Goal: Obtain resource: Download file/media

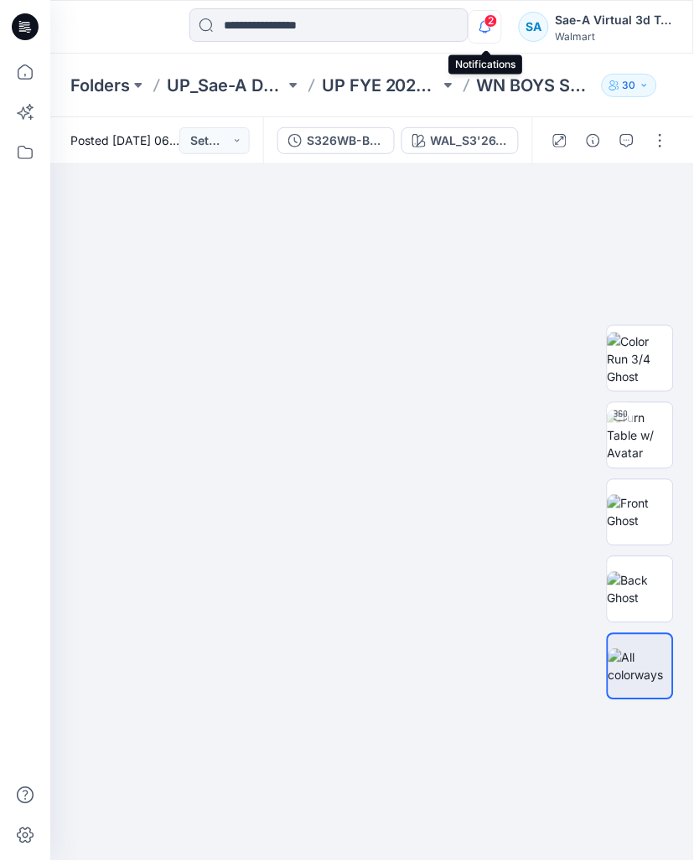
click at [482, 23] on icon "button" at bounding box center [485, 26] width 12 height 11
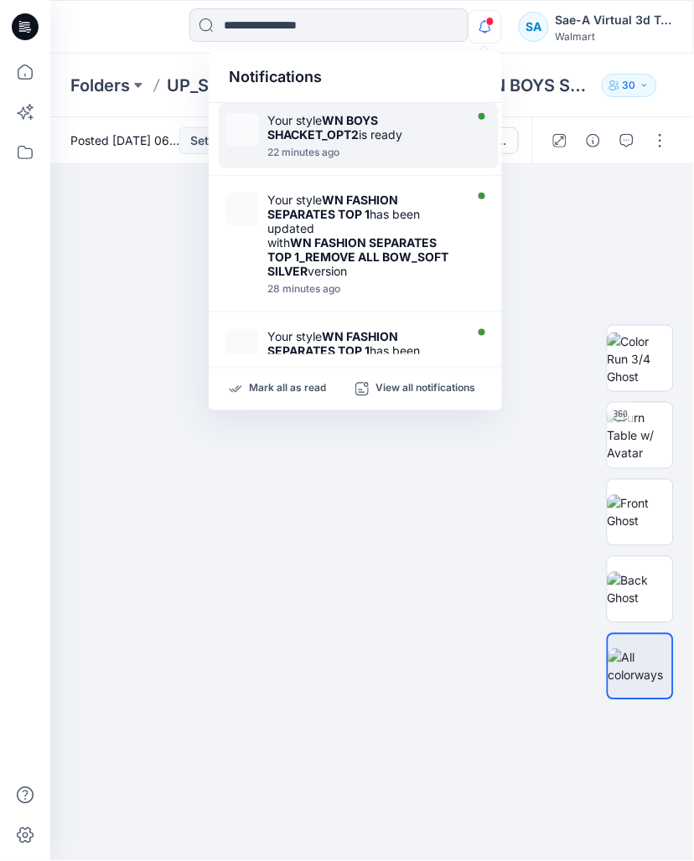
click at [349, 129] on strong "WN BOYS SHACKET_OPT2" at bounding box center [322, 127] width 111 height 28
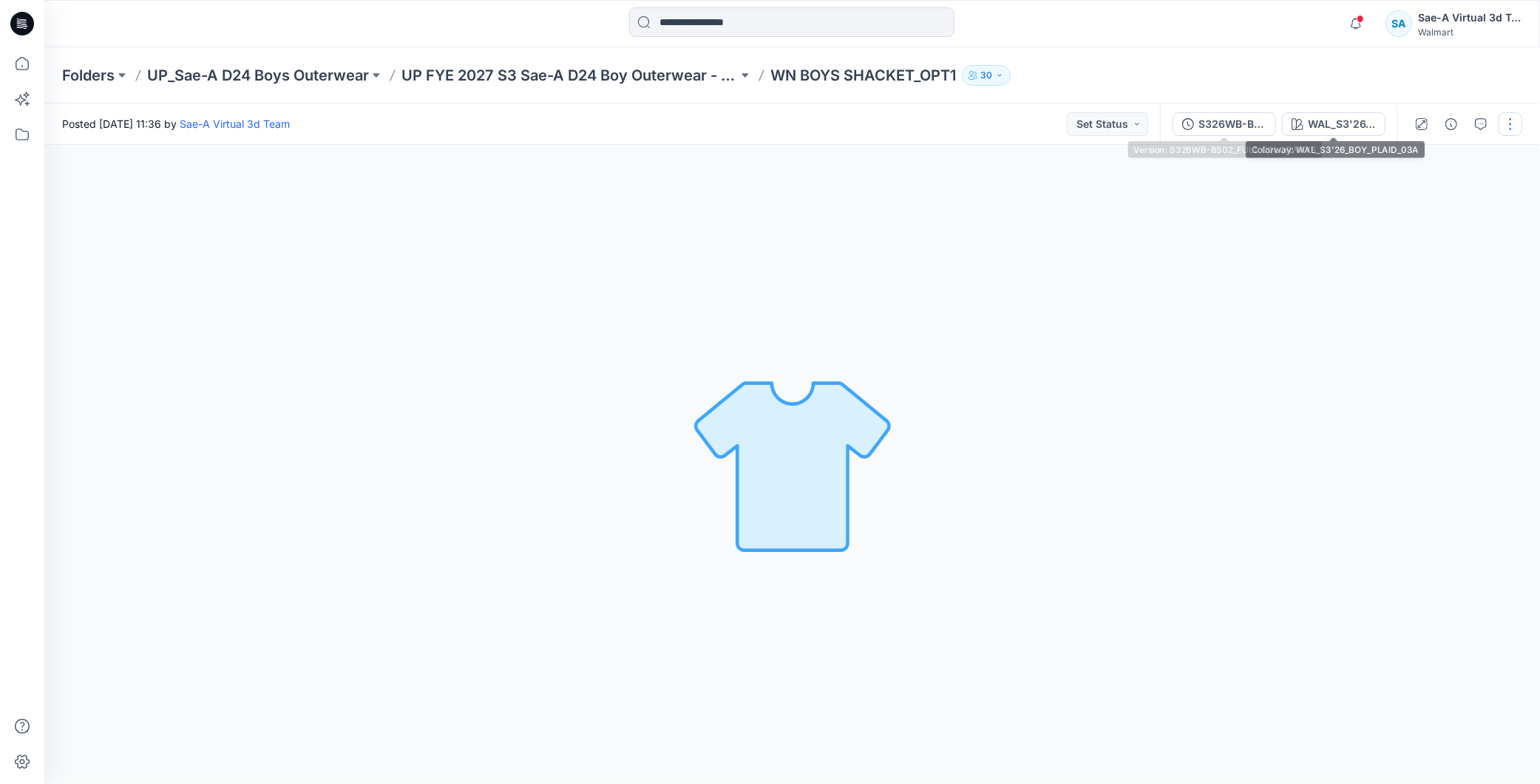
drag, startPoint x: 1223, startPoint y: 130, endPoint x: 1216, endPoint y: 129, distance: 7.1
click at [1223, 129] on div "S326WB-BS02_FULL COLORWAYS" at bounding box center [1231, 124] width 68 height 16
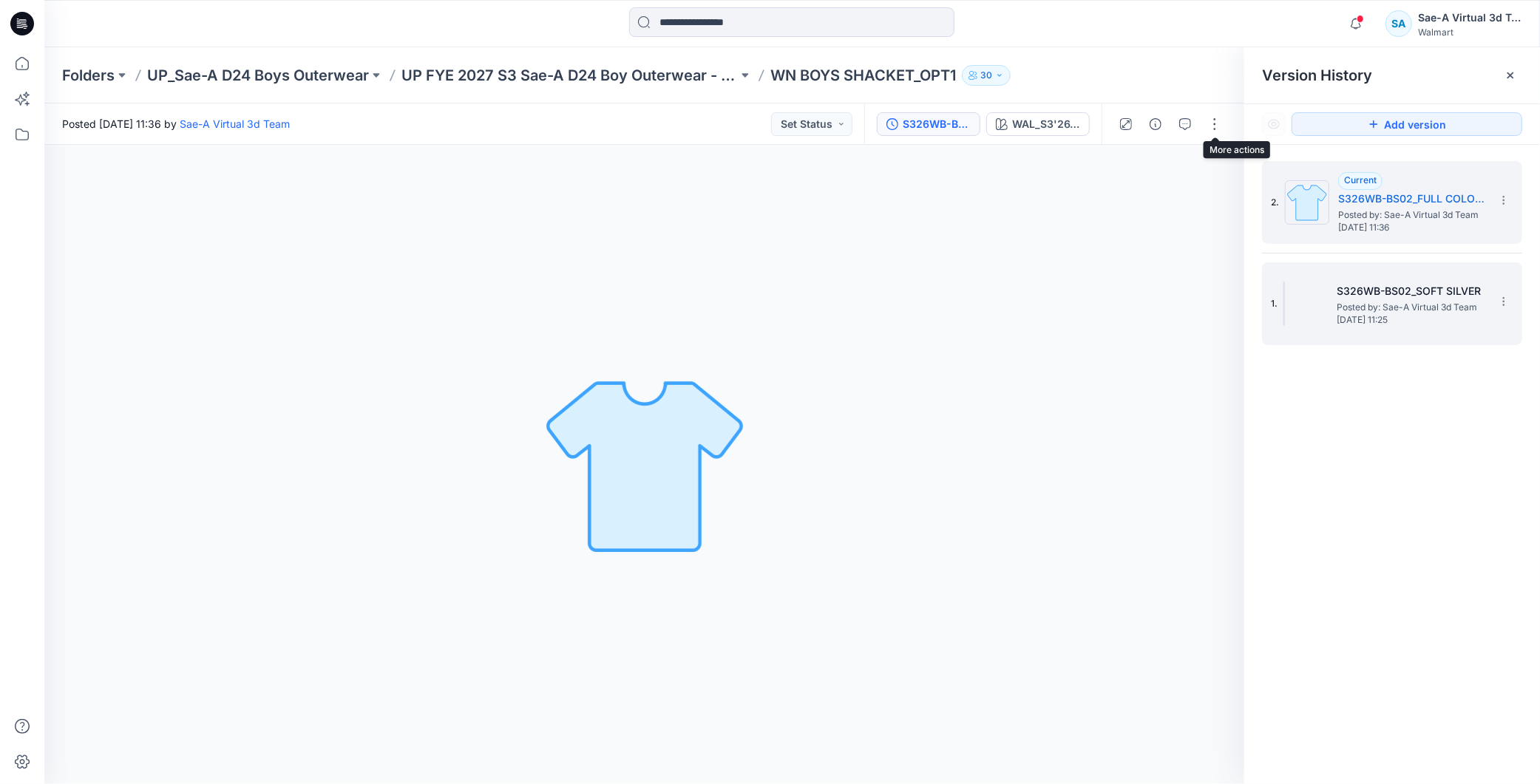
click at [1420, 336] on div "1. S326WB-BS02_SOFT SILVER Posted by: Sae-A Virtual 3d Team Friday, September 1…" at bounding box center [1381, 303] width 221 height 71
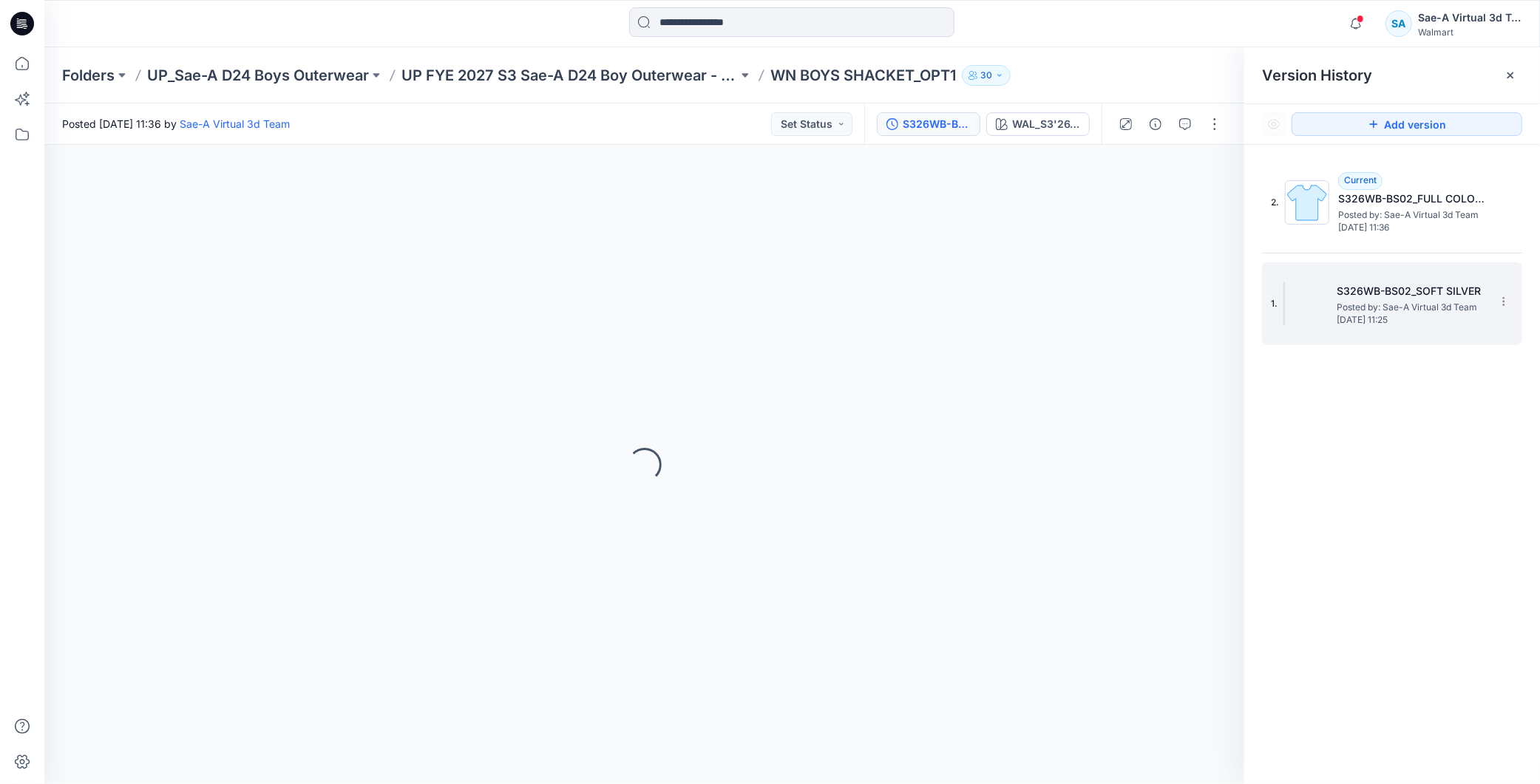
click at [1413, 332] on div "1. S326WB-BS02_SOFT SILVER Posted by: Sae-A Virtual 3d Team Friday, September 1…" at bounding box center [1381, 303] width 221 height 71
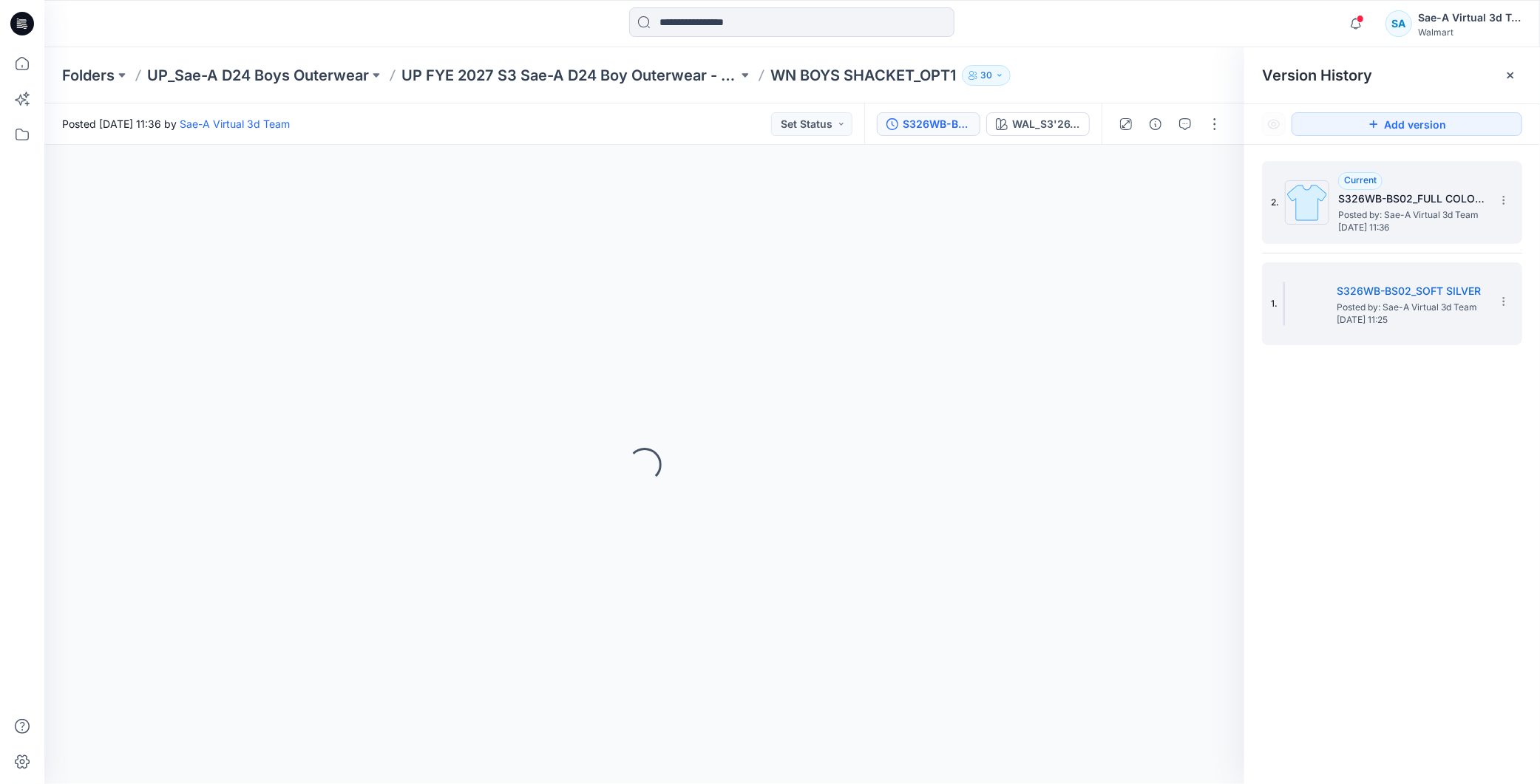
click at [1387, 212] on span "Posted by: Sae-A Virtual 3d Team" at bounding box center [1412, 214] width 148 height 15
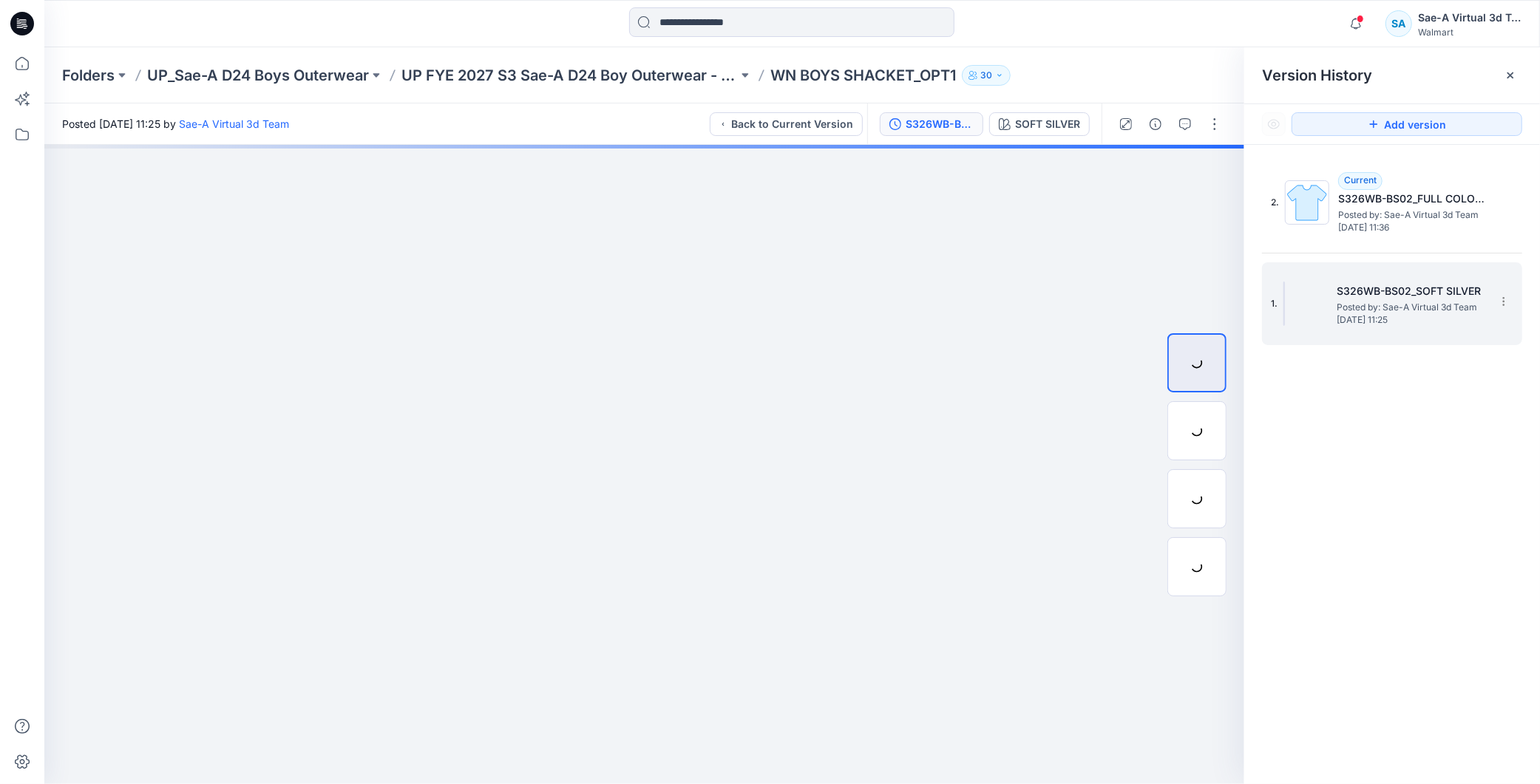
click at [1384, 309] on span "Posted by: Sae-A Virtual 3d Team" at bounding box center [1410, 307] width 148 height 15
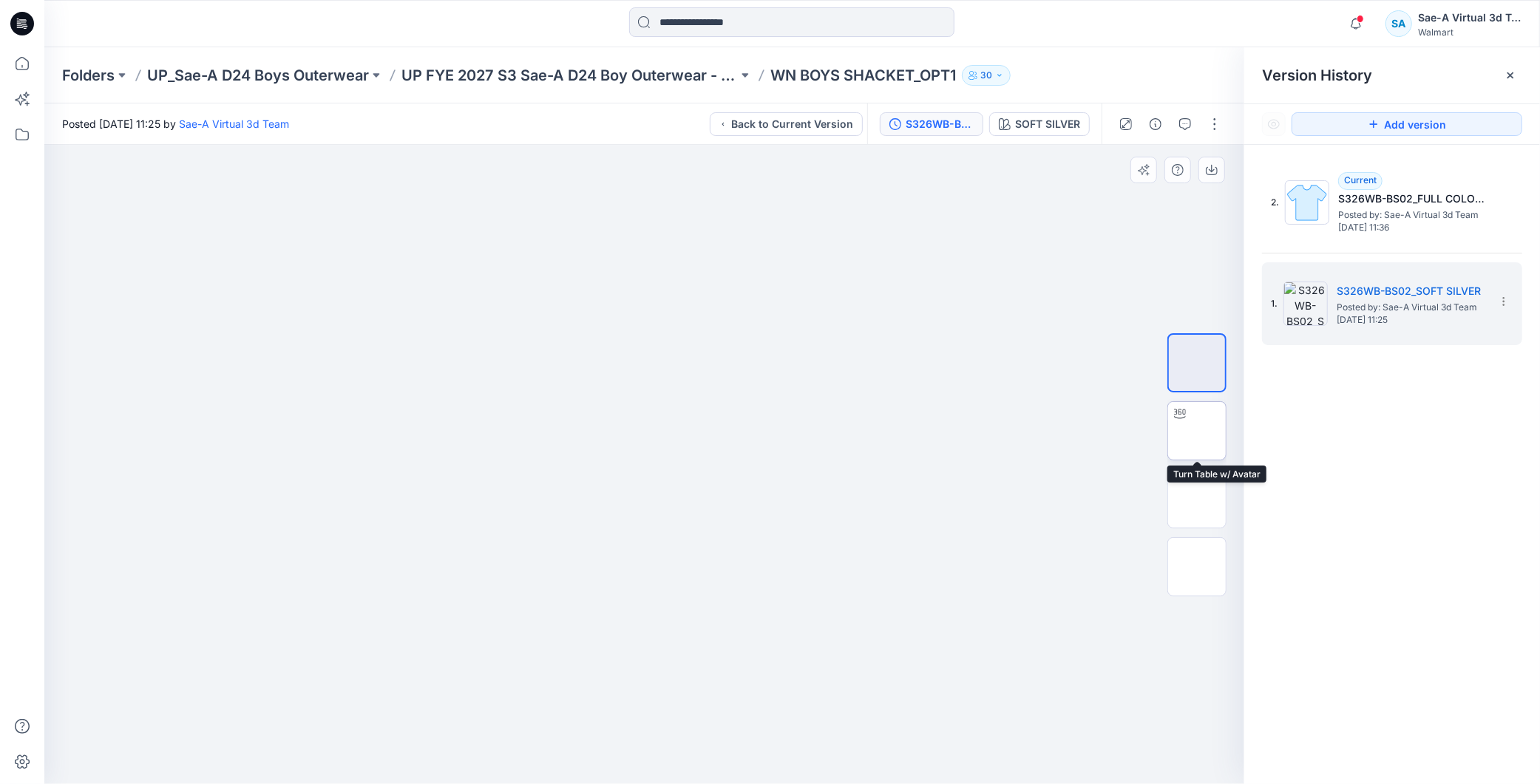
click at [1197, 431] on img at bounding box center [1197, 431] width 0 height 0
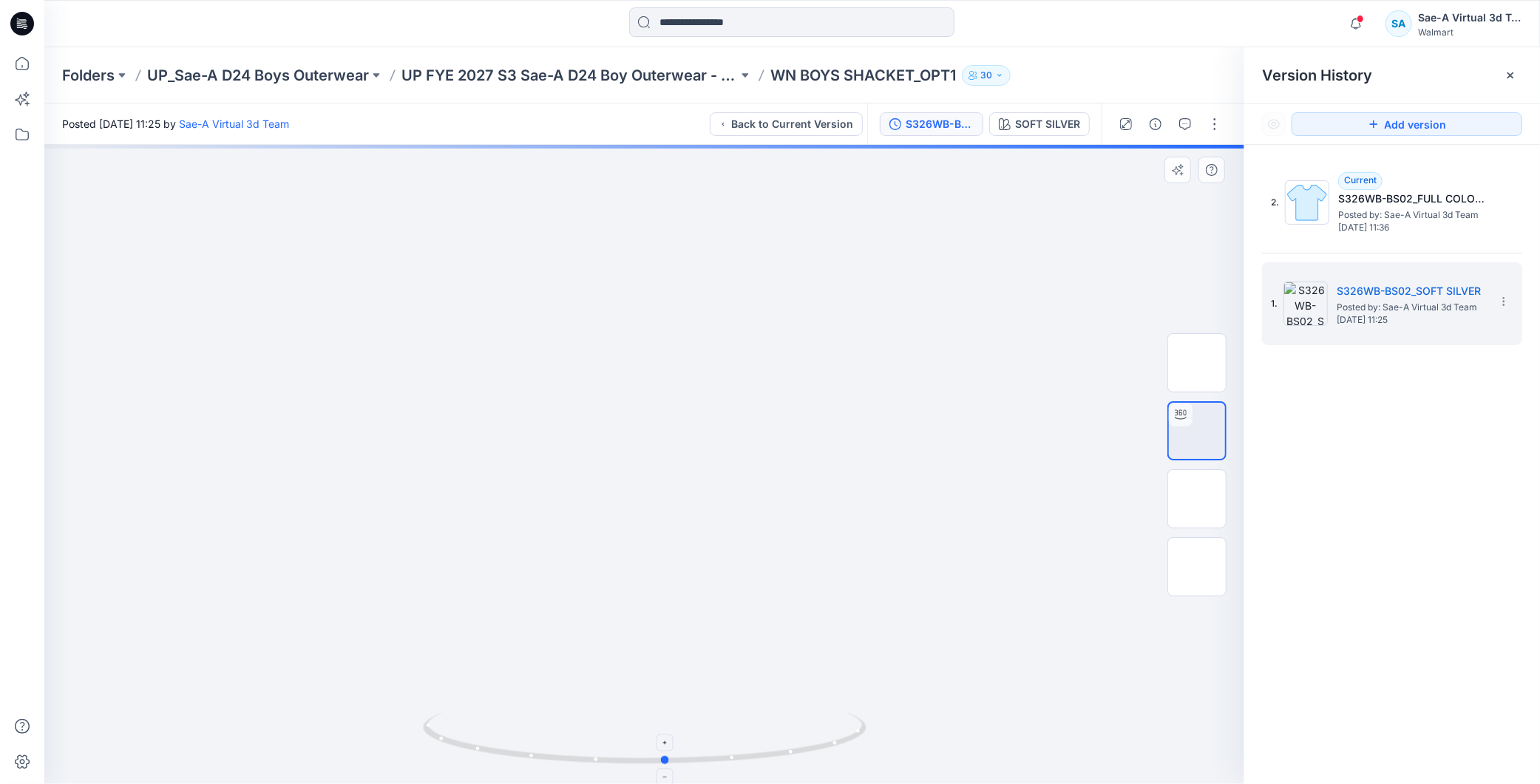
drag, startPoint x: 780, startPoint y: 737, endPoint x: 801, endPoint y: 741, distance: 21.4
click at [801, 741] on icon at bounding box center [646, 740] width 447 height 56
drag, startPoint x: 900, startPoint y: 331, endPoint x: 909, endPoint y: 433, distance: 102.4
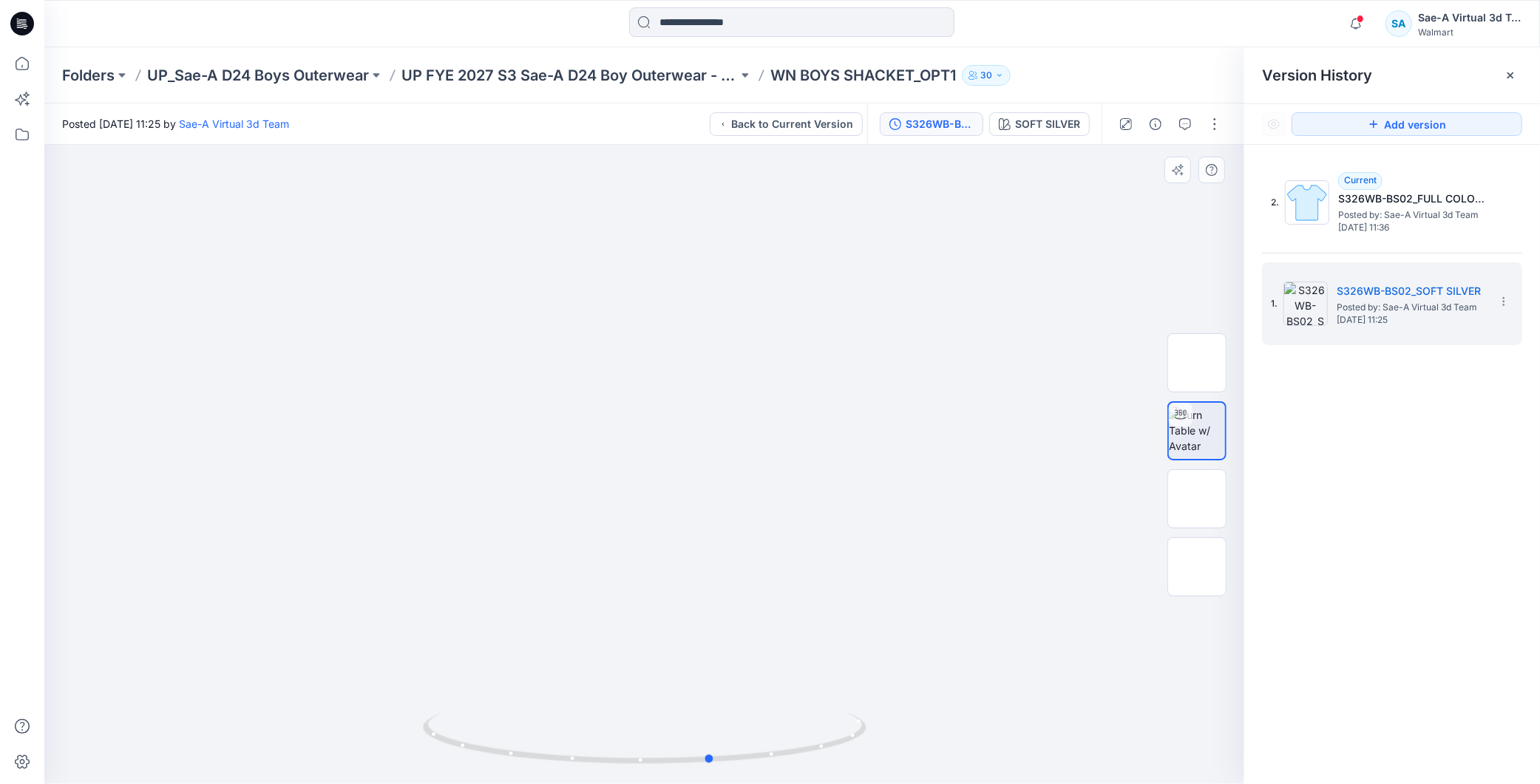
drag, startPoint x: 834, startPoint y: 718, endPoint x: 437, endPoint y: 683, distance: 398.5
click at [437, 683] on div at bounding box center [644, 464] width 1200 height 639
click at [1197, 362] on img at bounding box center [1197, 362] width 0 height 0
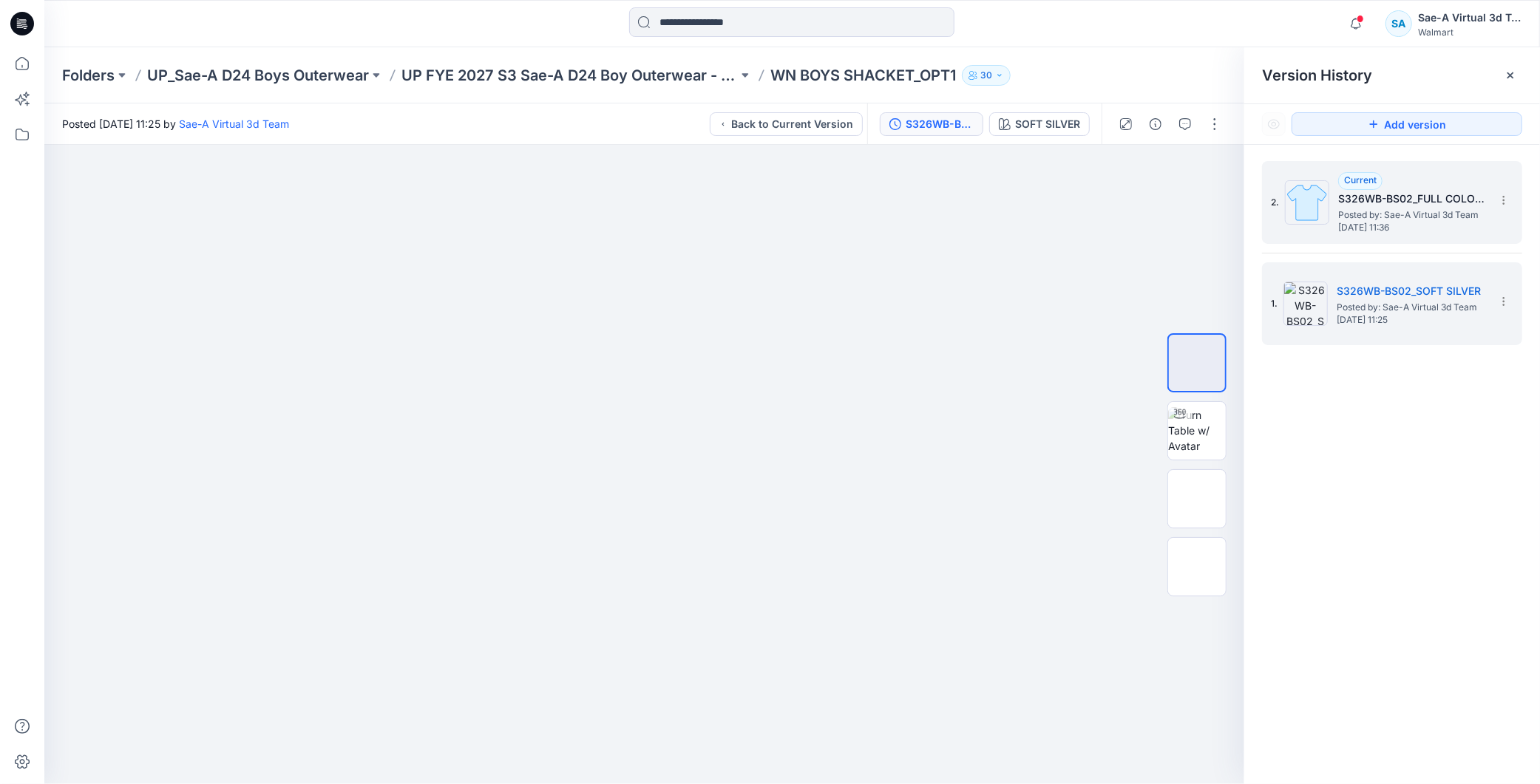
click at [1392, 201] on h5 "S326WB-BS02_FULL COLORWAYS" at bounding box center [1412, 198] width 148 height 18
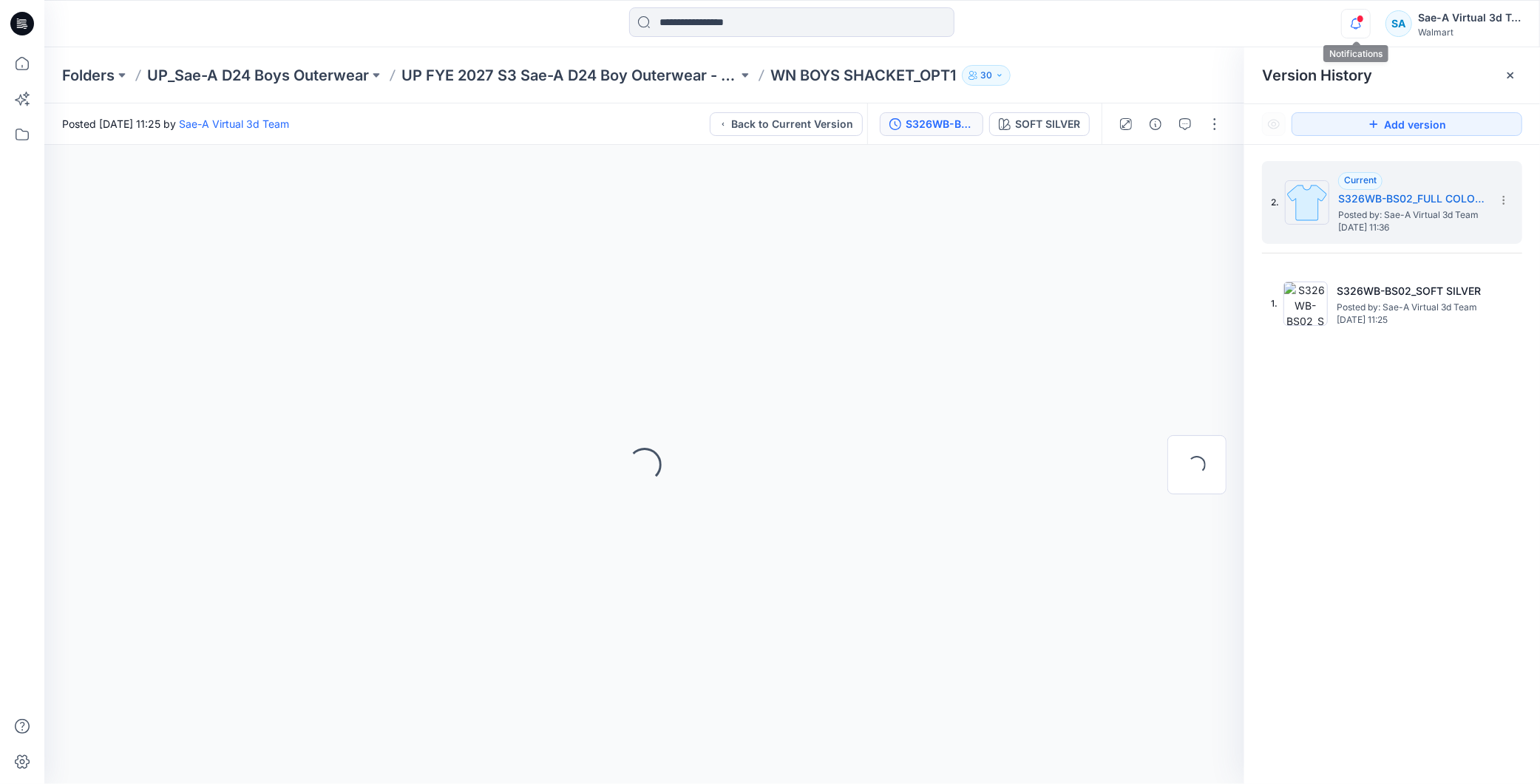
click at [1349, 25] on icon "button" at bounding box center [1356, 24] width 28 height 30
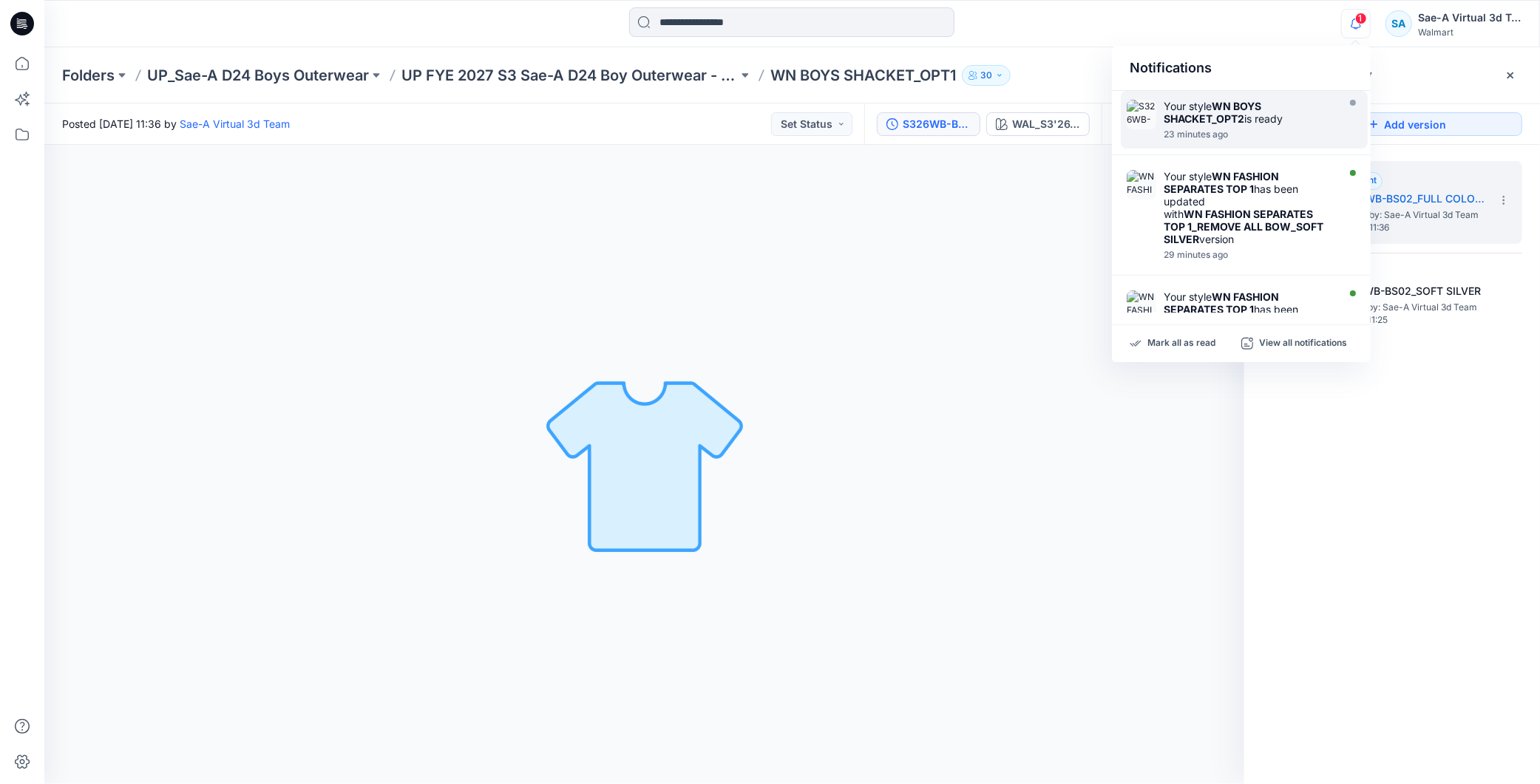
click at [1358, 10] on icon "button" at bounding box center [1356, 24] width 28 height 30
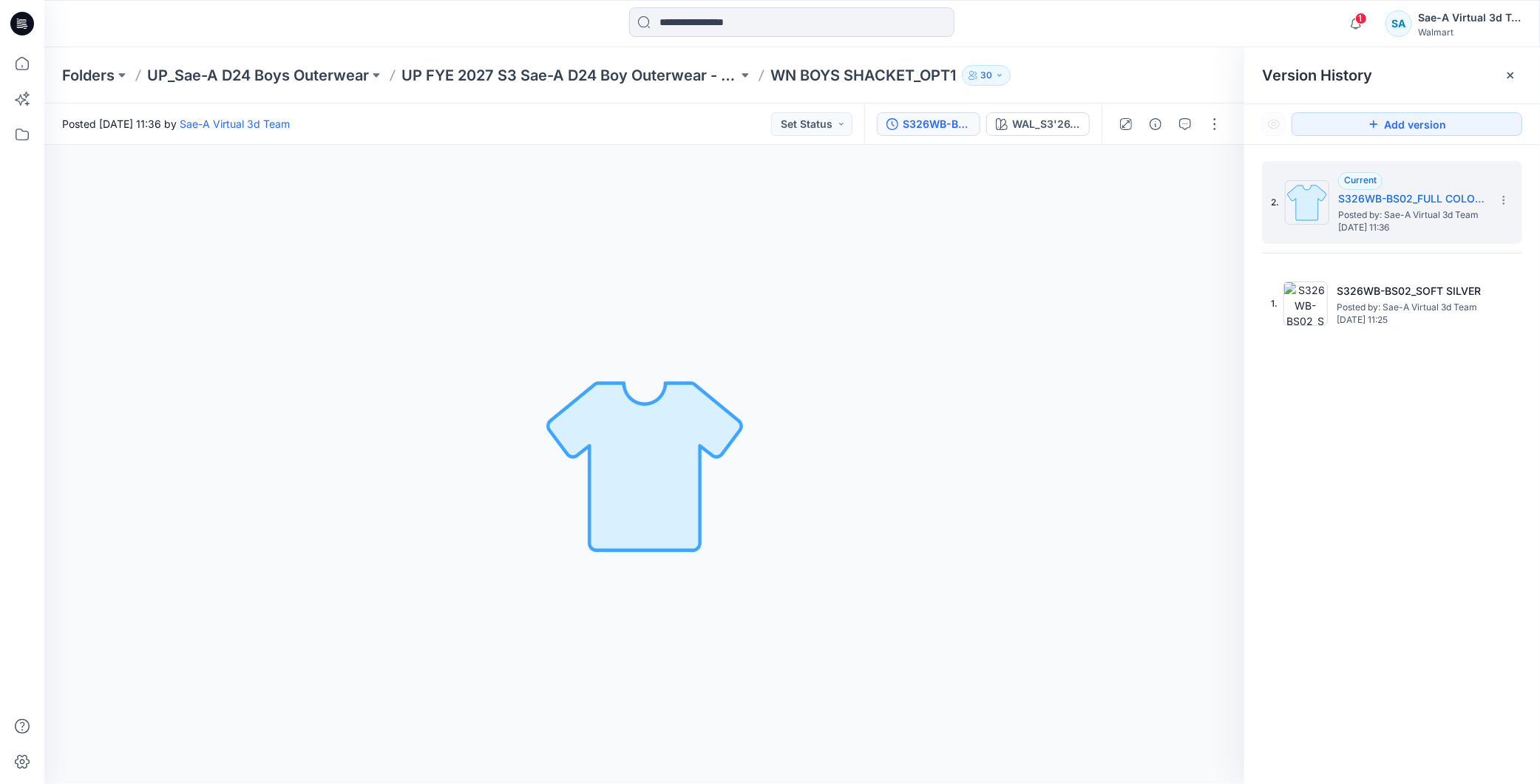
click at [1360, 16] on span "1" at bounding box center [1360, 18] width 11 height 11
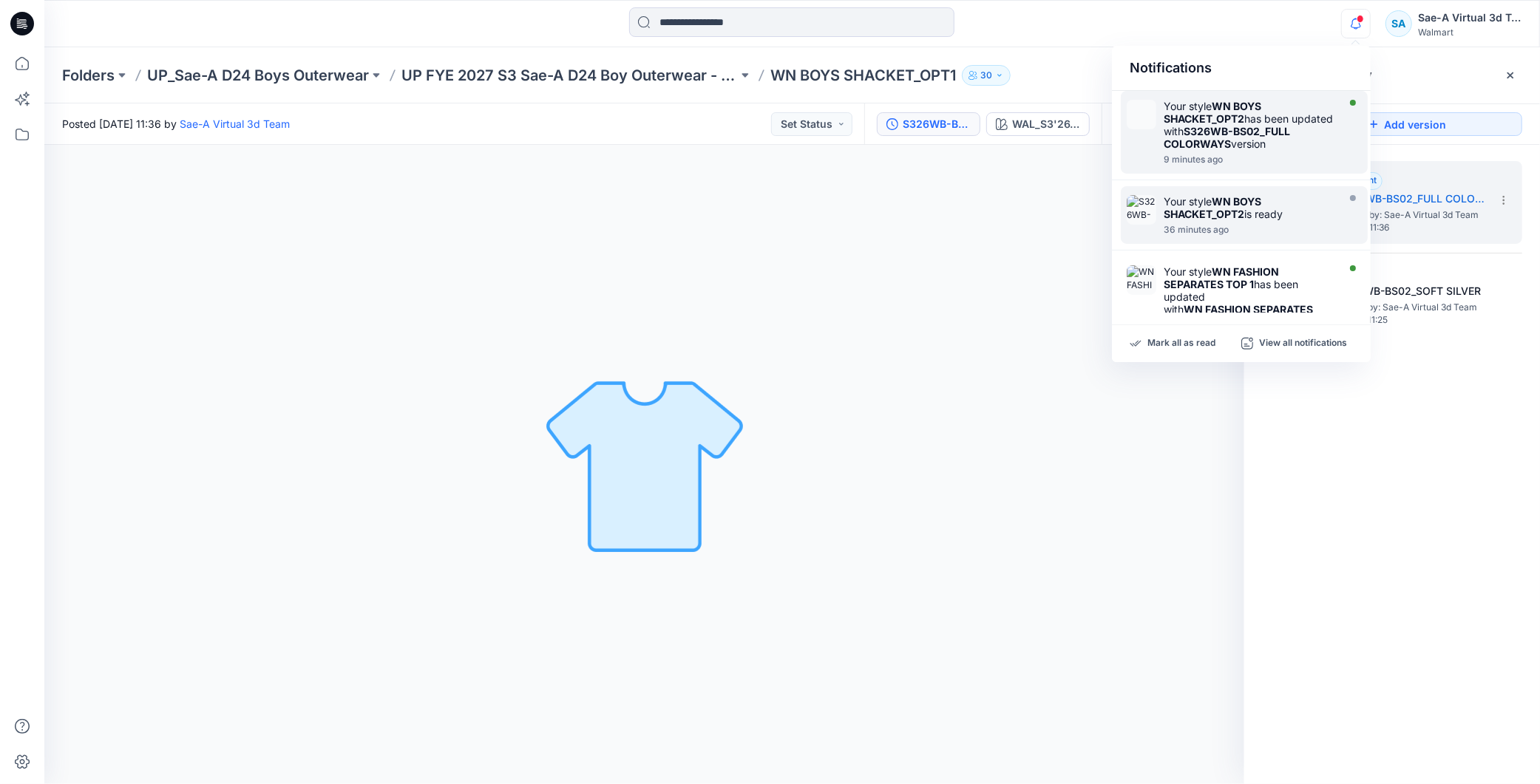
click at [1250, 124] on div "Your style WN BOYS SHACKET_OPT2 has been updated with S326WB-BS02_FULL COLORWAY…" at bounding box center [1248, 124] width 170 height 50
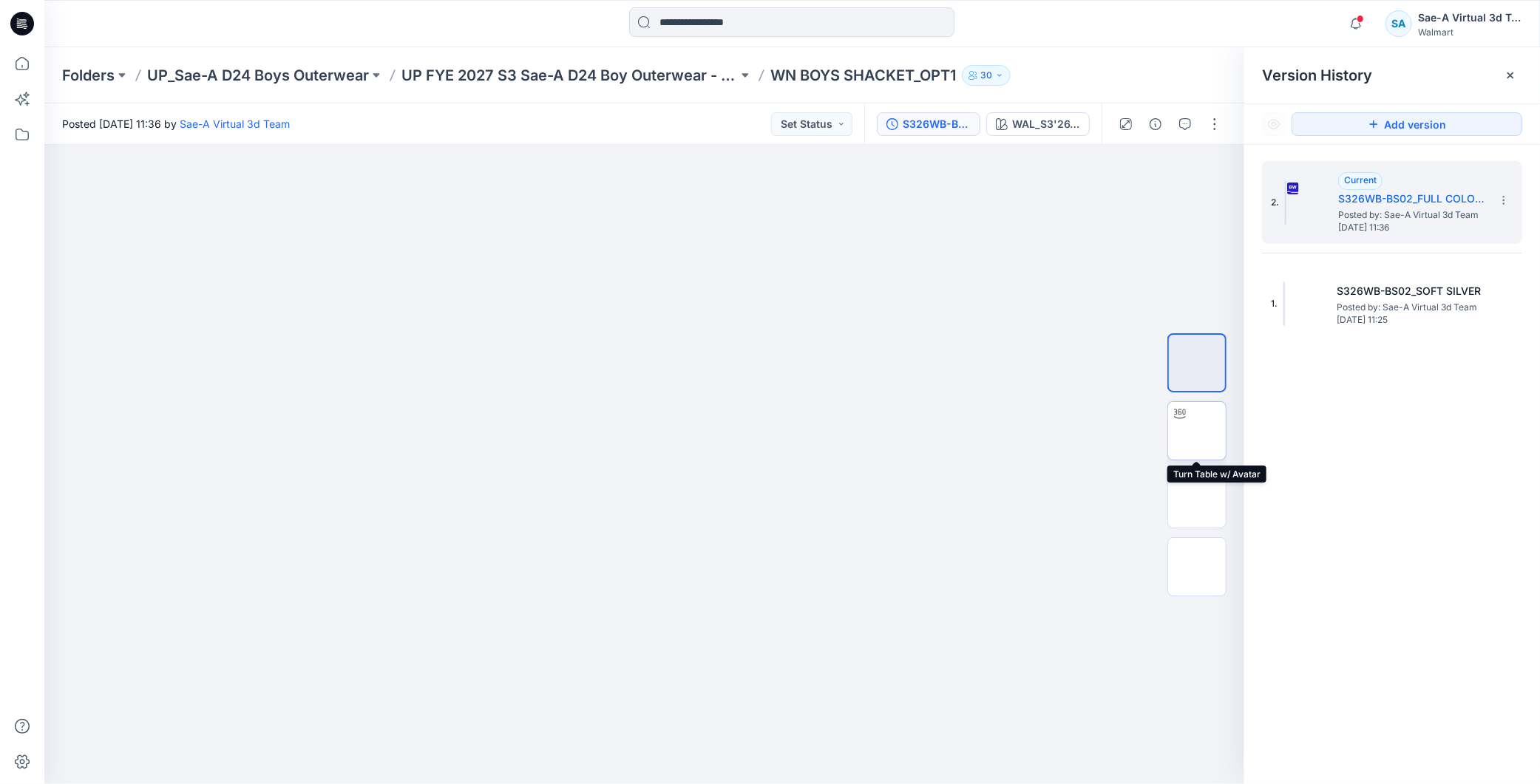
click at [1197, 431] on img at bounding box center [1197, 431] width 0 height 0
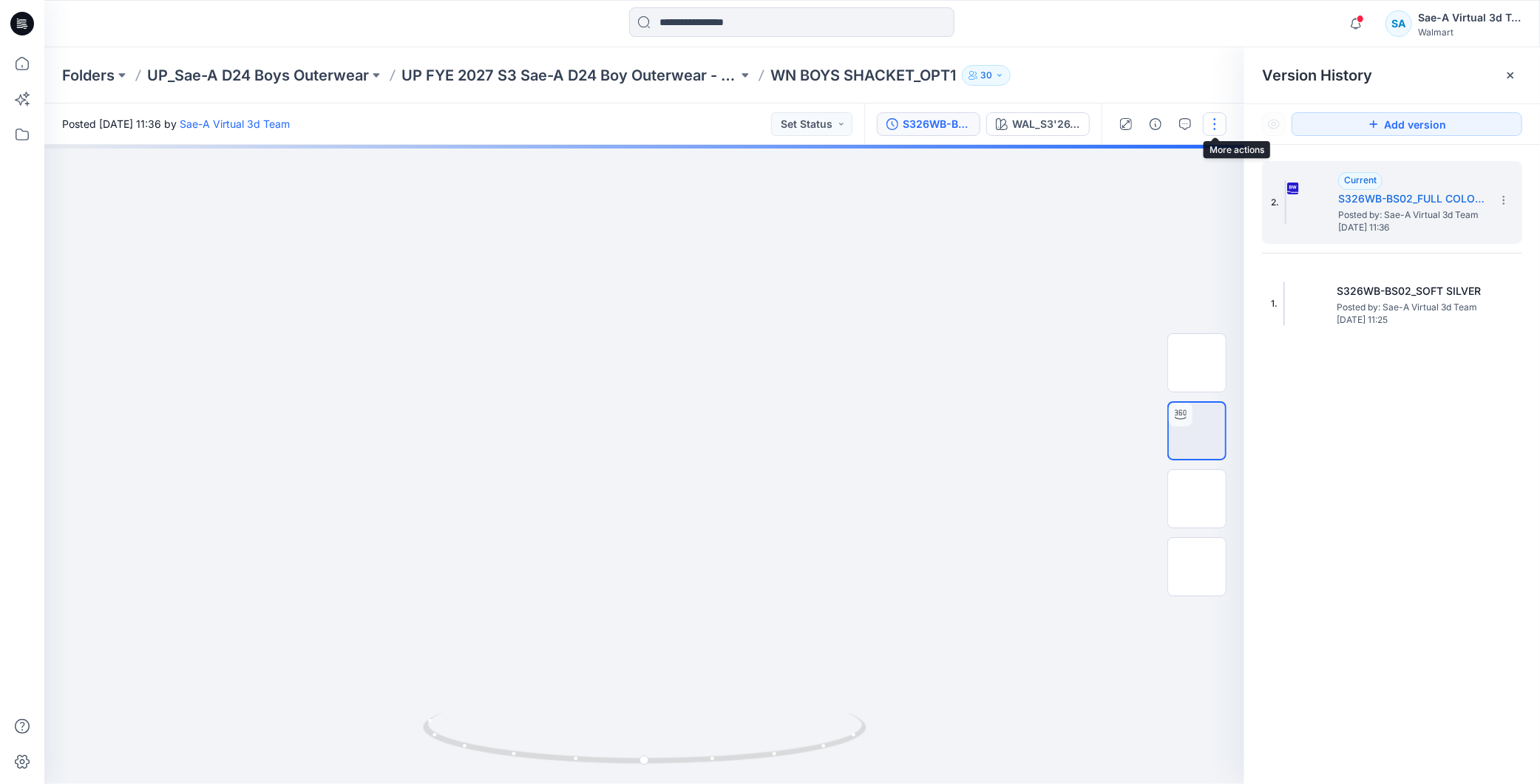
click at [1212, 127] on button "button" at bounding box center [1214, 123] width 24 height 24
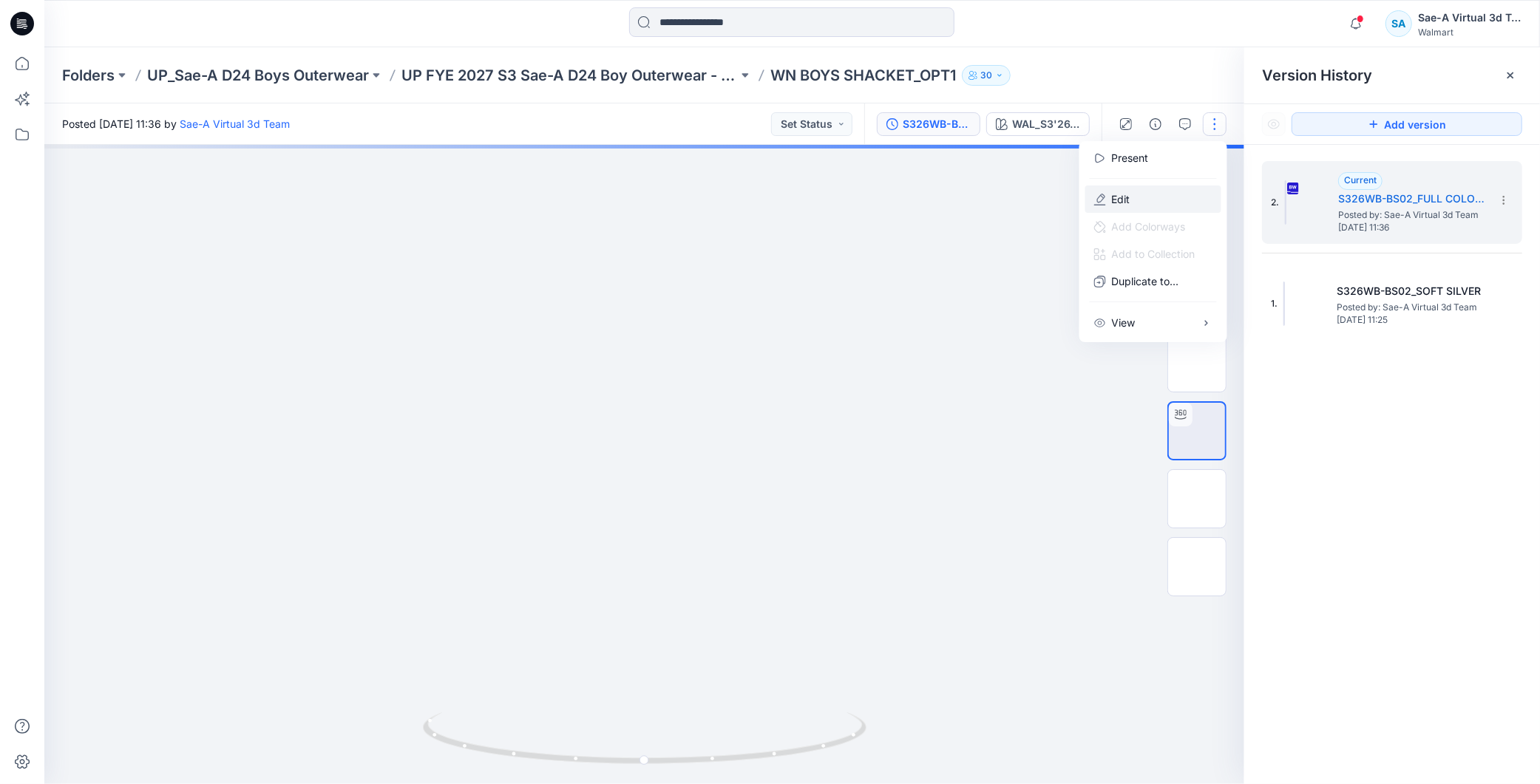
click at [1126, 203] on p "Edit" at bounding box center [1120, 199] width 19 height 16
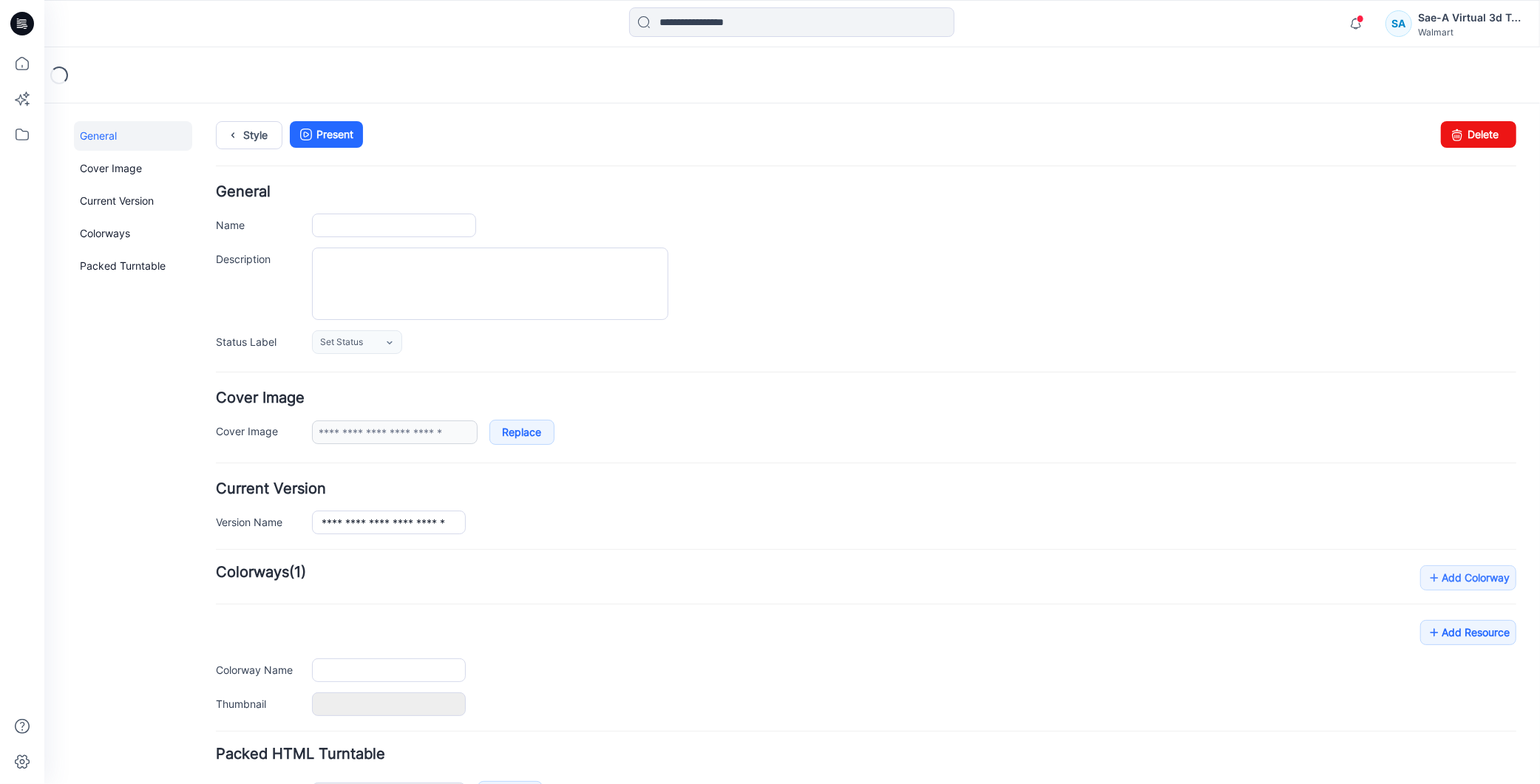
type input "**********"
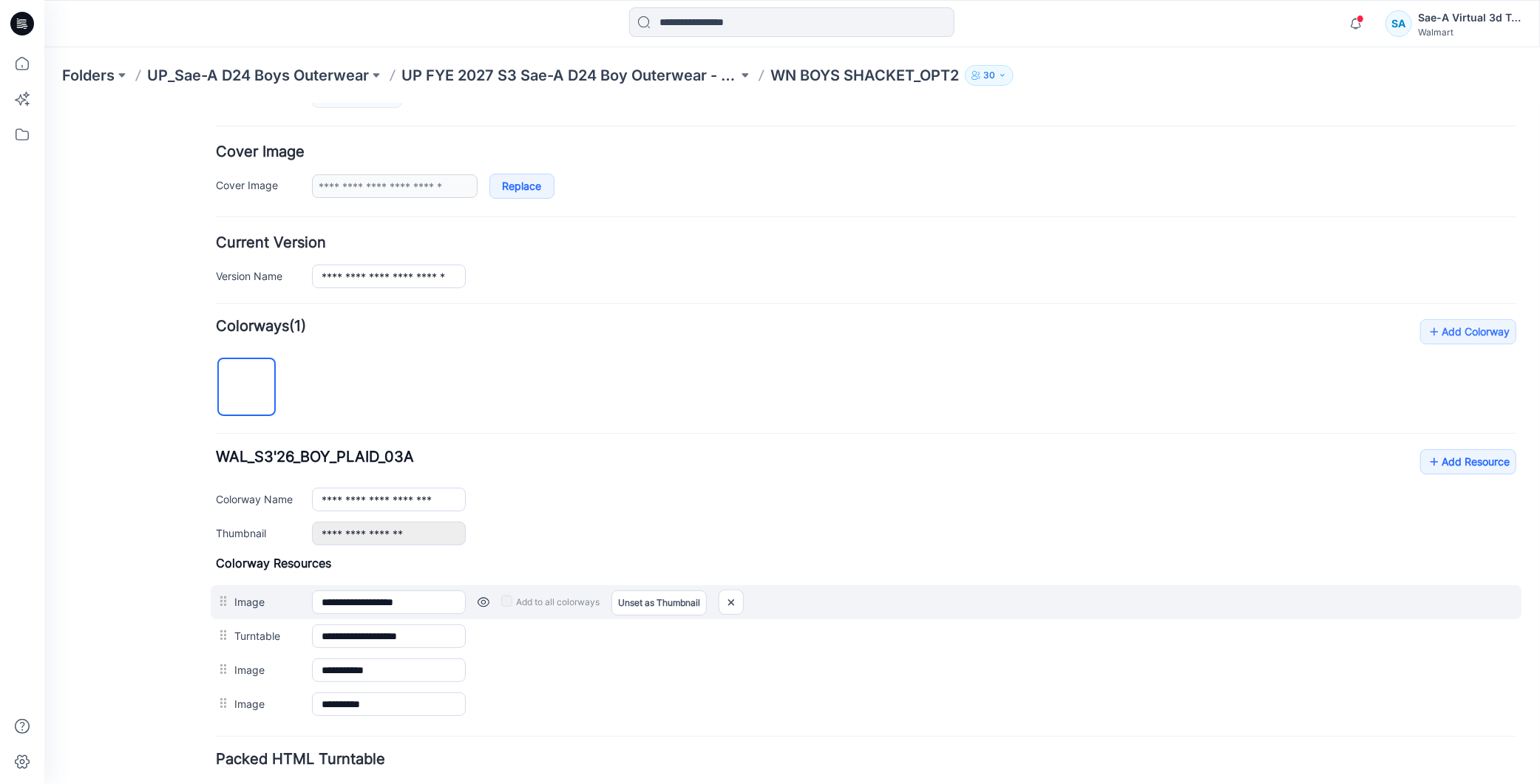
scroll to position [355, 0]
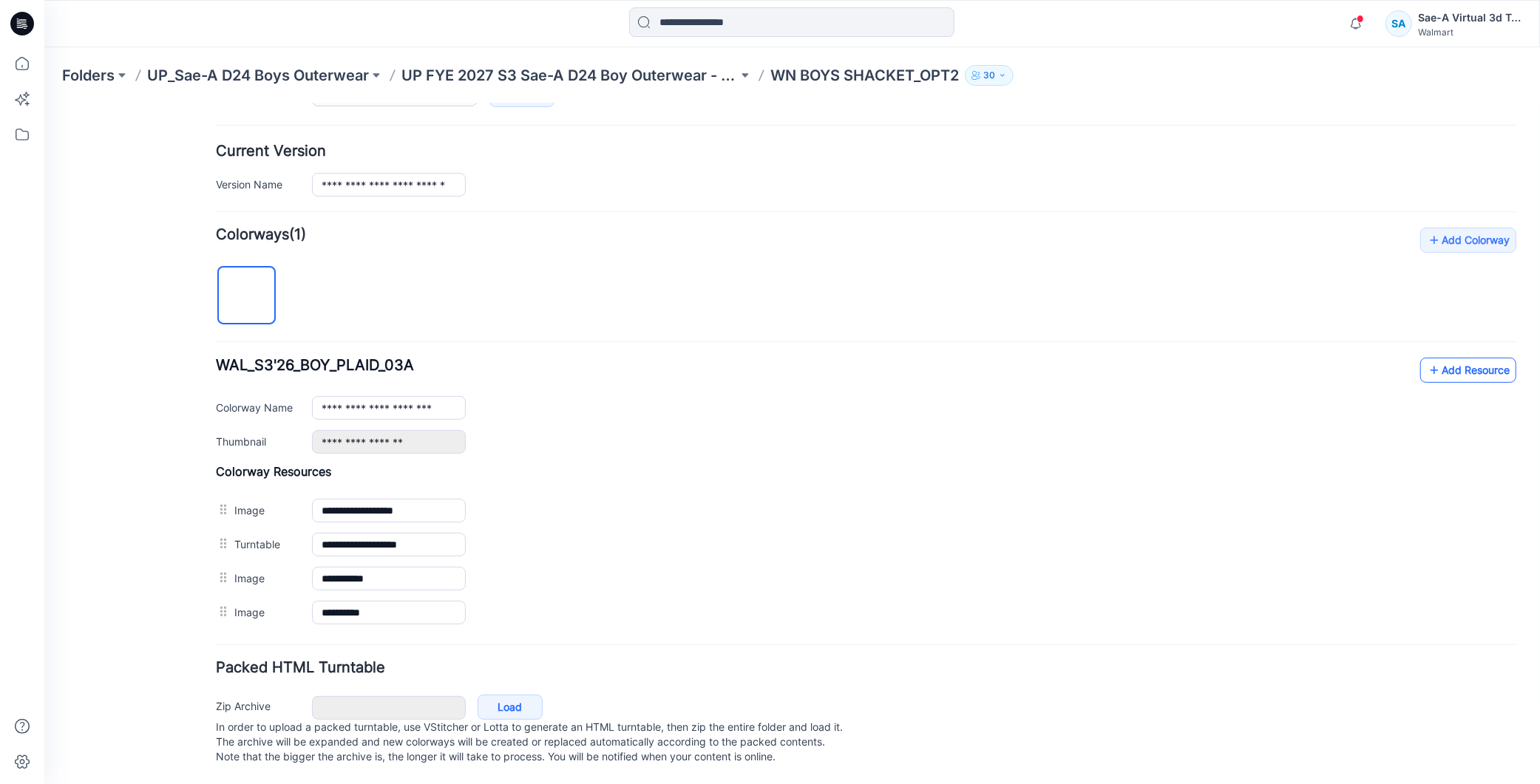
click at [1469, 357] on link "Add Resource" at bounding box center [1467, 370] width 96 height 25
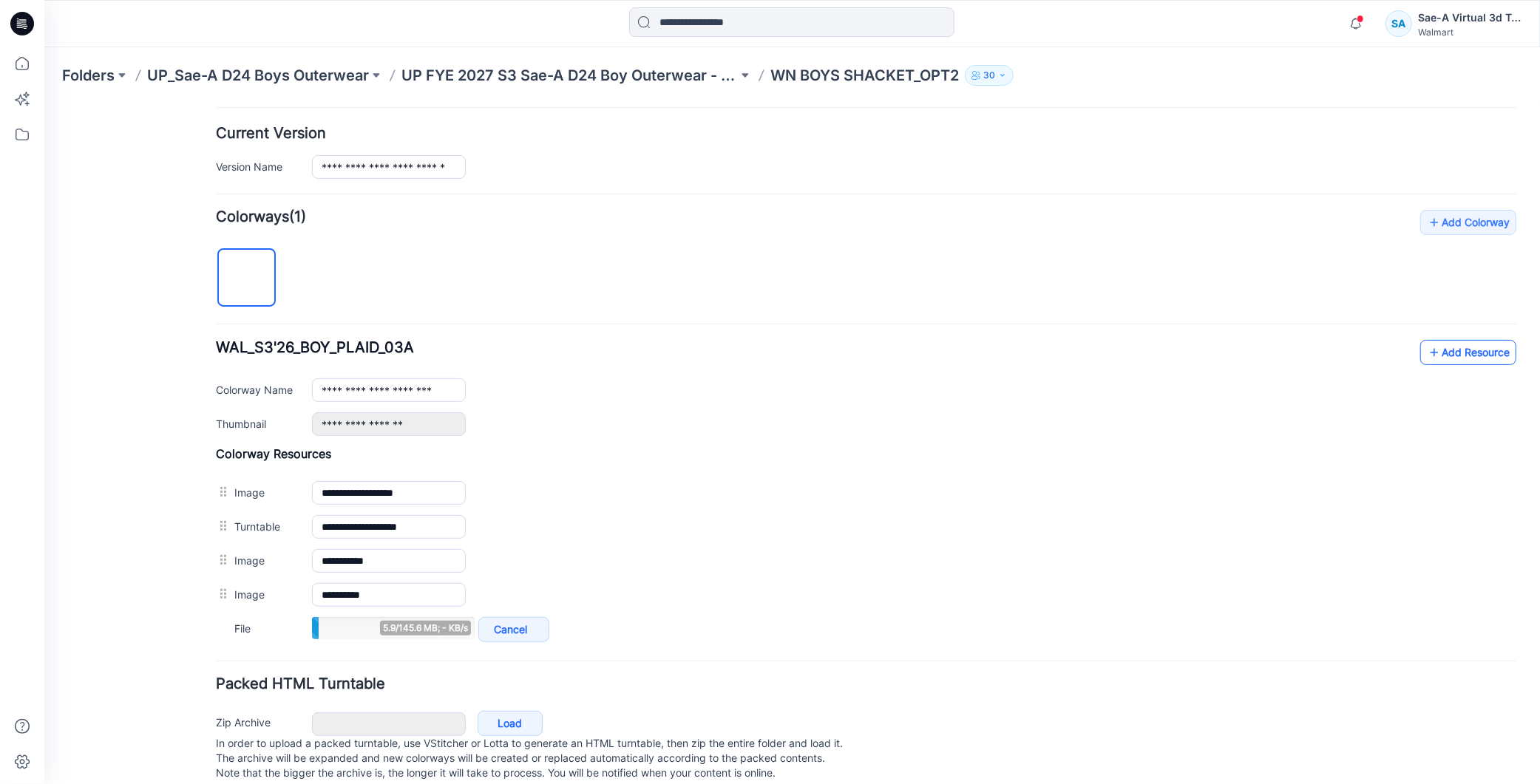
click at [1437, 352] on link "Add Resource" at bounding box center [1467, 352] width 96 height 25
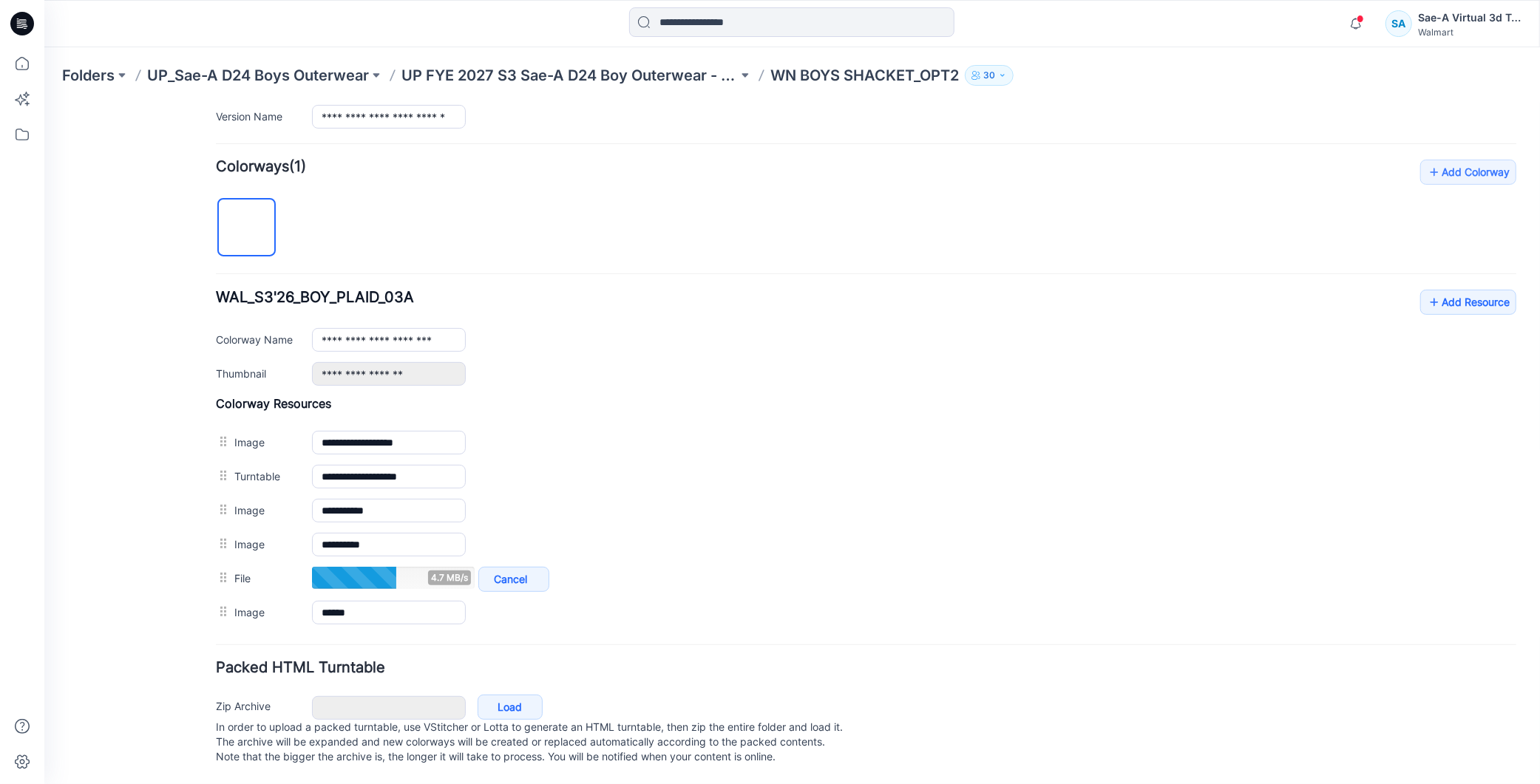
scroll to position [423, 0]
click at [775, 219] on div "**********" at bounding box center [865, 393] width 1300 height 470
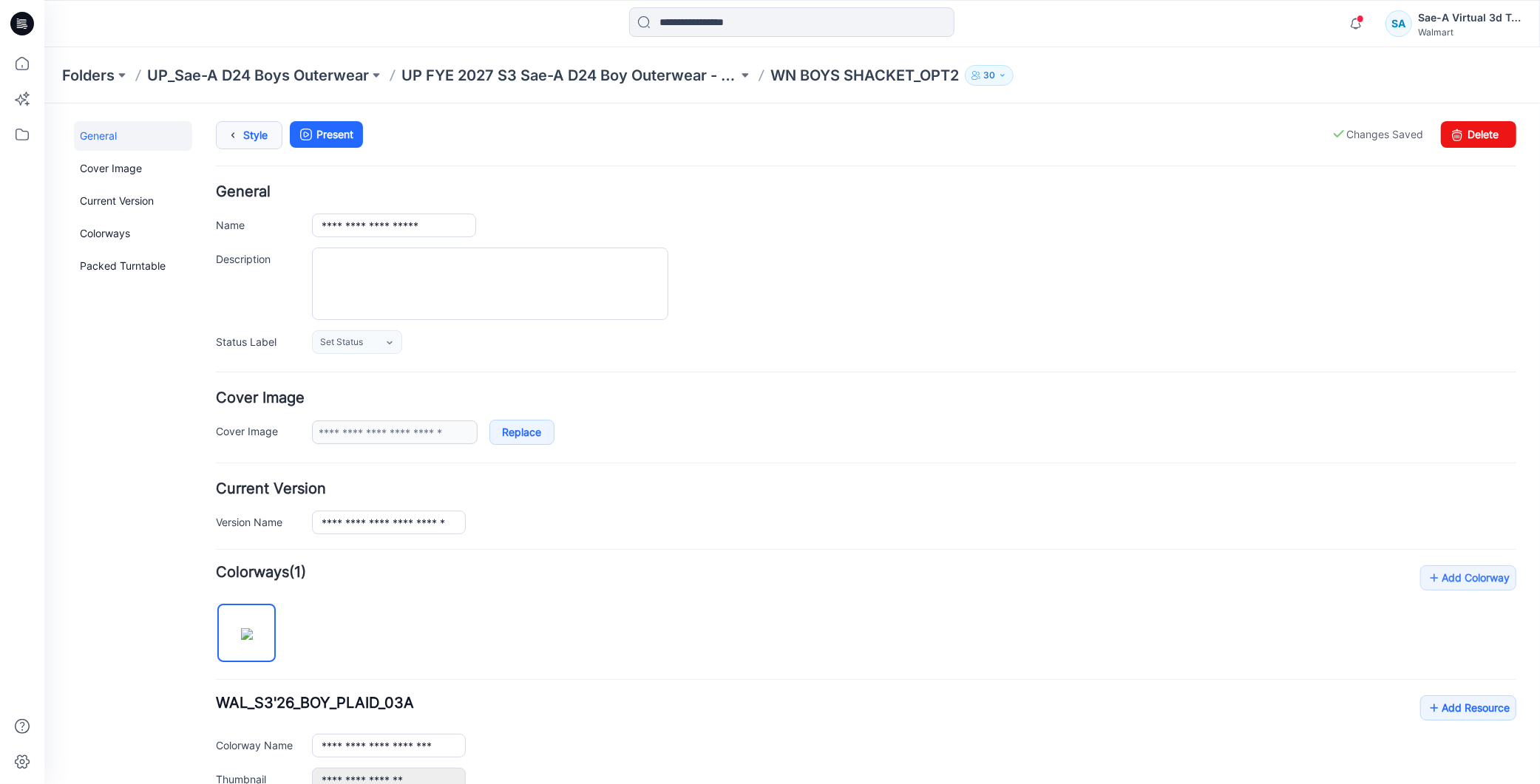
click at [244, 144] on link "Style" at bounding box center [248, 135] width 66 height 28
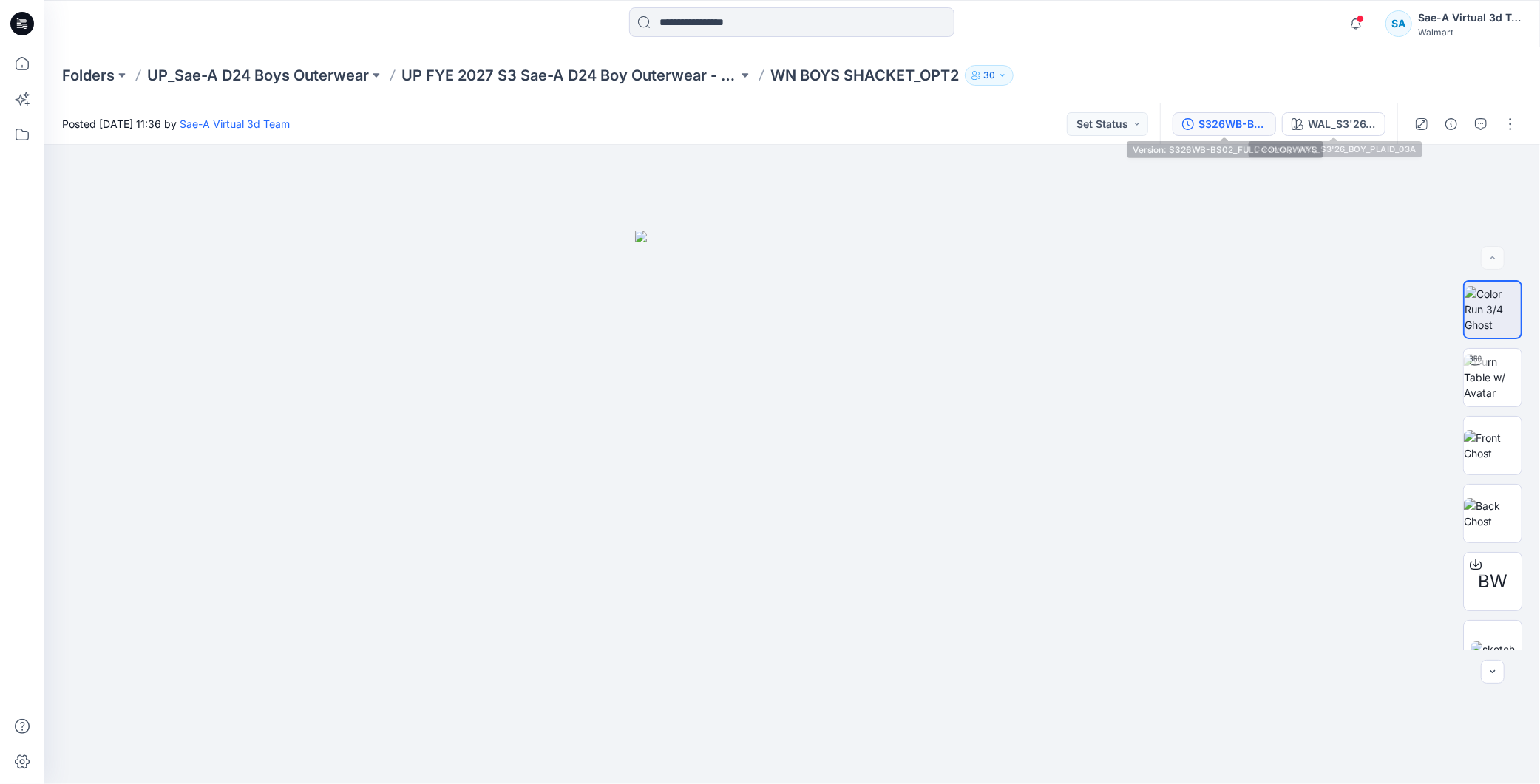
click at [1246, 118] on div "S326WB-BS02_FULL COLORWAYS" at bounding box center [1231, 124] width 68 height 16
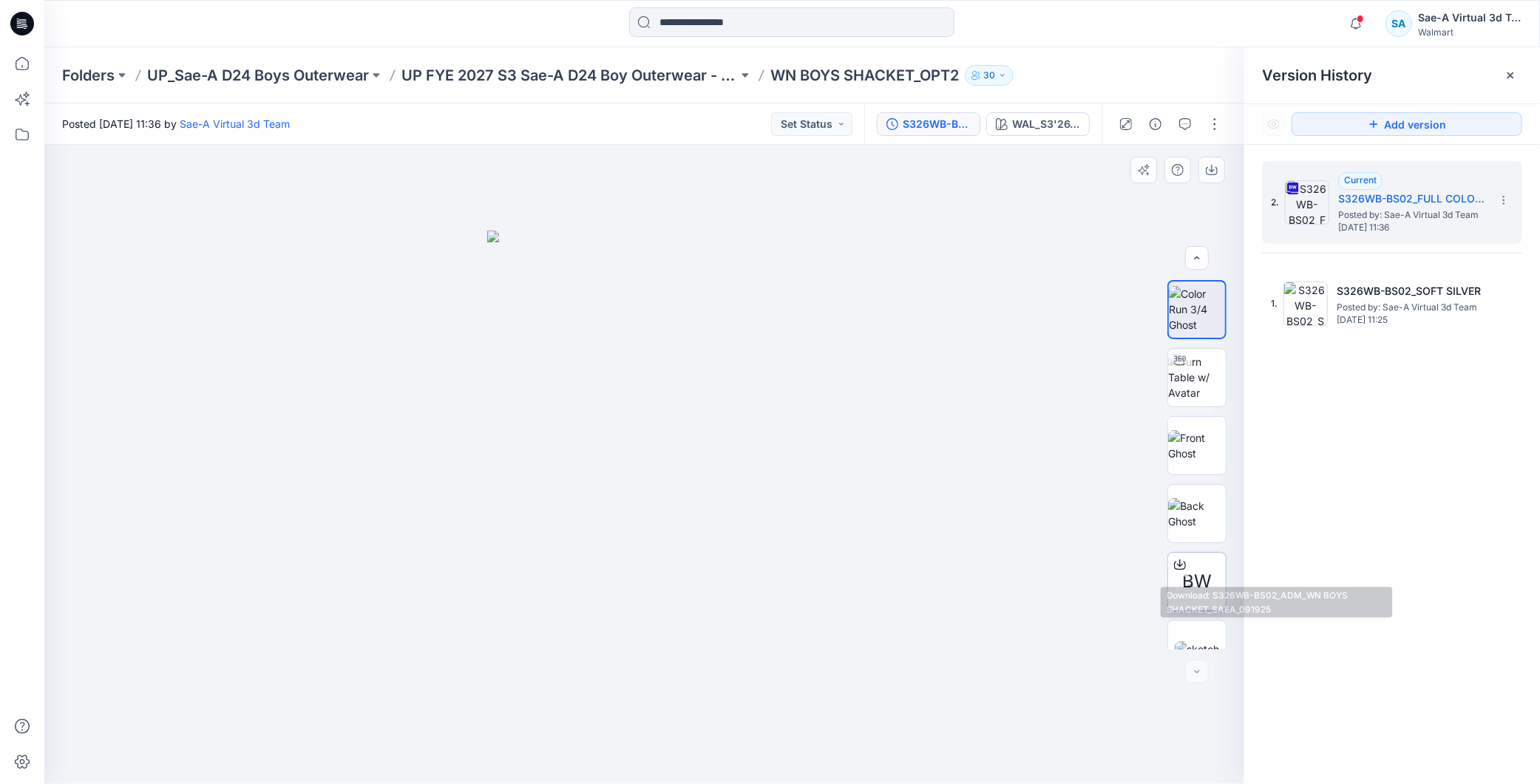
scroll to position [30, 0]
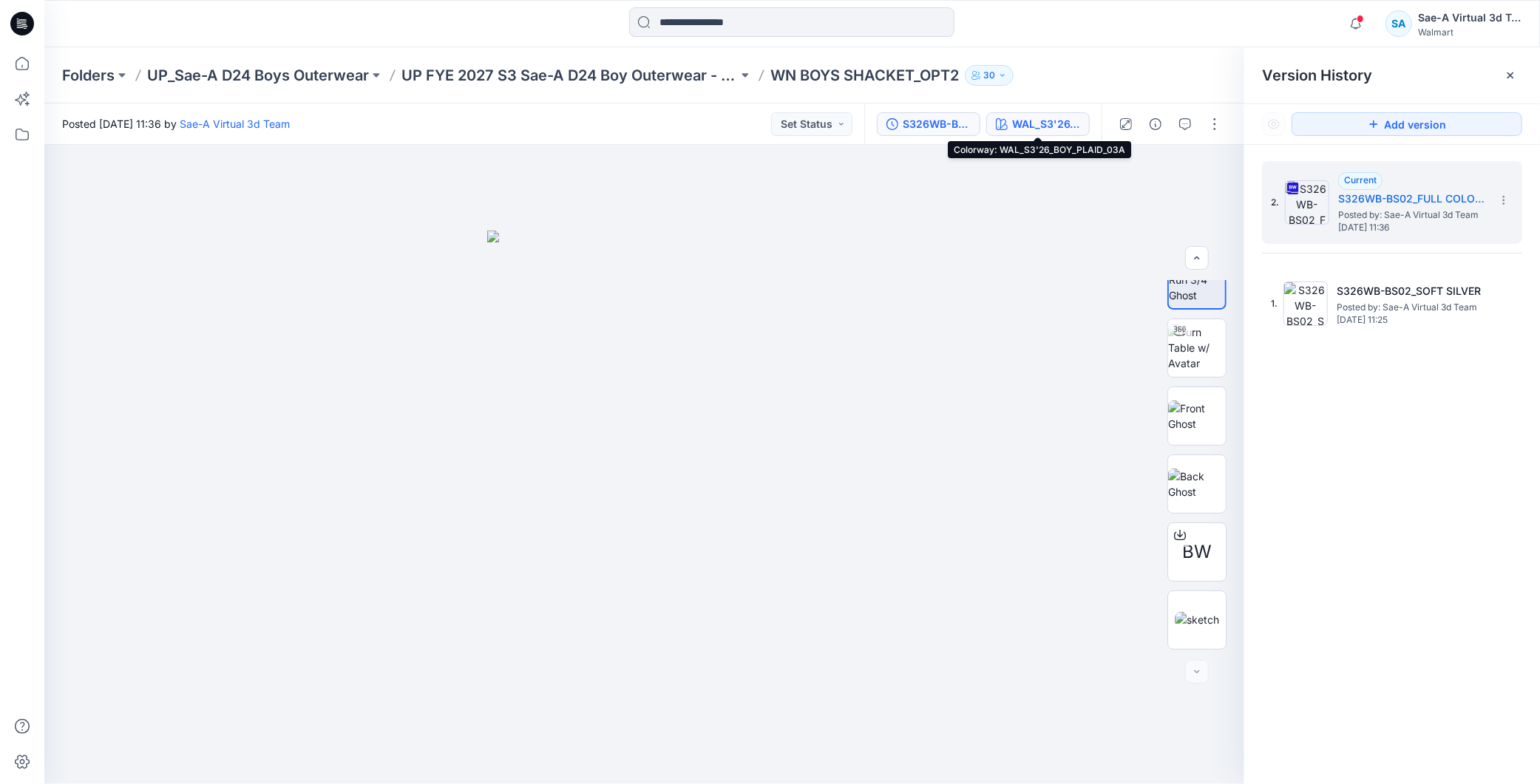
click at [1058, 123] on div "WAL_S3'26_BOY_PLAID_03A" at bounding box center [1045, 124] width 68 height 16
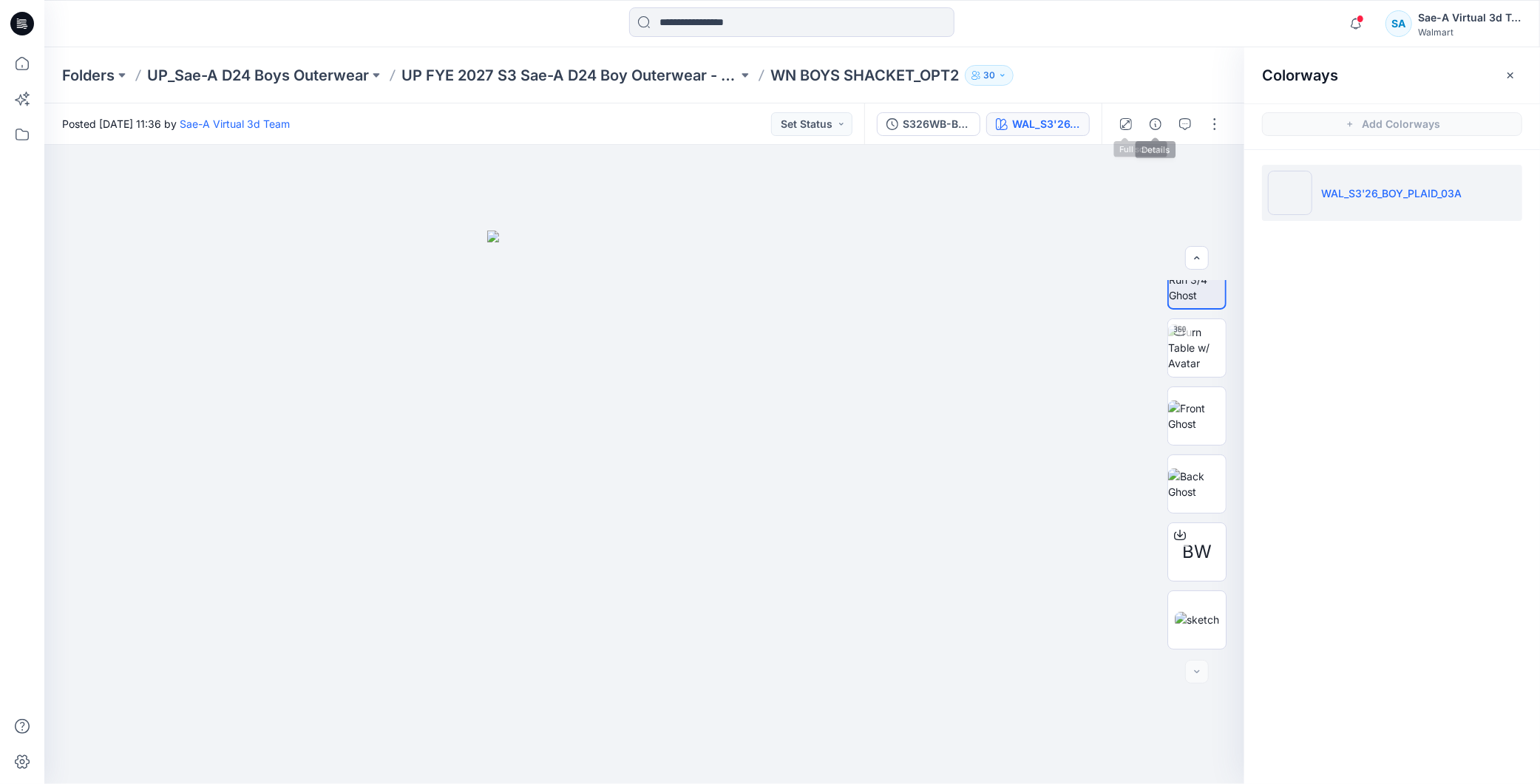
click at [1163, 135] on span at bounding box center [1155, 123] width 24 height 24
click at [1161, 122] on icon "button" at bounding box center [1155, 123] width 11 height 11
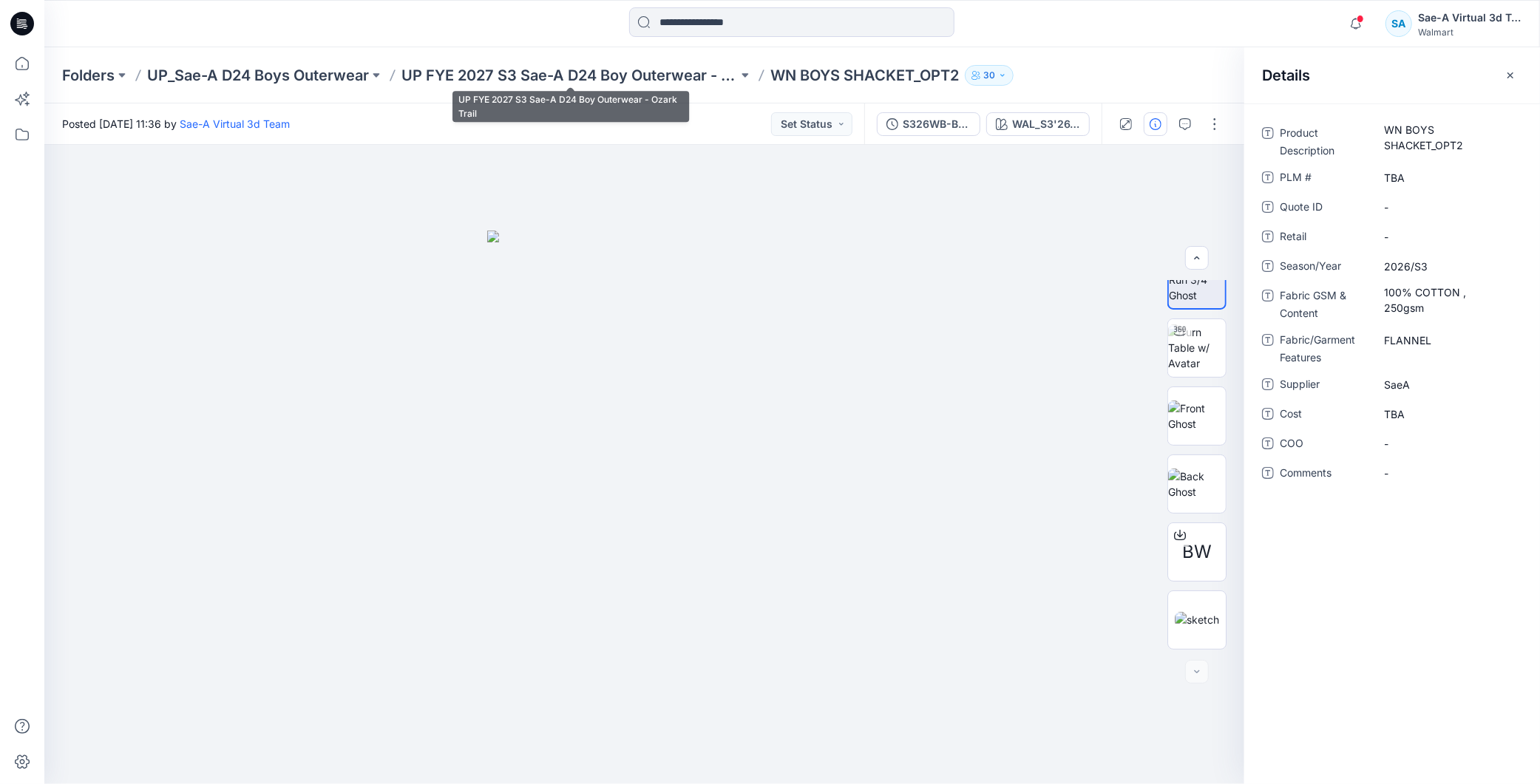
click at [579, 76] on p "UP FYE 2027 S3 Sae-A D24 Boy Outerwear - Ozark Trail" at bounding box center [569, 75] width 336 height 20
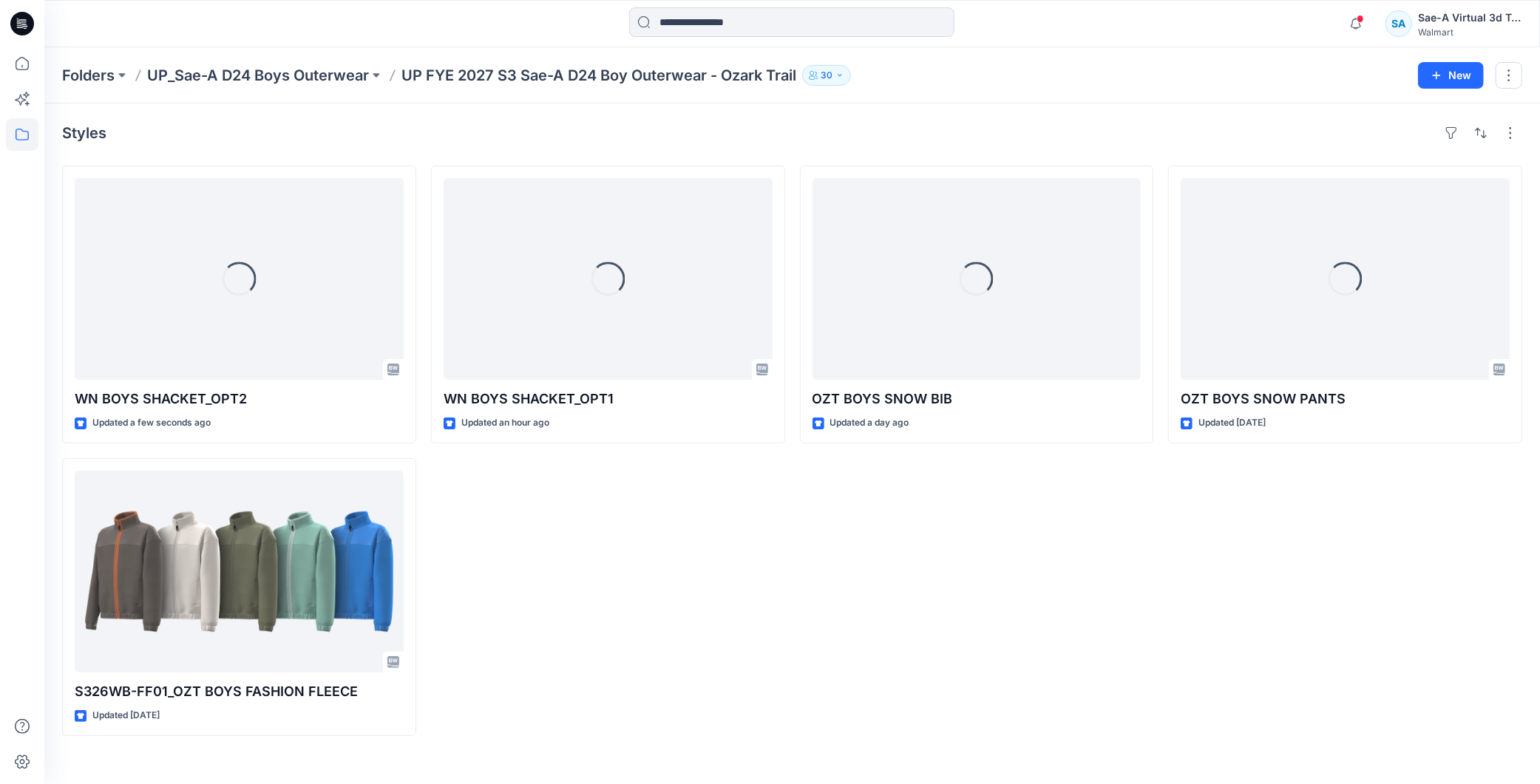
click at [616, 533] on div "Loading... WN BOYS SHACKET_OPT1 Updated an hour ago" at bounding box center [608, 451] width 354 height 571
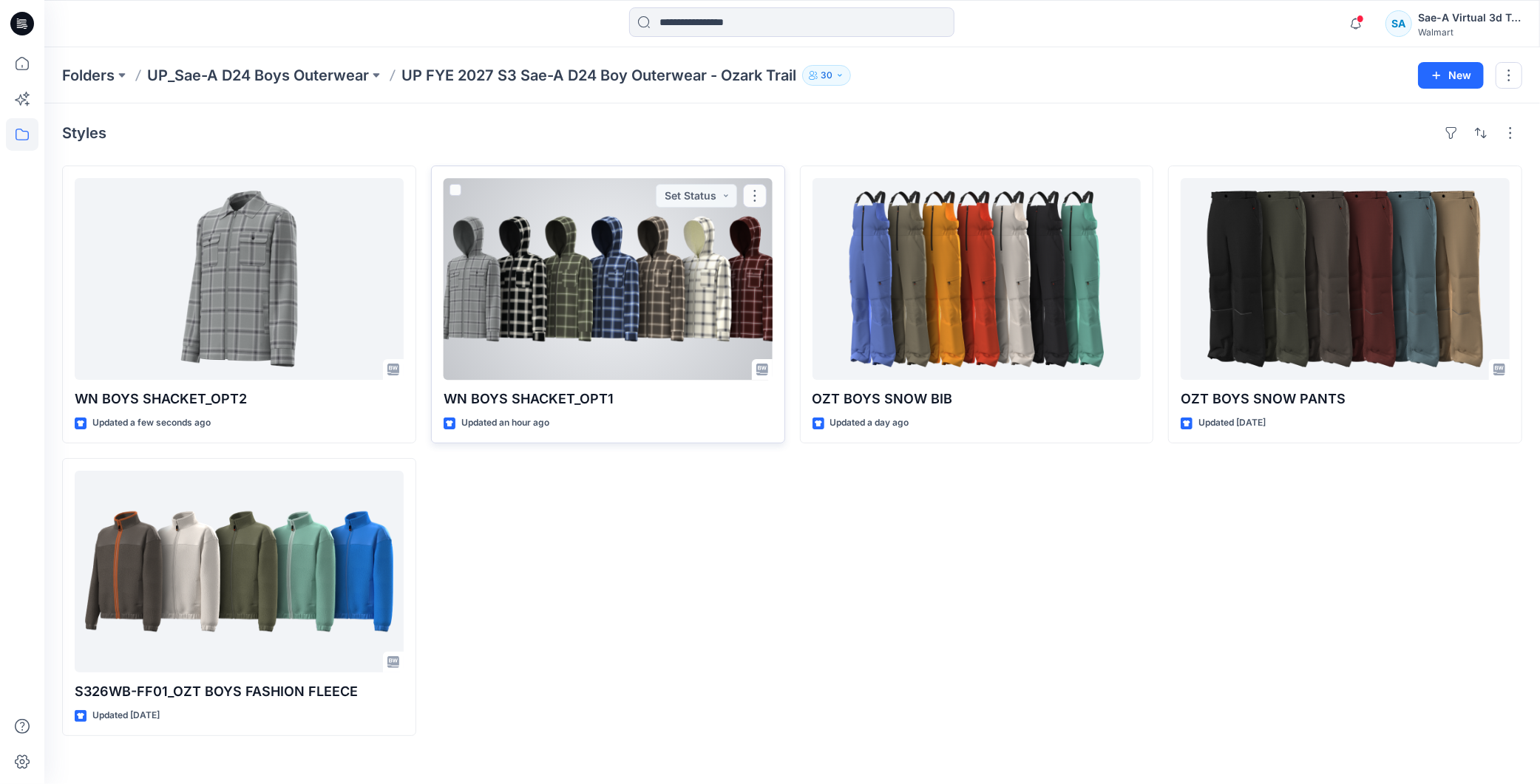
click at [626, 331] on div at bounding box center [608, 279] width 329 height 202
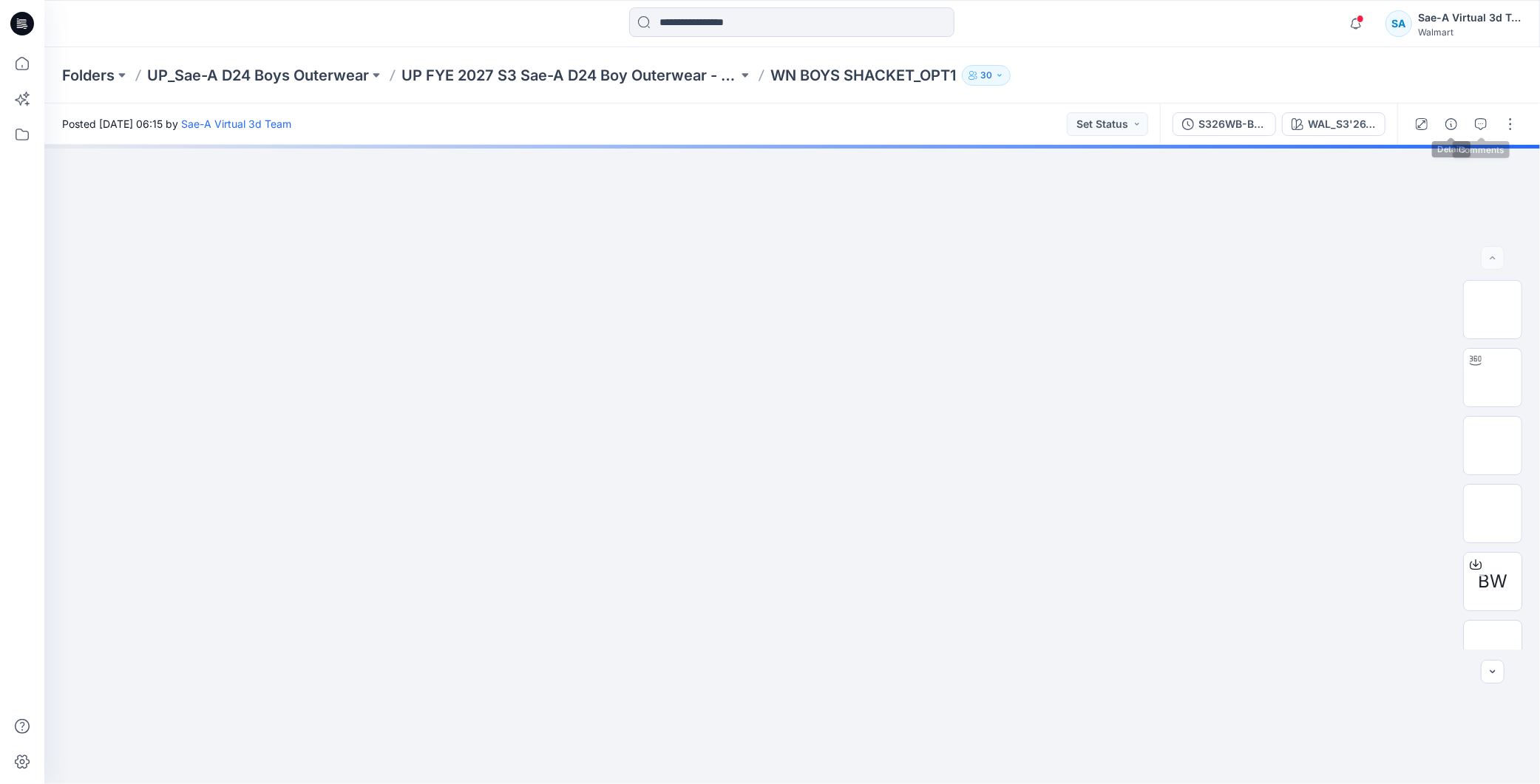
click at [1476, 119] on icon "button" at bounding box center [1480, 123] width 11 height 11
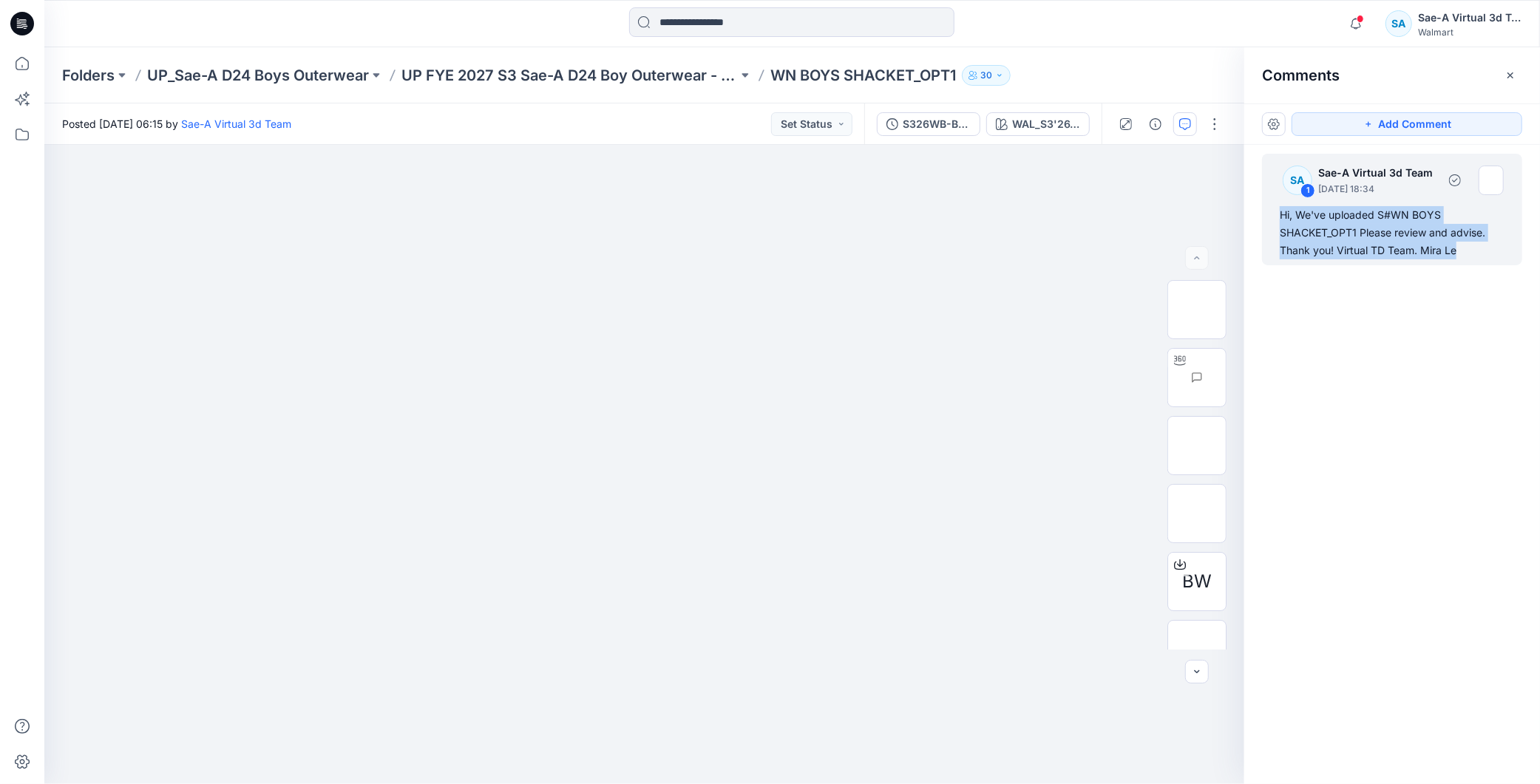
drag, startPoint x: 1458, startPoint y: 245, endPoint x: 1279, endPoint y: 215, distance: 181.5
click at [1279, 215] on div "SA 1 Sae-A Virtual 3d Team September 19, 2025 18:34 Hi, We've uploaded S#WN BOY…" at bounding box center [1392, 209] width 260 height 112
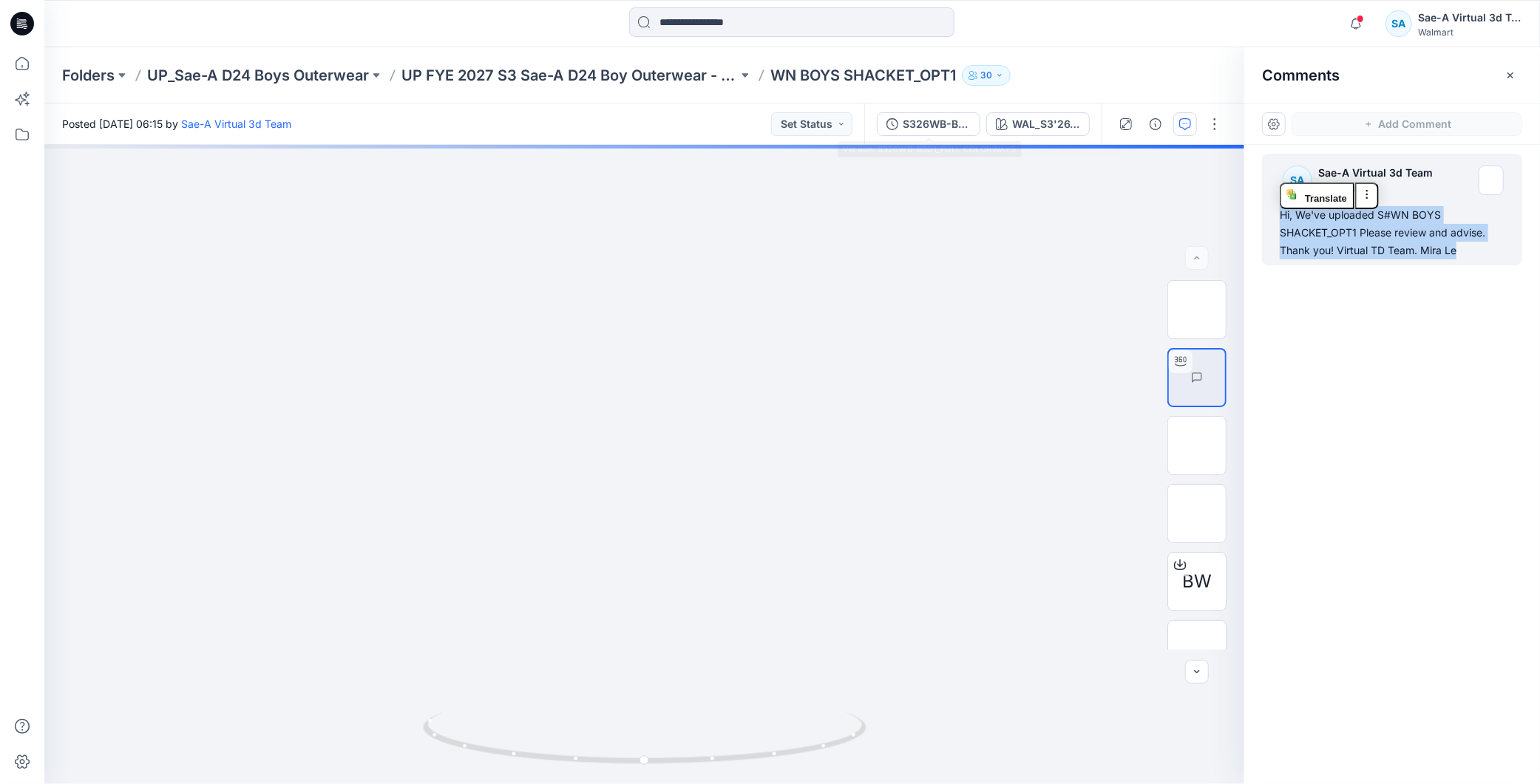
copy div "Hi, We've uploaded S#WN BOYS SHACKET_OPT1 Please review and advise. Thank you! …"
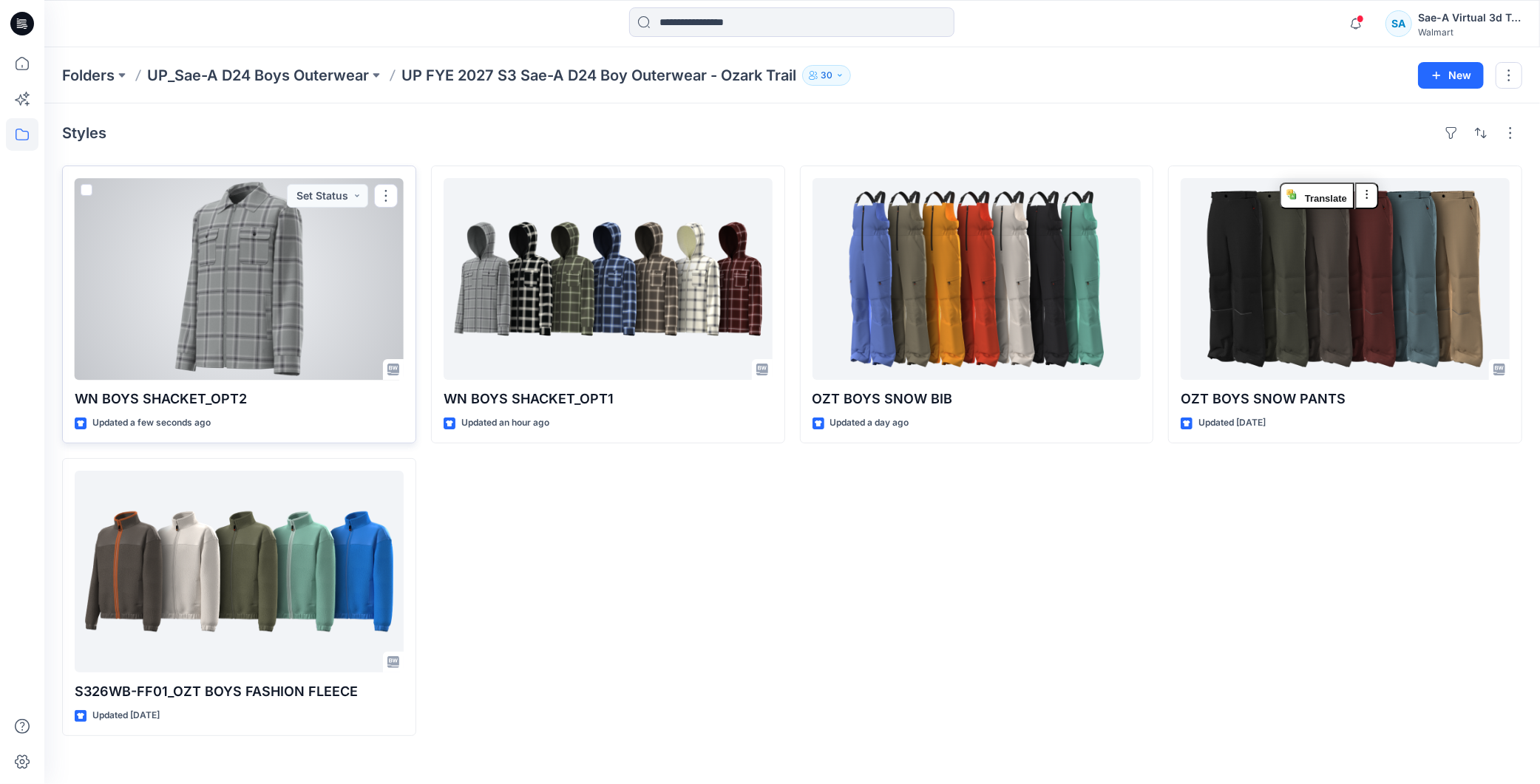
click at [295, 249] on div at bounding box center [239, 279] width 329 height 202
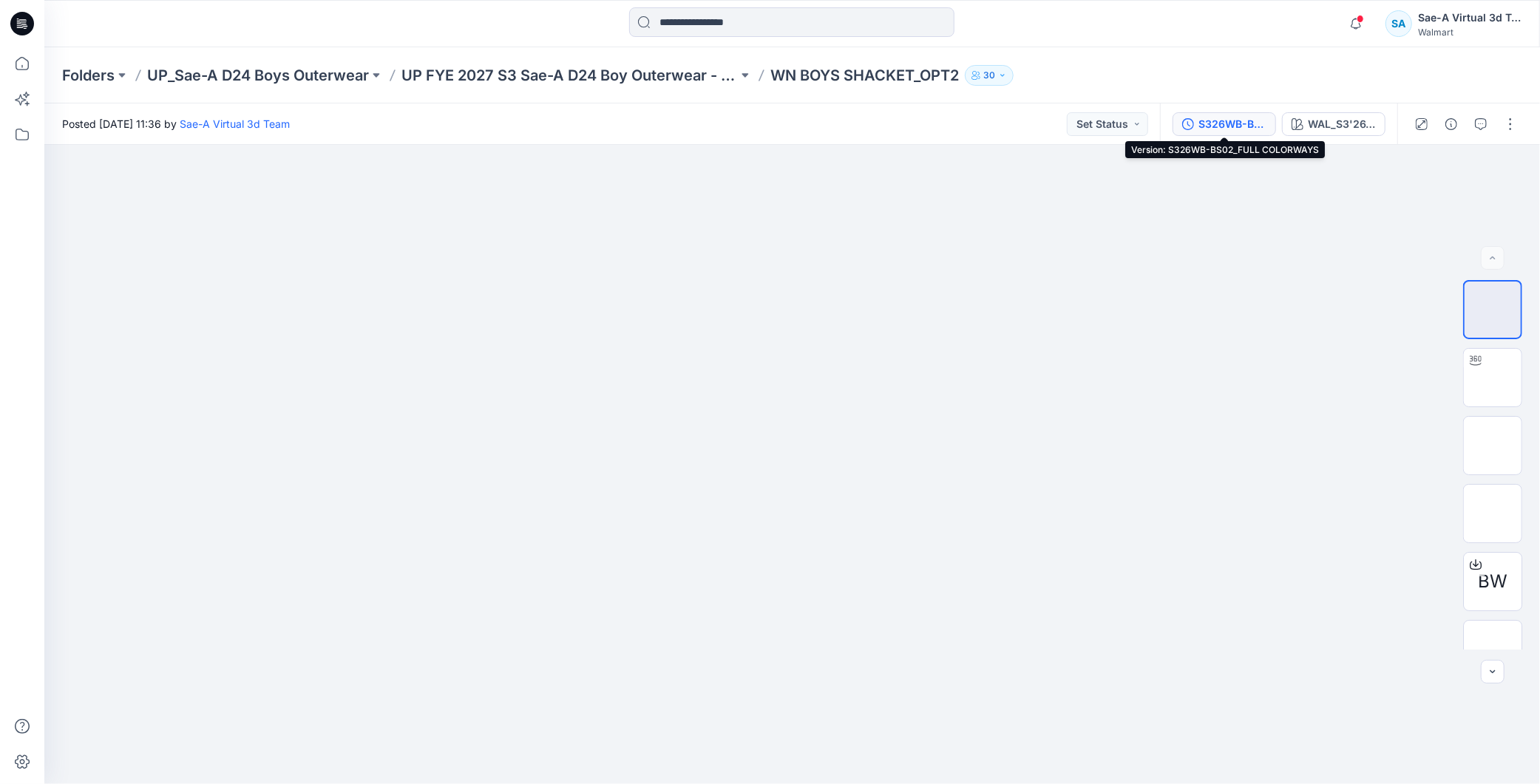
click at [1216, 127] on div "S326WB-BS02_FULL COLORWAYS" at bounding box center [1231, 124] width 68 height 16
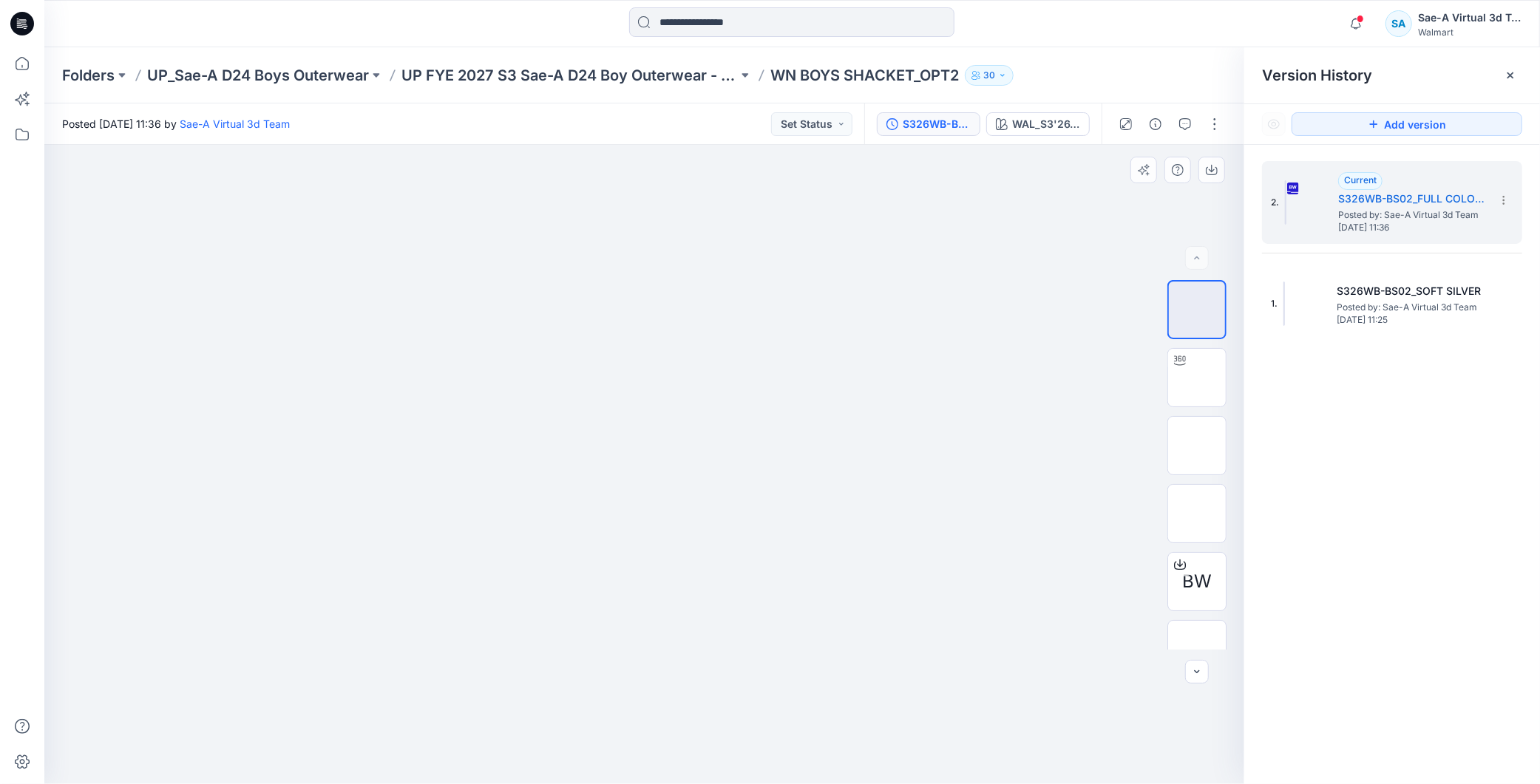
scroll to position [30, 0]
click at [1044, 127] on div "WAL_S3'26_BOY_PLAID_03A" at bounding box center [1045, 124] width 68 height 16
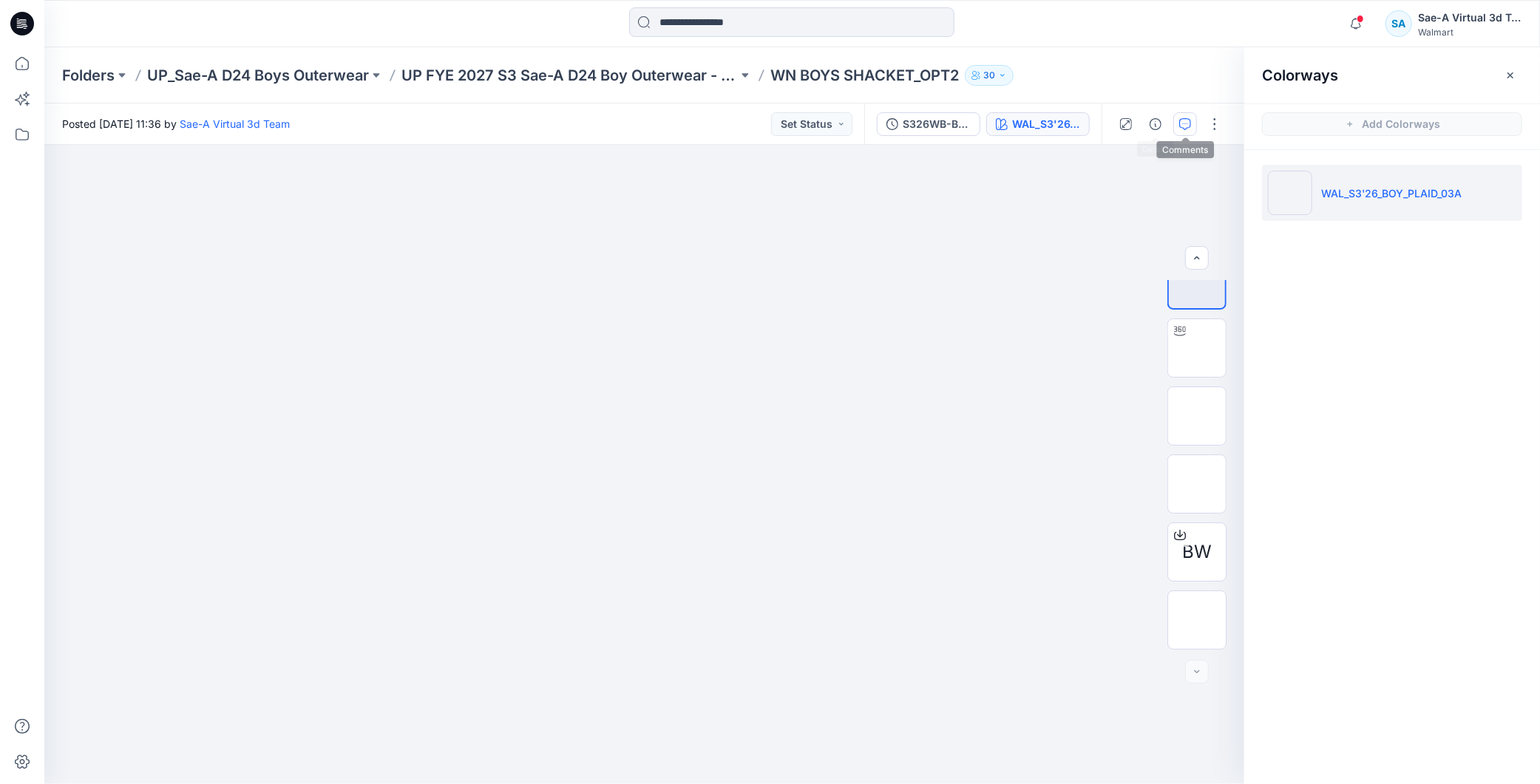
click at [1189, 125] on icon "button" at bounding box center [1185, 123] width 11 height 11
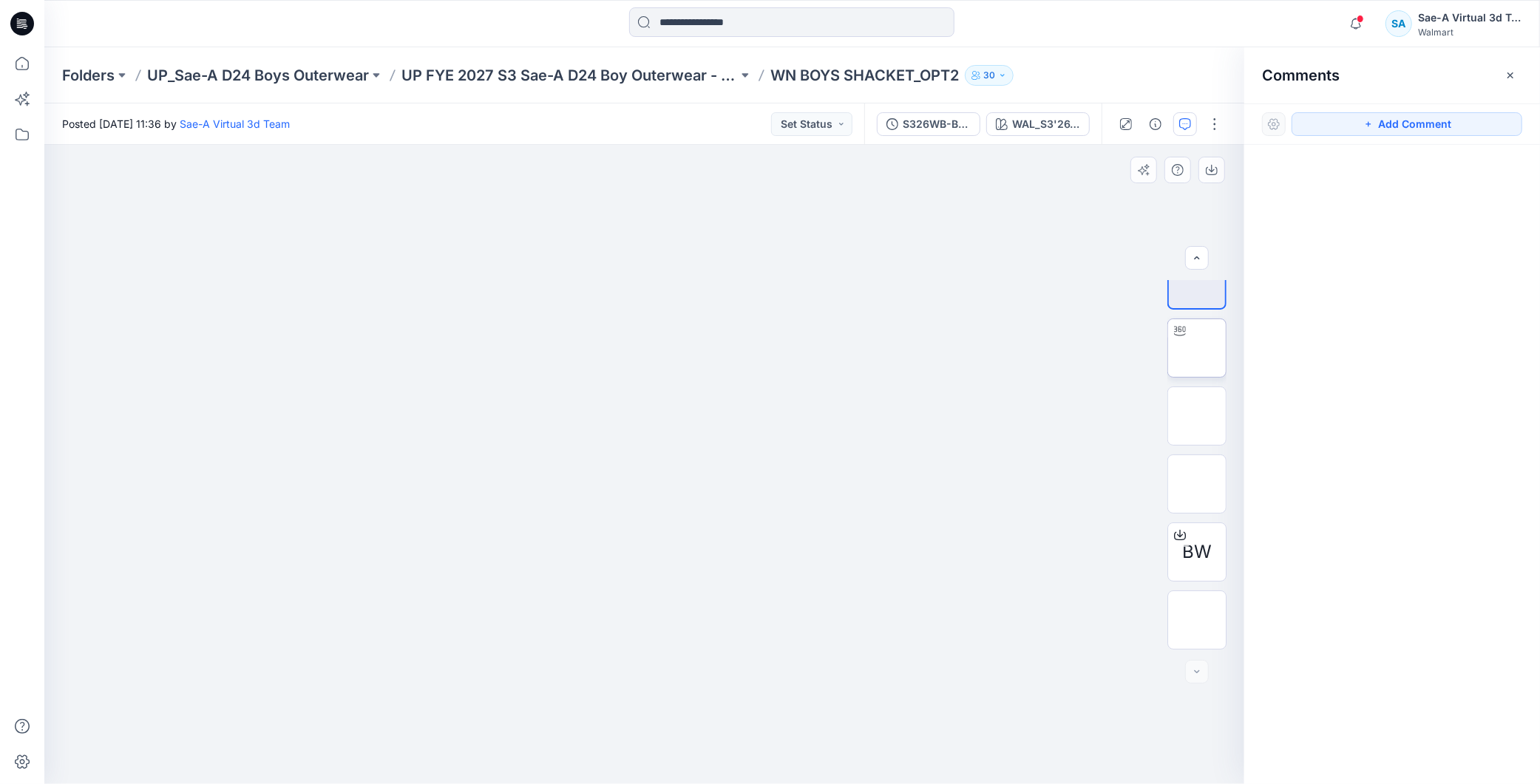
click at [1197, 348] on img at bounding box center [1197, 348] width 0 height 0
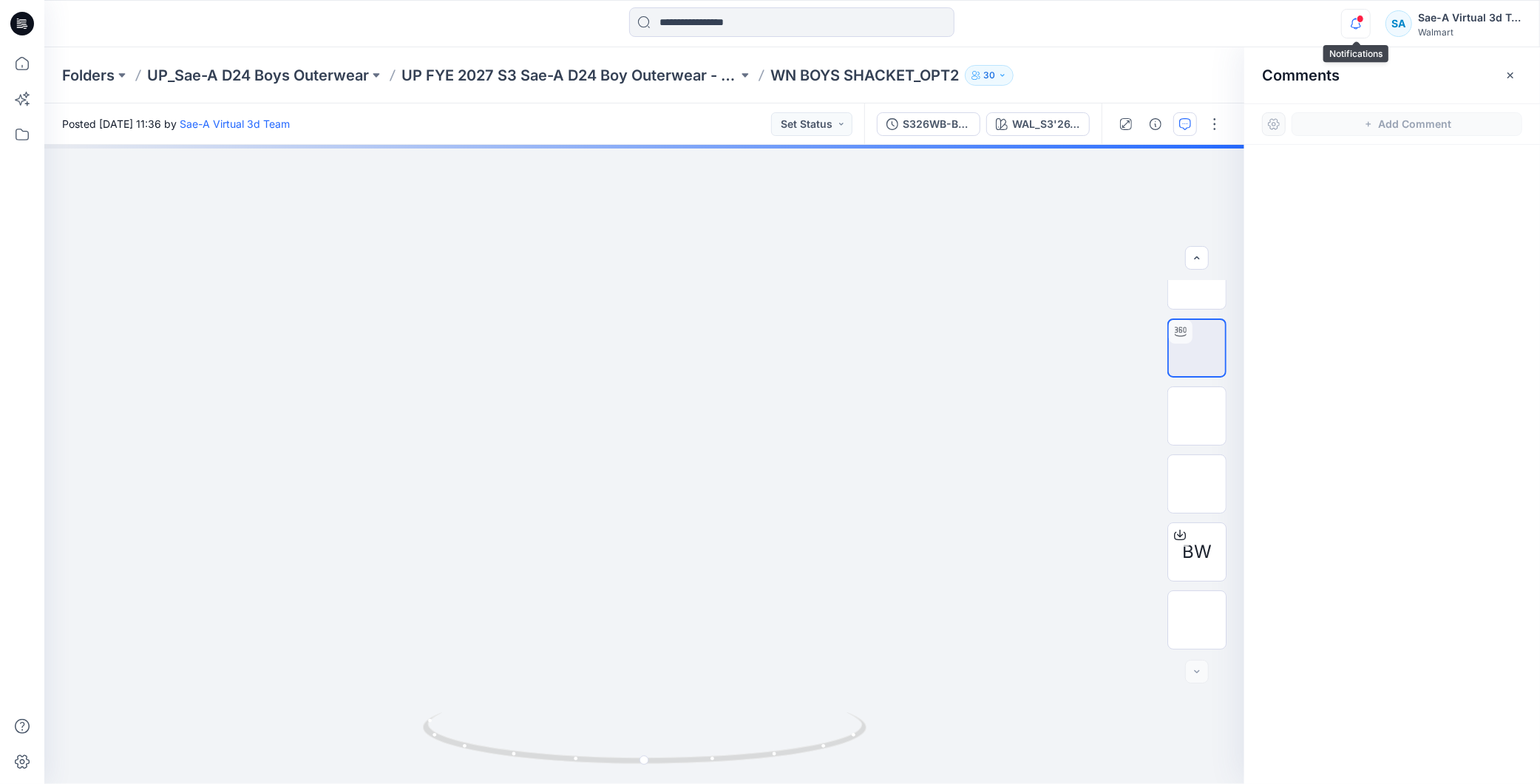
click at [1360, 28] on icon "button" at bounding box center [1356, 24] width 28 height 30
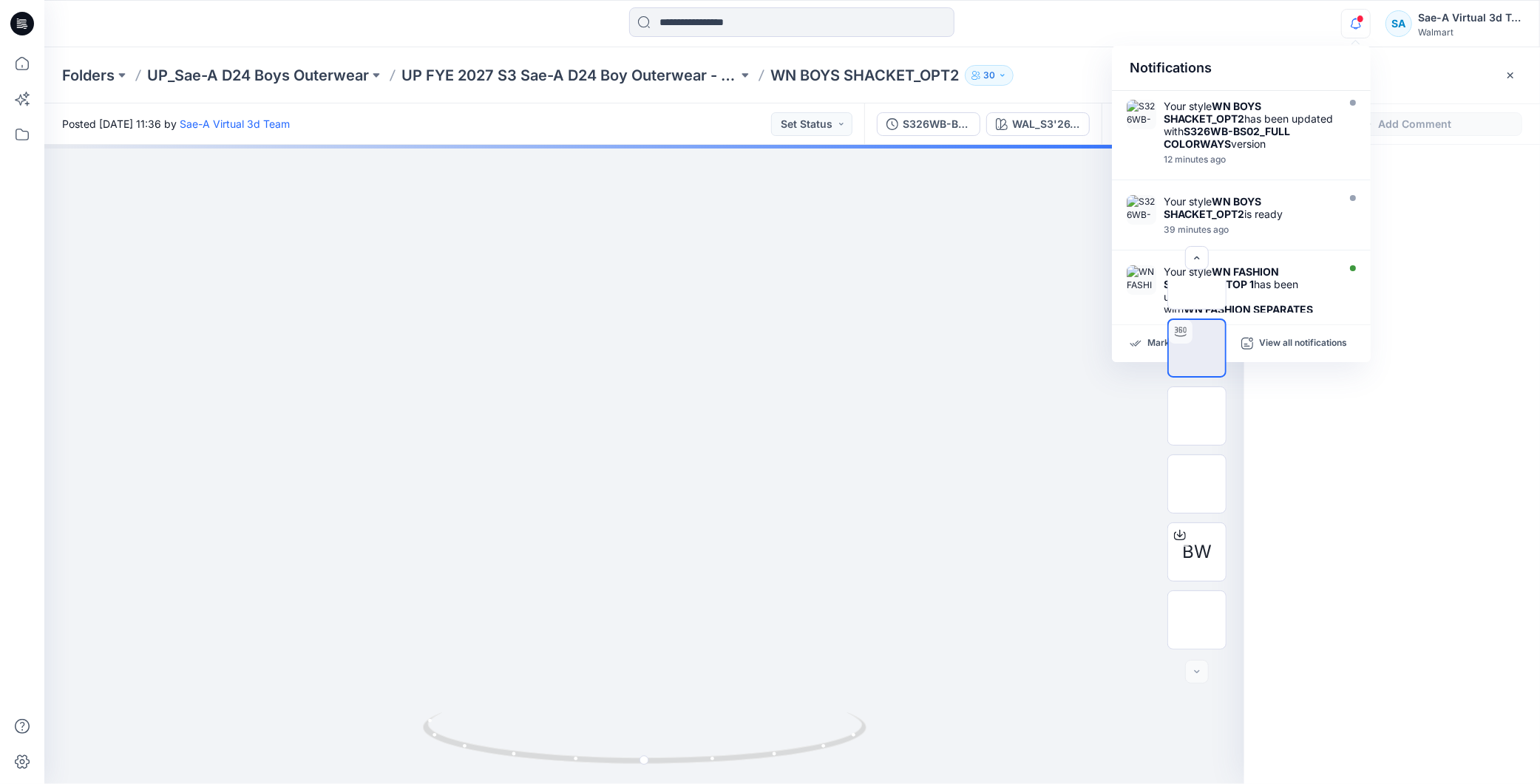
click at [1353, 20] on icon "button" at bounding box center [1356, 24] width 28 height 30
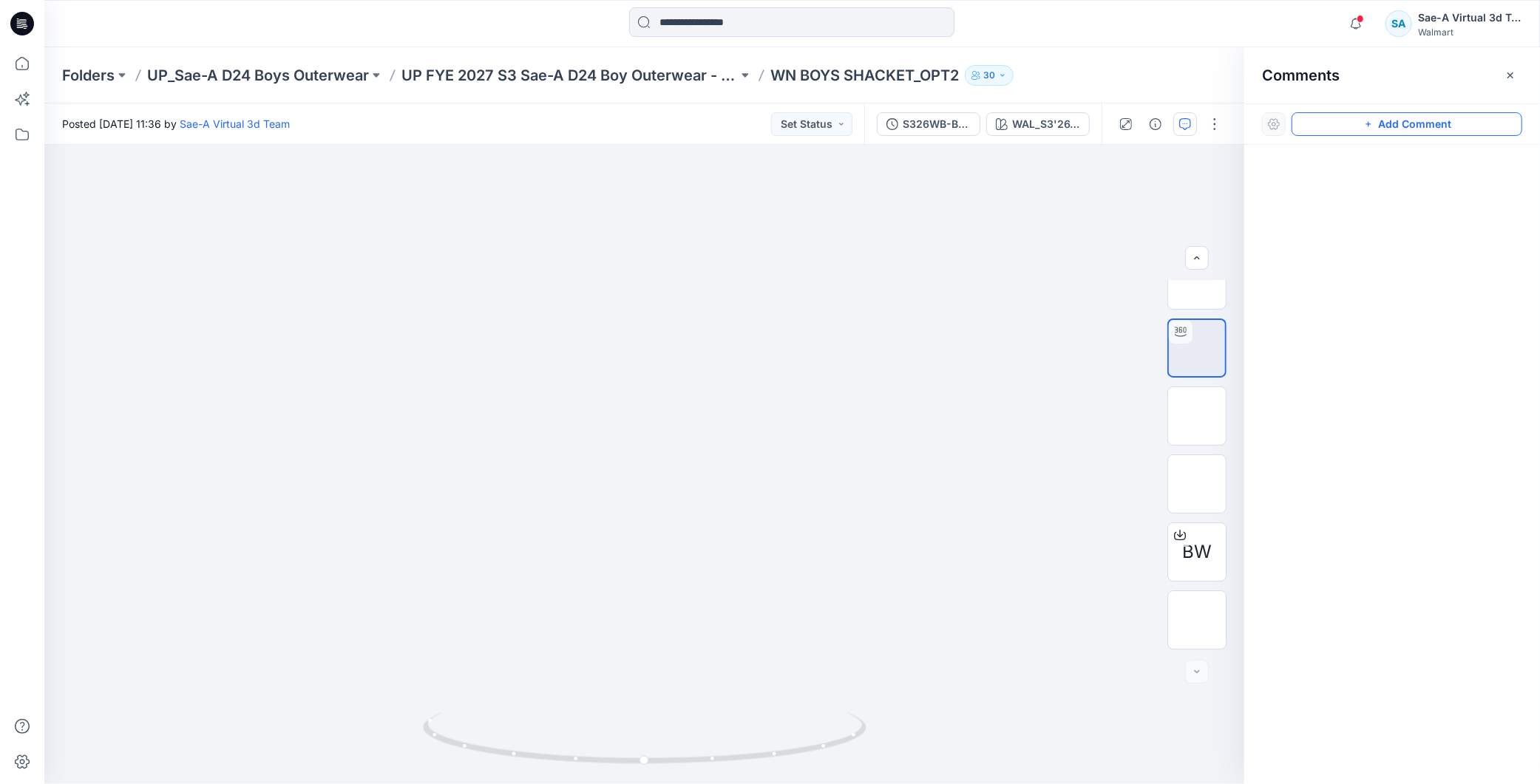
click at [1367, 116] on button "Add Comment" at bounding box center [1406, 123] width 230 height 24
click at [126, 175] on div "1" at bounding box center [644, 464] width 1200 height 639
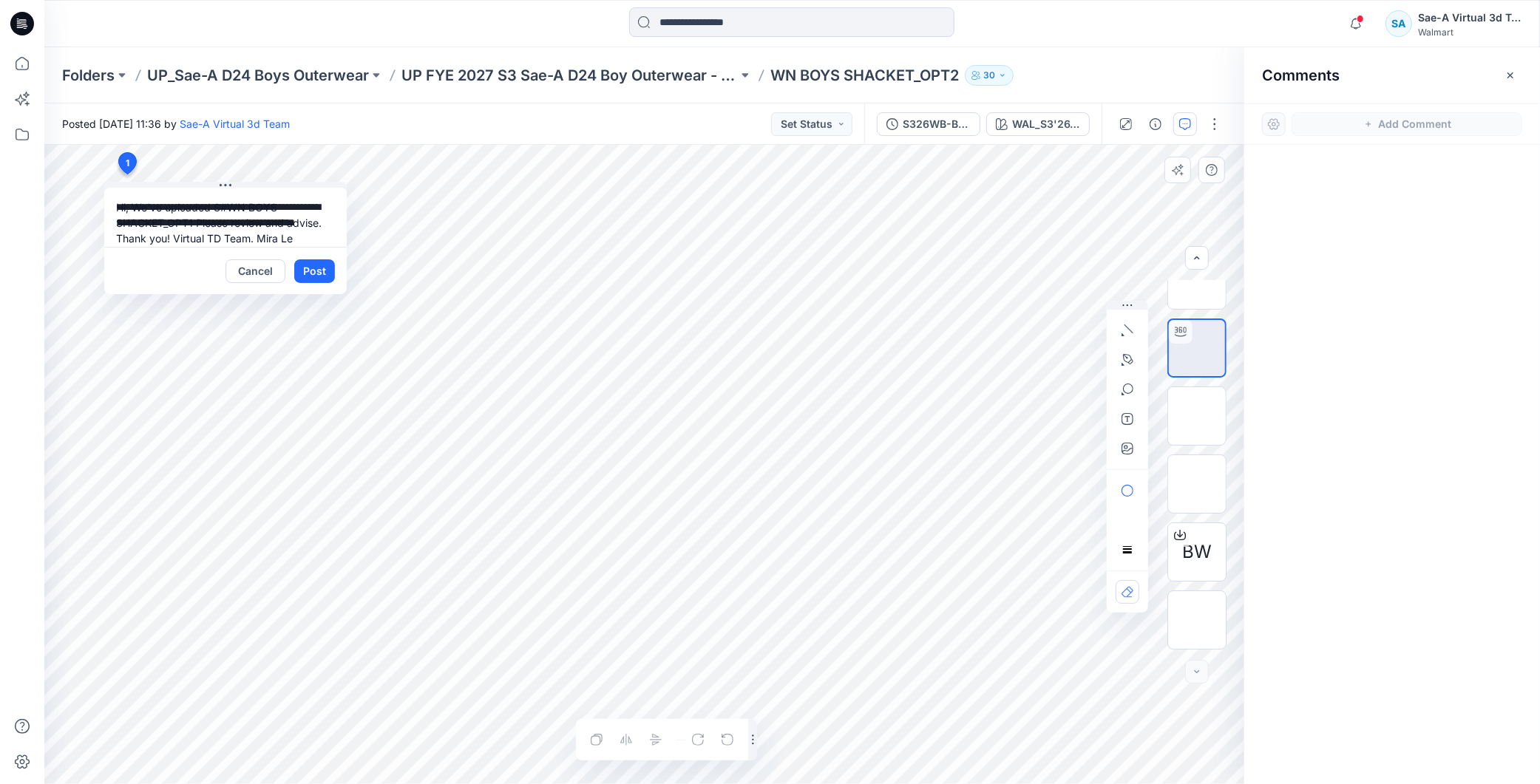
click at [133, 207] on textarea "**********" at bounding box center [225, 217] width 243 height 59
click at [190, 222] on textarea "**********" at bounding box center [225, 217] width 243 height 59
click at [193, 222] on textarea "**********" at bounding box center [225, 217] width 243 height 59
click at [131, 203] on textarea "**********" at bounding box center [225, 217] width 243 height 59
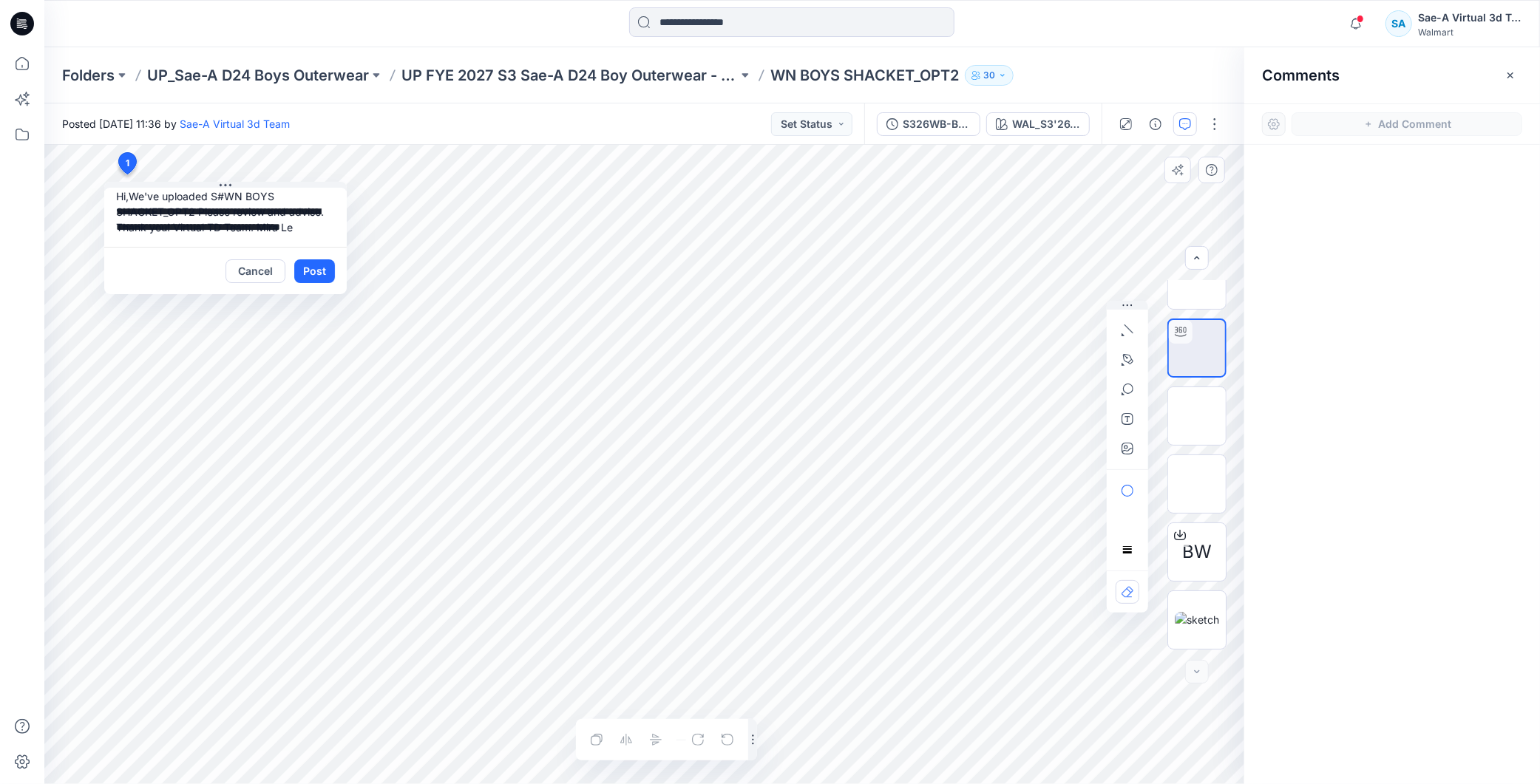
click at [196, 195] on textarea "**********" at bounding box center [225, 217] width 243 height 59
drag, startPoint x: 199, startPoint y: 194, endPoint x: 211, endPoint y: 194, distance: 12.0
click at [200, 194] on textarea "**********" at bounding box center [225, 217] width 243 height 59
type textarea "**********"
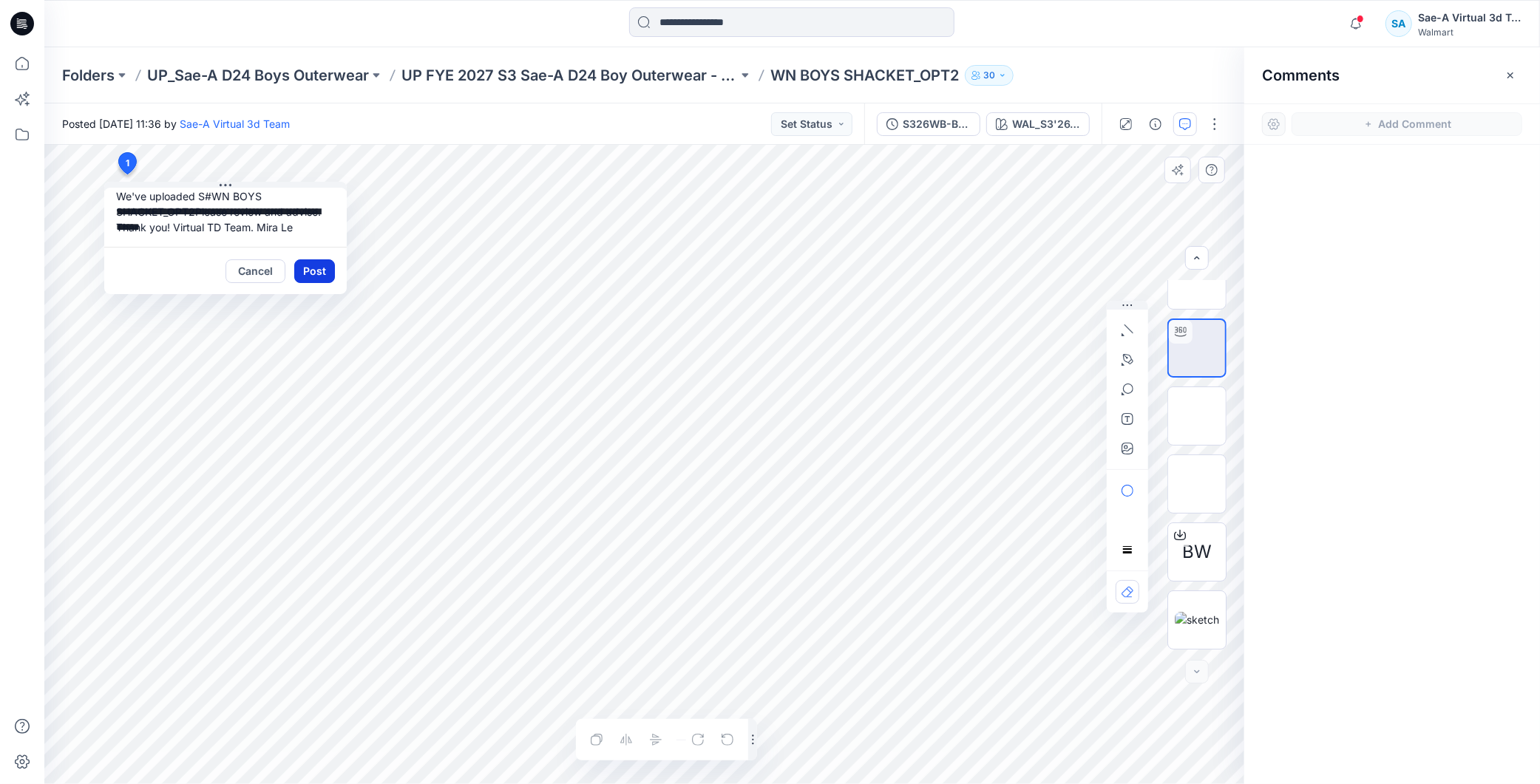
click at [303, 257] on div "Cancel Post" at bounding box center [225, 271] width 243 height 48
click at [311, 265] on button "Post" at bounding box center [315, 271] width 41 height 24
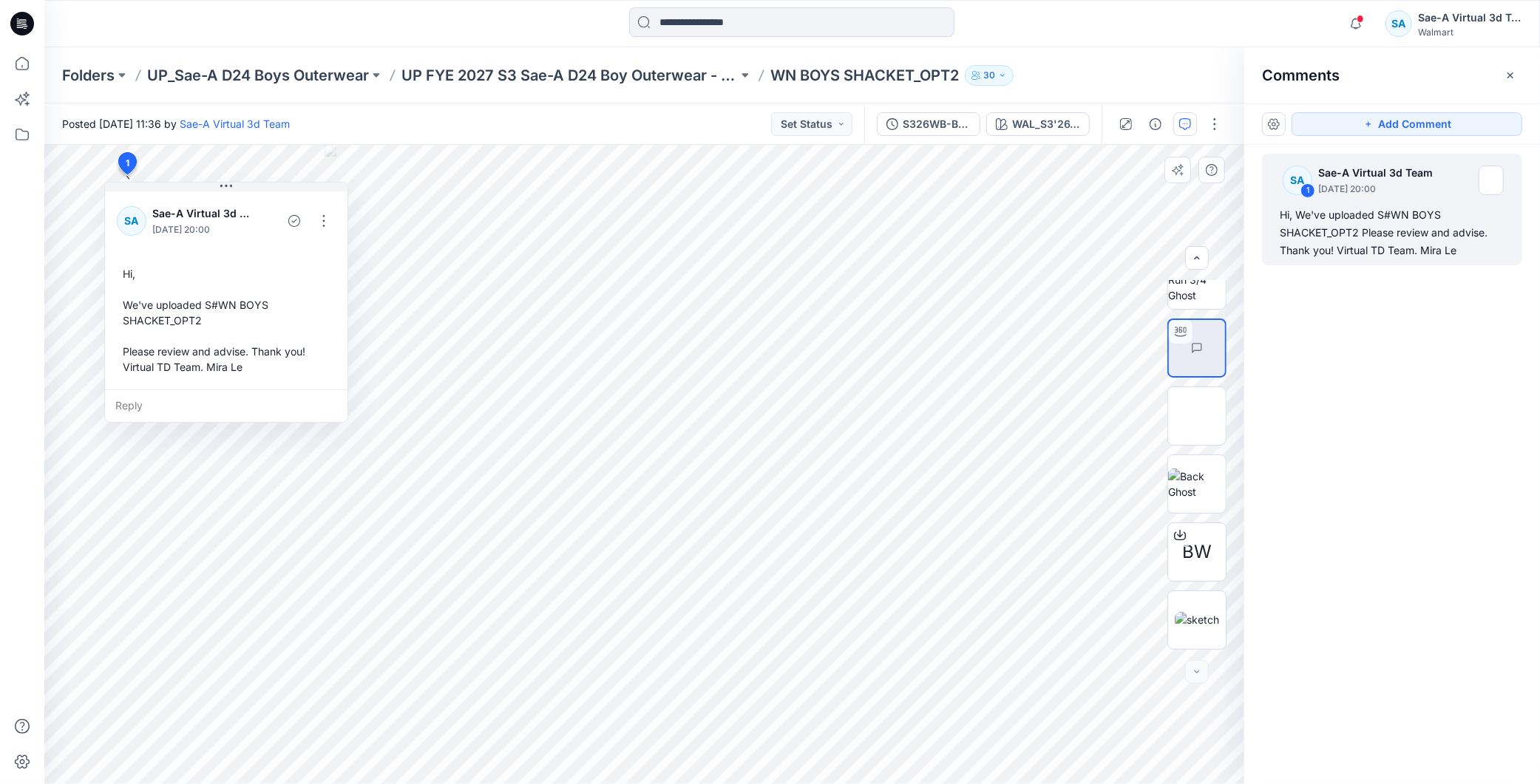
click at [1392, 344] on div "SA 1 Sae-A Virtual 3d Team September 19, 2025 20:00 Hi, We've uploaded S#WN BOY…" at bounding box center [1391, 437] width 295 height 585
click at [944, 112] on button "S326WB-BS02_FULL COLORWAYS" at bounding box center [928, 123] width 103 height 24
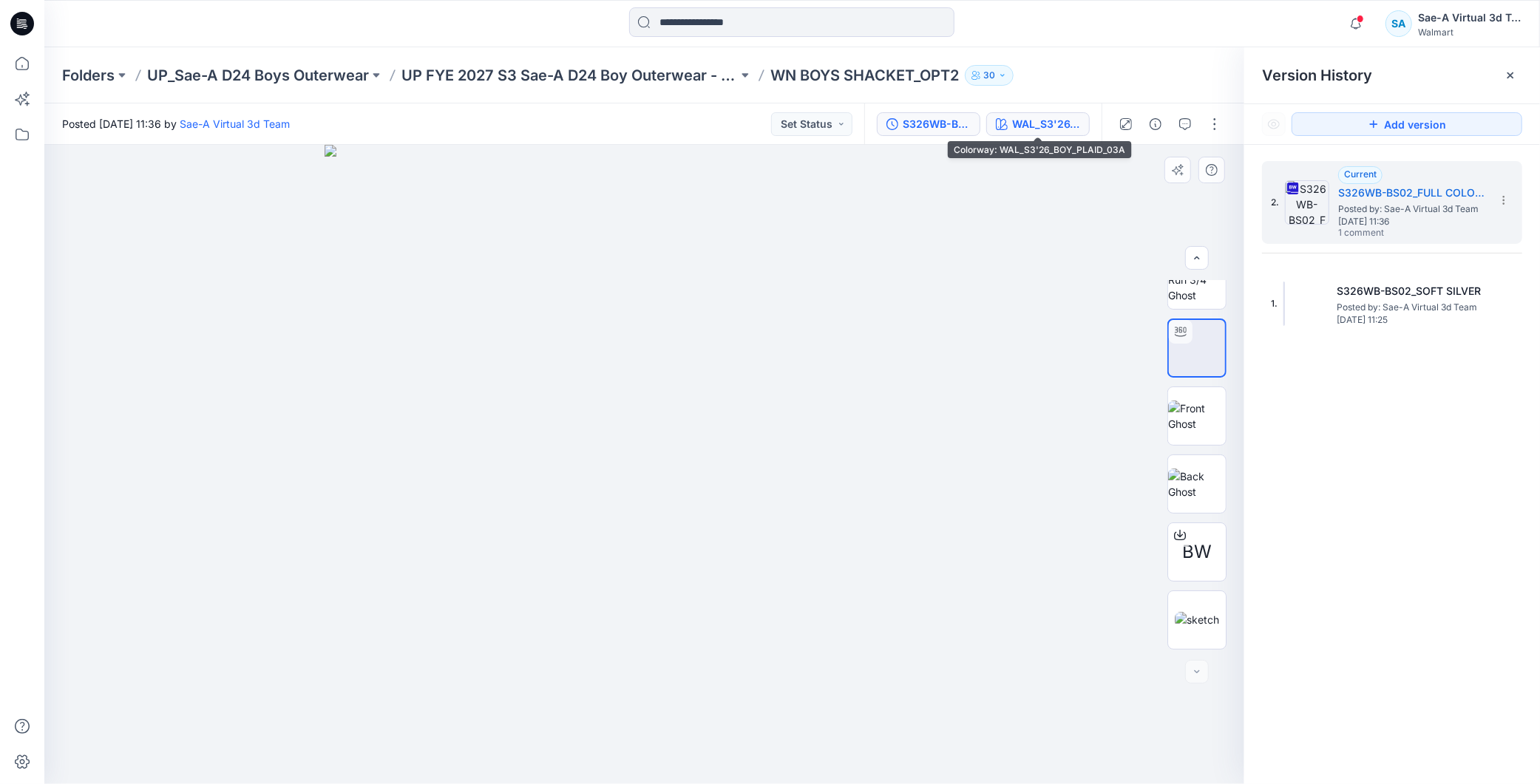
click at [1020, 127] on div "WAL_S3'26_BOY_PLAID_03A" at bounding box center [1045, 124] width 68 height 16
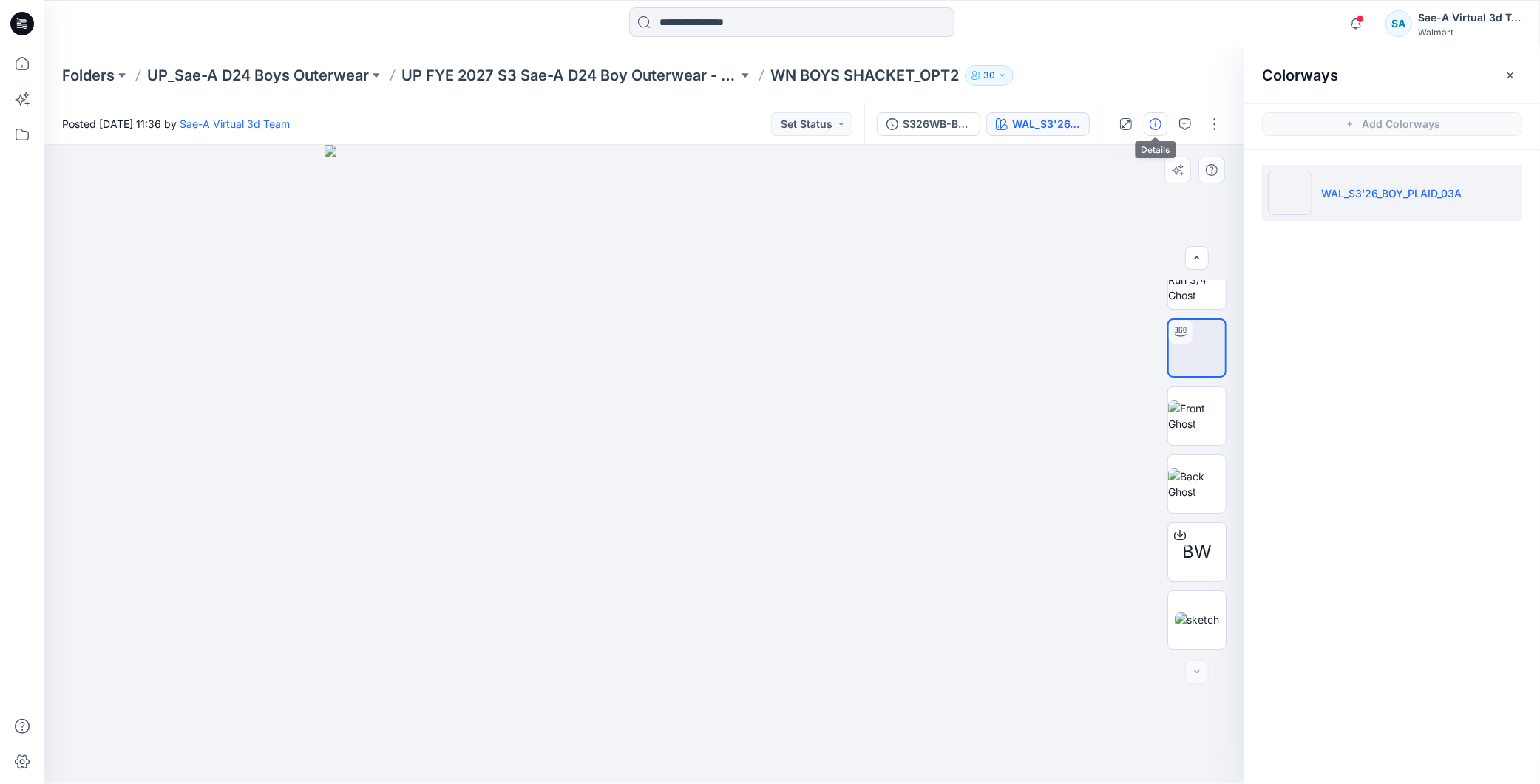
click at [1158, 126] on icon "button" at bounding box center [1155, 123] width 11 height 11
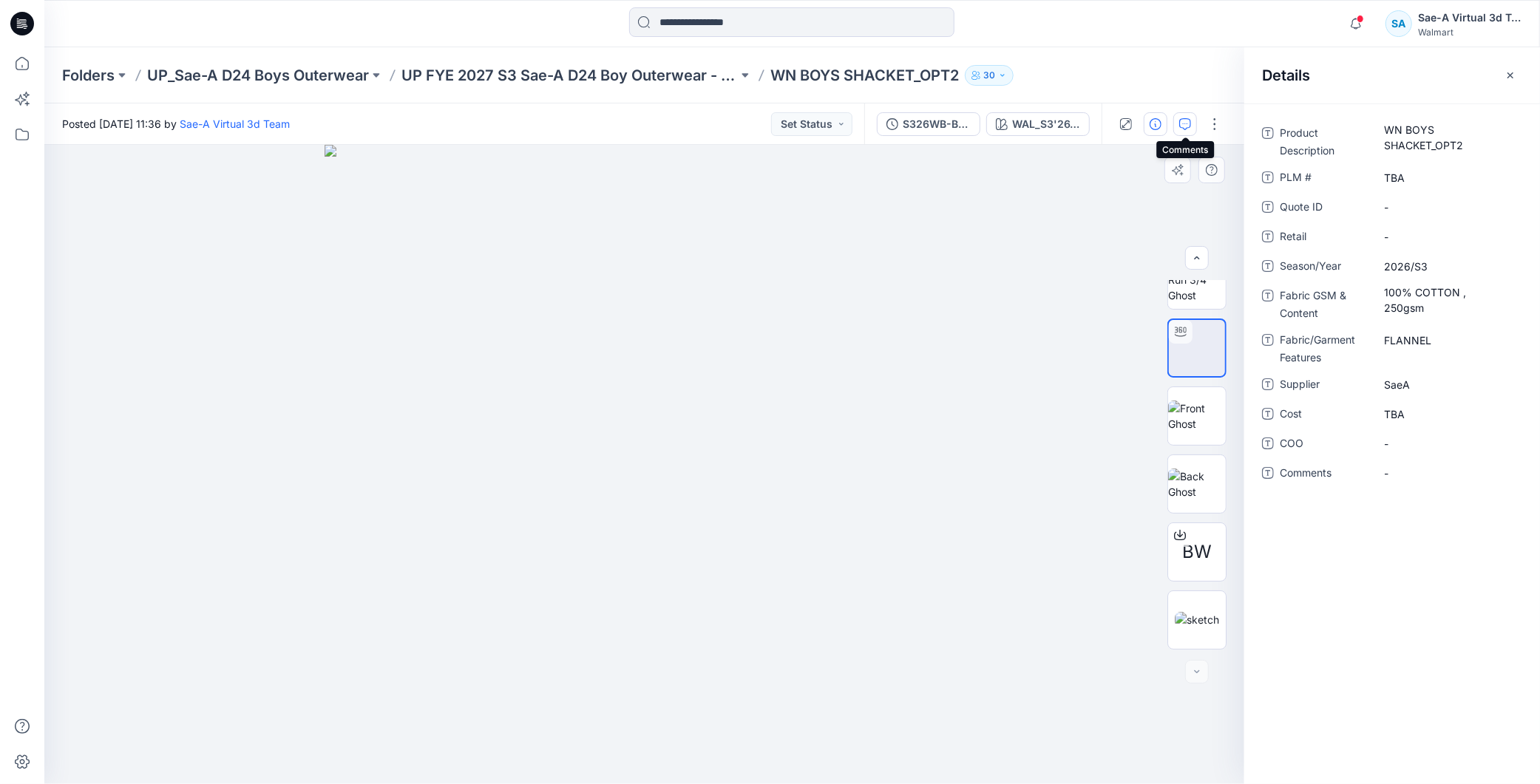
click at [1180, 123] on icon "button" at bounding box center [1185, 123] width 11 height 11
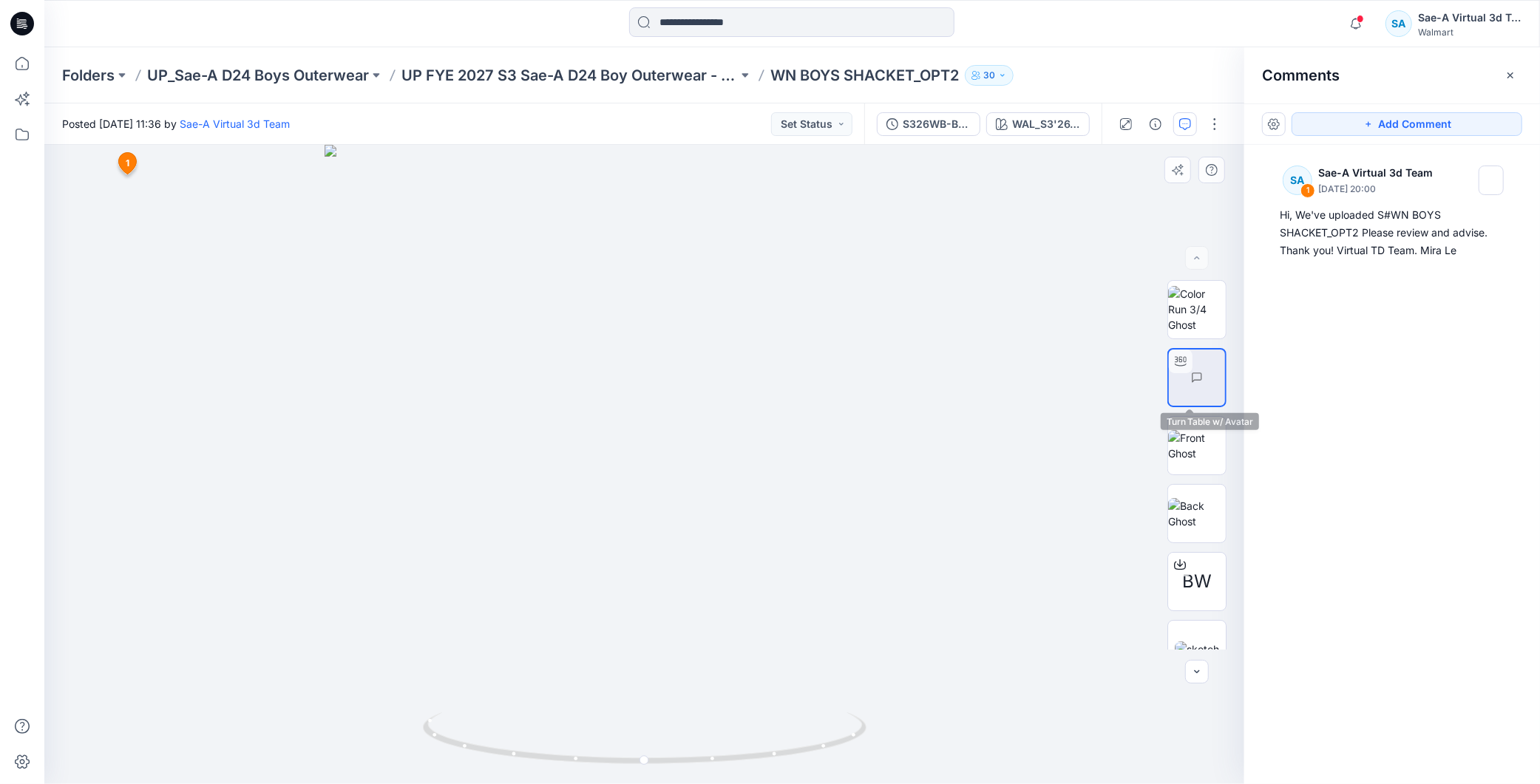
click at [1225, 377] on img at bounding box center [1225, 377] width 0 height 0
drag, startPoint x: 809, startPoint y: 744, endPoint x: 968, endPoint y: 754, distance: 159.3
click at [968, 754] on div at bounding box center [644, 464] width 1200 height 639
drag, startPoint x: 786, startPoint y: 748, endPoint x: 1228, endPoint y: 273, distance: 648.8
click at [692, 732] on icon at bounding box center [646, 740] width 447 height 56
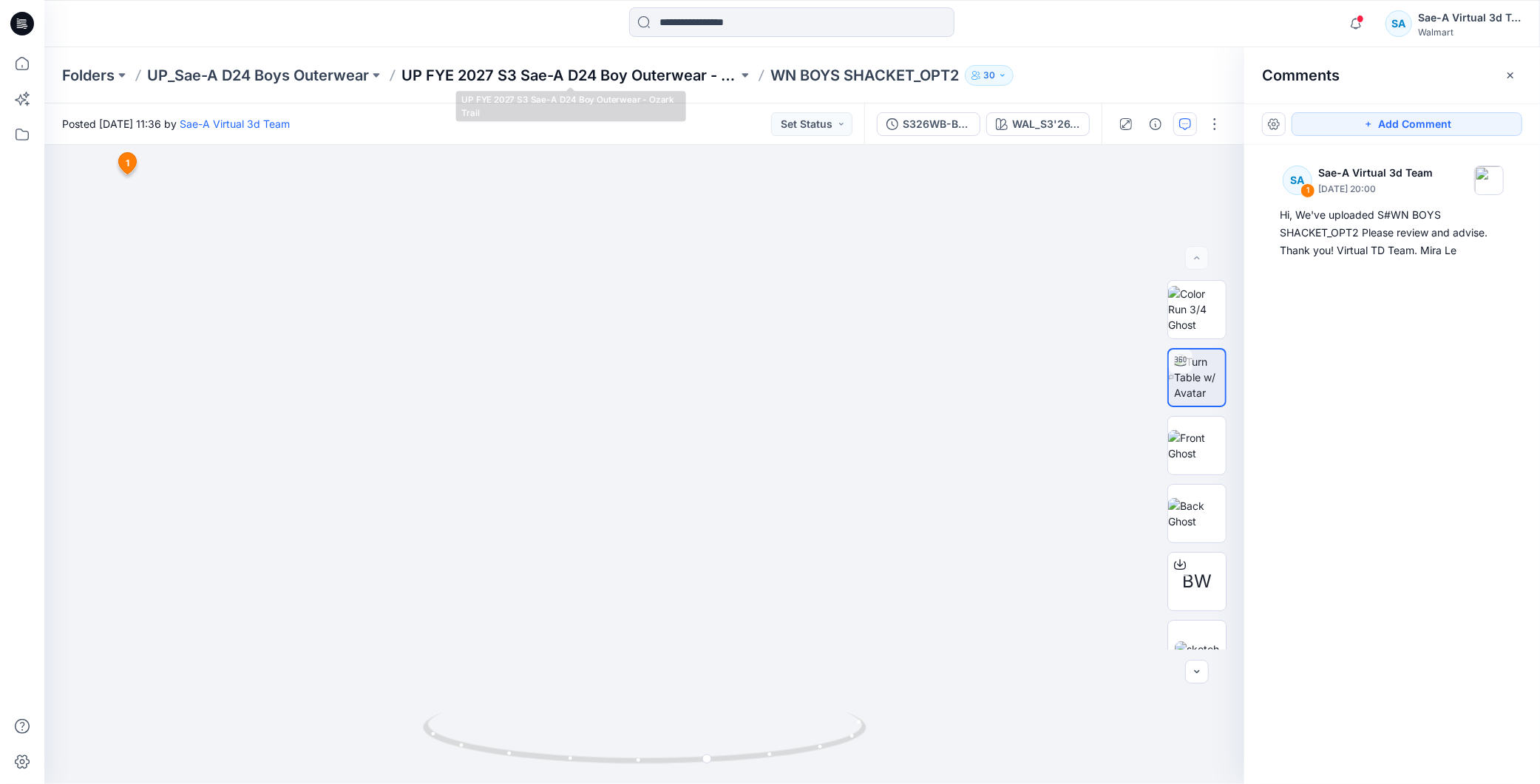
click at [628, 75] on p "UP FYE 2027 S3 Sae-A D24 Boy Outerwear - Ozark Trail" at bounding box center [569, 75] width 336 height 20
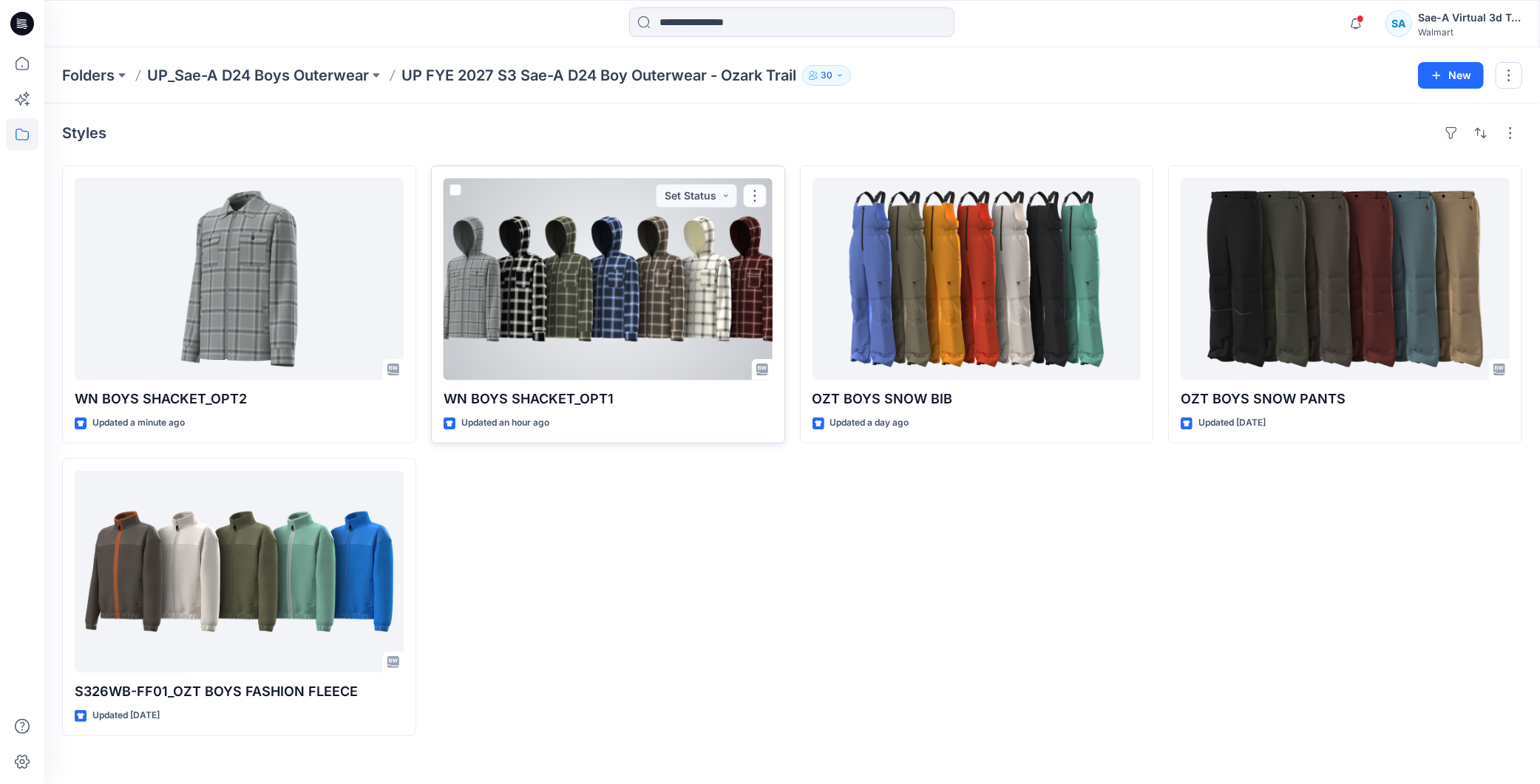
click at [596, 326] on div at bounding box center [608, 279] width 329 height 202
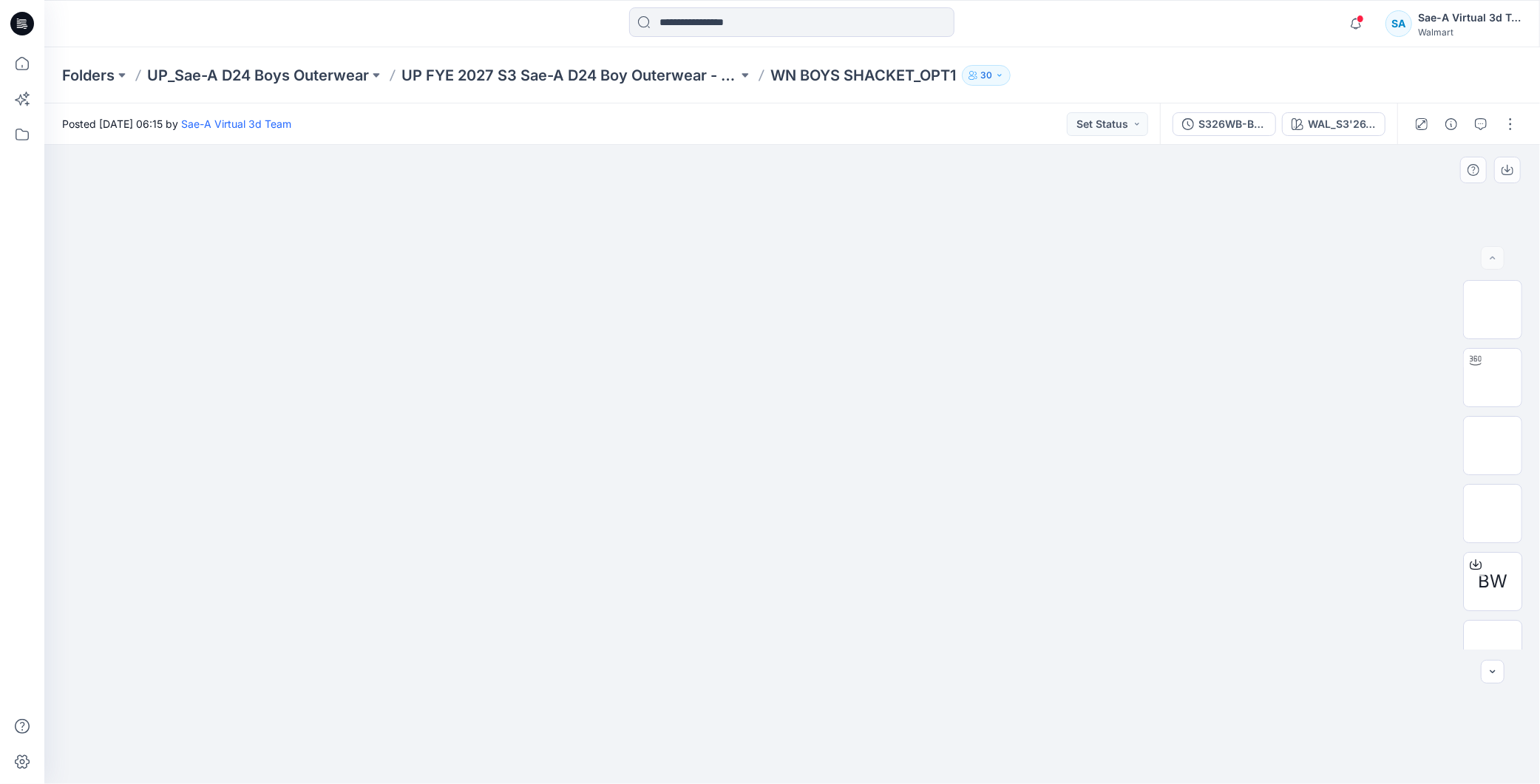
click at [1290, 238] on div at bounding box center [791, 464] width 1495 height 639
click at [1242, 123] on div "S326WB-BS01_FULL COLORWAYS" at bounding box center [1231, 124] width 68 height 16
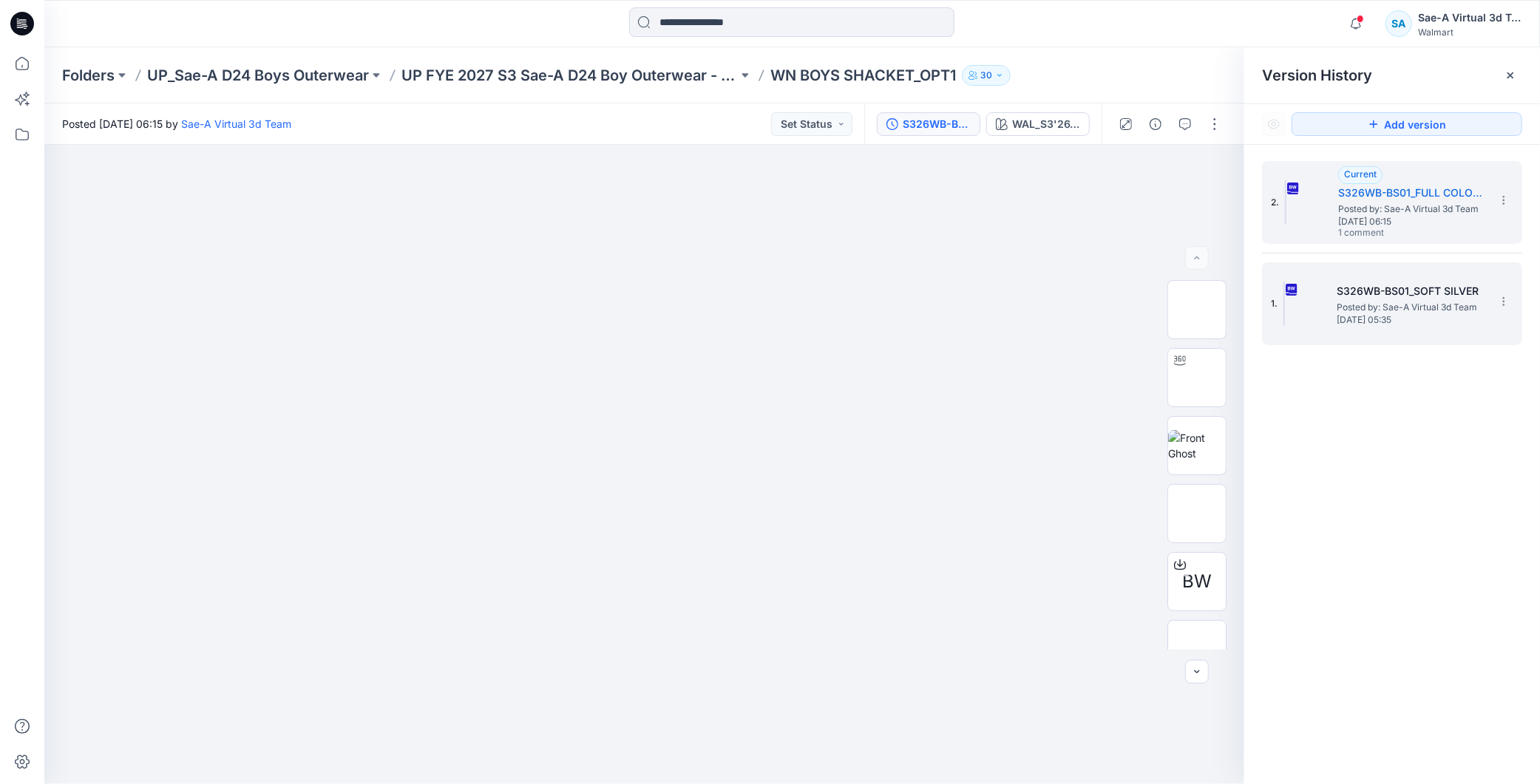
click at [1404, 317] on span "Friday, September 19, 2025 05:35" at bounding box center [1410, 320] width 148 height 11
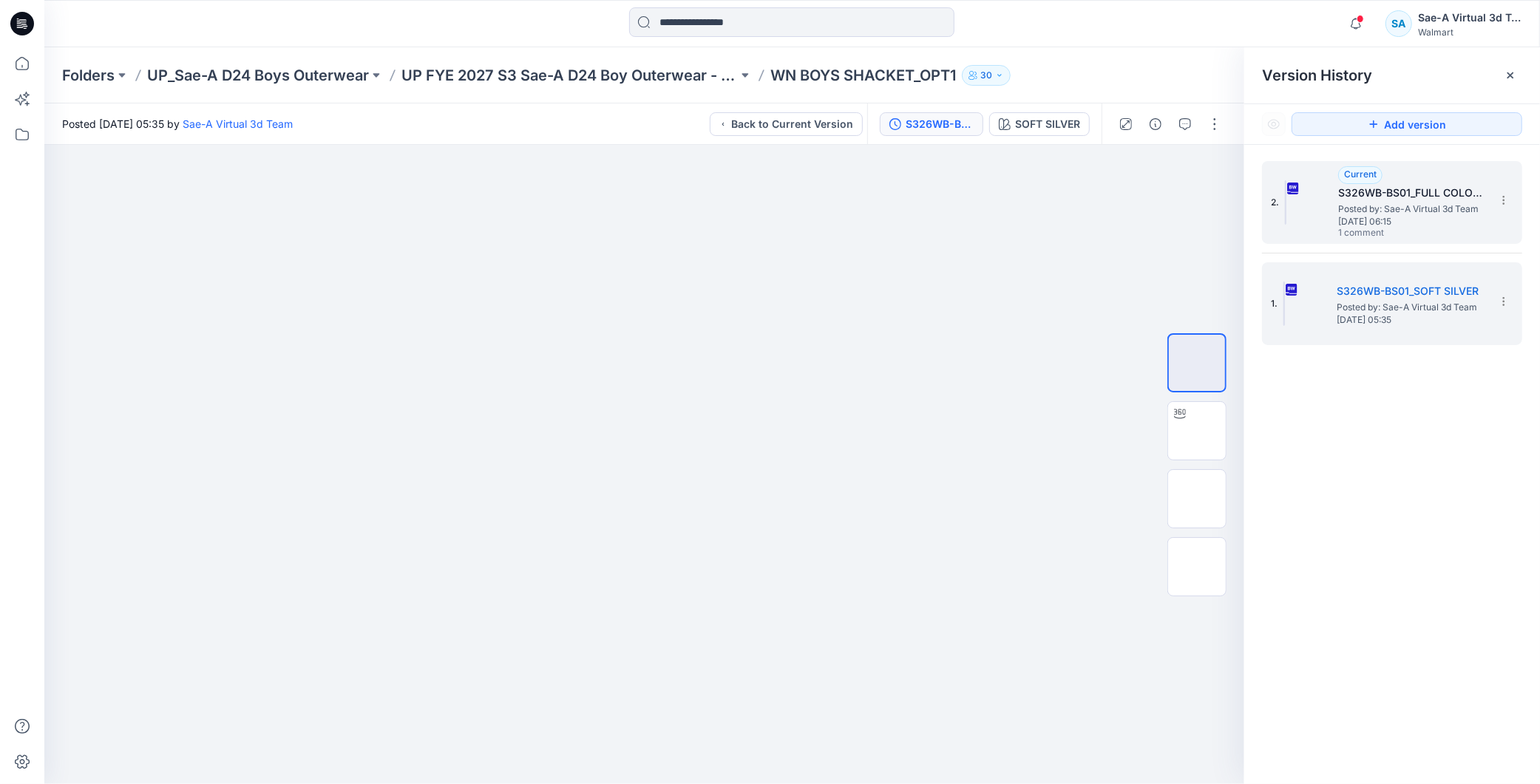
click at [1397, 217] on span "Friday, September 19, 2025 06:15" at bounding box center [1412, 222] width 148 height 11
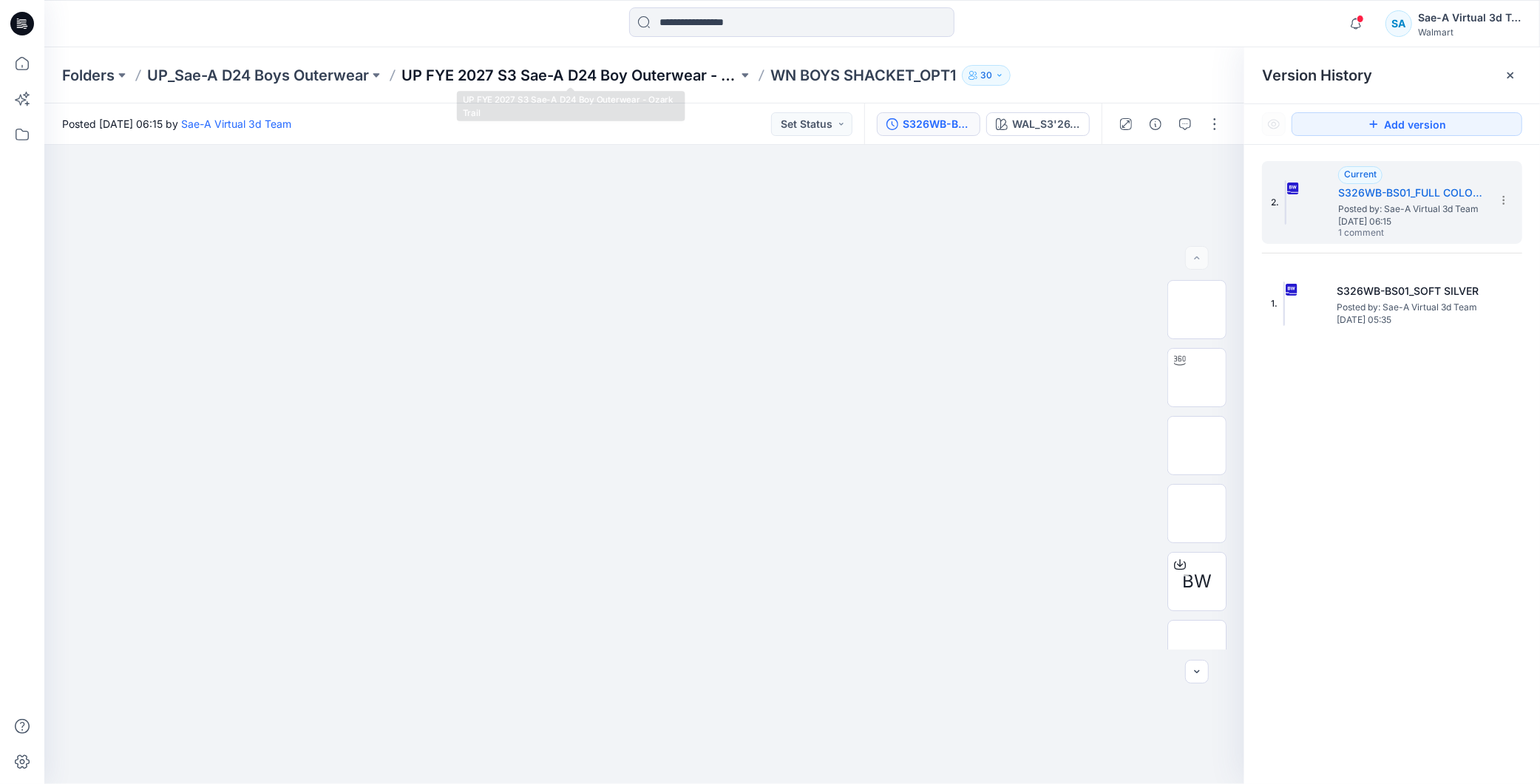
click at [647, 78] on p "UP FYE 2027 S3 Sae-A D24 Boy Outerwear - Ozark Trail" at bounding box center [569, 75] width 336 height 20
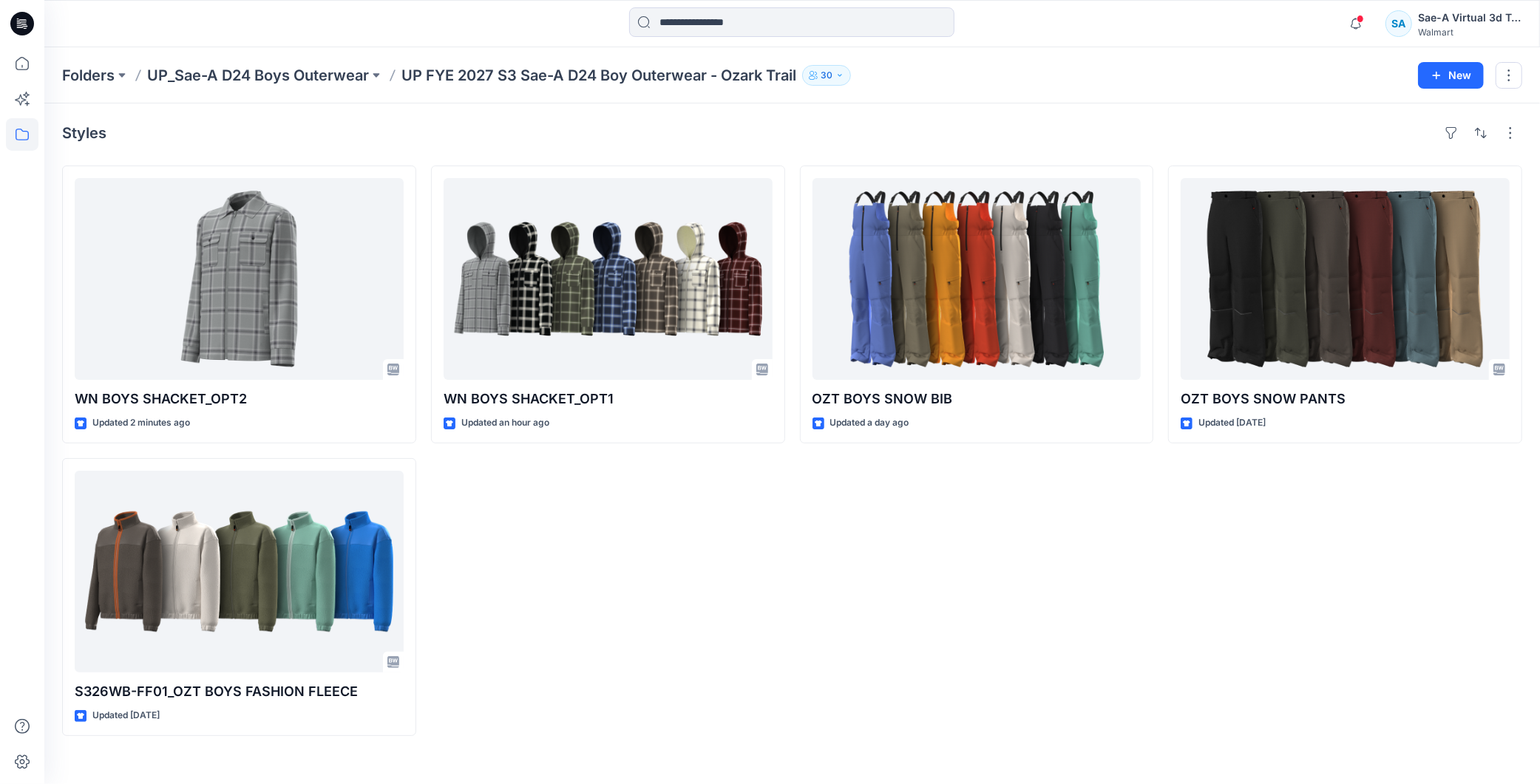
click at [897, 691] on div "OZT BOYS SNOW BIB Updated a day ago" at bounding box center [976, 451] width 354 height 571
click at [13, 12] on icon at bounding box center [22, 24] width 24 height 48
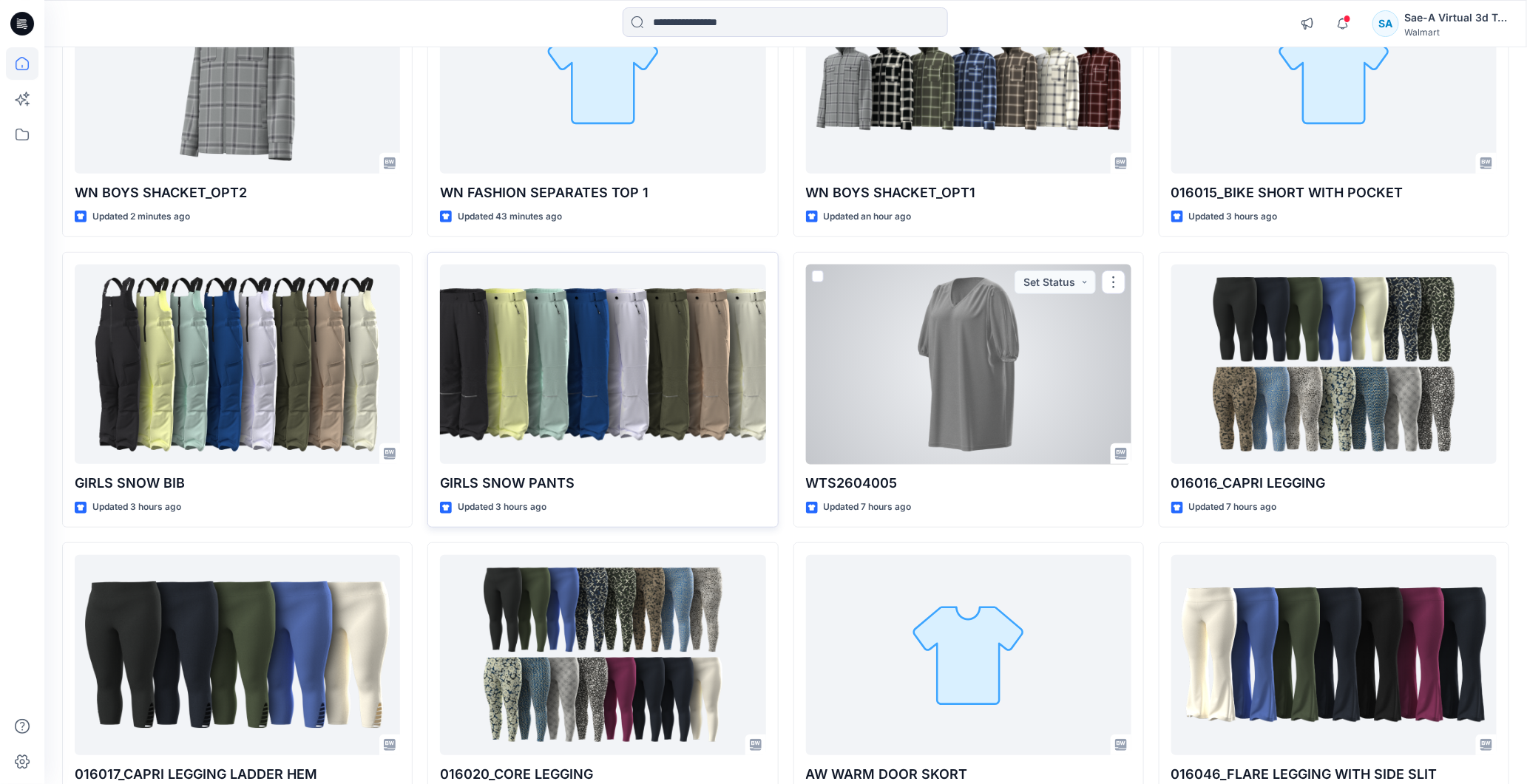
scroll to position [164, 0]
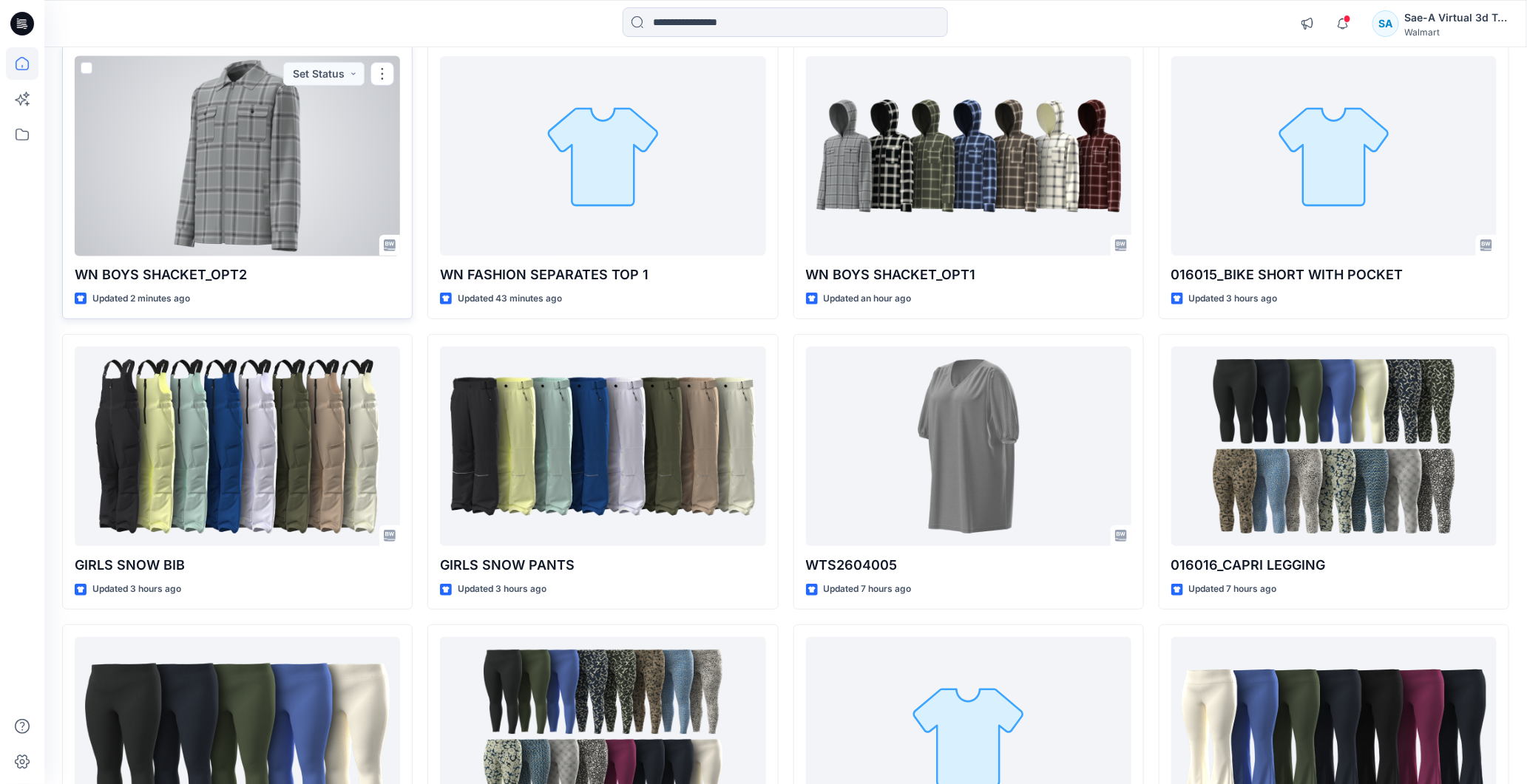
drag, startPoint x: 265, startPoint y: 197, endPoint x: 473, endPoint y: 388, distance: 282.4
click at [264, 196] on div at bounding box center [237, 156] width 326 height 200
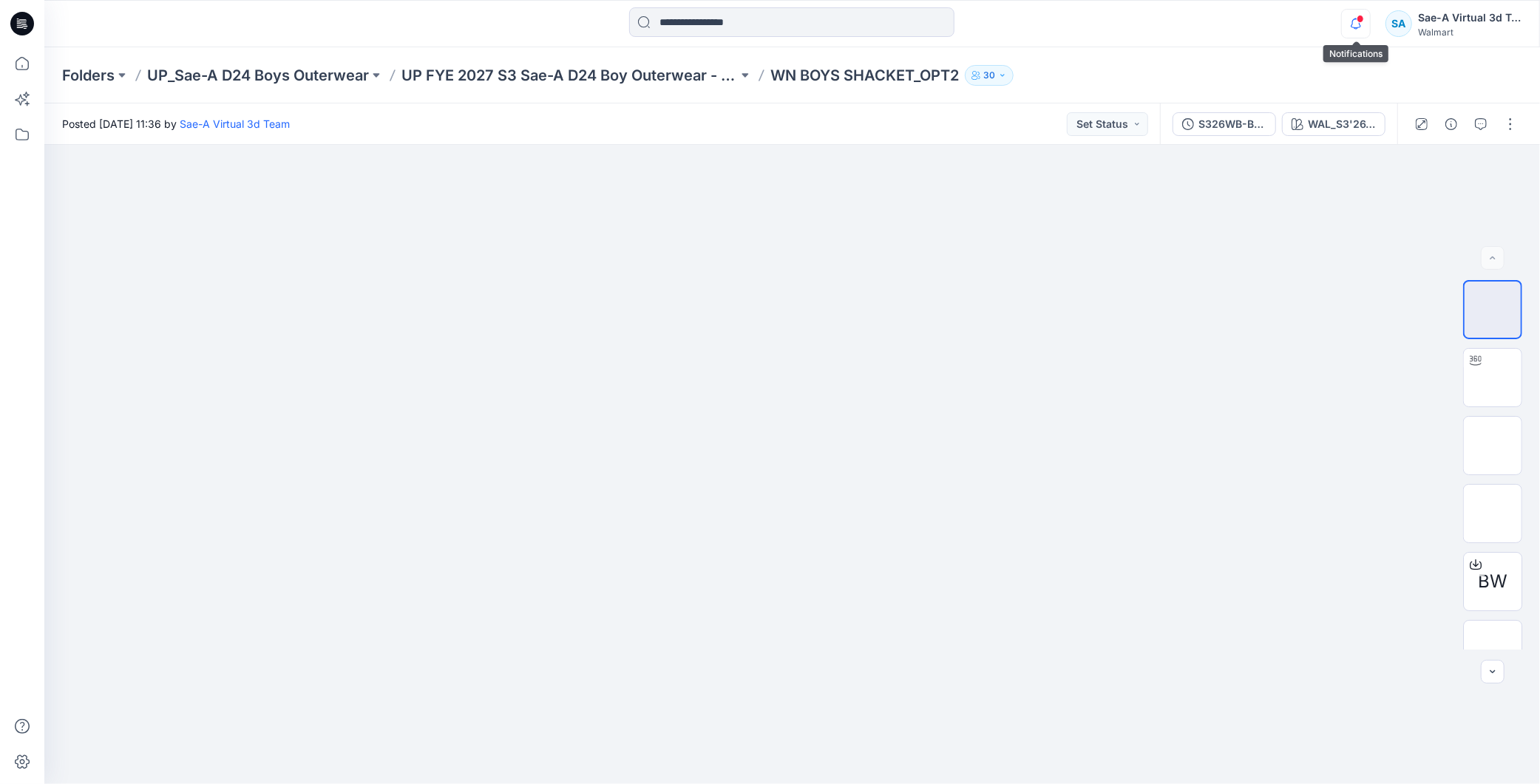
click at [1351, 26] on icon "button" at bounding box center [1356, 24] width 28 height 30
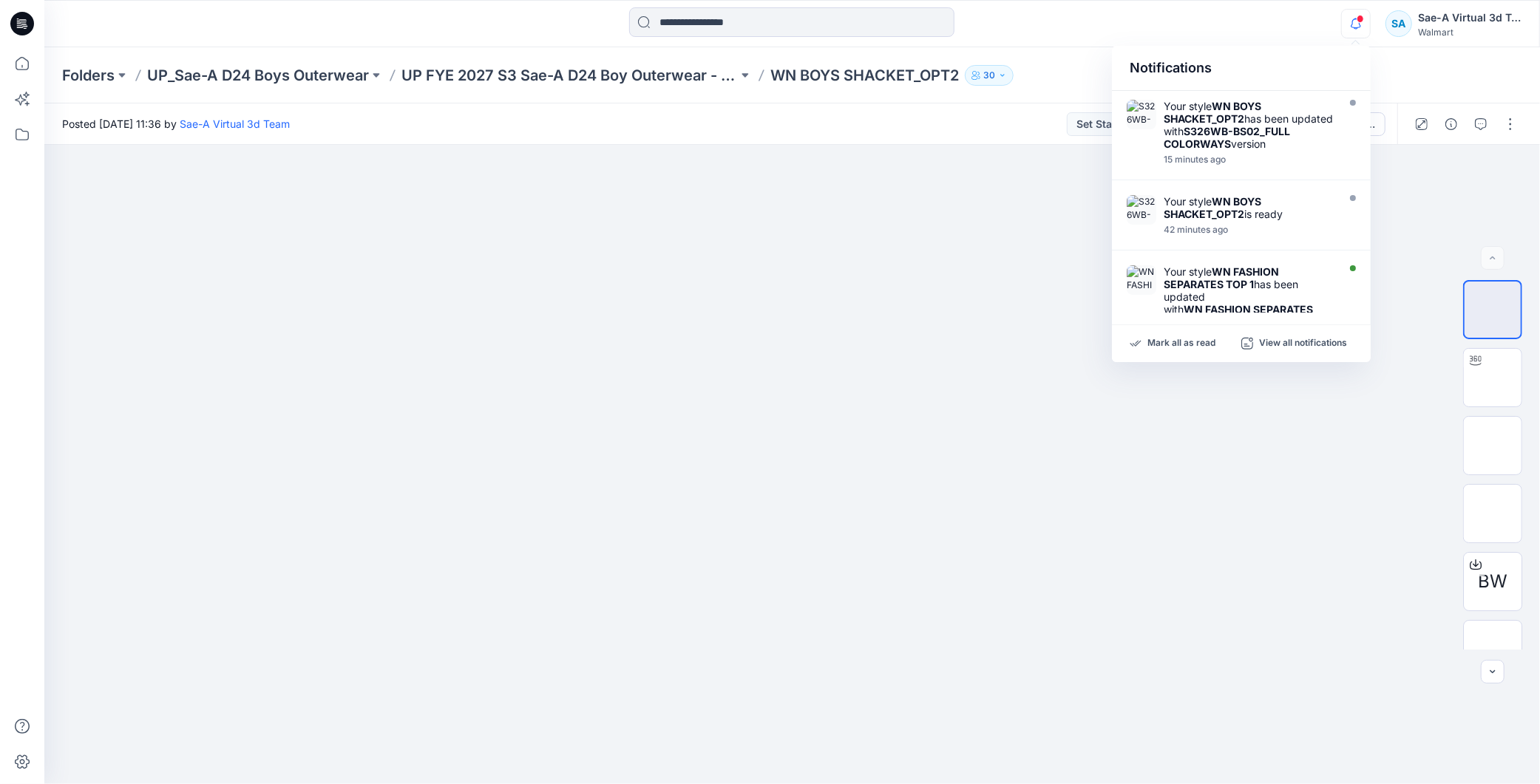
click at [1261, 55] on div "Notifications" at bounding box center [1240, 68] width 258 height 45
click at [1432, 223] on div at bounding box center [791, 464] width 1495 height 639
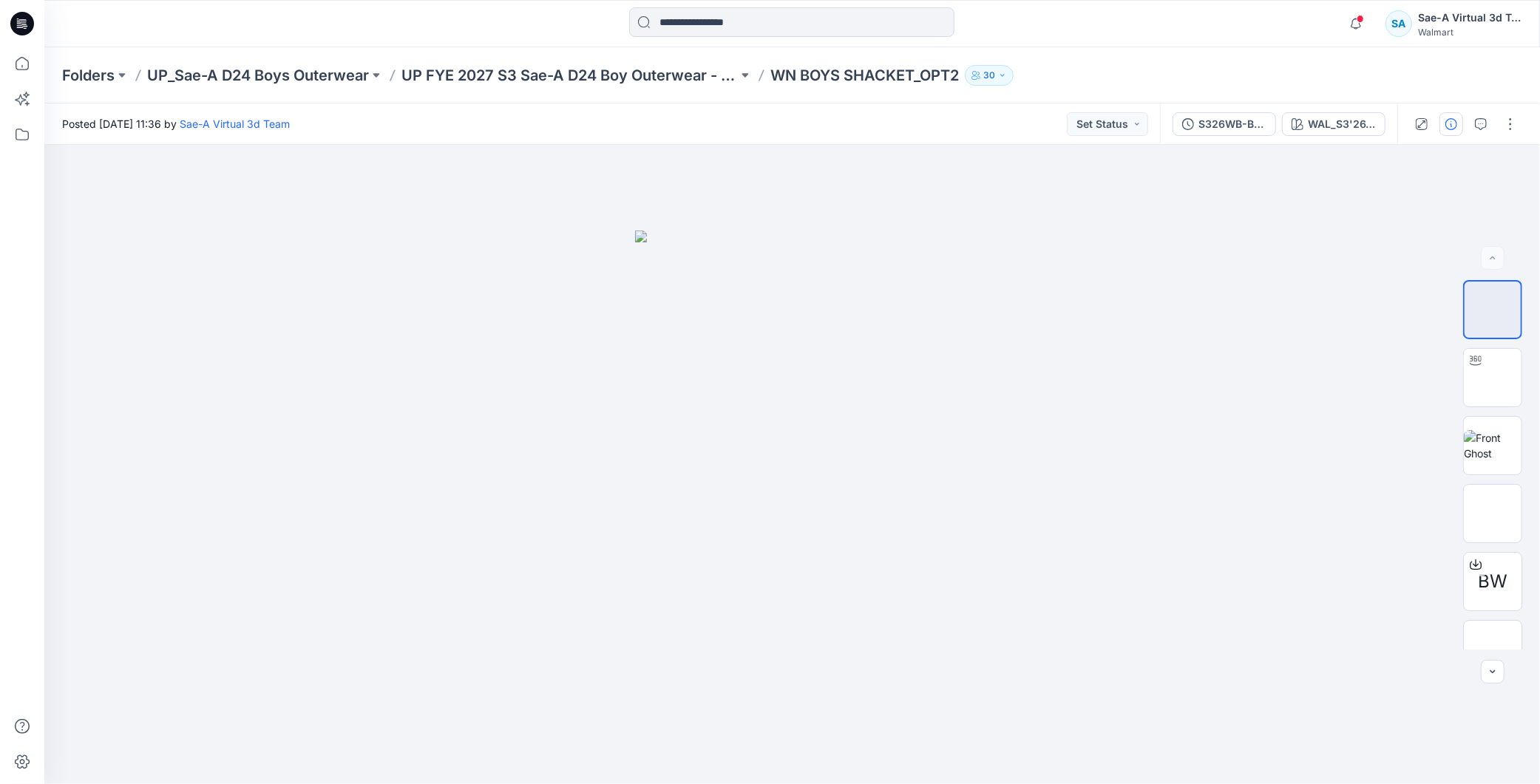
click at [1454, 135] on button "button" at bounding box center [1451, 123] width 24 height 24
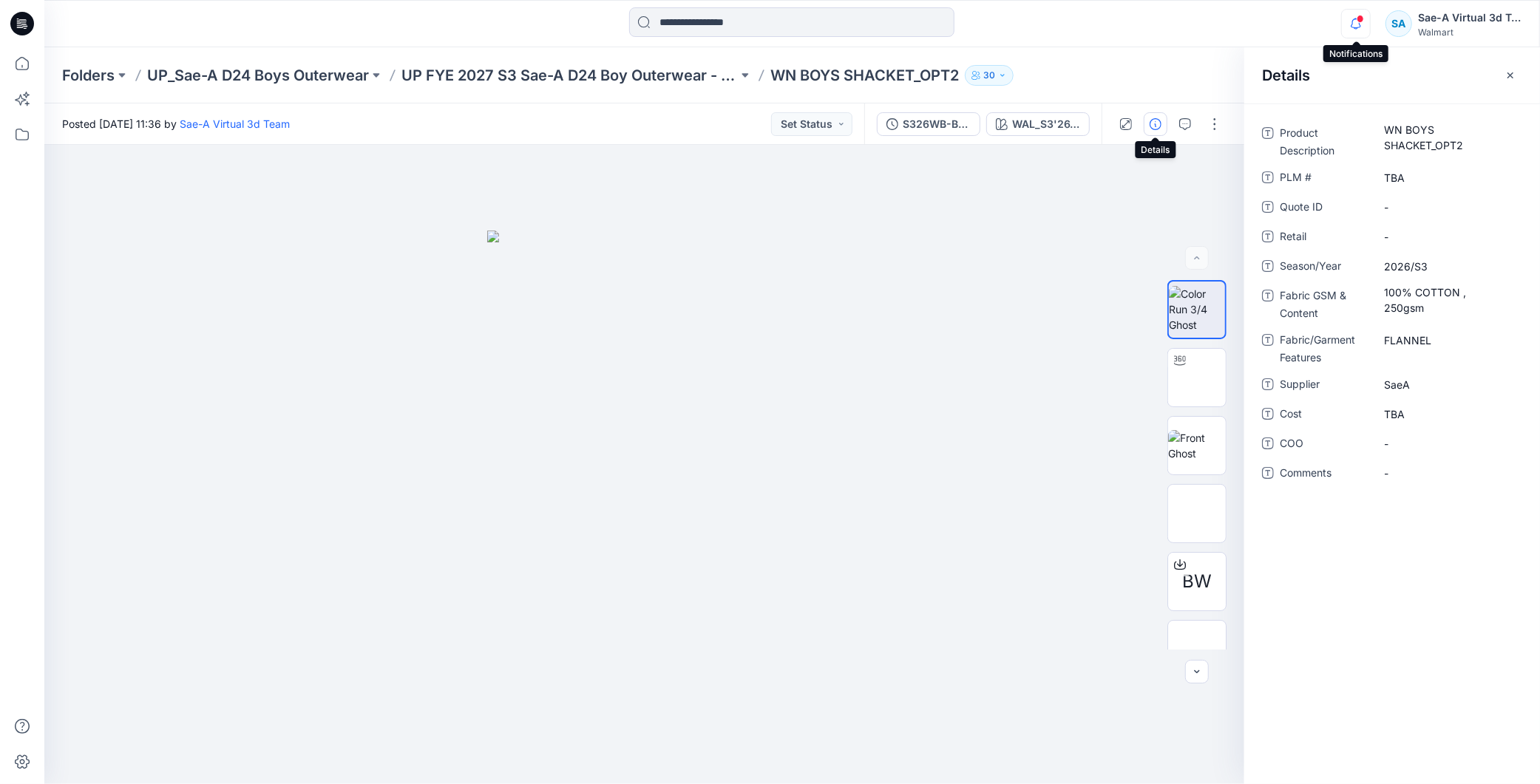
click at [1350, 30] on icon "button" at bounding box center [1356, 24] width 28 height 30
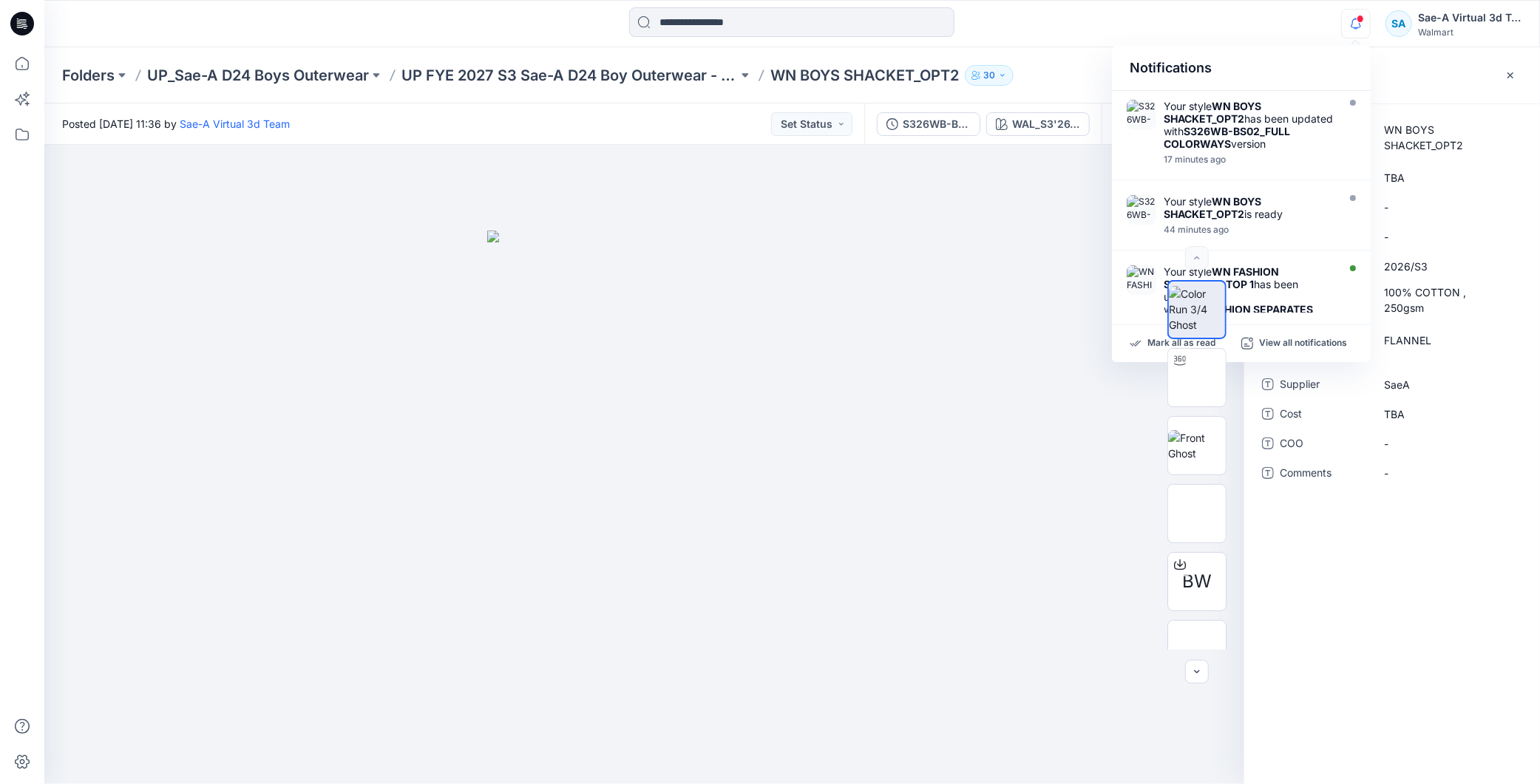
click at [1346, 23] on icon "button" at bounding box center [1356, 24] width 28 height 30
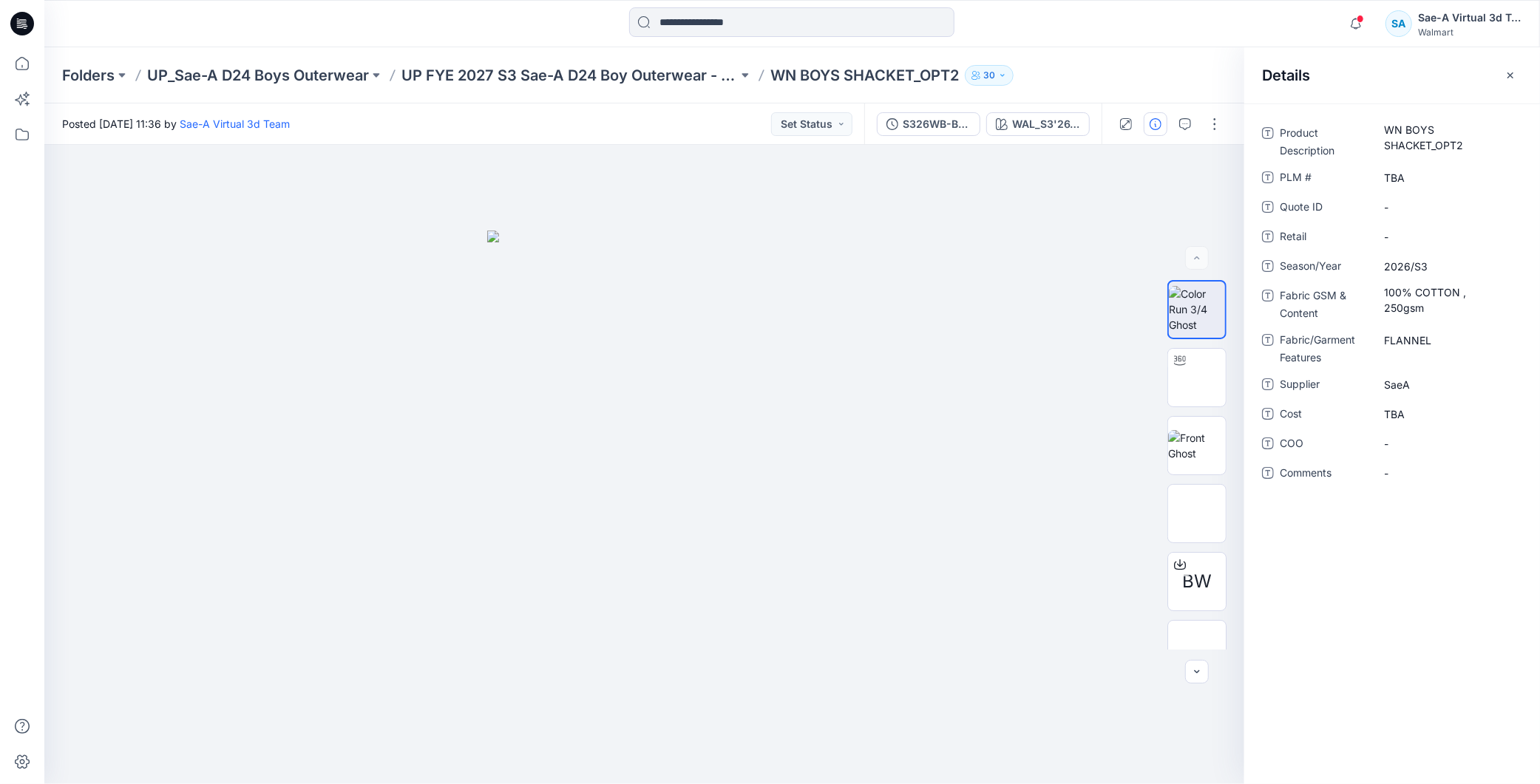
click at [1348, 20] on icon "button" at bounding box center [1356, 24] width 28 height 30
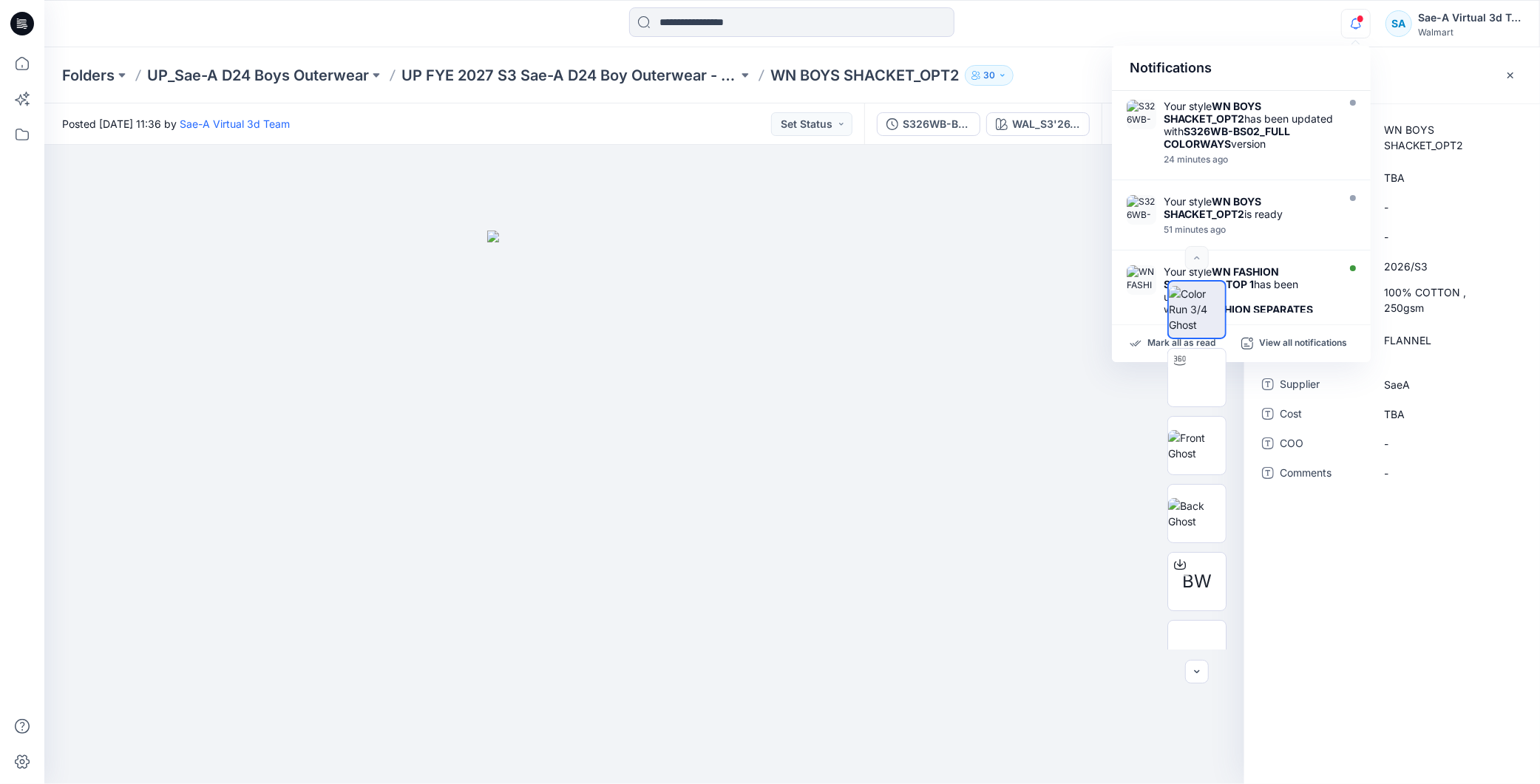
click at [1360, 19] on span at bounding box center [1360, 19] width 7 height 8
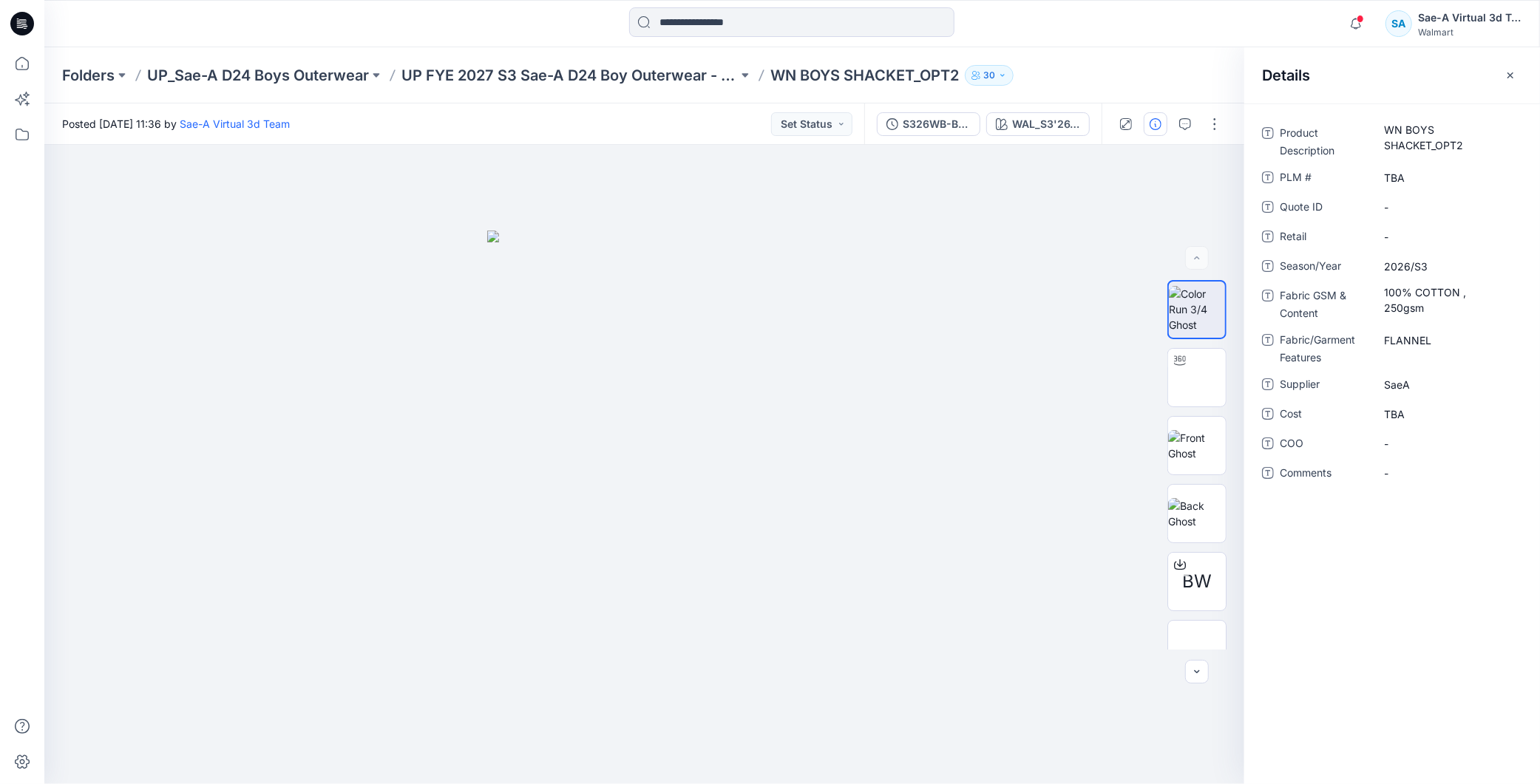
click at [1360, 19] on span at bounding box center [1360, 19] width 7 height 8
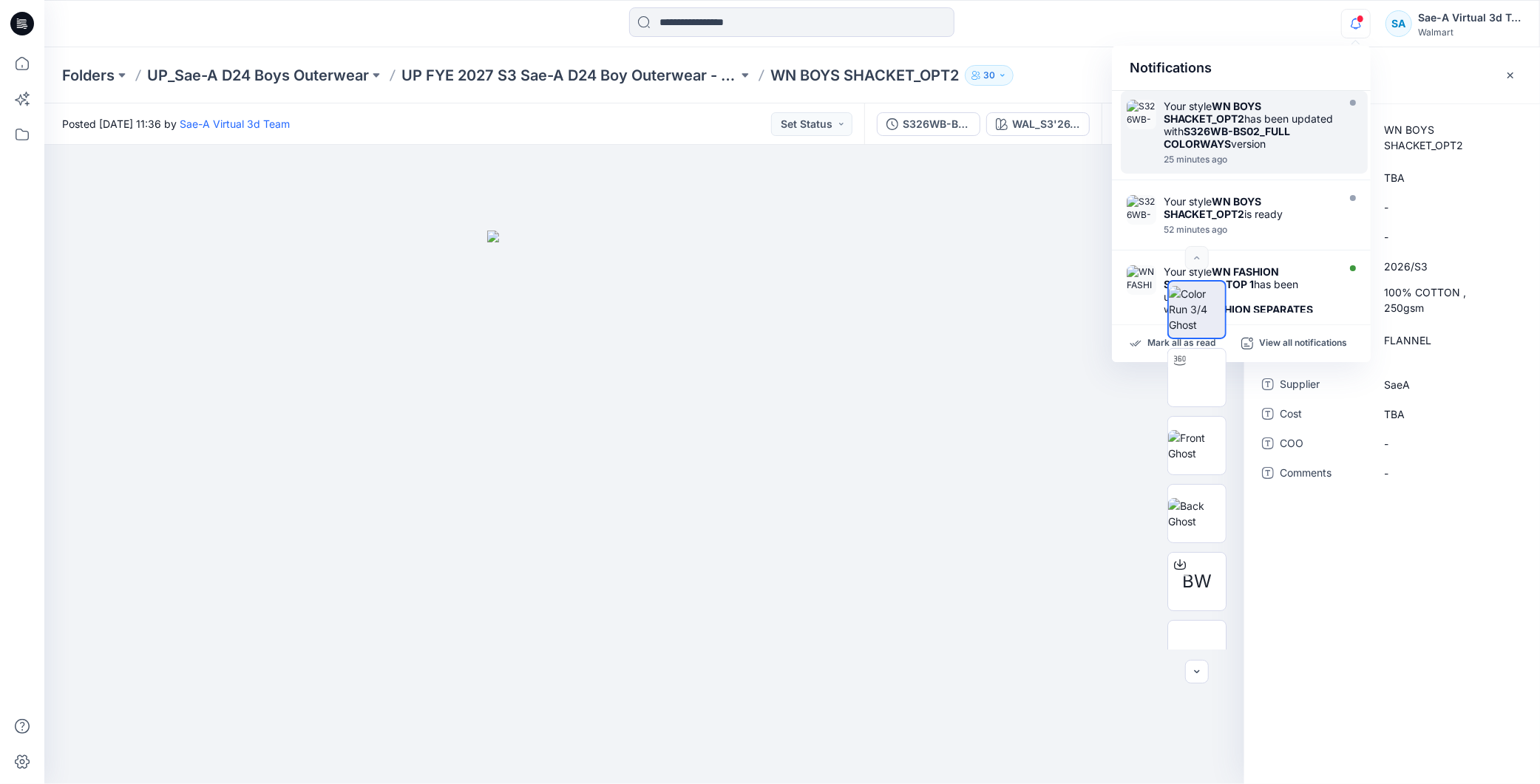
click at [1207, 165] on div "25 minutes ago" at bounding box center [1248, 160] width 170 height 11
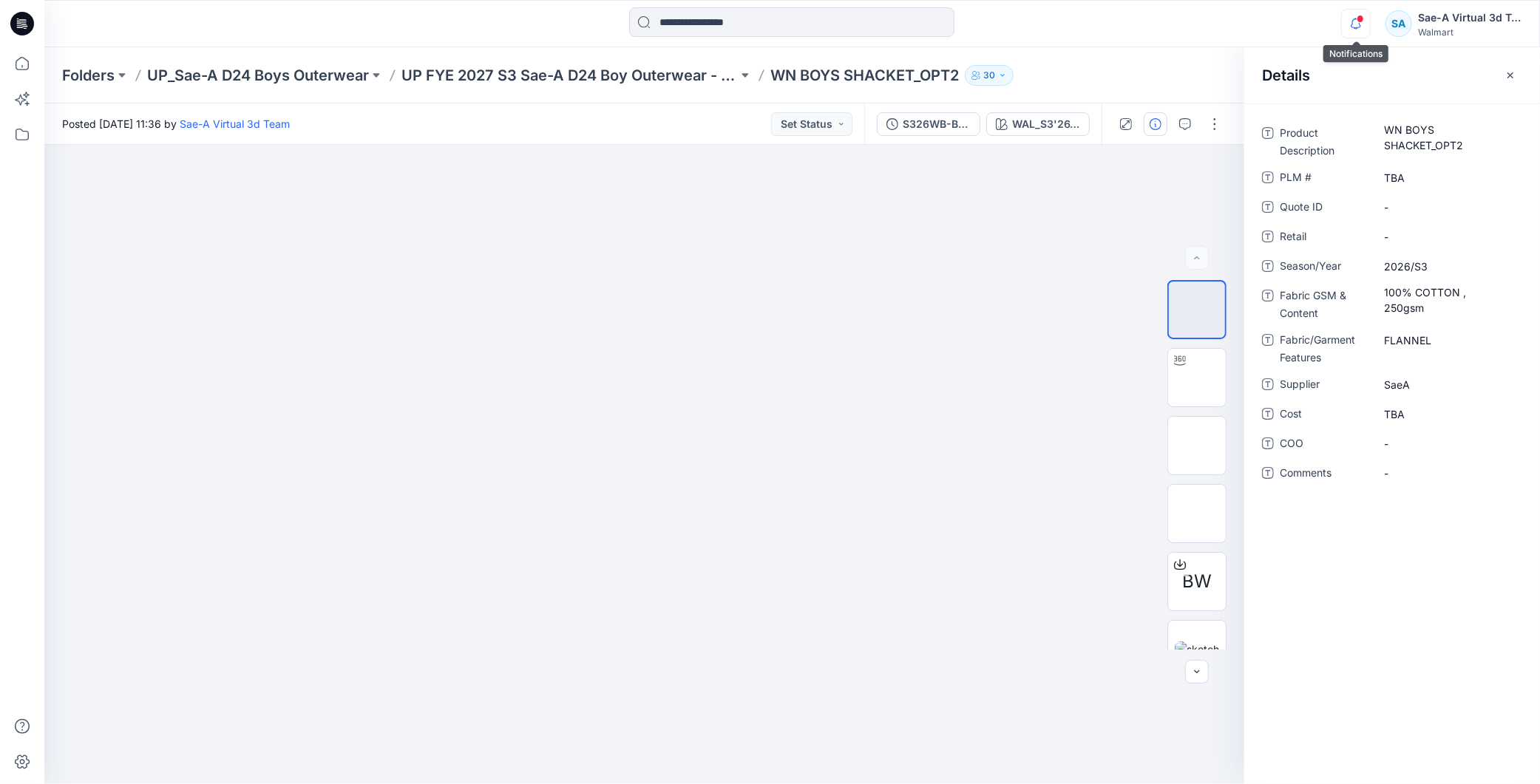
click at [1353, 28] on icon "button" at bounding box center [1356, 24] width 28 height 30
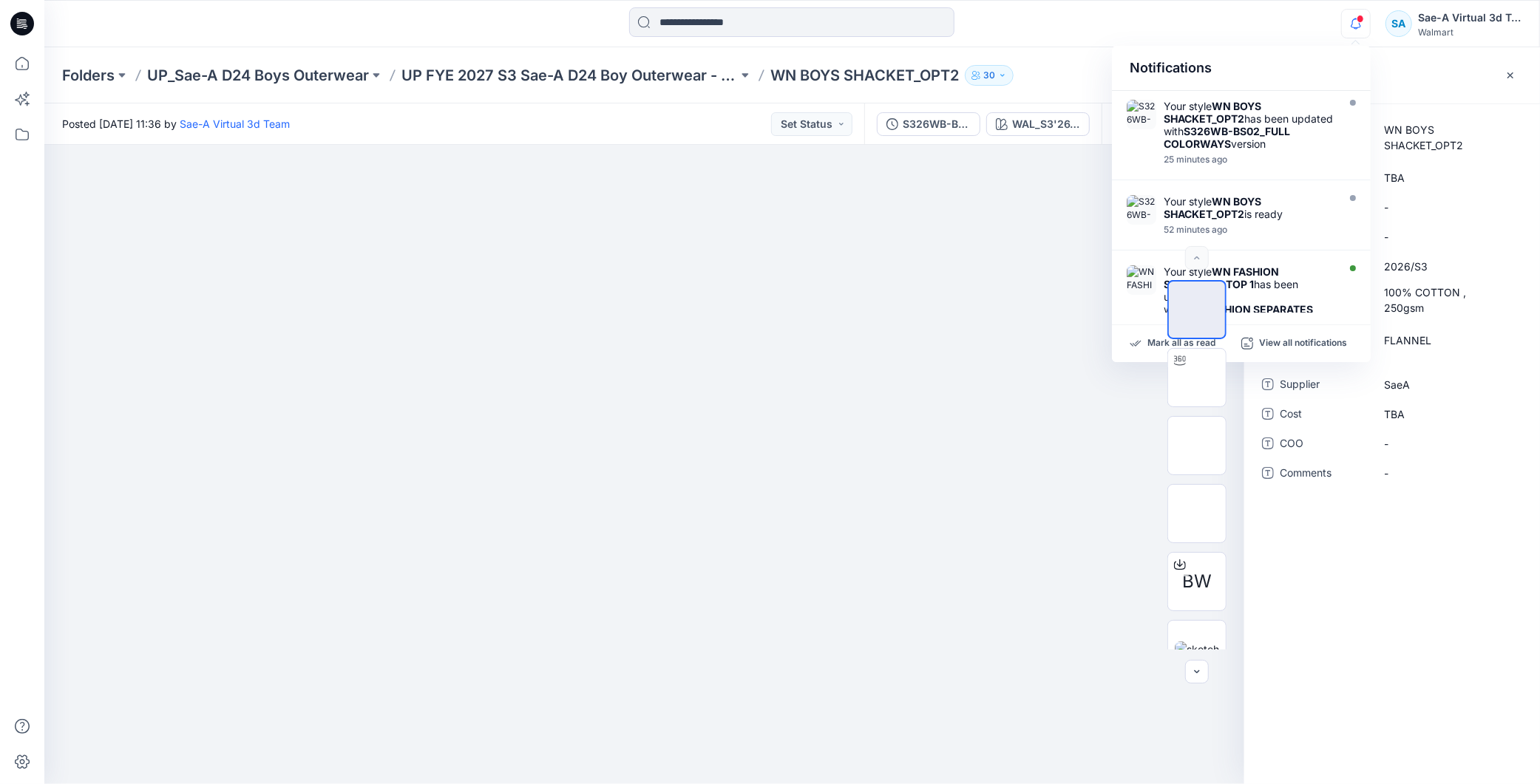
click at [1353, 26] on icon "button" at bounding box center [1356, 24] width 28 height 30
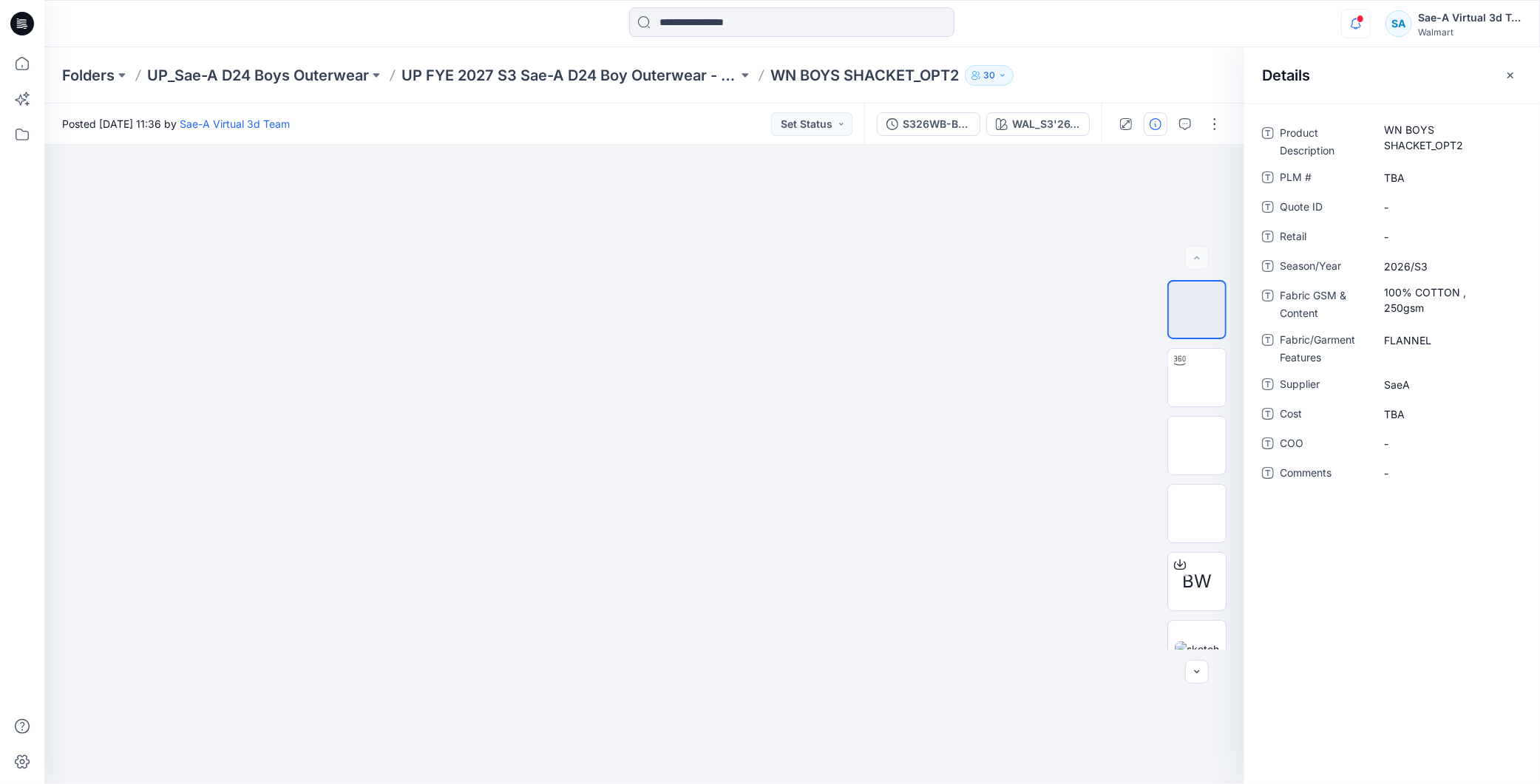
click at [1353, 26] on icon "button" at bounding box center [1356, 24] width 28 height 30
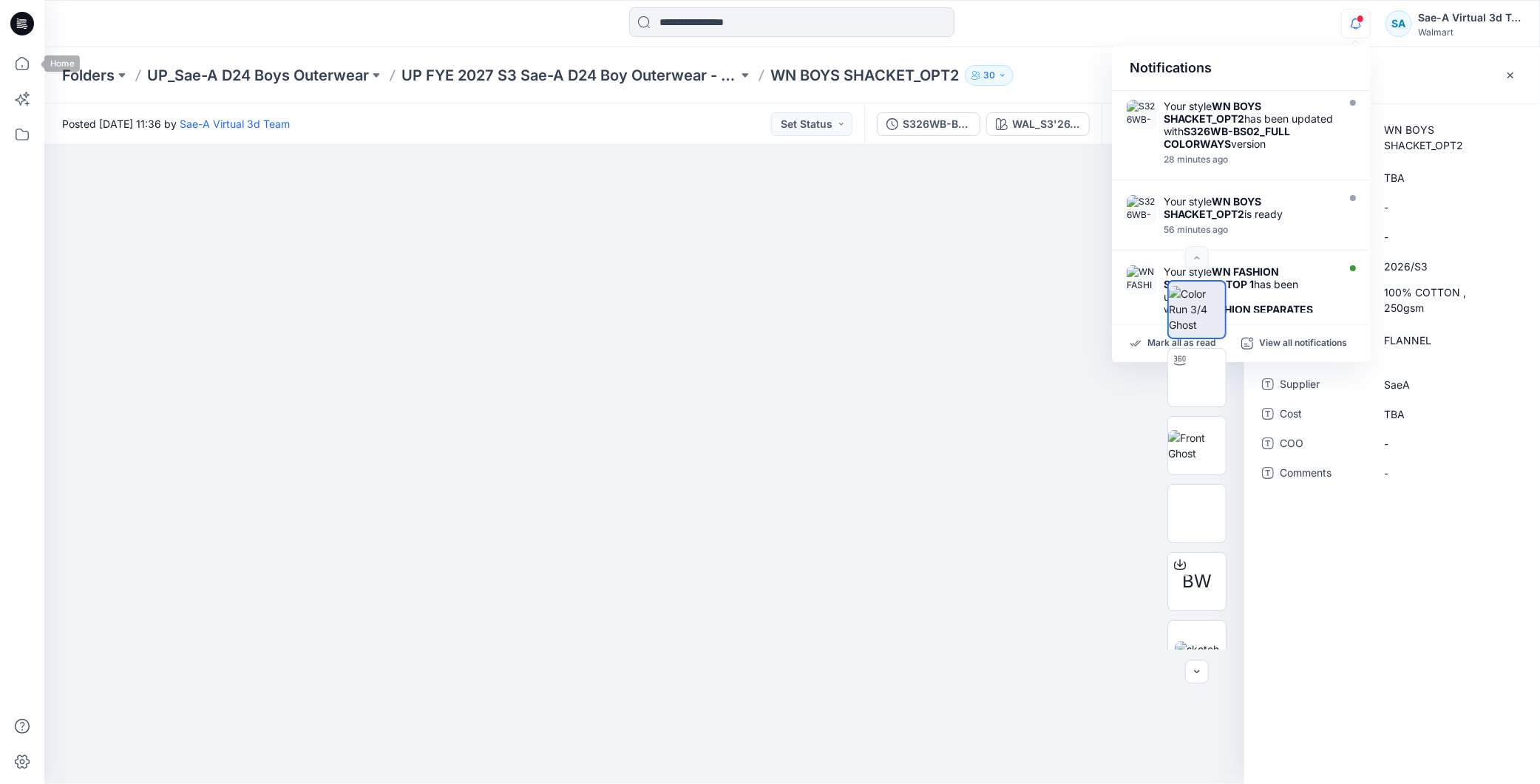
click at [11, 12] on icon at bounding box center [22, 24] width 24 height 48
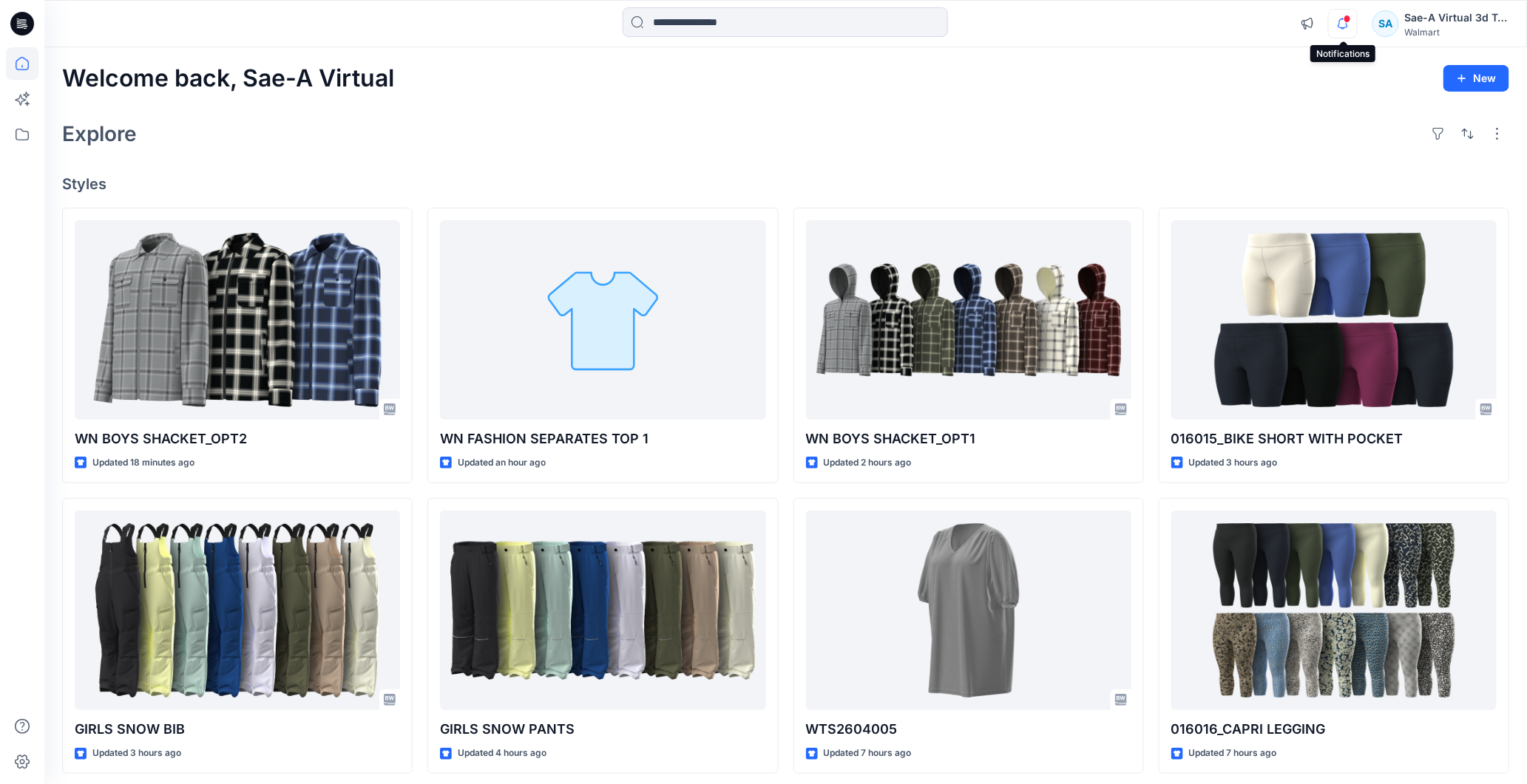
click at [1342, 26] on icon "button" at bounding box center [1343, 24] width 28 height 30
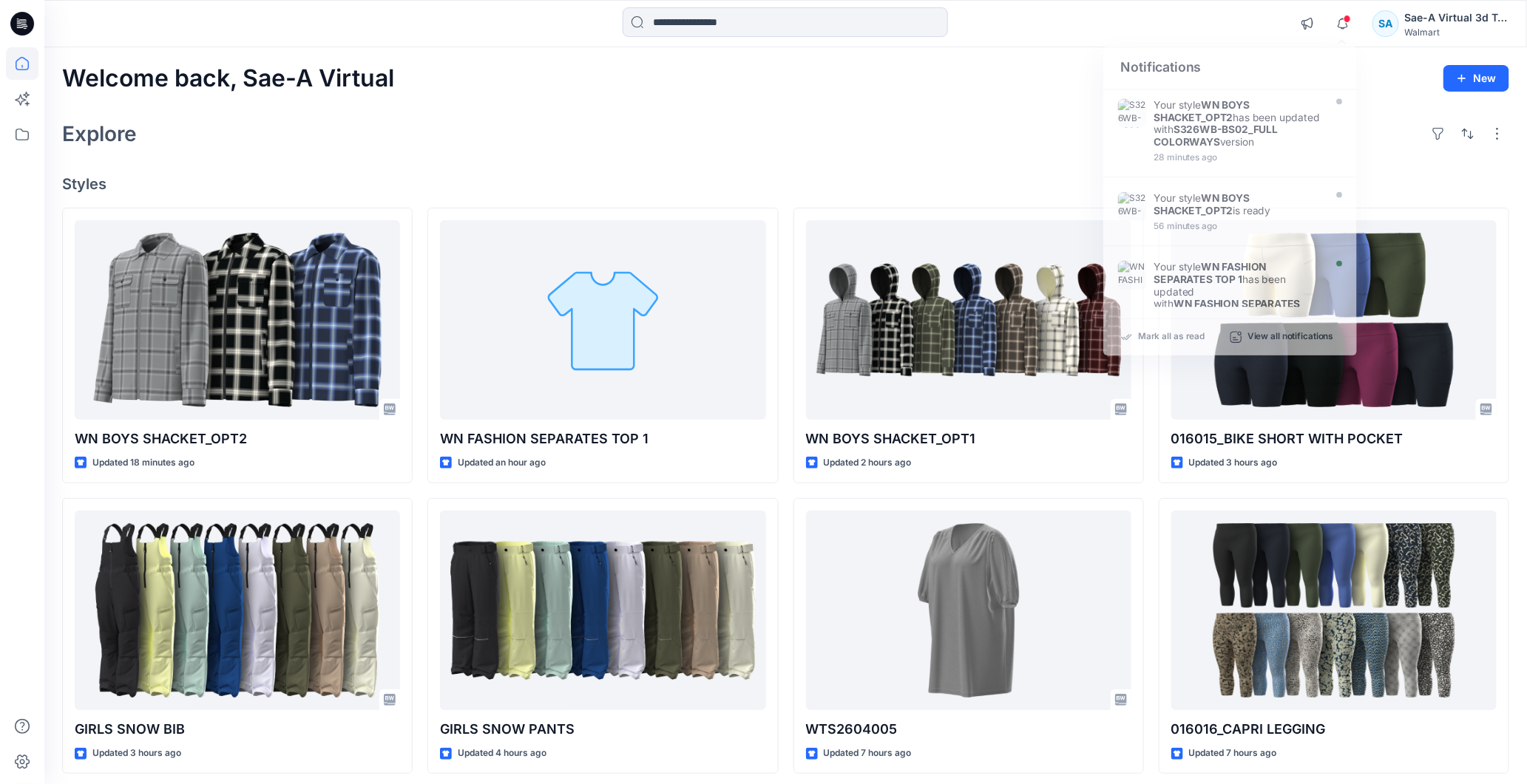
click at [921, 130] on div "Explore" at bounding box center [785, 134] width 1447 height 35
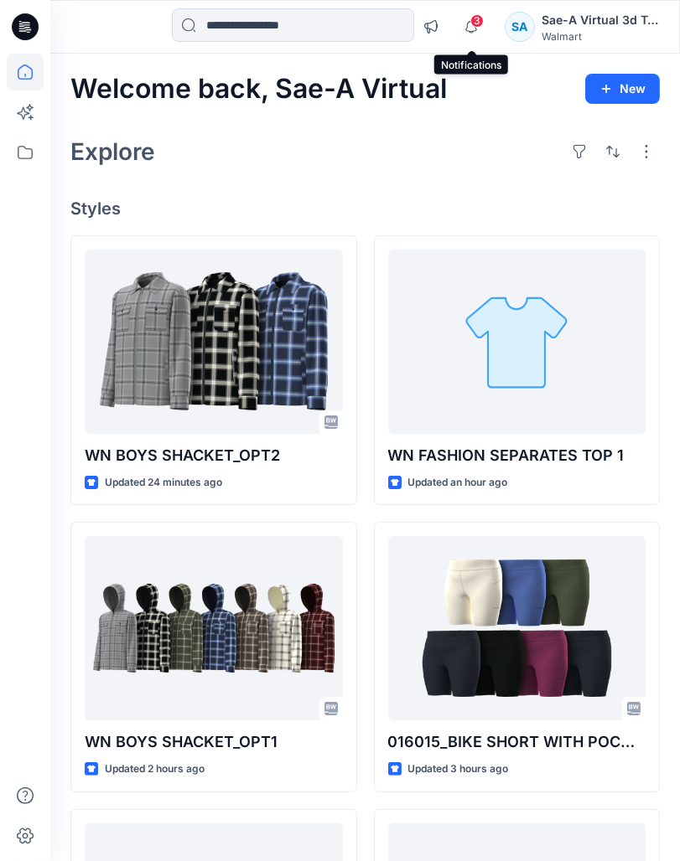
click at [472, 23] on span "3" at bounding box center [476, 20] width 13 height 13
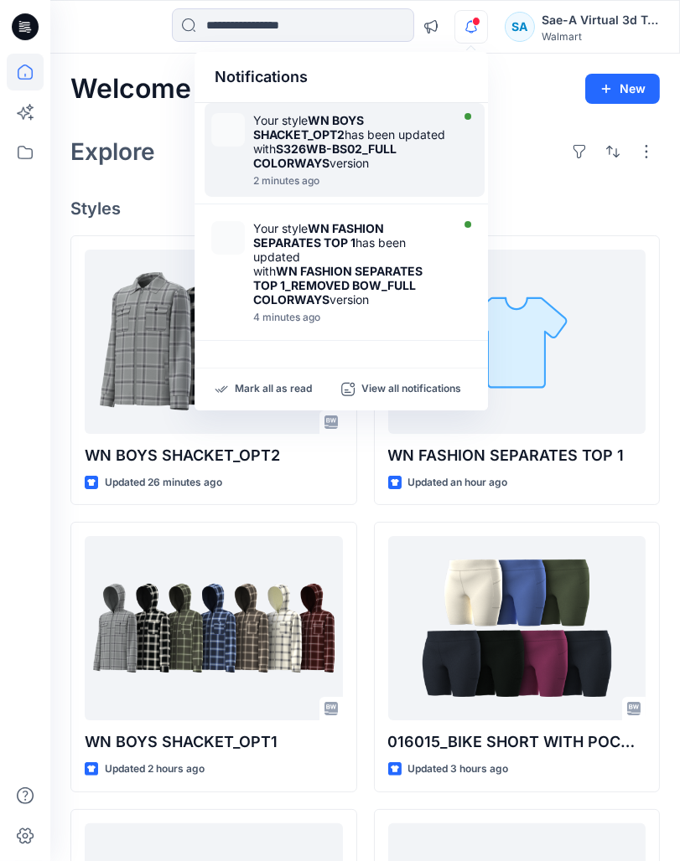
click at [303, 170] on strong "S326WB-BS02_FULL COLORWAYS" at bounding box center [324, 156] width 143 height 28
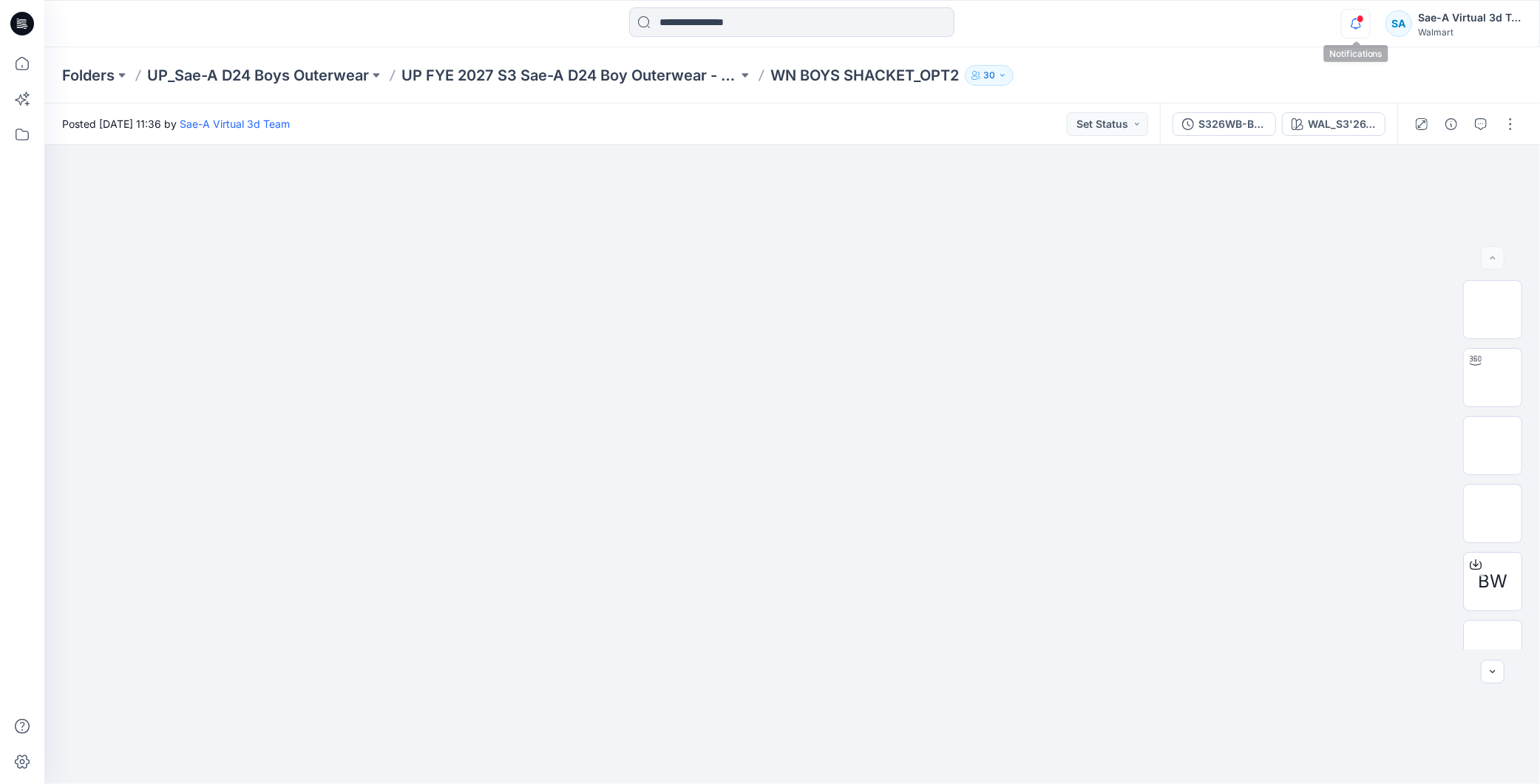
click at [1363, 24] on icon "button" at bounding box center [1356, 24] width 28 height 30
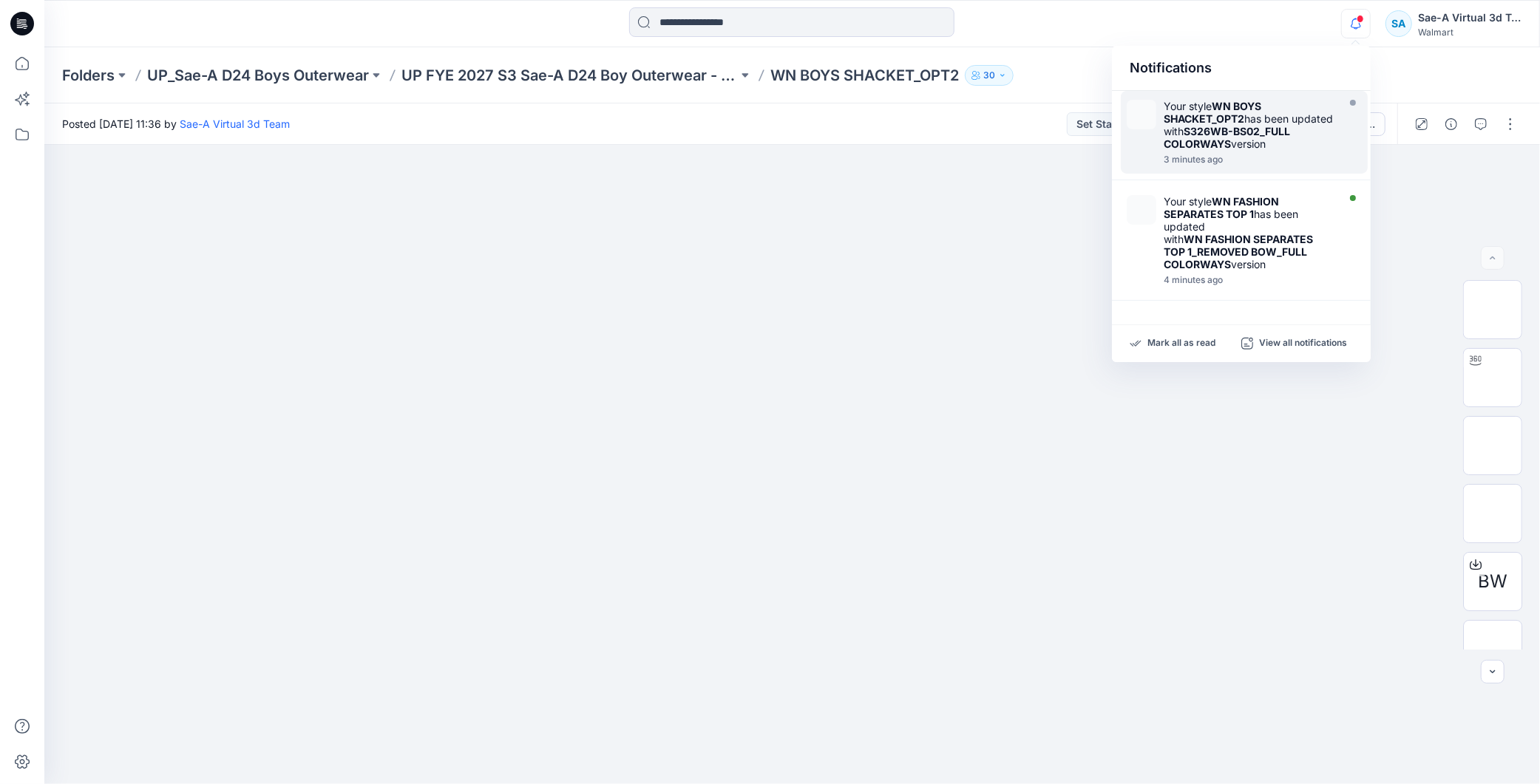
click at [1266, 134] on div "Your style WN BOYS SHACKET_OPT2 has been updated with S326WB-BS02_FULL COLORWAY…" at bounding box center [1248, 124] width 170 height 50
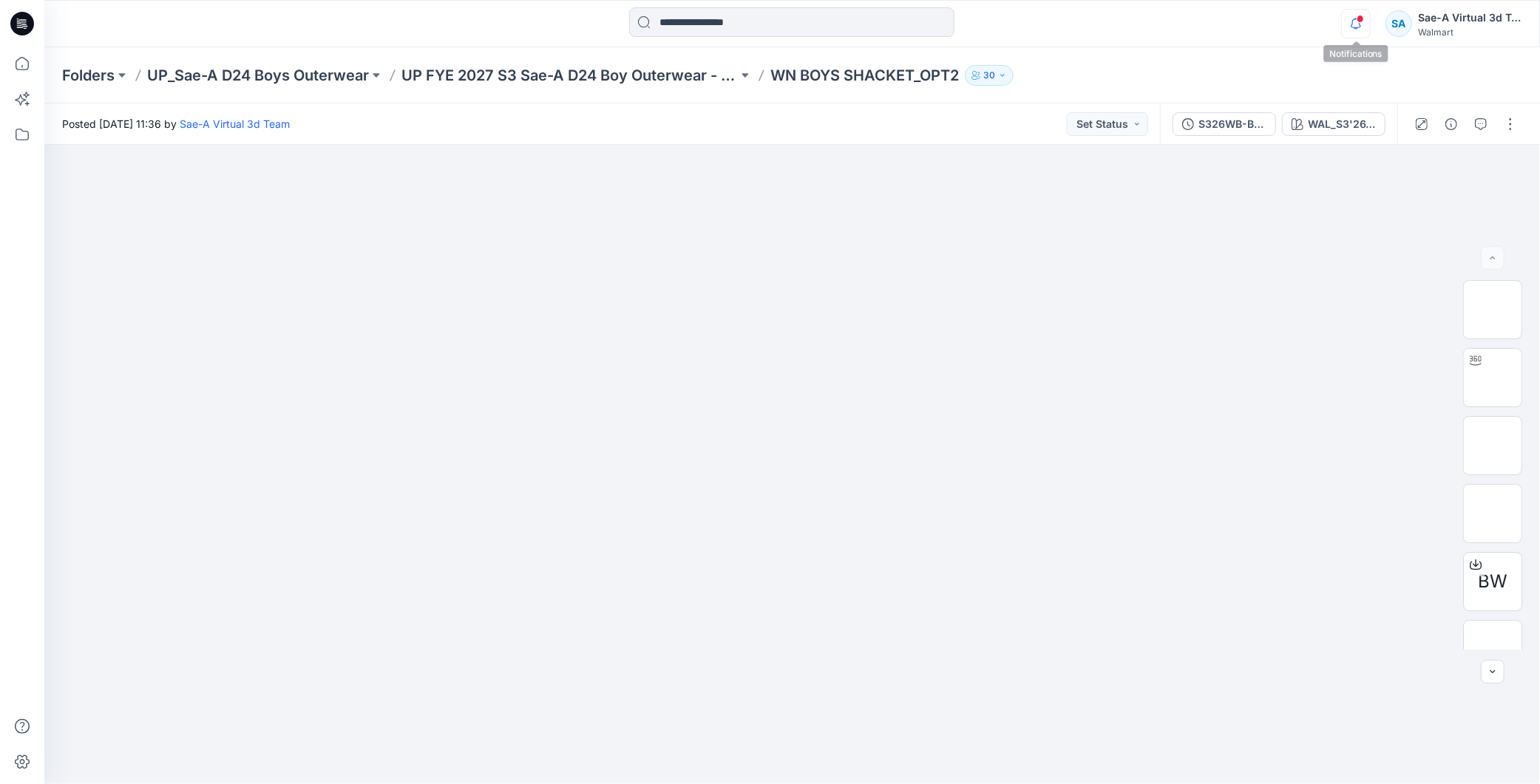
click at [1353, 20] on icon "button" at bounding box center [1356, 24] width 28 height 30
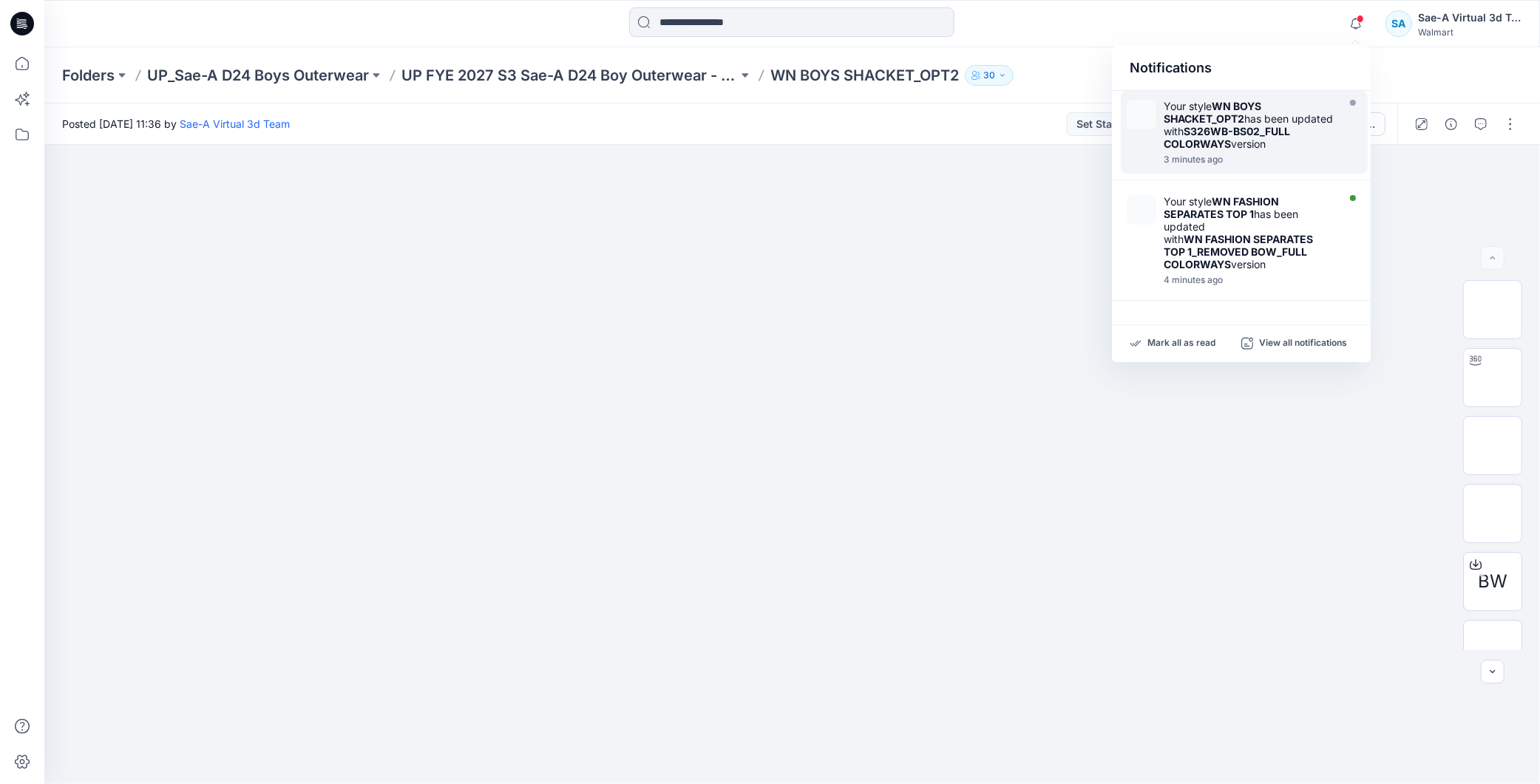
click at [1243, 150] on div "Your style WN BOYS SHACKET_OPT2 has been updated with S326WB-BS02_FULL COLORWAY…" at bounding box center [1248, 124] width 170 height 50
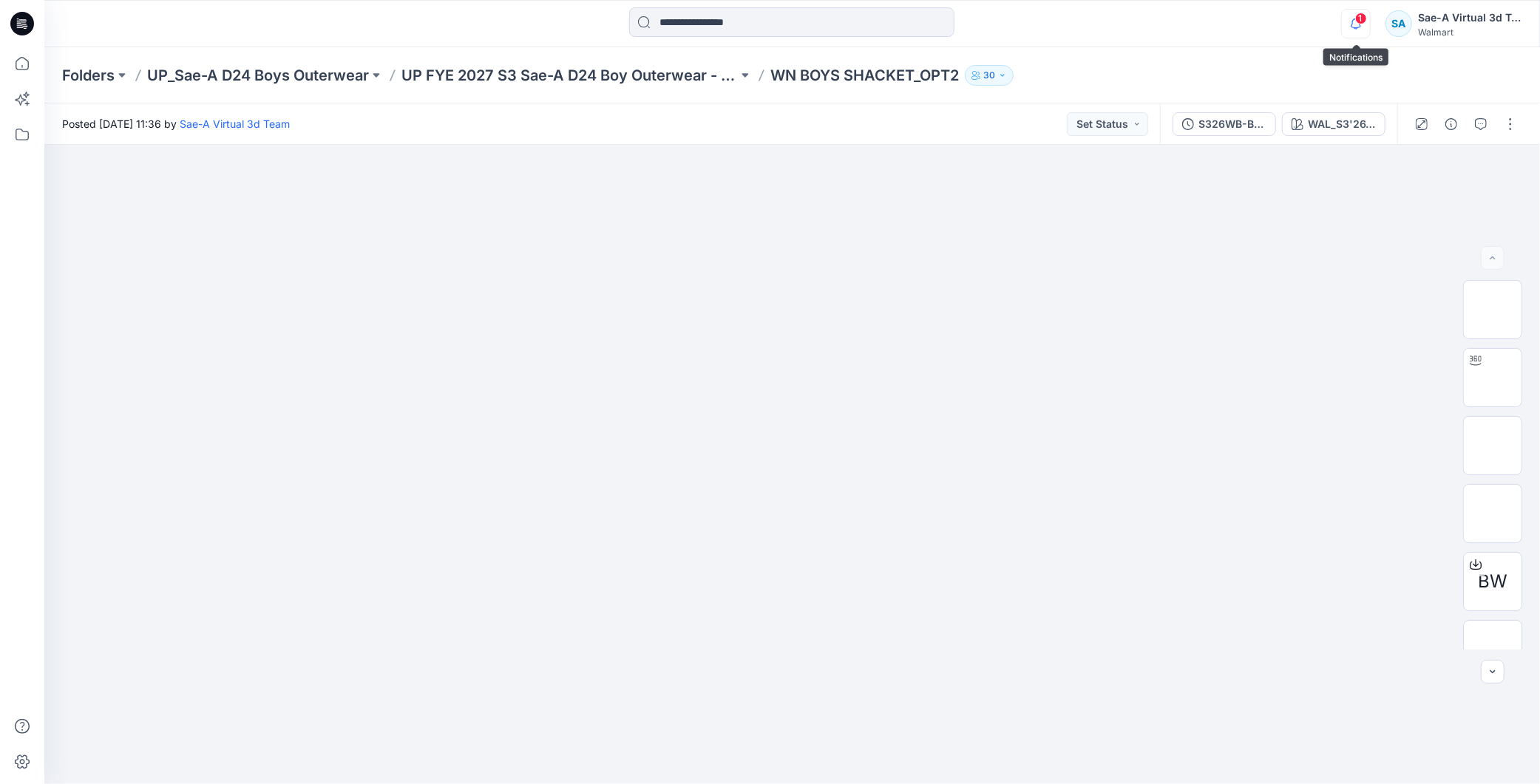
click at [1361, 25] on icon "button" at bounding box center [1356, 24] width 28 height 30
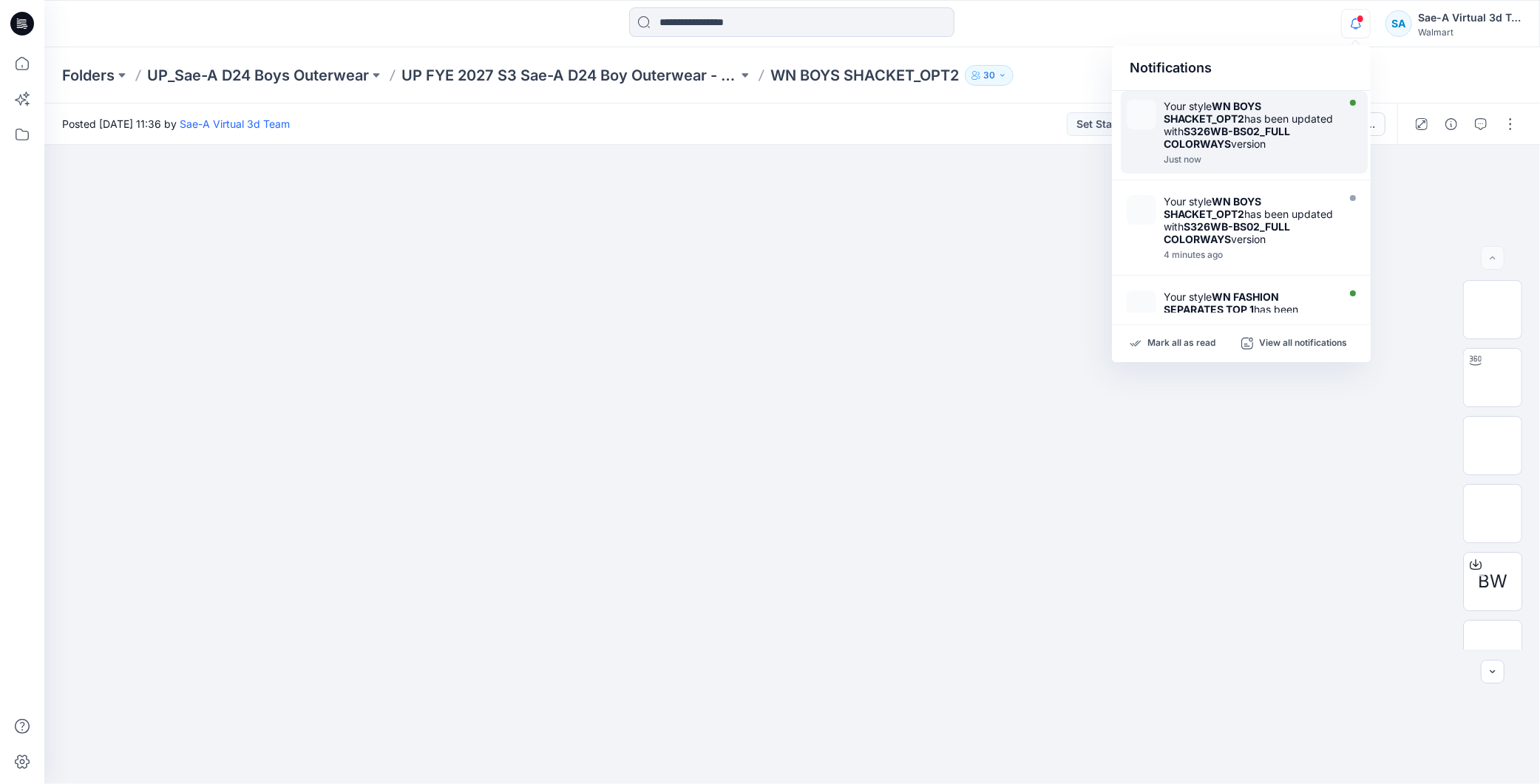
click at [1252, 142] on strong "S326WB-BS02_FULL COLORWAYS" at bounding box center [1226, 138] width 126 height 25
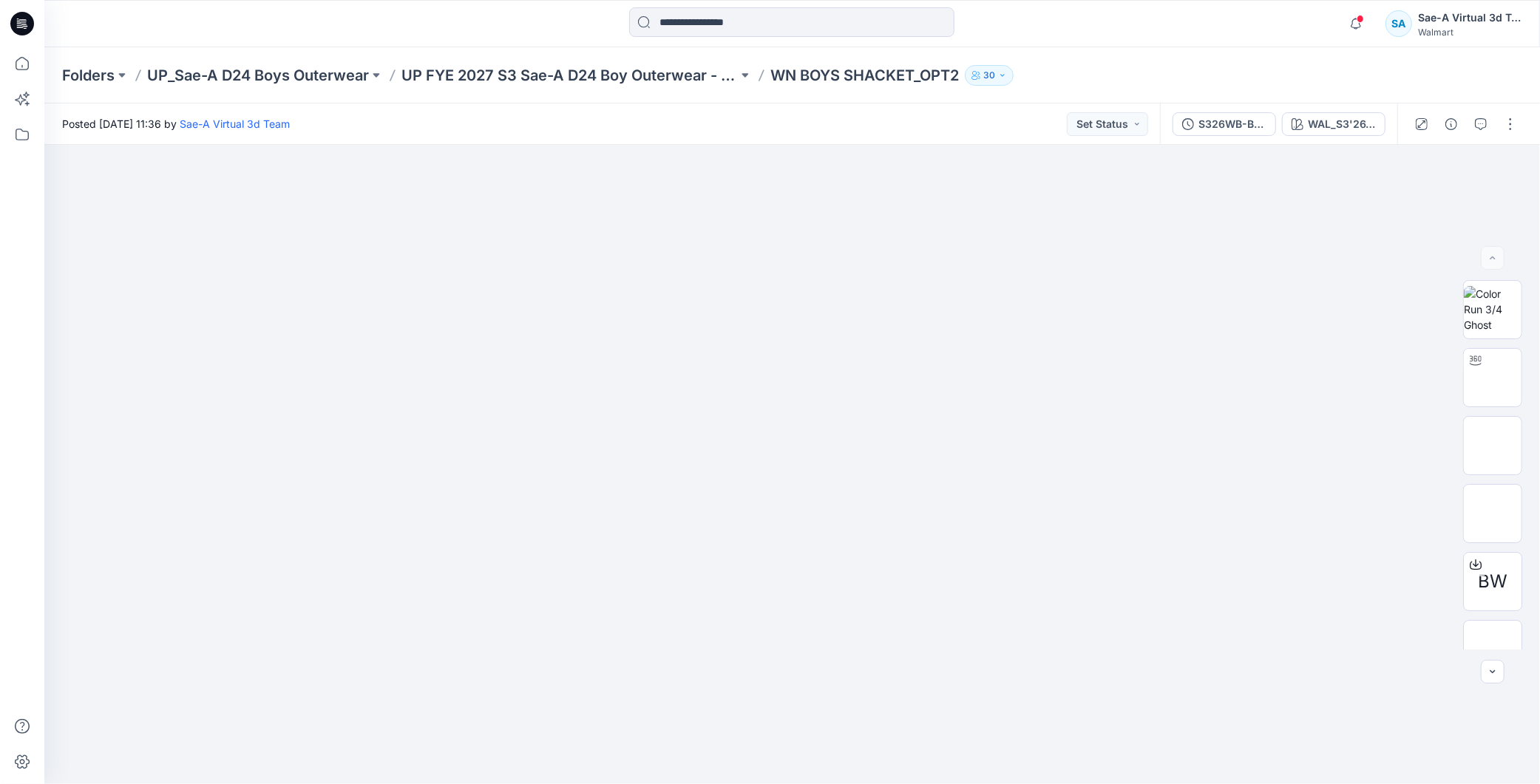
click at [25, 24] on icon at bounding box center [22, 24] width 24 height 48
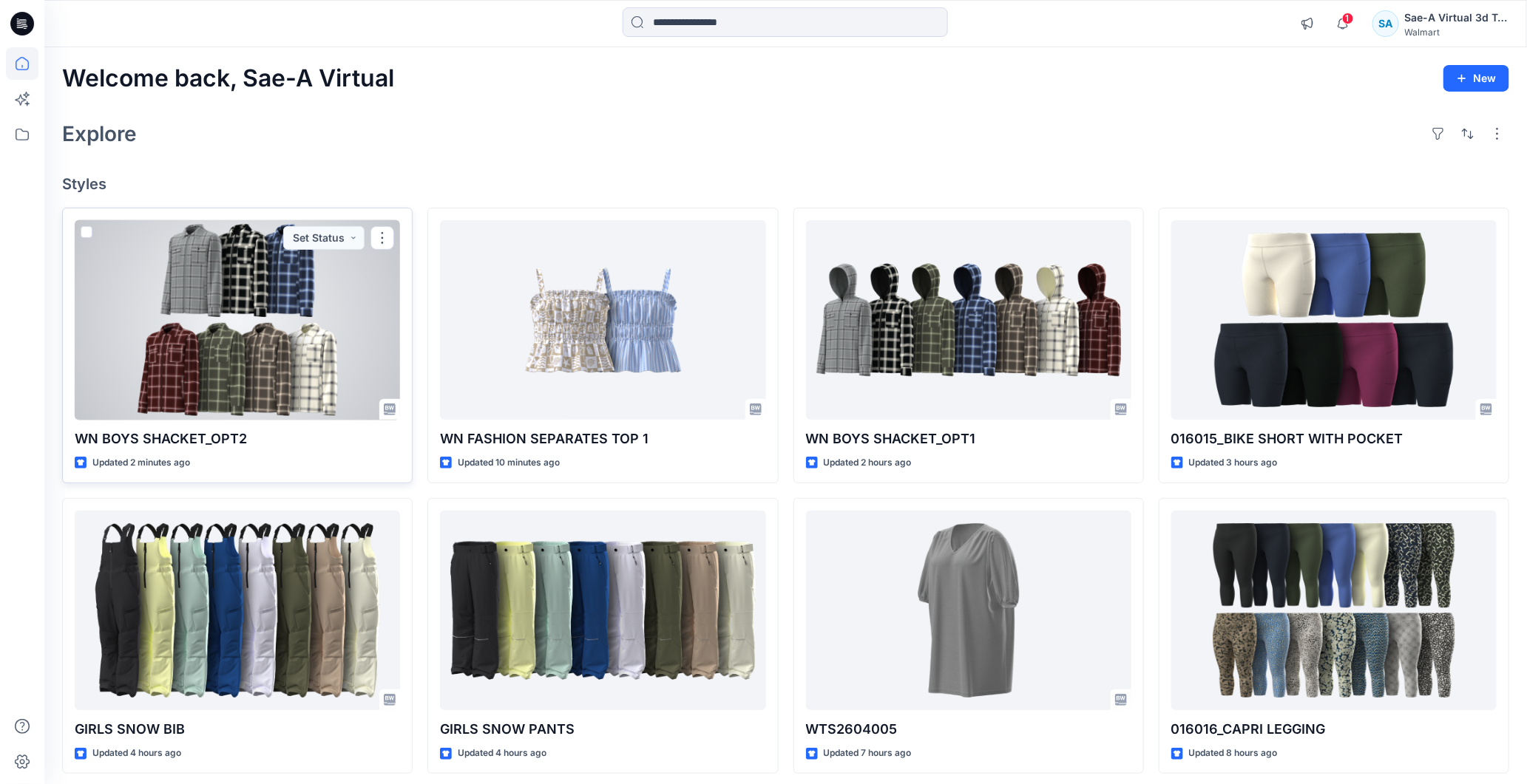
click at [290, 304] on div at bounding box center [237, 320] width 326 height 200
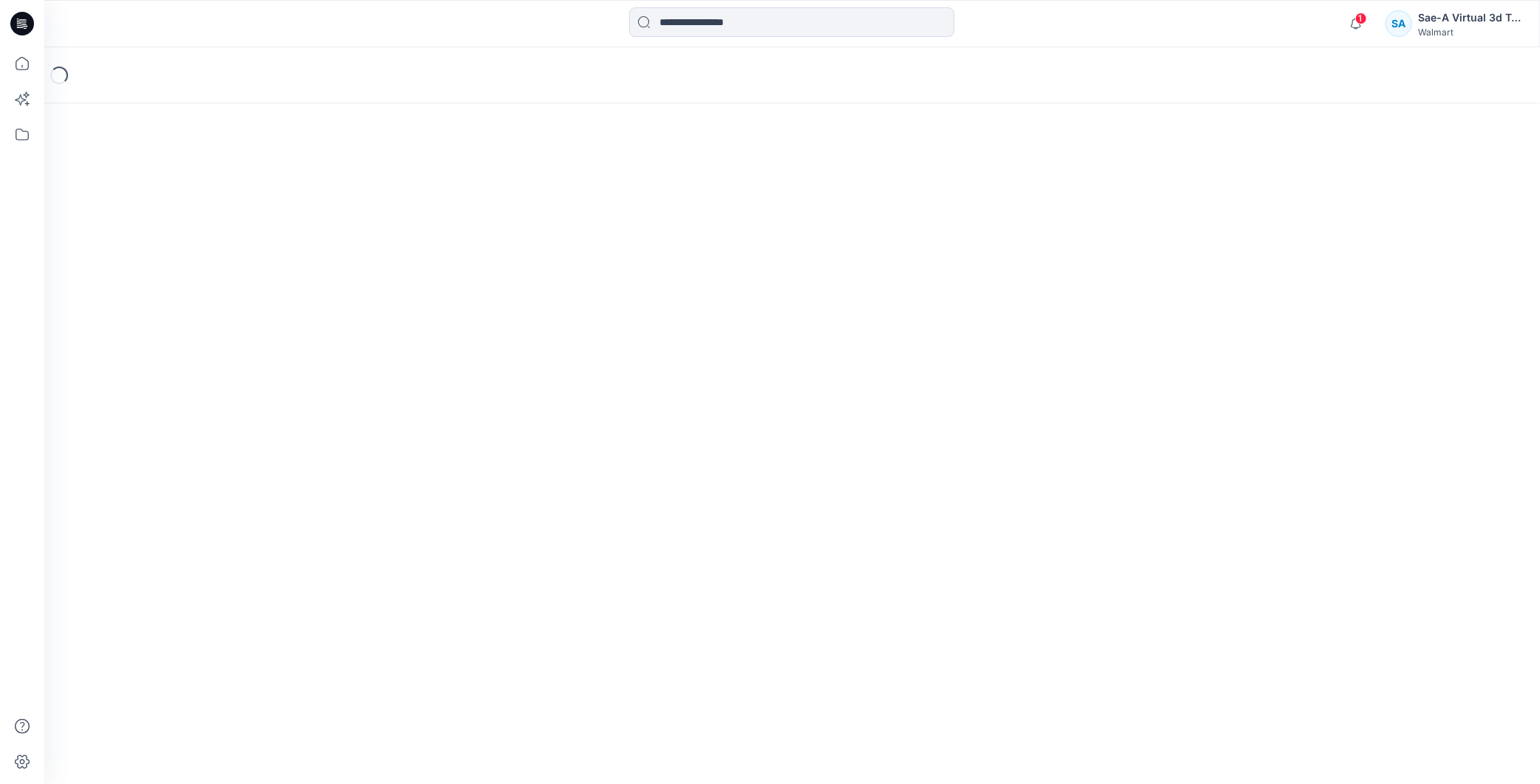
click at [1364, 20] on span "1" at bounding box center [1360, 18] width 11 height 11
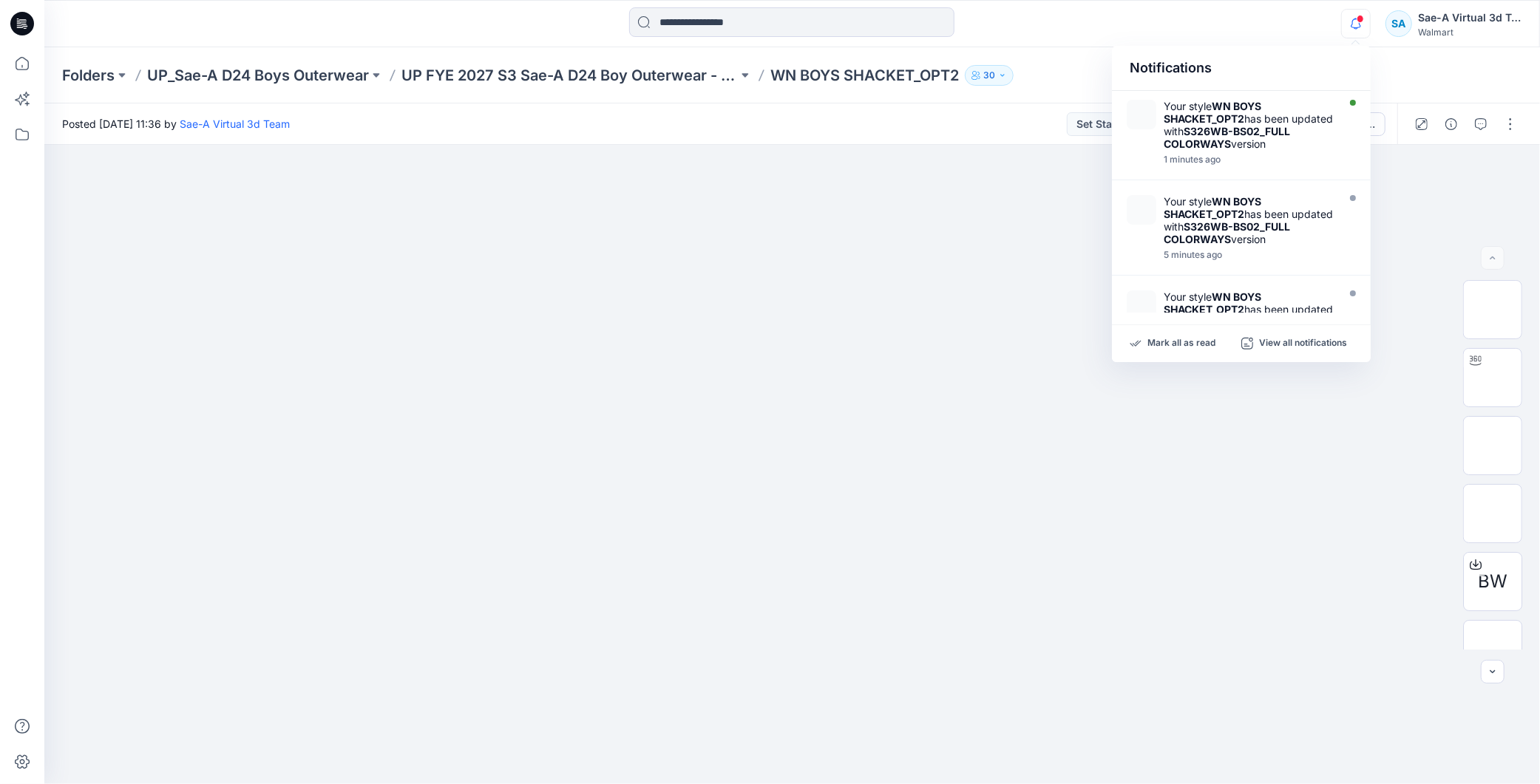
click at [1166, 26] on div "Notifications Your style WN BOYS SHACKET_OPT2 has been updated with S326WB-BS02…" at bounding box center [791, 23] width 1494 height 33
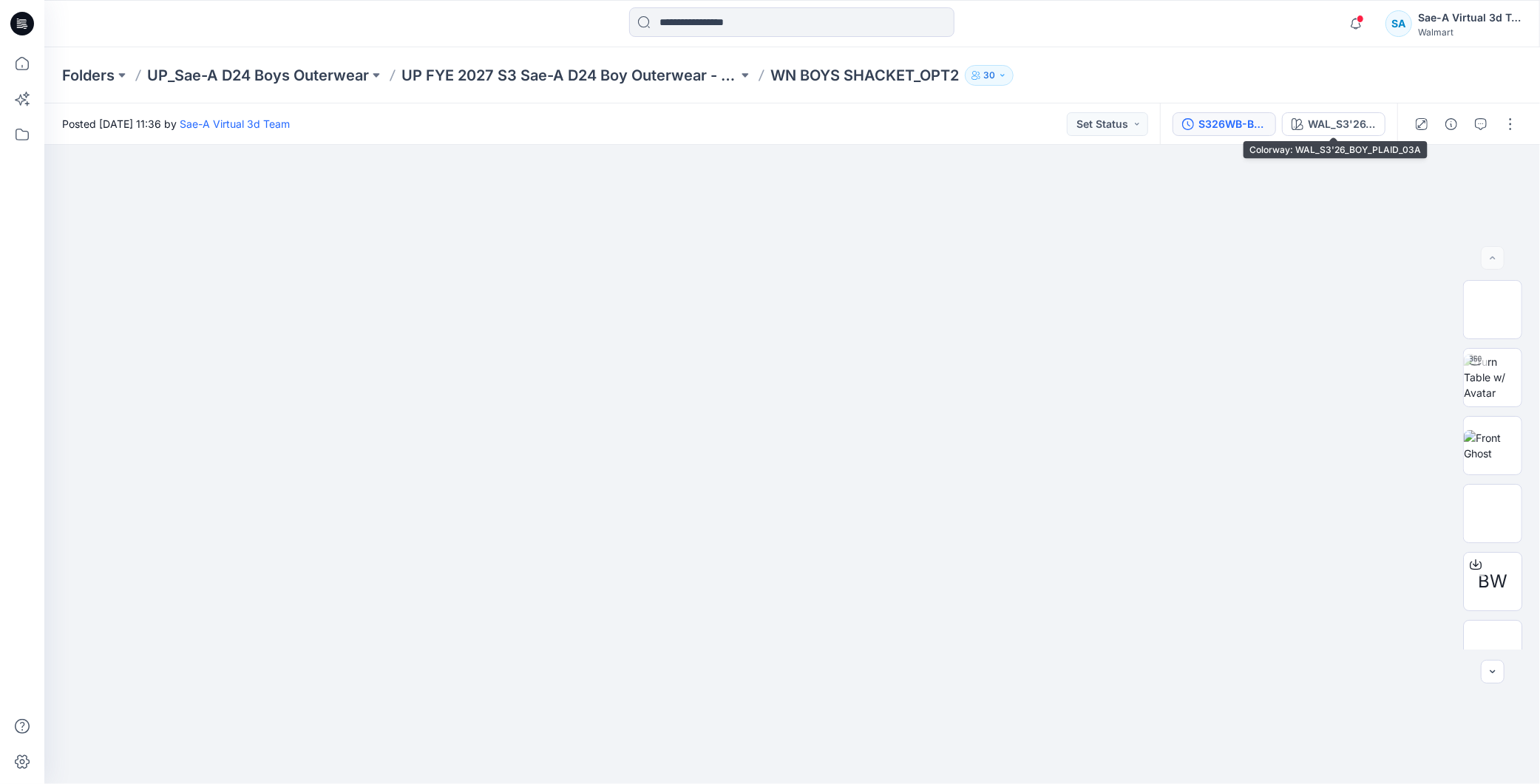
click at [1257, 124] on div "S326WB-BS02_FULL COLORWAYS" at bounding box center [1231, 124] width 68 height 16
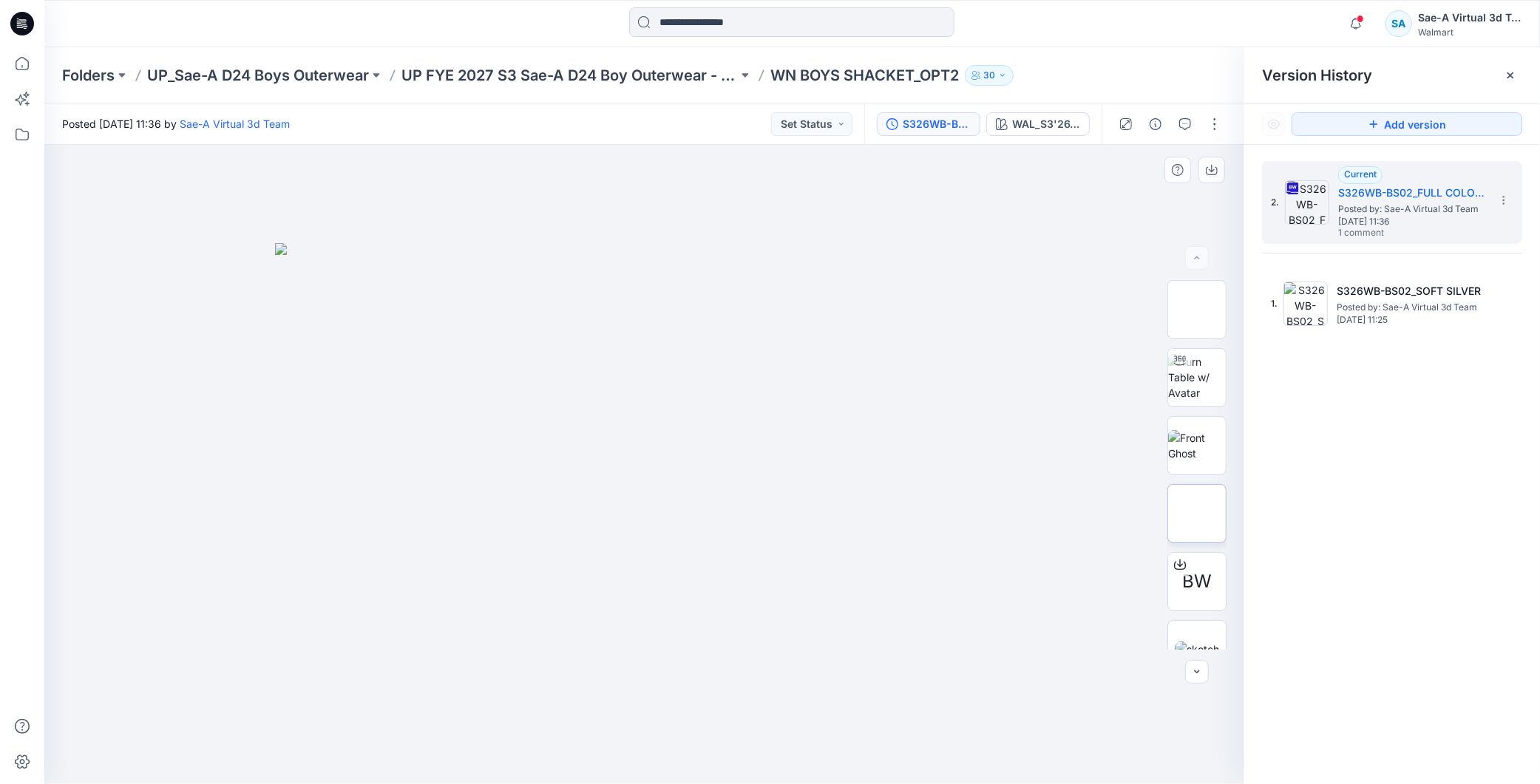
scroll to position [97, 0]
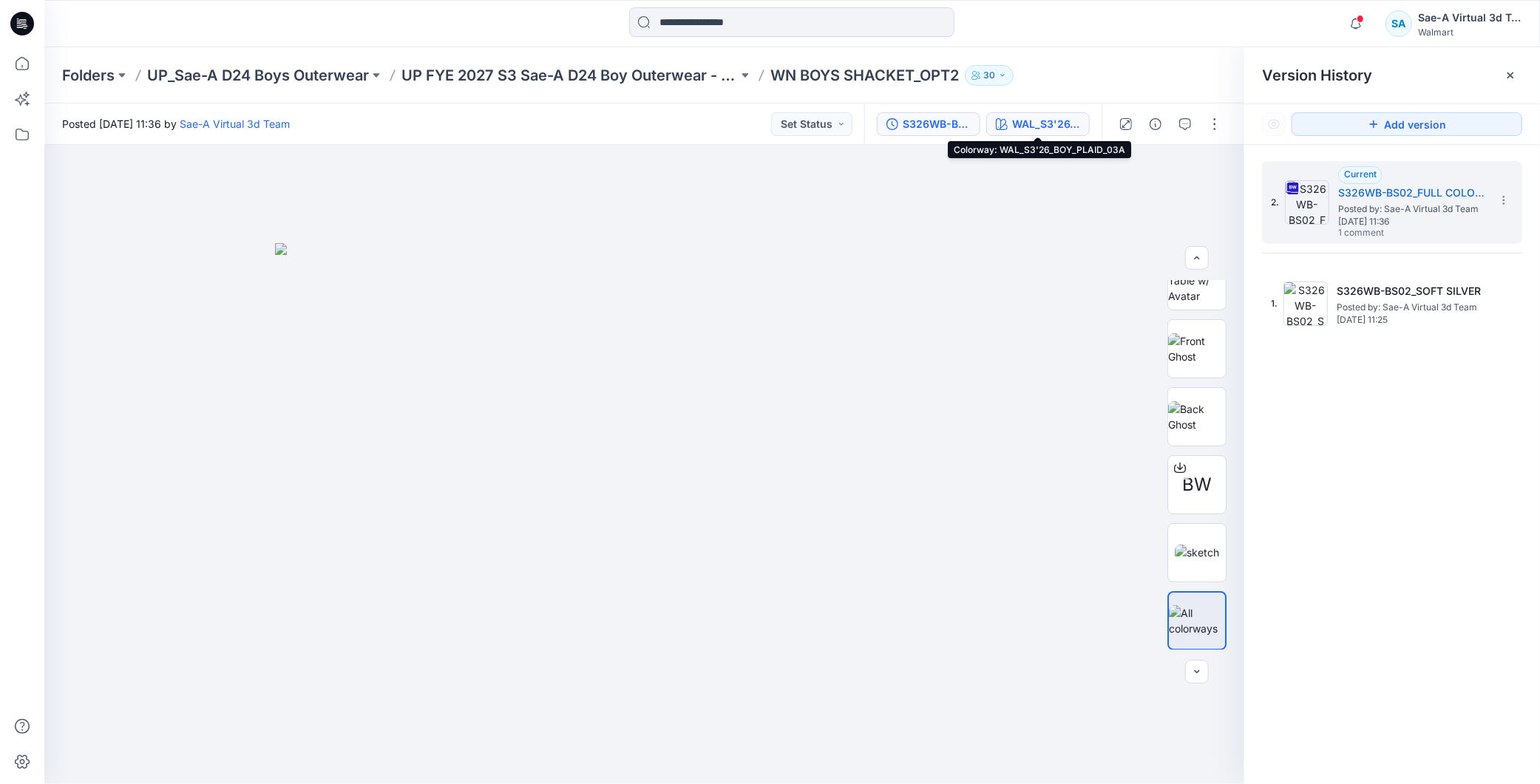
click at [1026, 119] on div "WAL_S3'26_BOY_PLAID_03A" at bounding box center [1045, 124] width 68 height 16
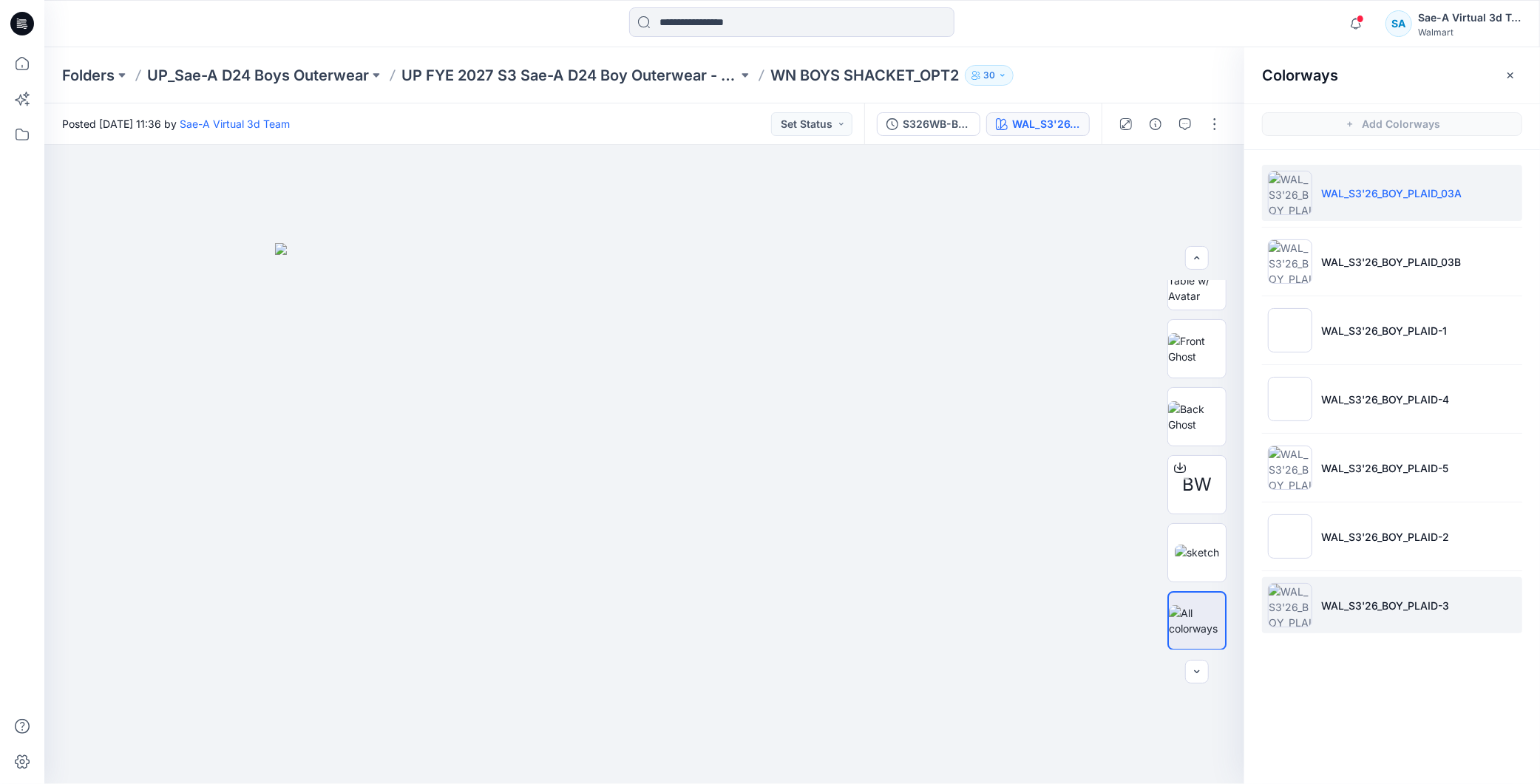
click at [1422, 605] on p "WAL_S3'26_BOY_PLAID-3" at bounding box center [1385, 606] width 128 height 16
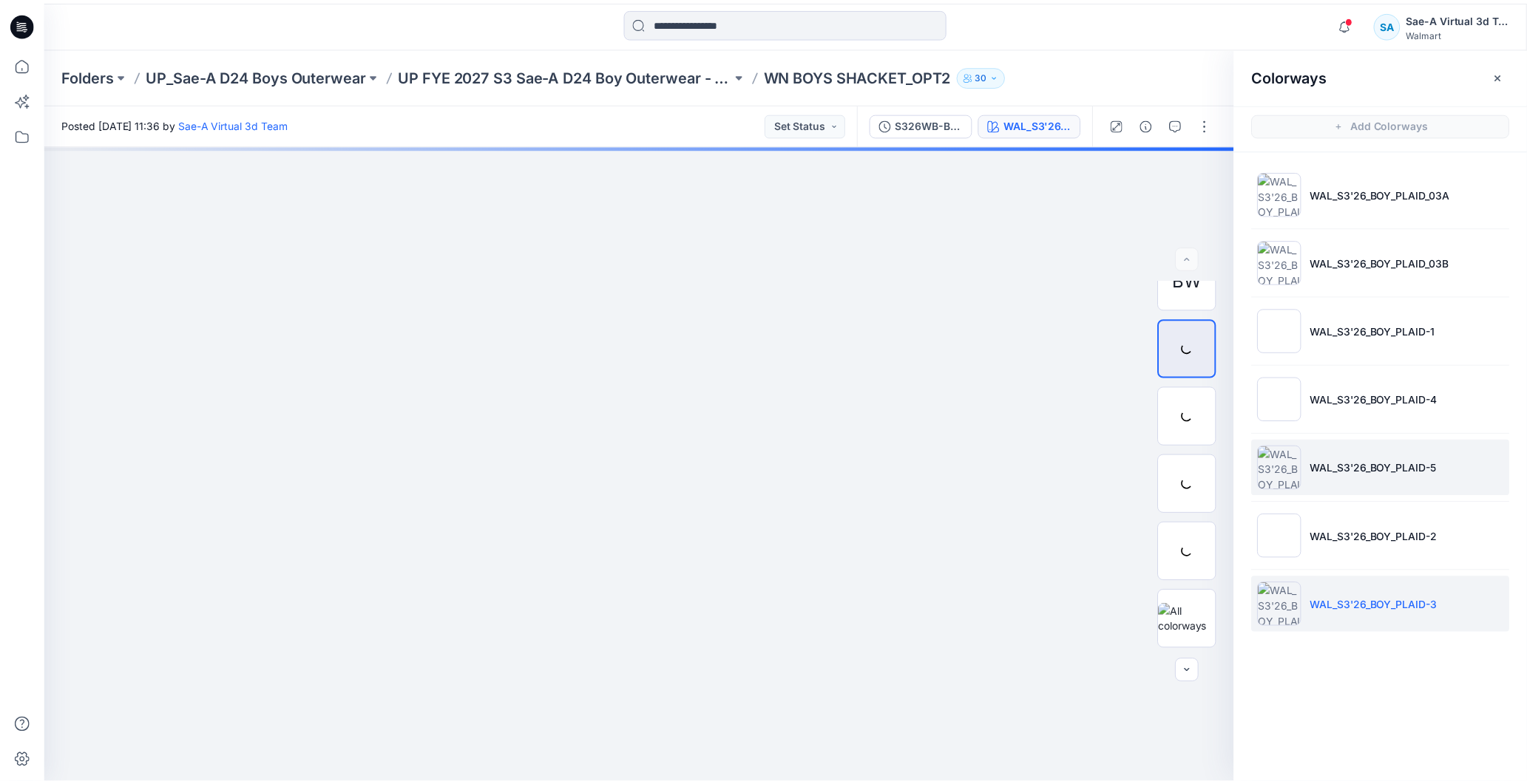
scroll to position [0, 0]
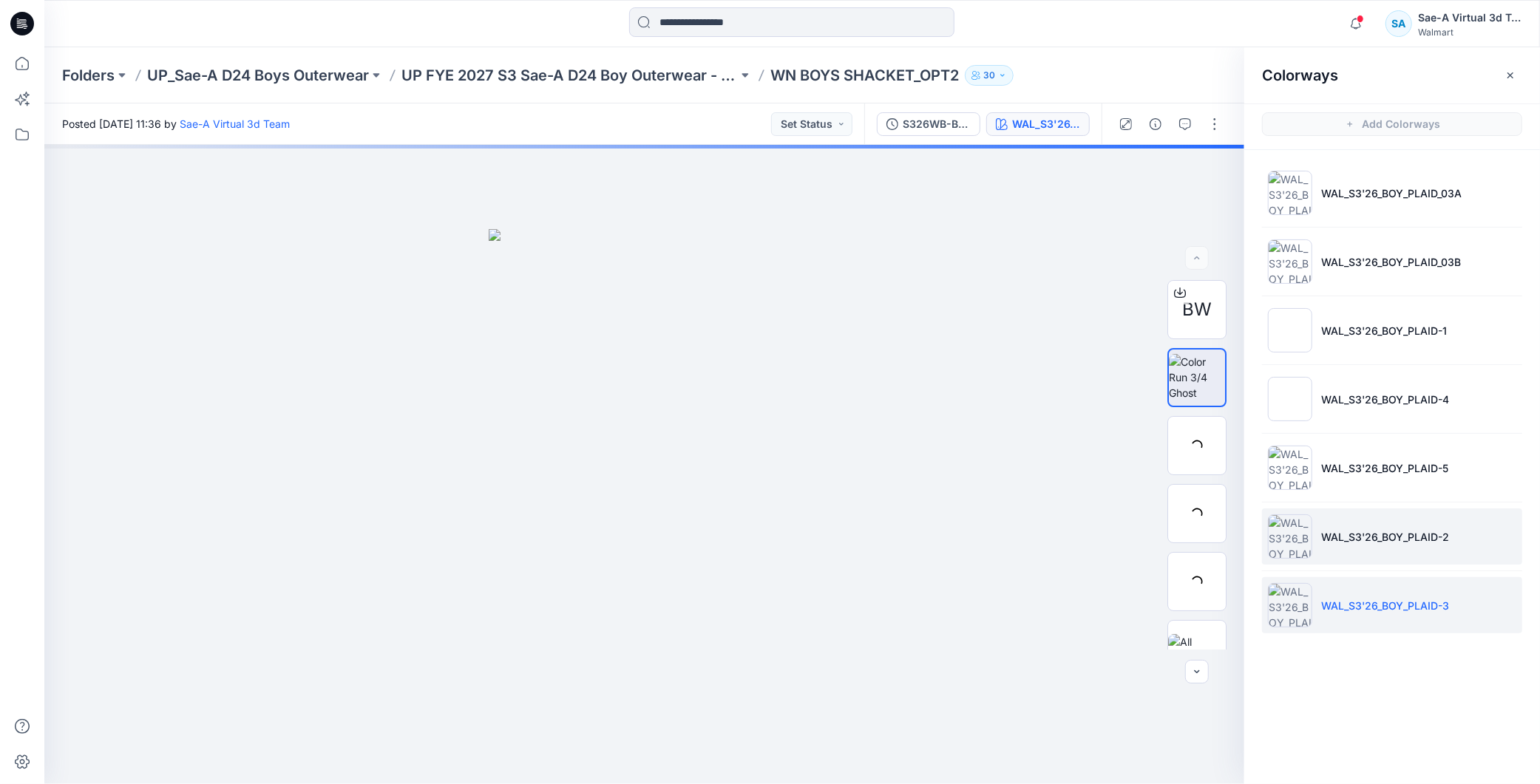
click at [1340, 536] on p "WAL_S3'26_BOY_PLAID-2" at bounding box center [1385, 537] width 128 height 16
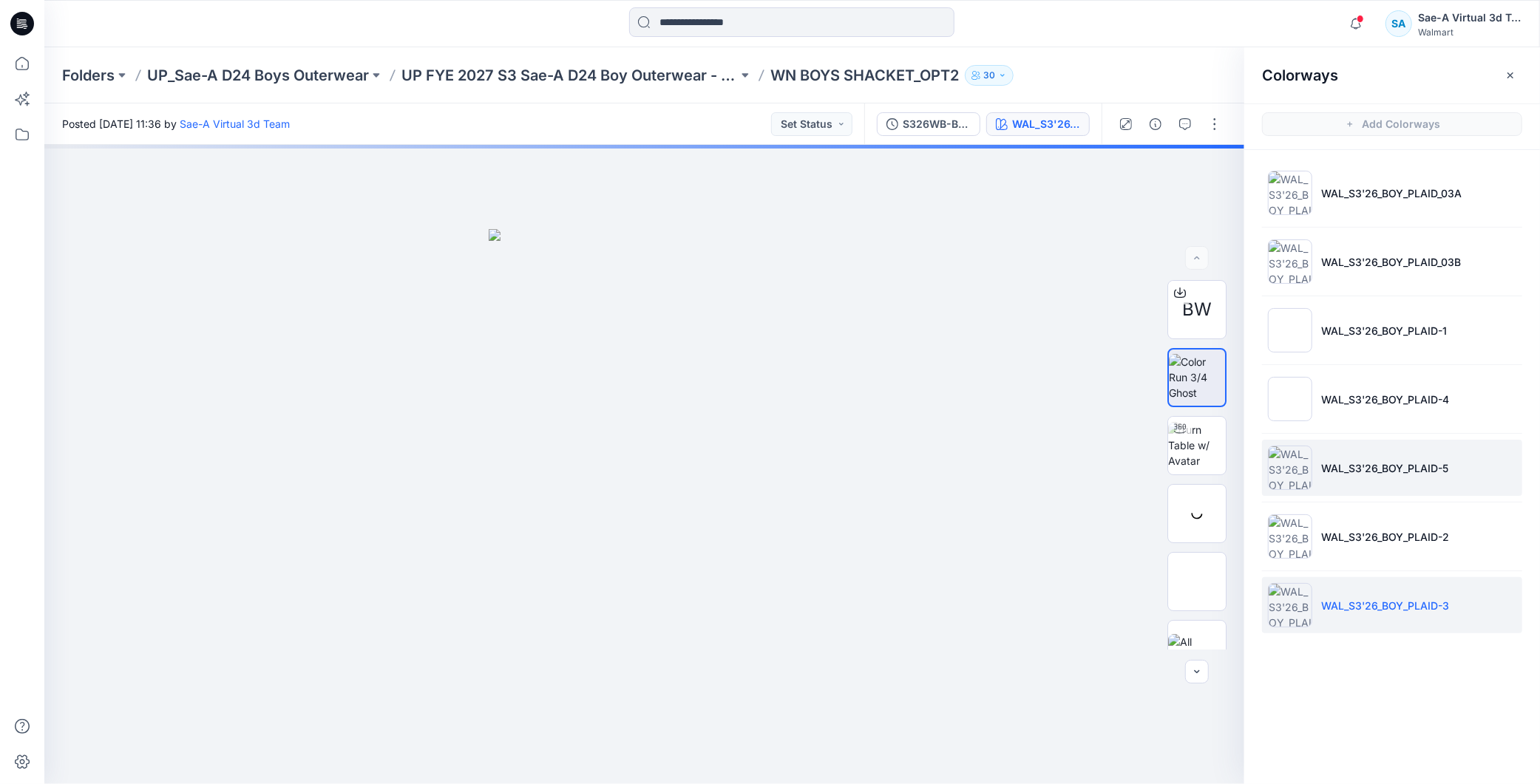
click at [1358, 468] on p "WAL_S3'26_BOY_PLAID-5" at bounding box center [1385, 468] width 127 height 16
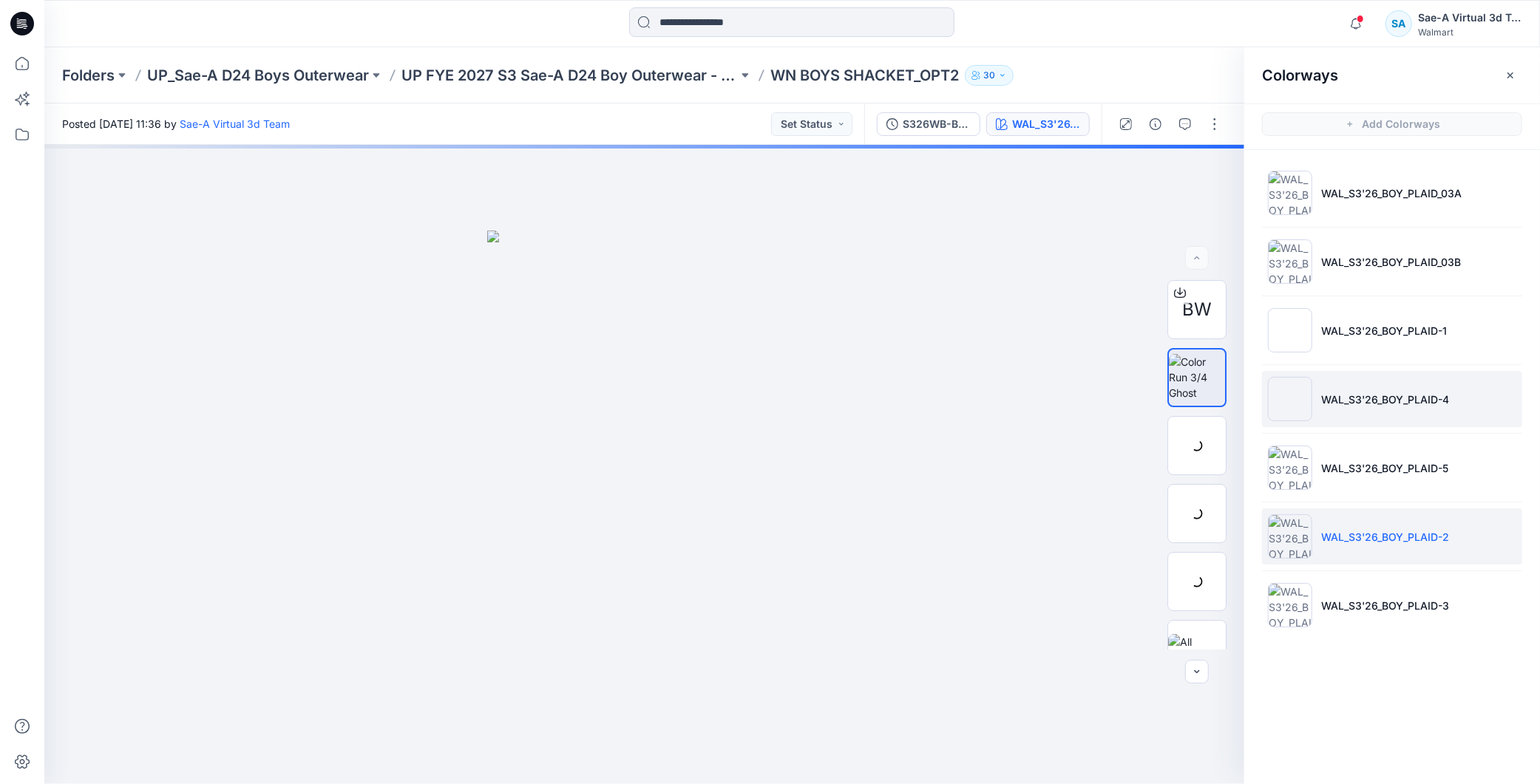
click at [1363, 386] on li "WAL_S3'26_BOY_PLAID-4" at bounding box center [1392, 399] width 260 height 56
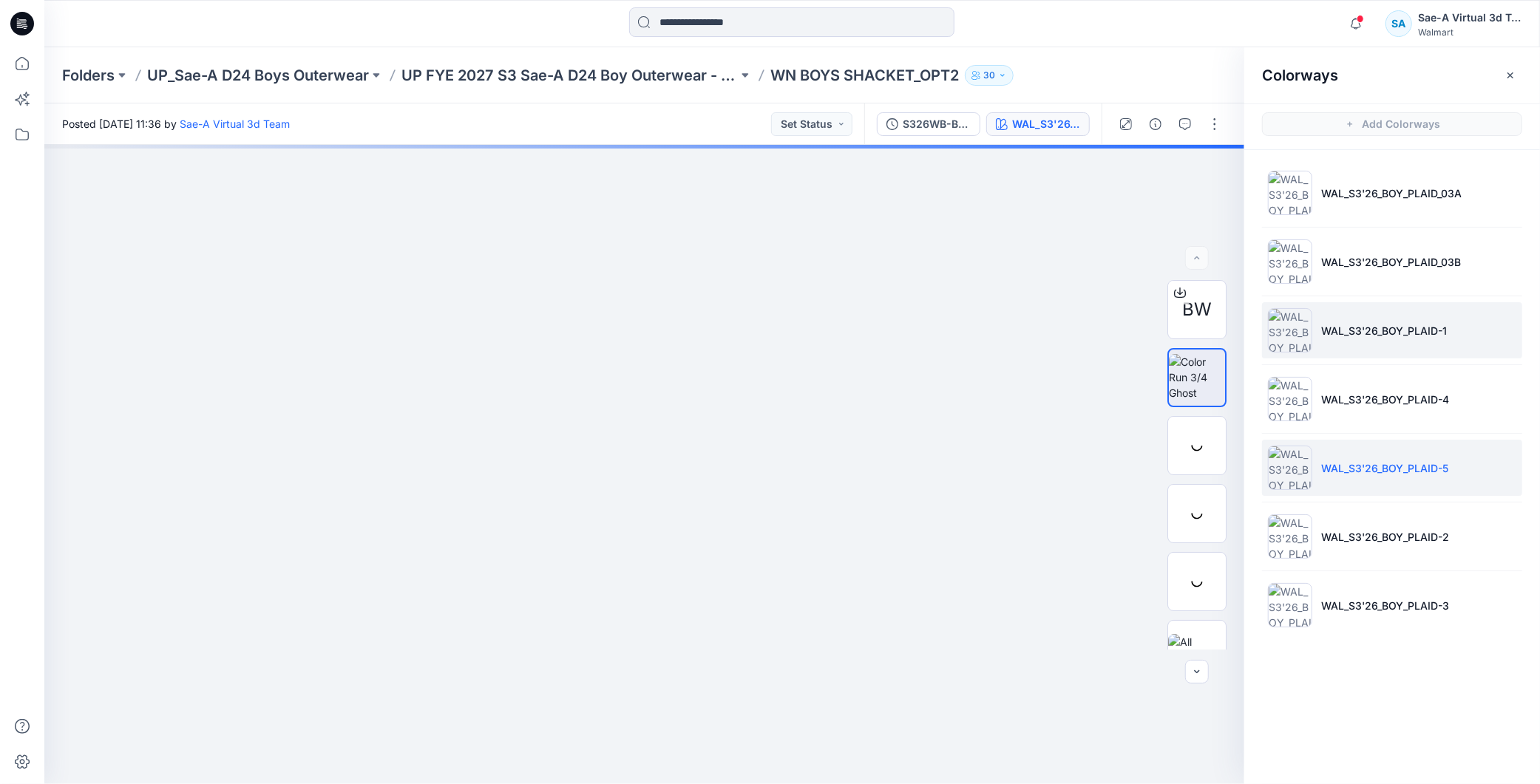
click at [1358, 326] on p "WAL_S3'26_BOY_PLAID-1" at bounding box center [1384, 331] width 125 height 16
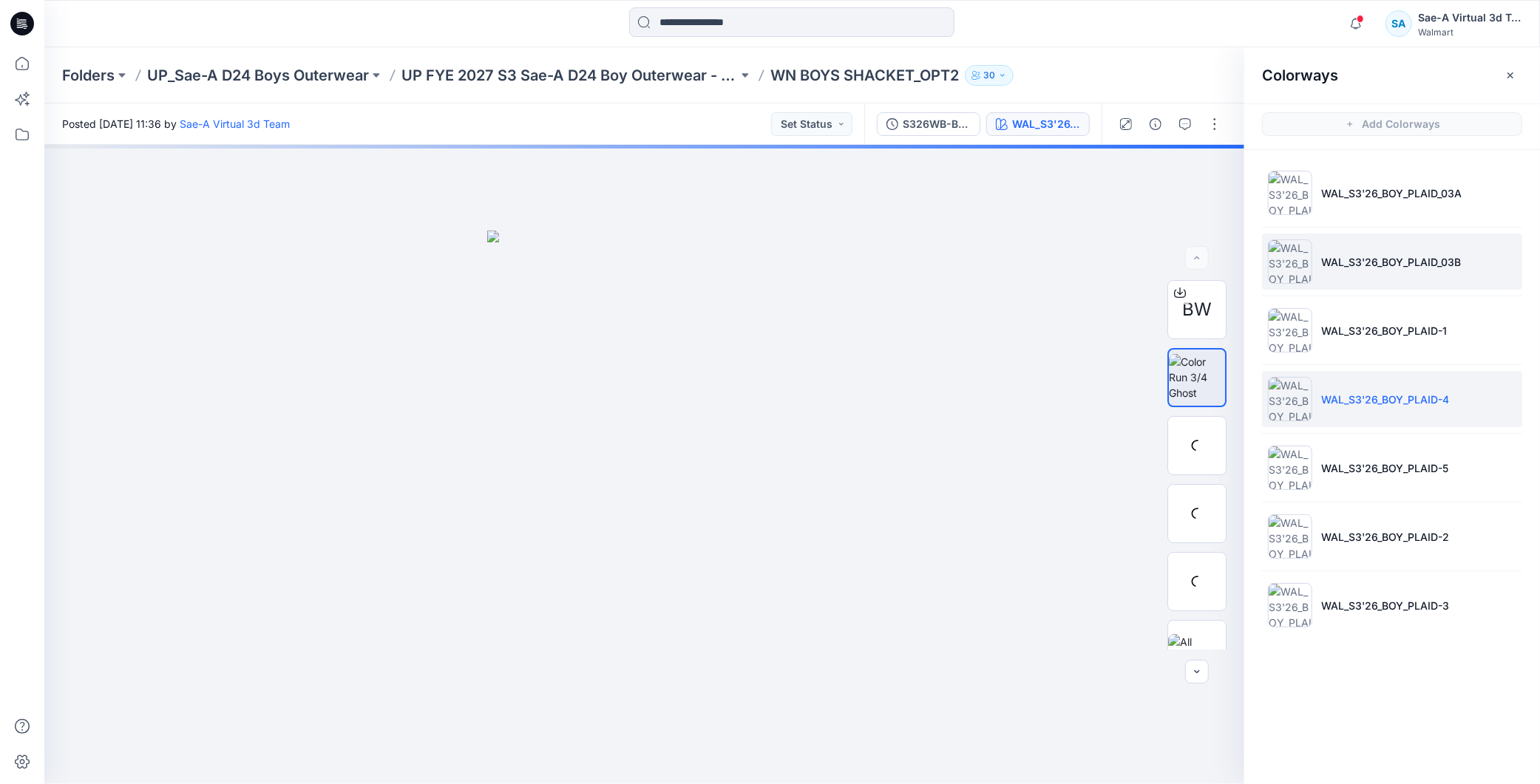
click at [1377, 260] on p "WAL_S3'26_BOY_PLAID_03B" at bounding box center [1391, 262] width 139 height 16
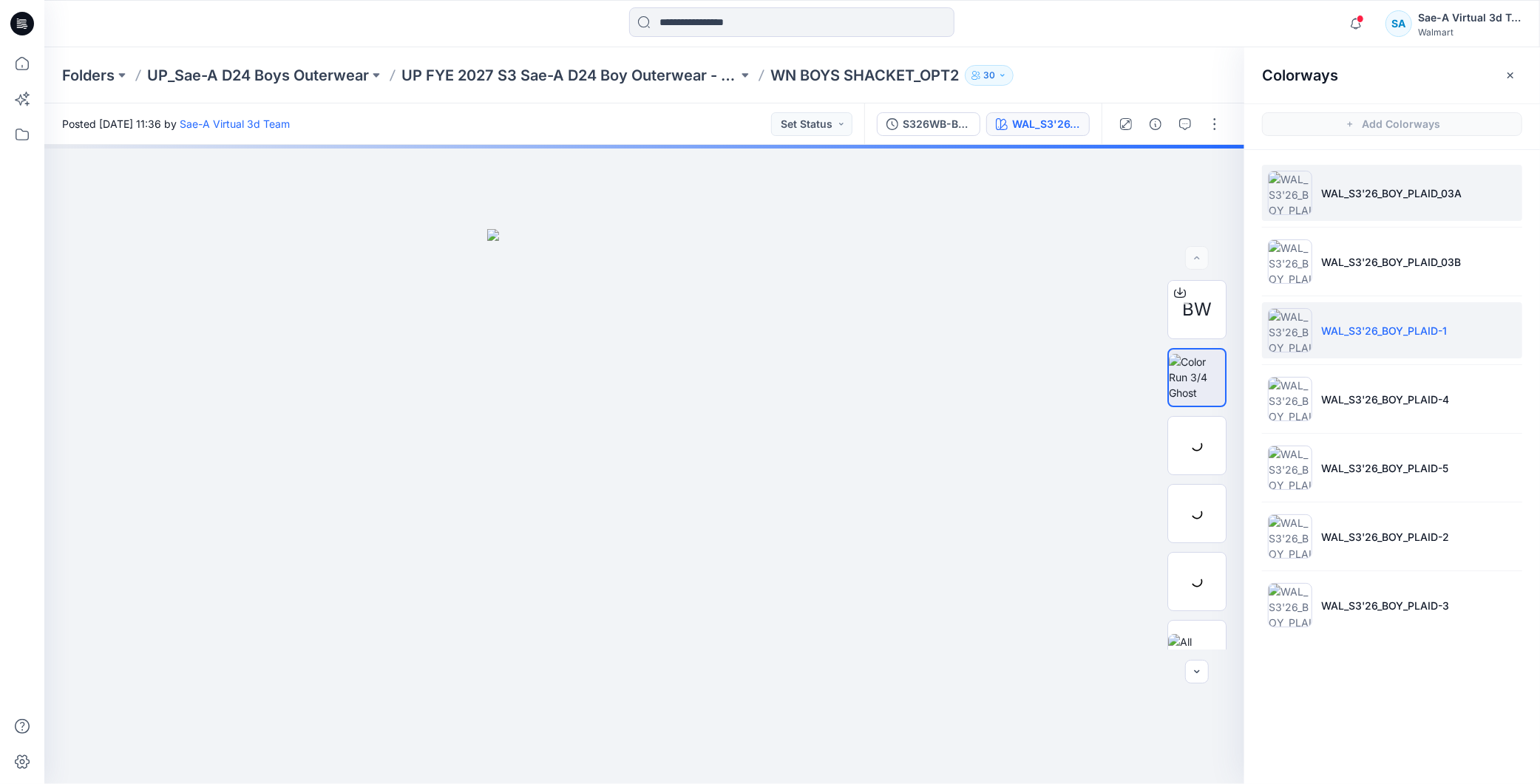
click at [1394, 197] on p "WAL_S3'26_BOY_PLAID_03A" at bounding box center [1391, 193] width 140 height 16
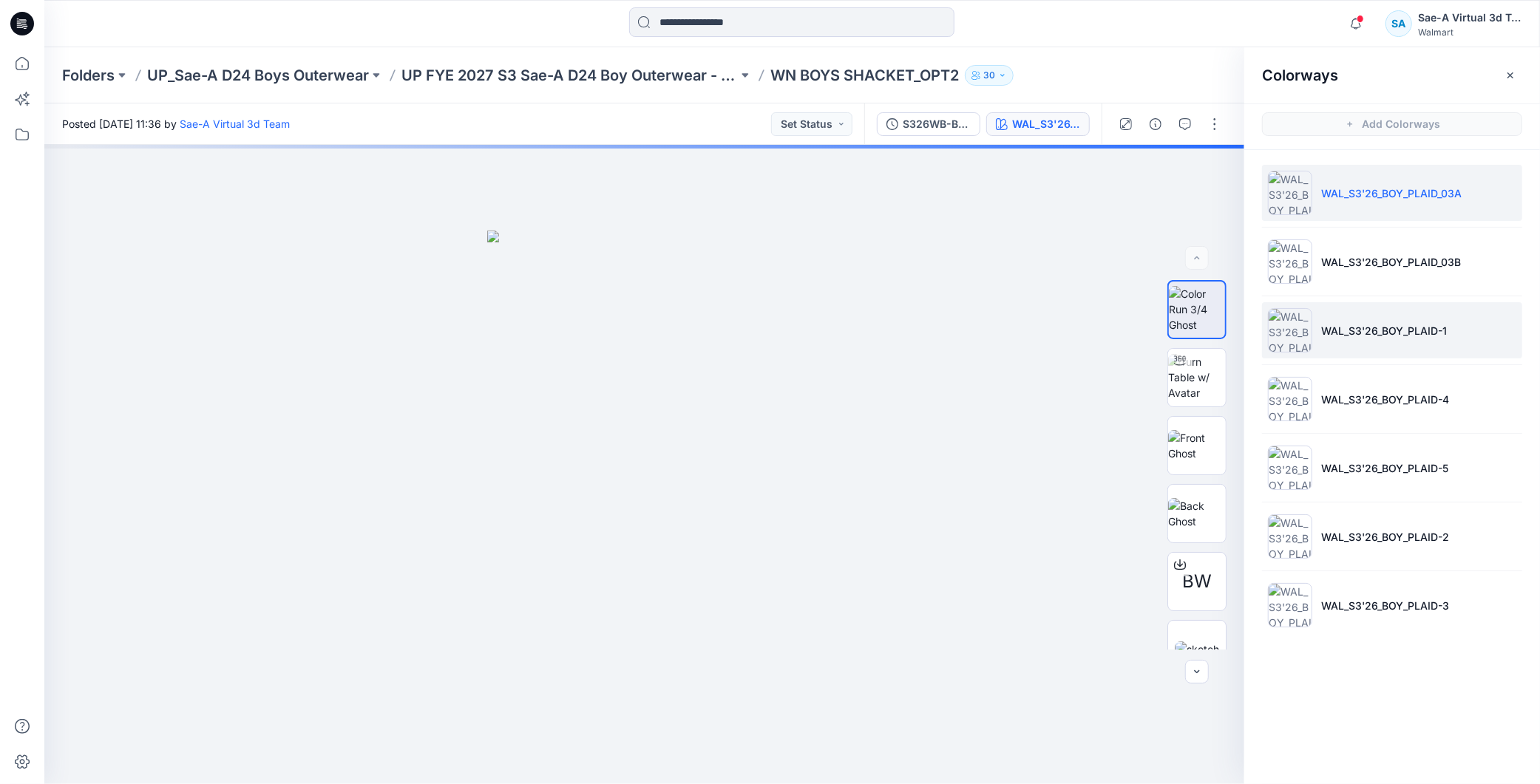
click at [1342, 326] on p "WAL_S3'26_BOY_PLAID-1" at bounding box center [1384, 331] width 125 height 16
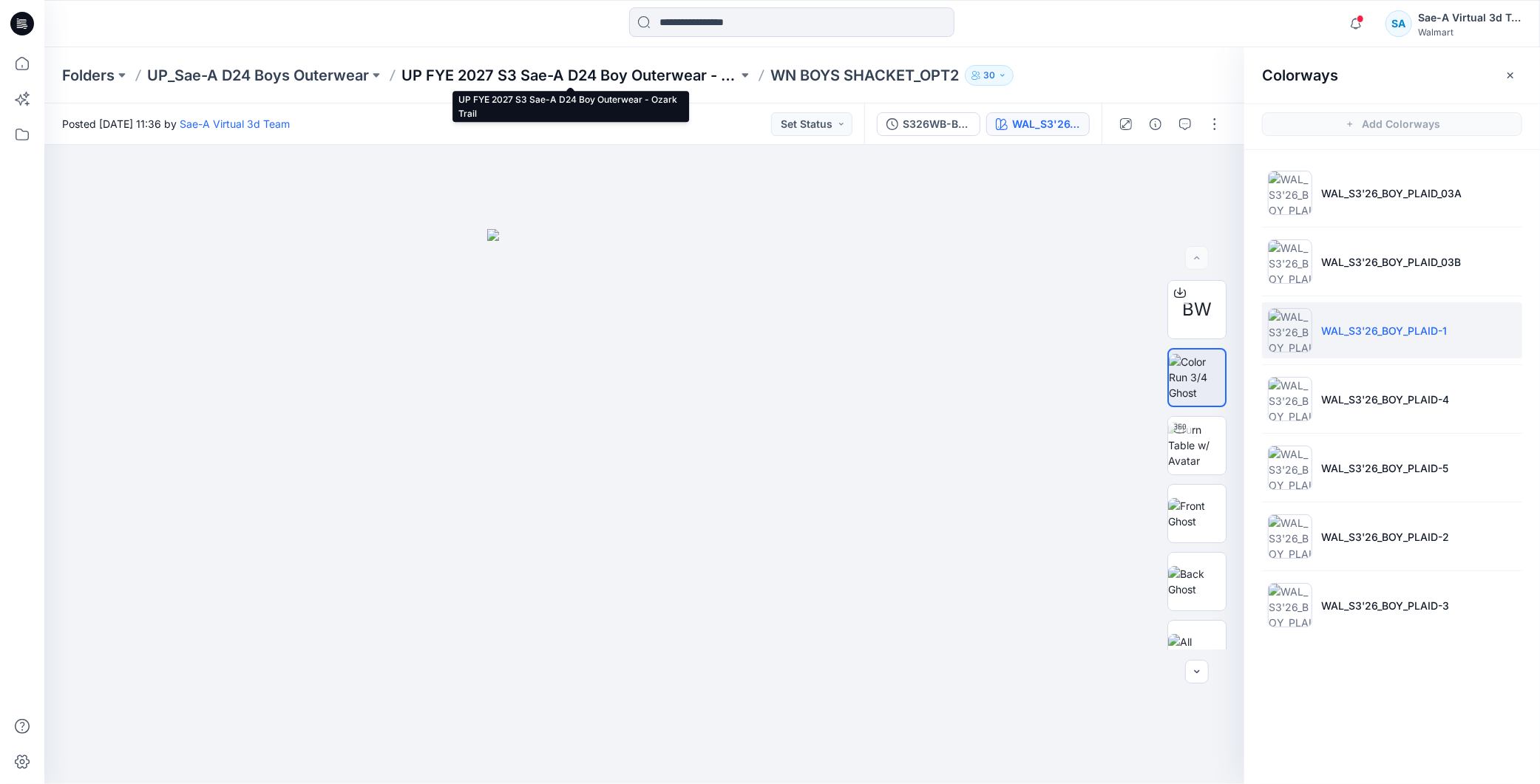
click at [532, 78] on p "UP FYE 2027 S3 Sae-A D24 Boy Outerwear - Ozark Trail" at bounding box center [569, 75] width 336 height 20
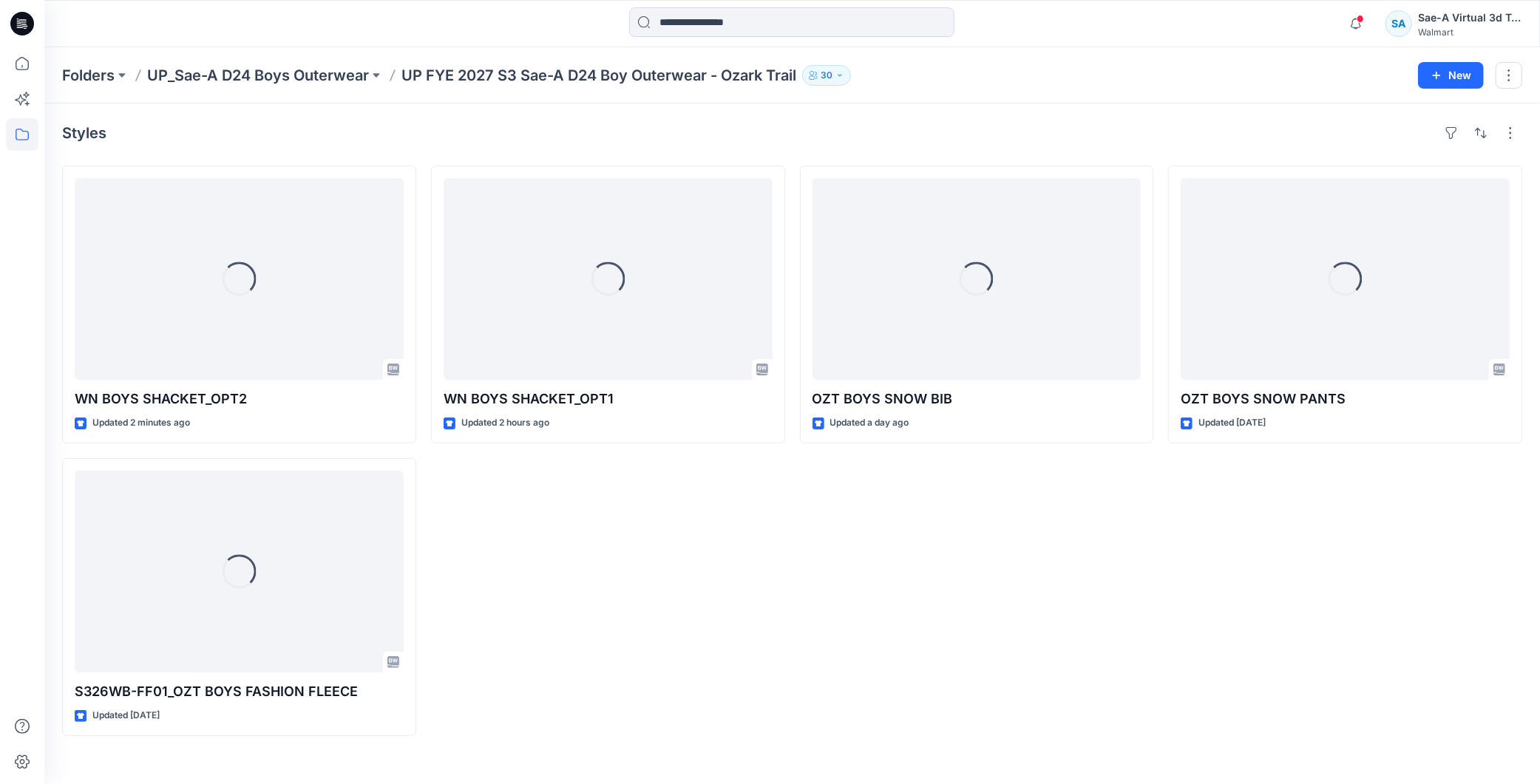
click at [15, 31] on icon at bounding box center [22, 23] width 24 height 24
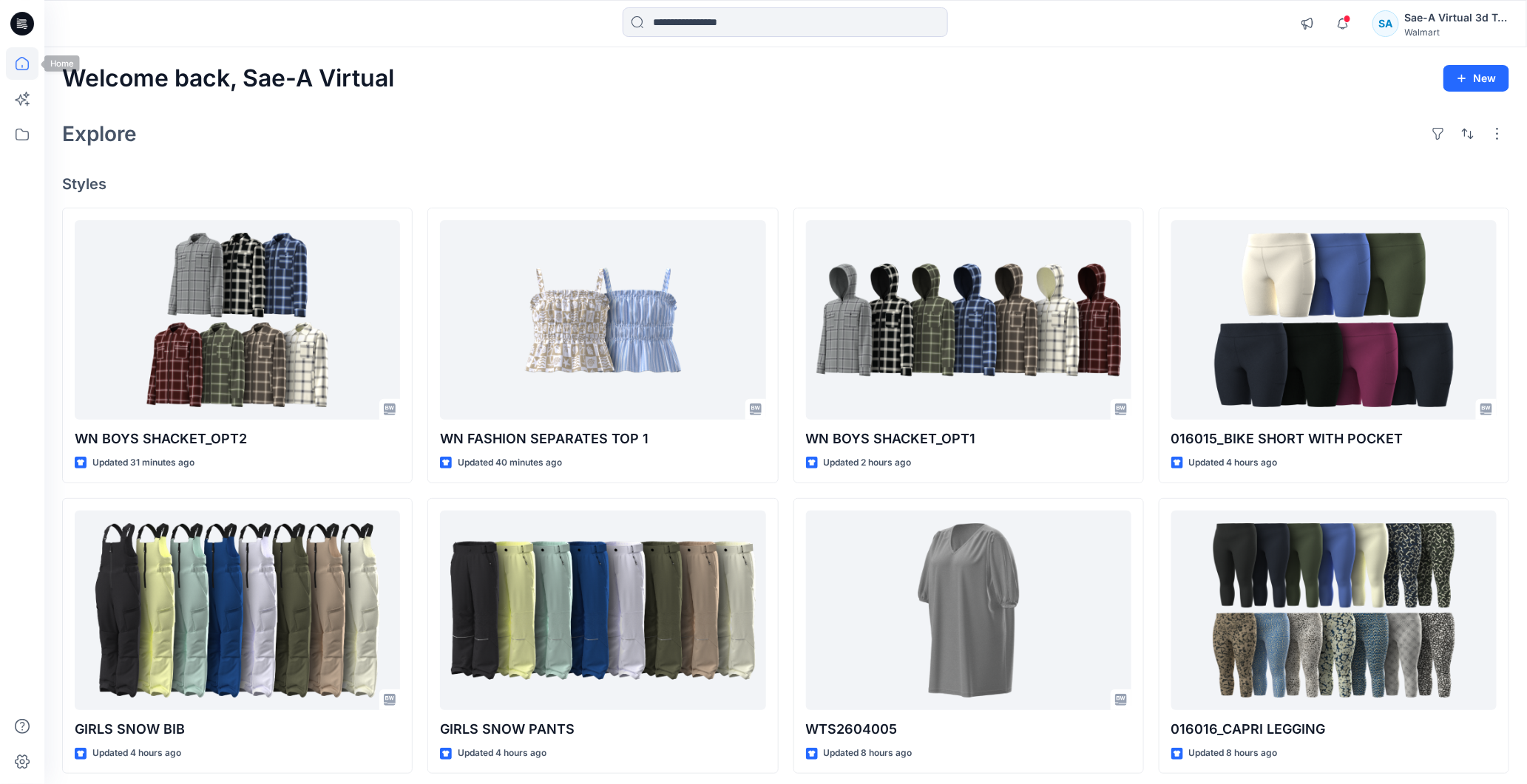
click at [22, 18] on icon at bounding box center [22, 23] width 24 height 24
click at [19, 20] on icon at bounding box center [18, 20] width 3 height 1
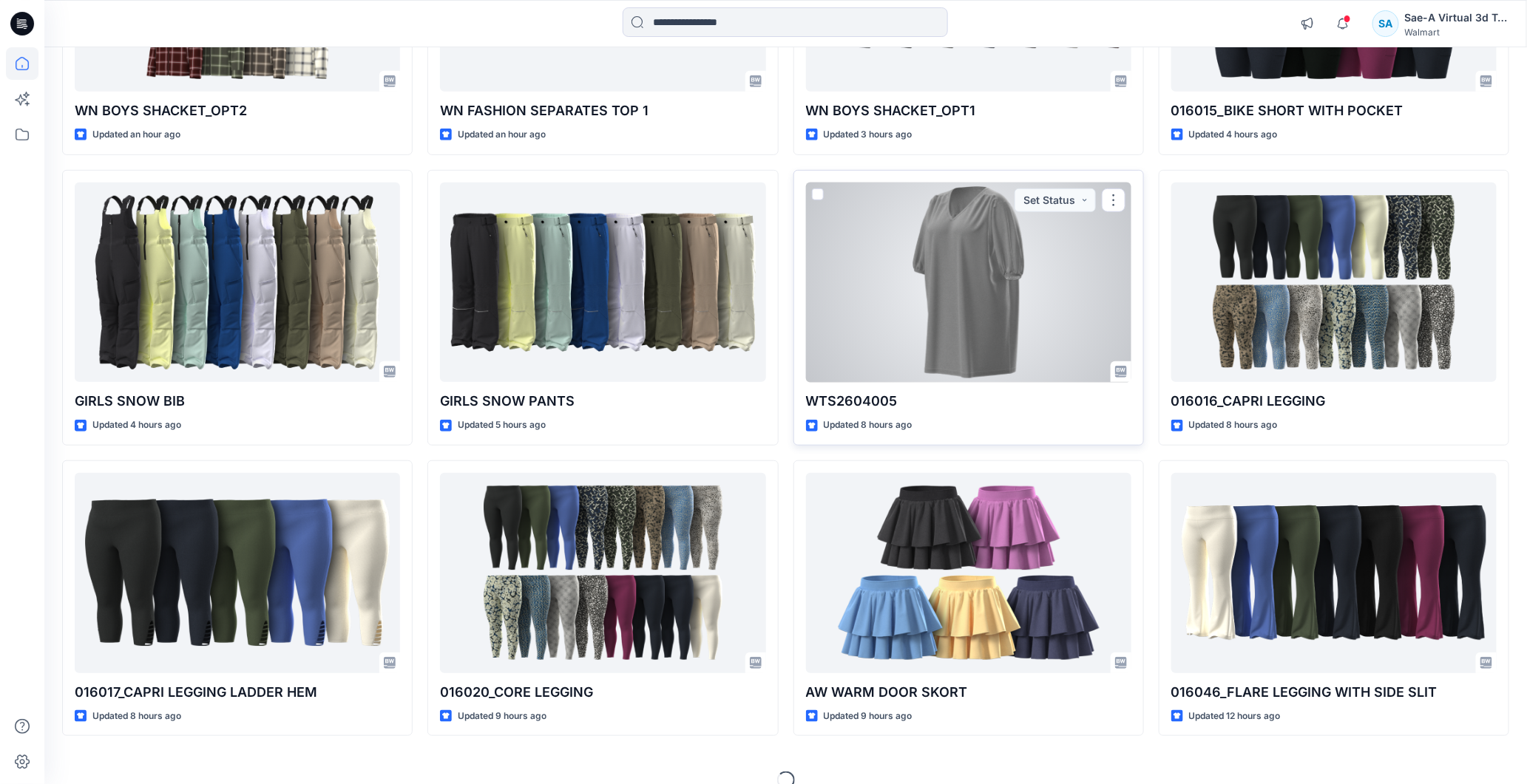
scroll to position [351, 0]
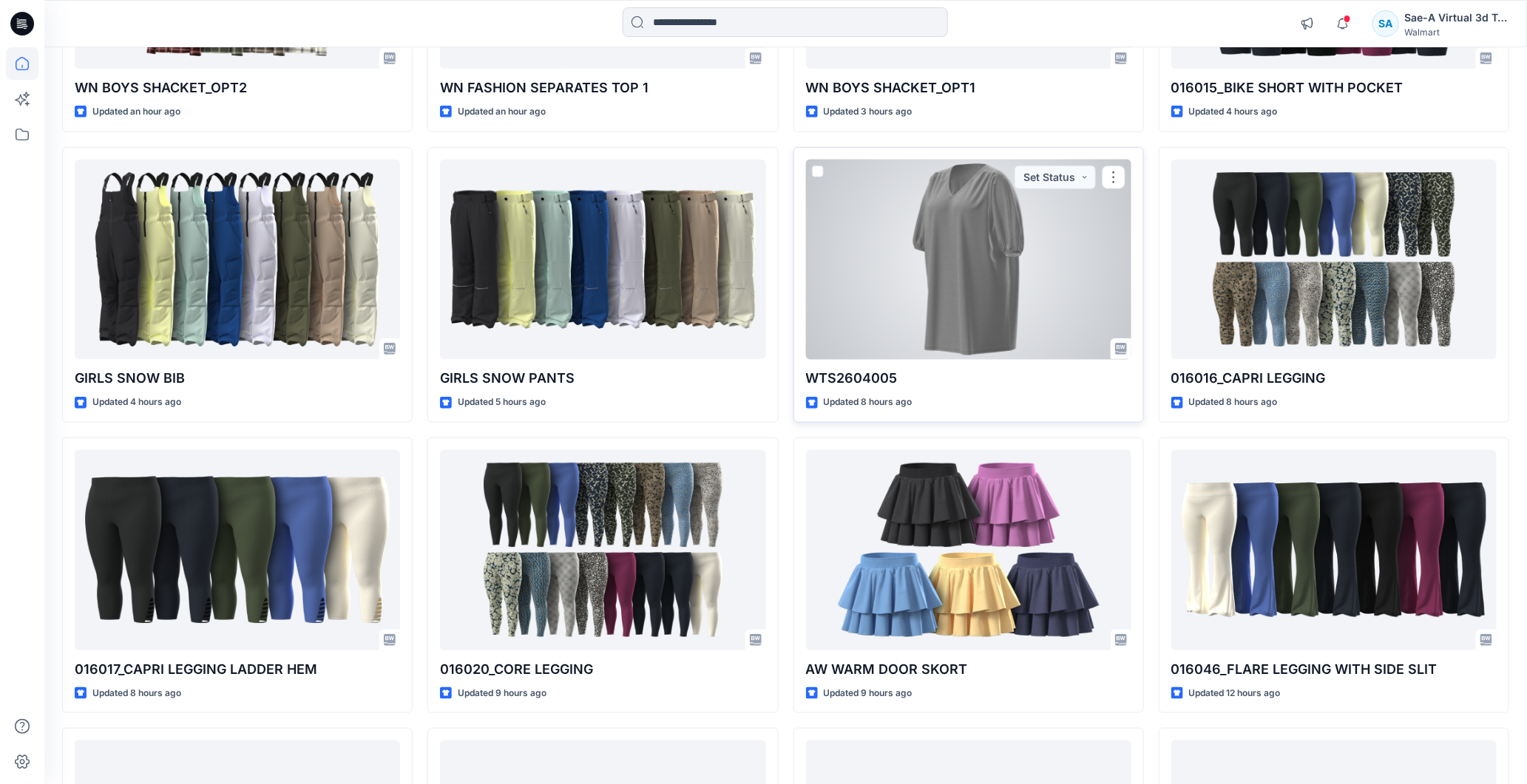
click at [979, 296] on div at bounding box center [968, 259] width 326 height 200
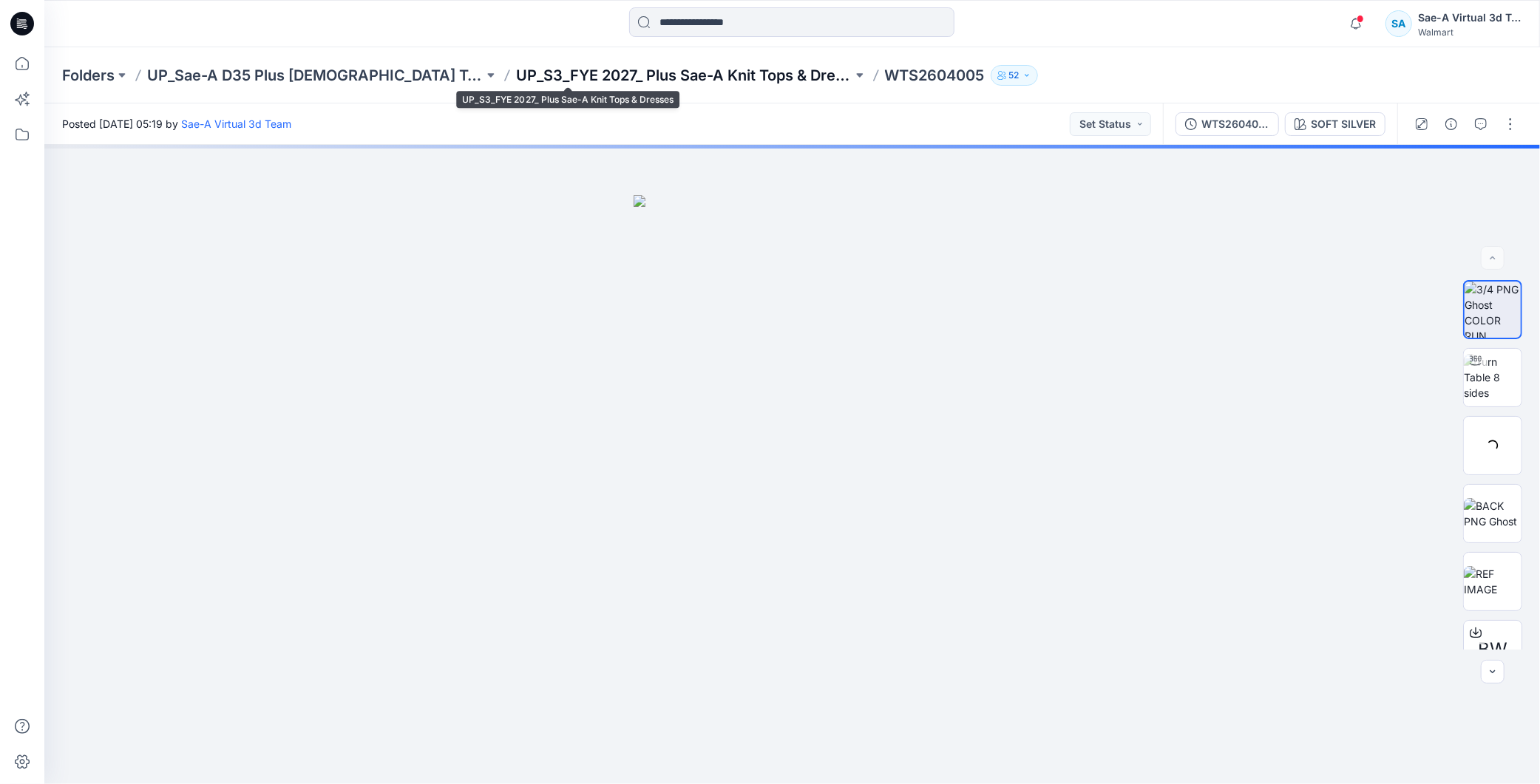
click at [631, 78] on p "UP_S3_FYE 2027_ Plus Sae-A Knit Tops & Dresses" at bounding box center [684, 75] width 336 height 20
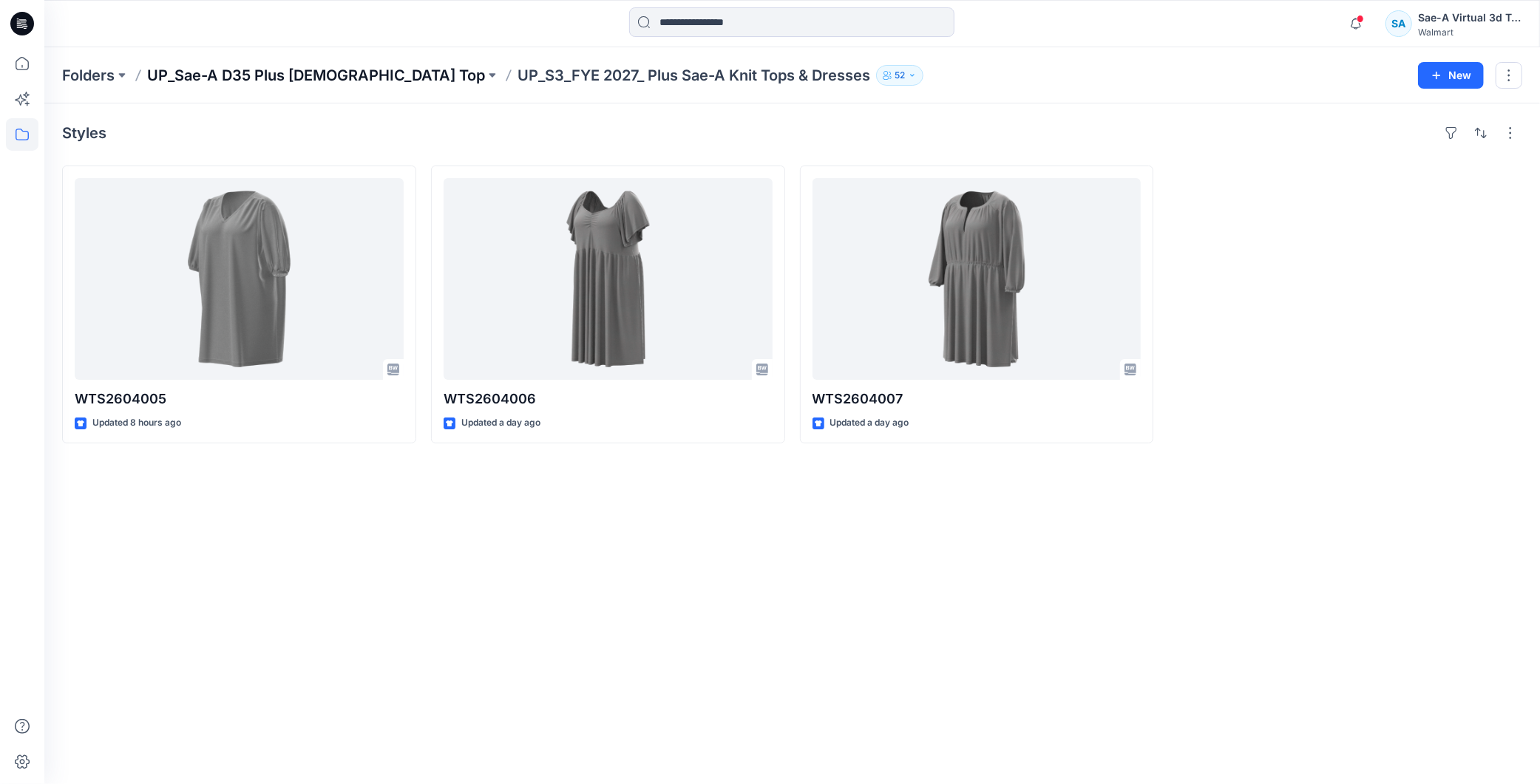
click at [314, 77] on p "UP_Sae-A D35 Plus [DEMOGRAPHIC_DATA] Top" at bounding box center [316, 75] width 338 height 20
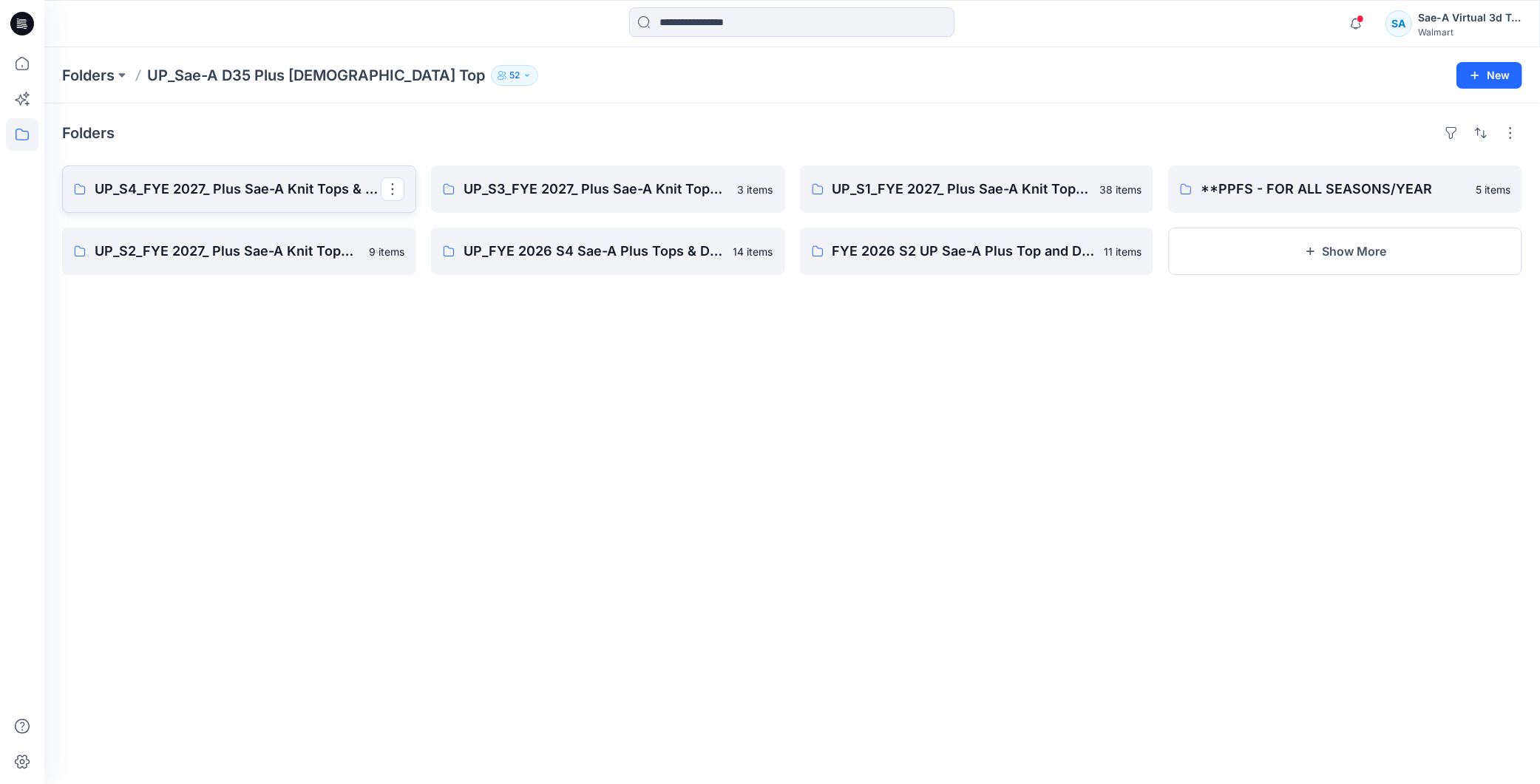
click at [262, 194] on p "UP_S4_FYE 2027_ Plus Sae-A Knit Tops & Dresses &" at bounding box center [237, 189] width 286 height 20
click at [528, 175] on link "UP_S3_FYE 2027_ Plus Sae-A Knit Tops & Dresses" at bounding box center [608, 190] width 354 height 48
click at [964, 197] on p "UP_S1_FYE 2027_ Plus Sae-A Knit Tops & dresses" at bounding box center [976, 189] width 286 height 20
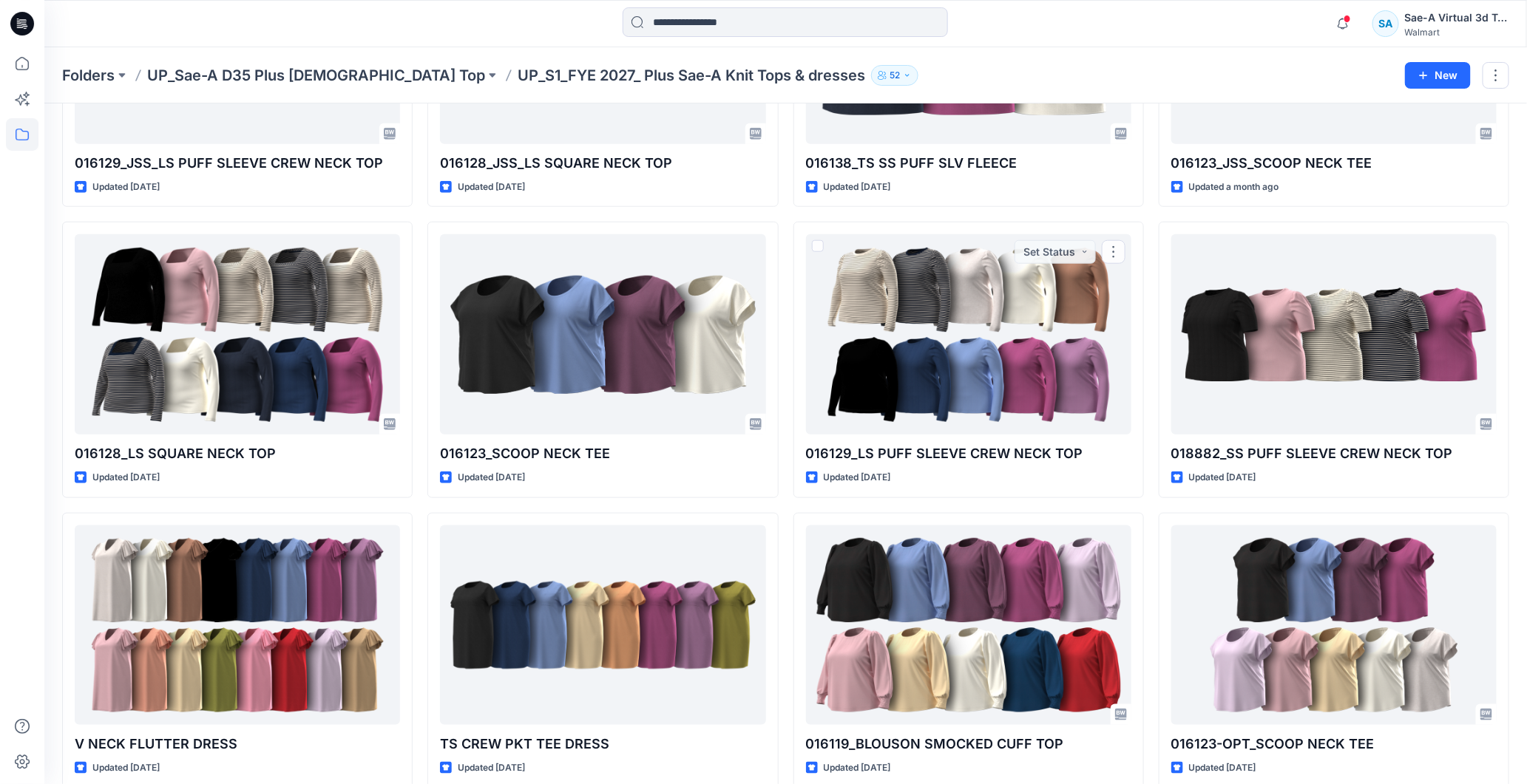
scroll to position [1181, 0]
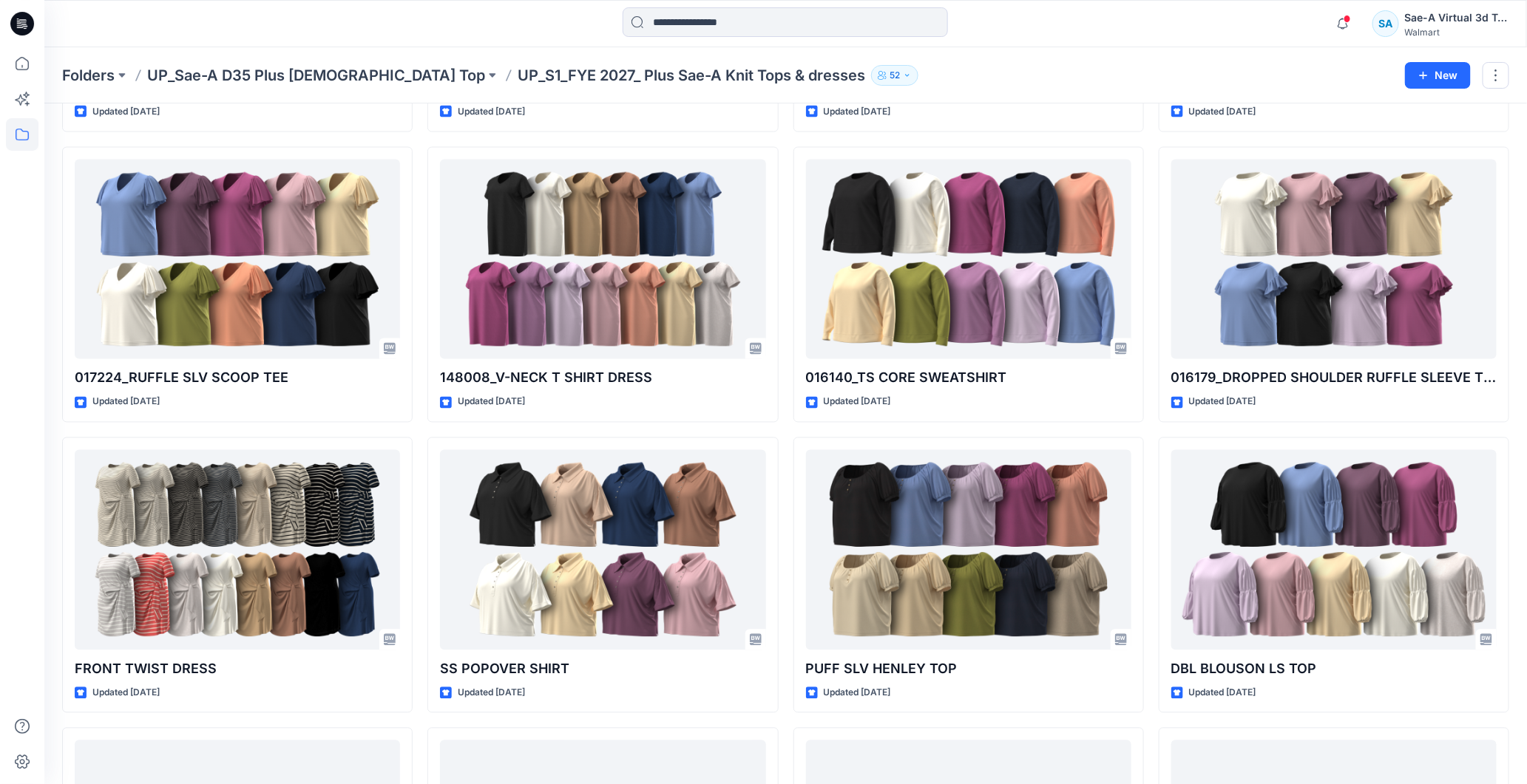
click at [296, 71] on p "UP_Sae-A D35 Plus [DEMOGRAPHIC_DATA] Top" at bounding box center [316, 75] width 338 height 20
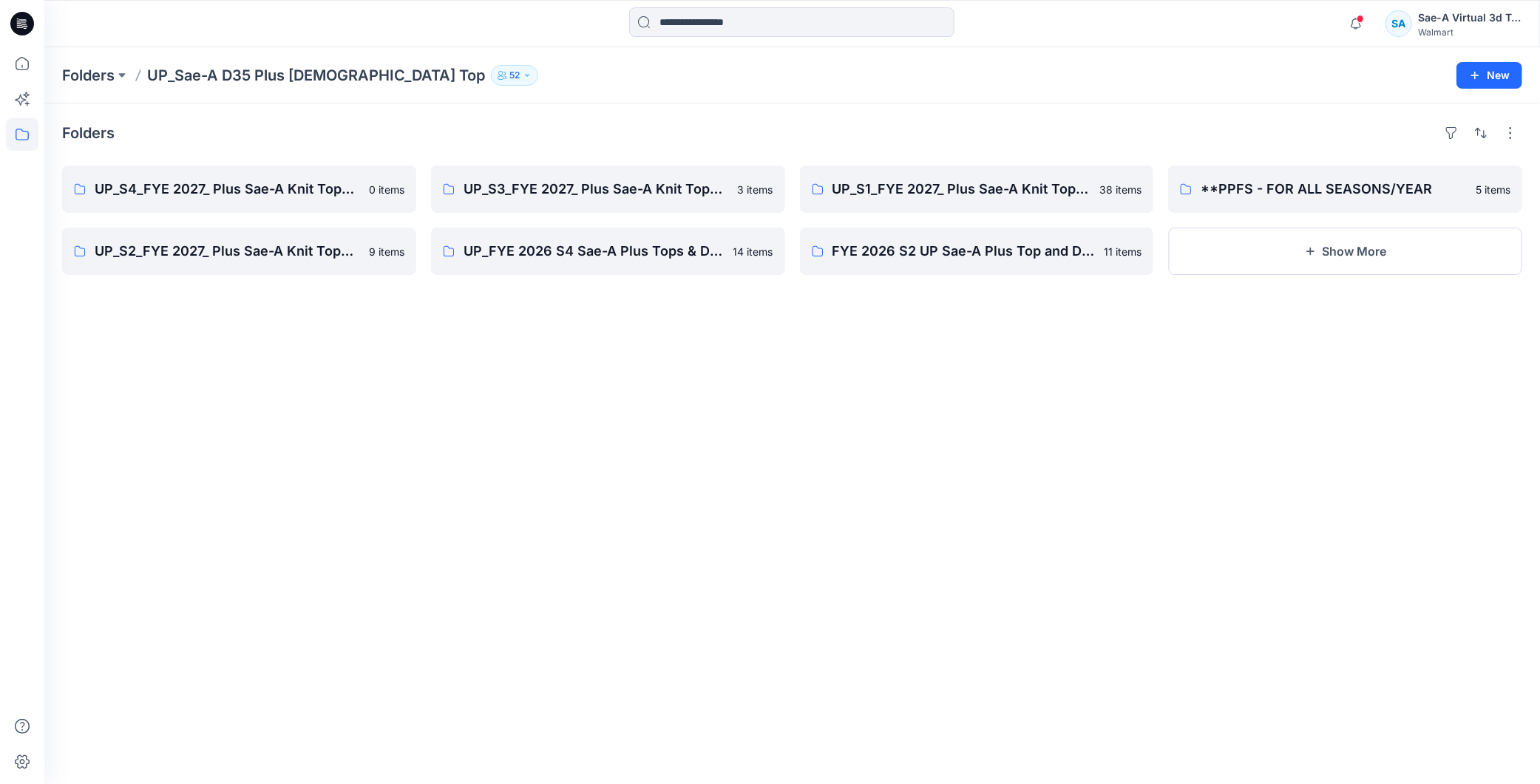
click at [20, 20] on icon at bounding box center [22, 23] width 24 height 24
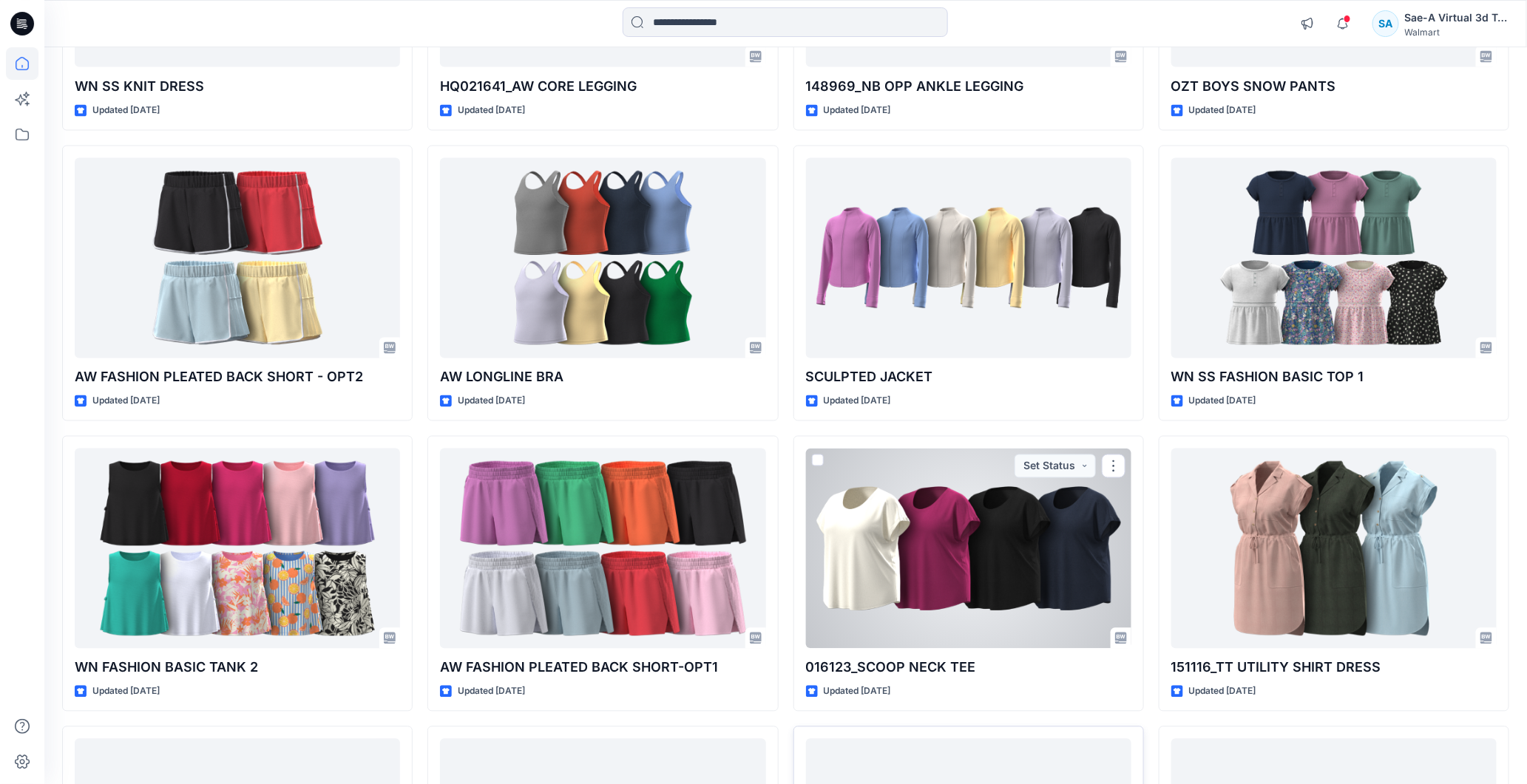
scroll to position [4168, 0]
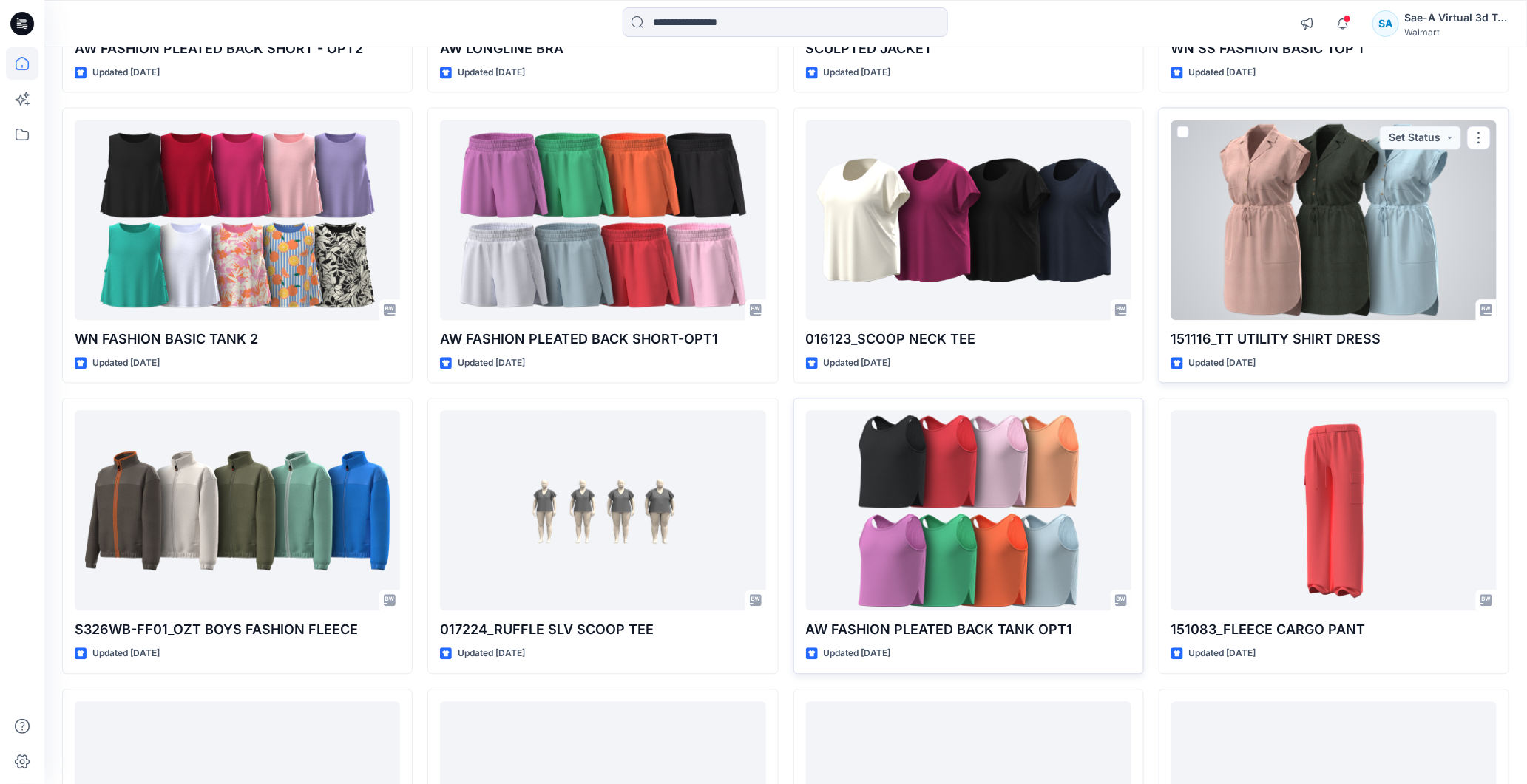
click at [1350, 243] on div at bounding box center [1333, 220] width 326 height 200
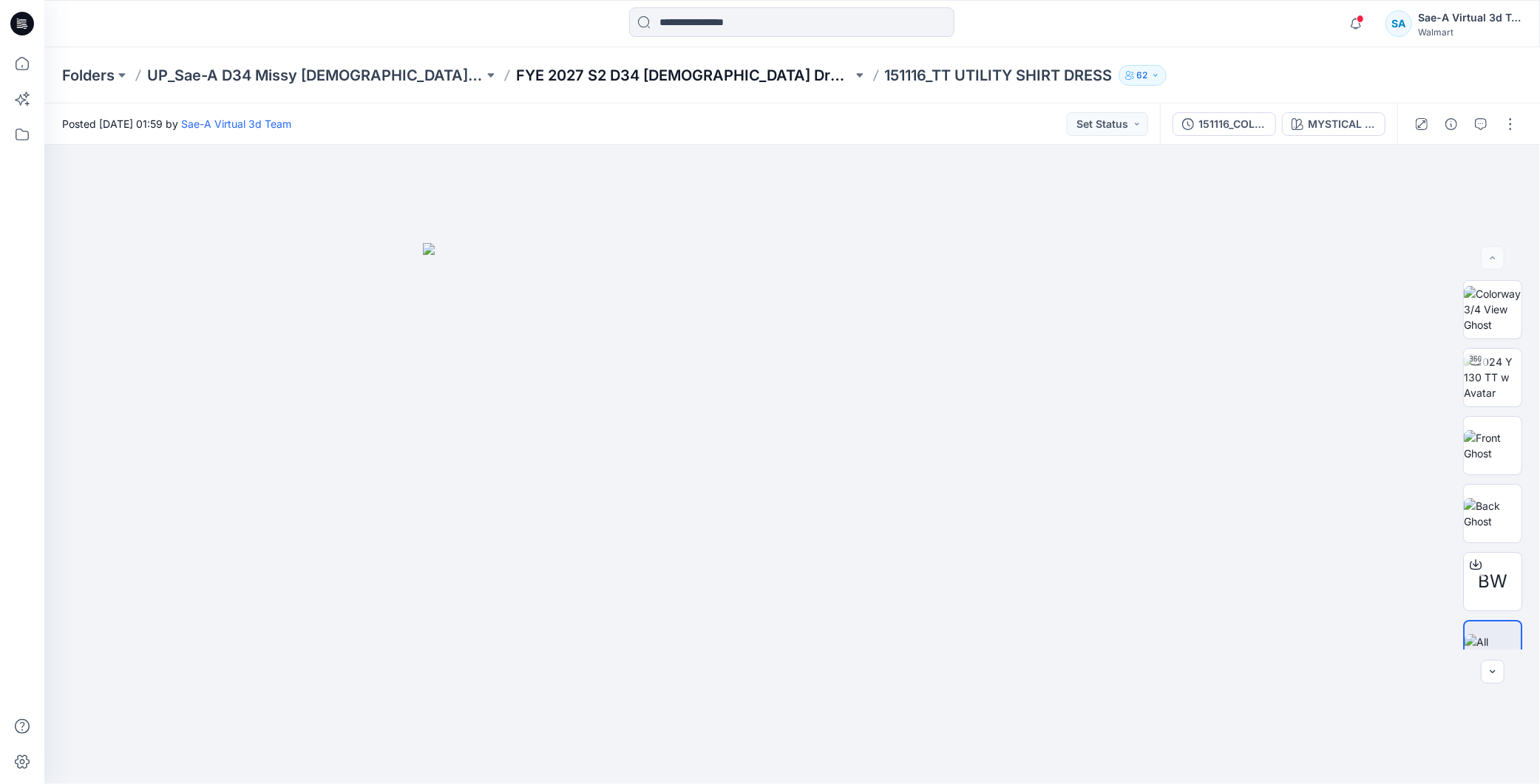
click at [670, 74] on p "FYE 2027 S2 D34 [DEMOGRAPHIC_DATA] Dresses - Sae-A" at bounding box center [684, 75] width 336 height 20
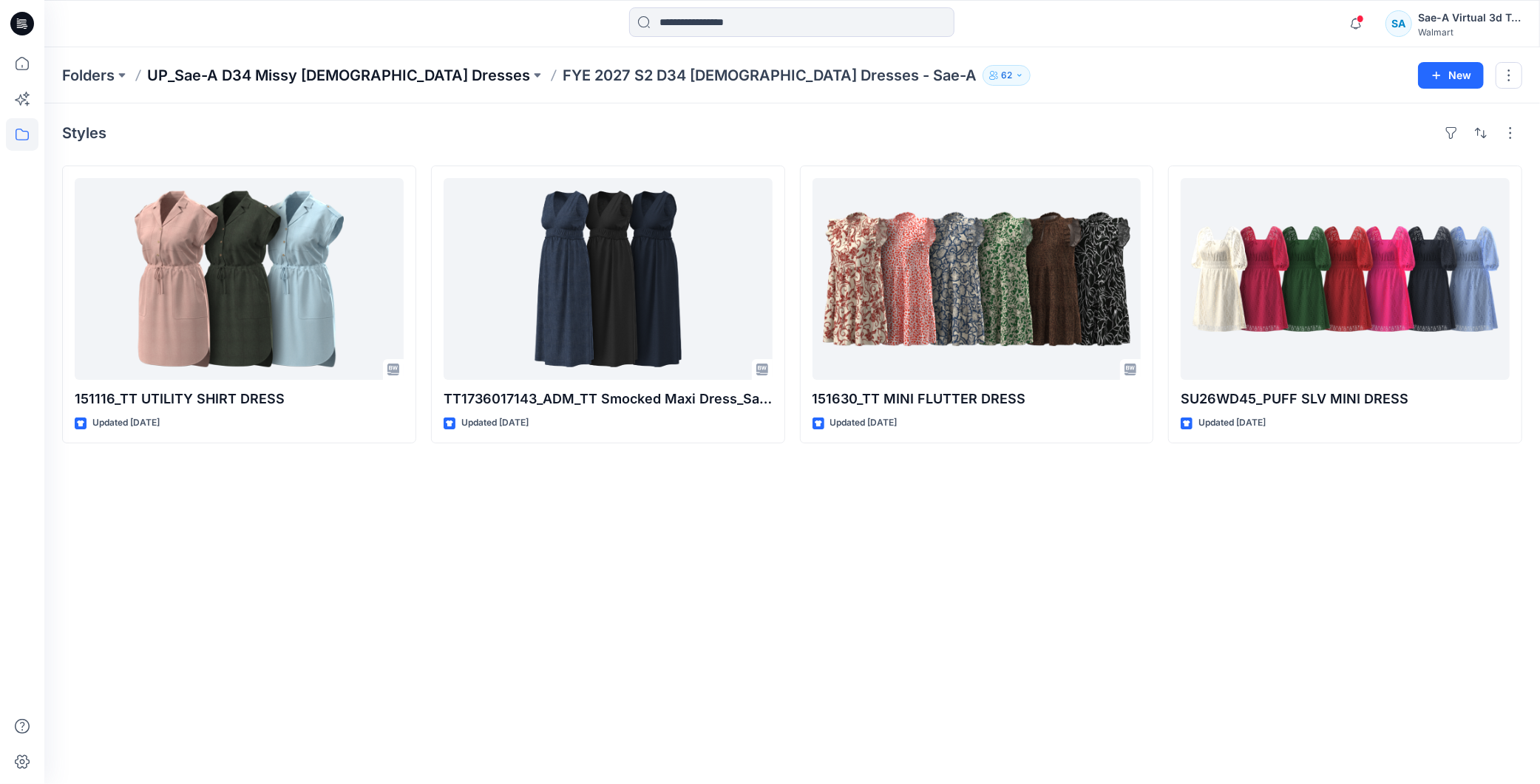
click at [333, 72] on p "UP_Sae-A D34 Missy [DEMOGRAPHIC_DATA] Dresses" at bounding box center [339, 75] width 383 height 20
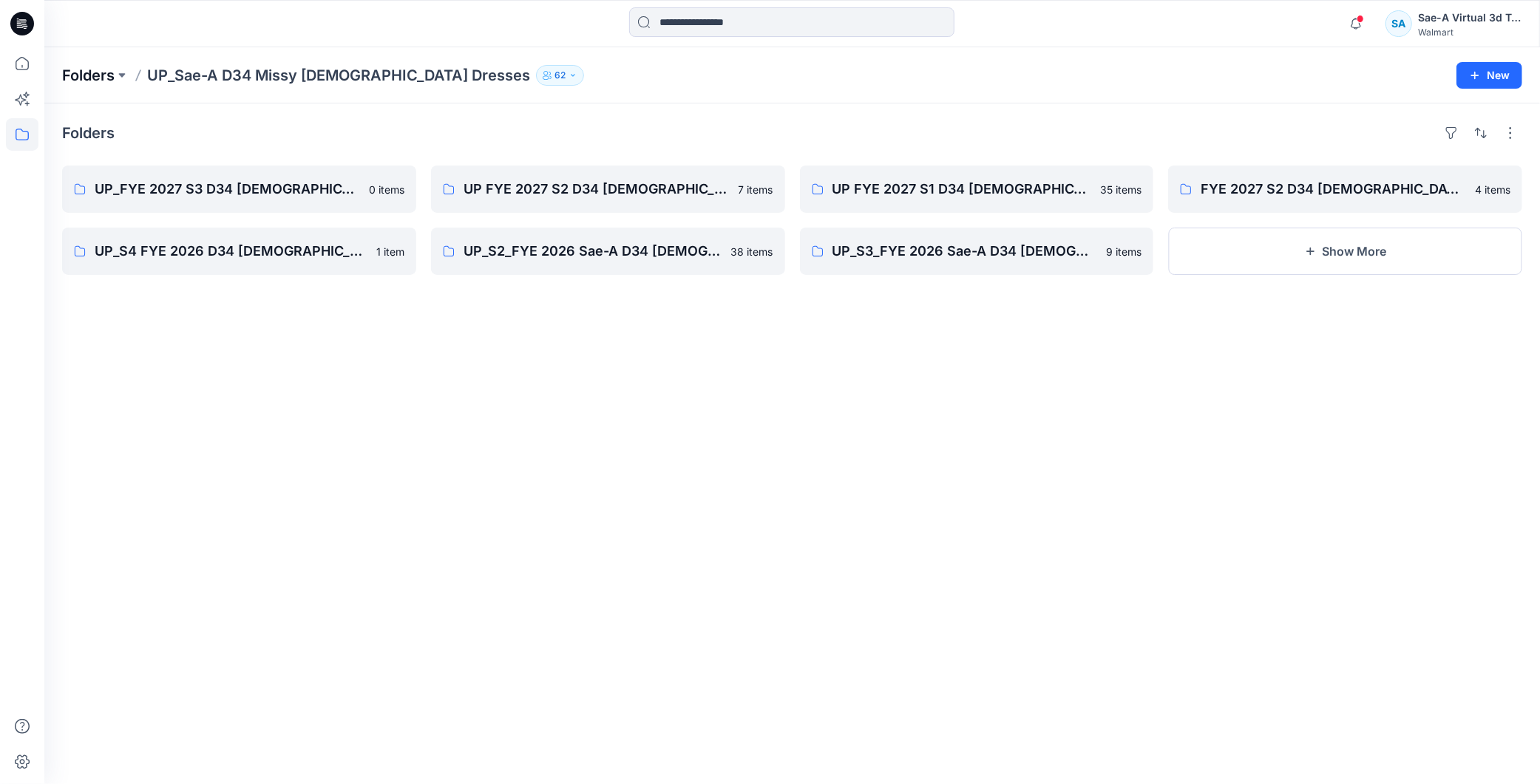
click at [87, 78] on p "Folders" at bounding box center [87, 75] width 52 height 20
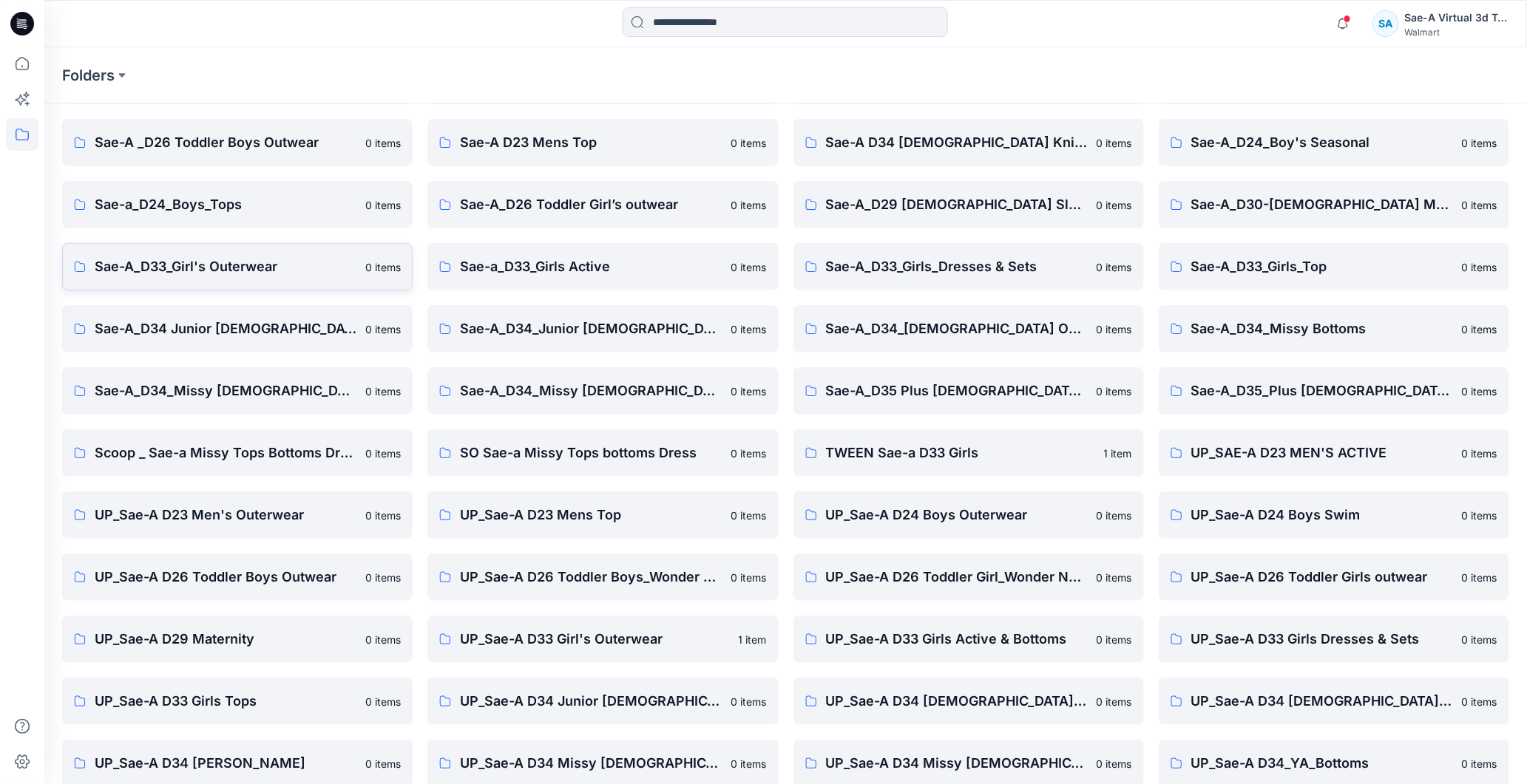
scroll to position [312, 0]
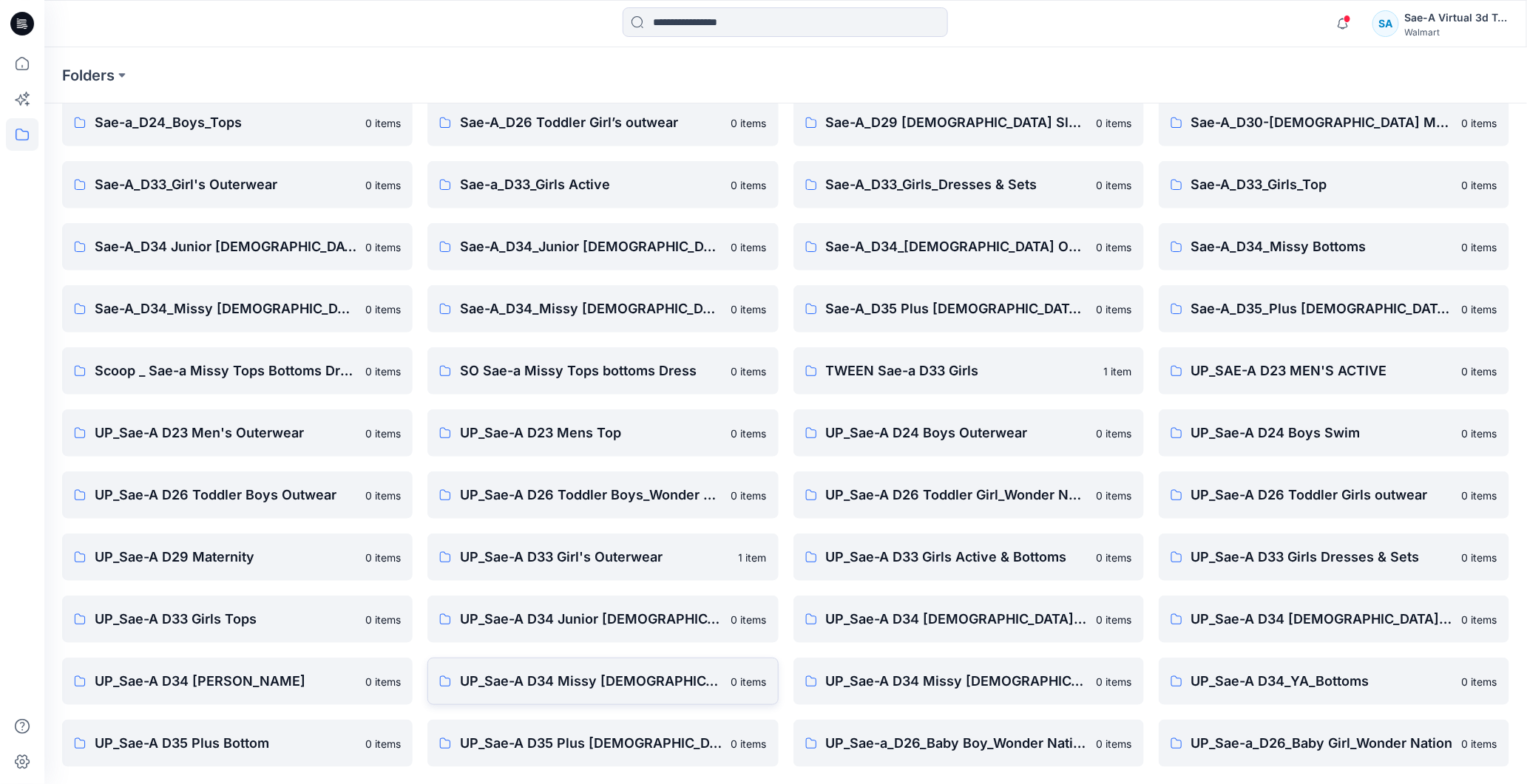
click at [628, 675] on p "UP_Sae-A D34 Missy [DEMOGRAPHIC_DATA] Dresses" at bounding box center [590, 681] width 262 height 20
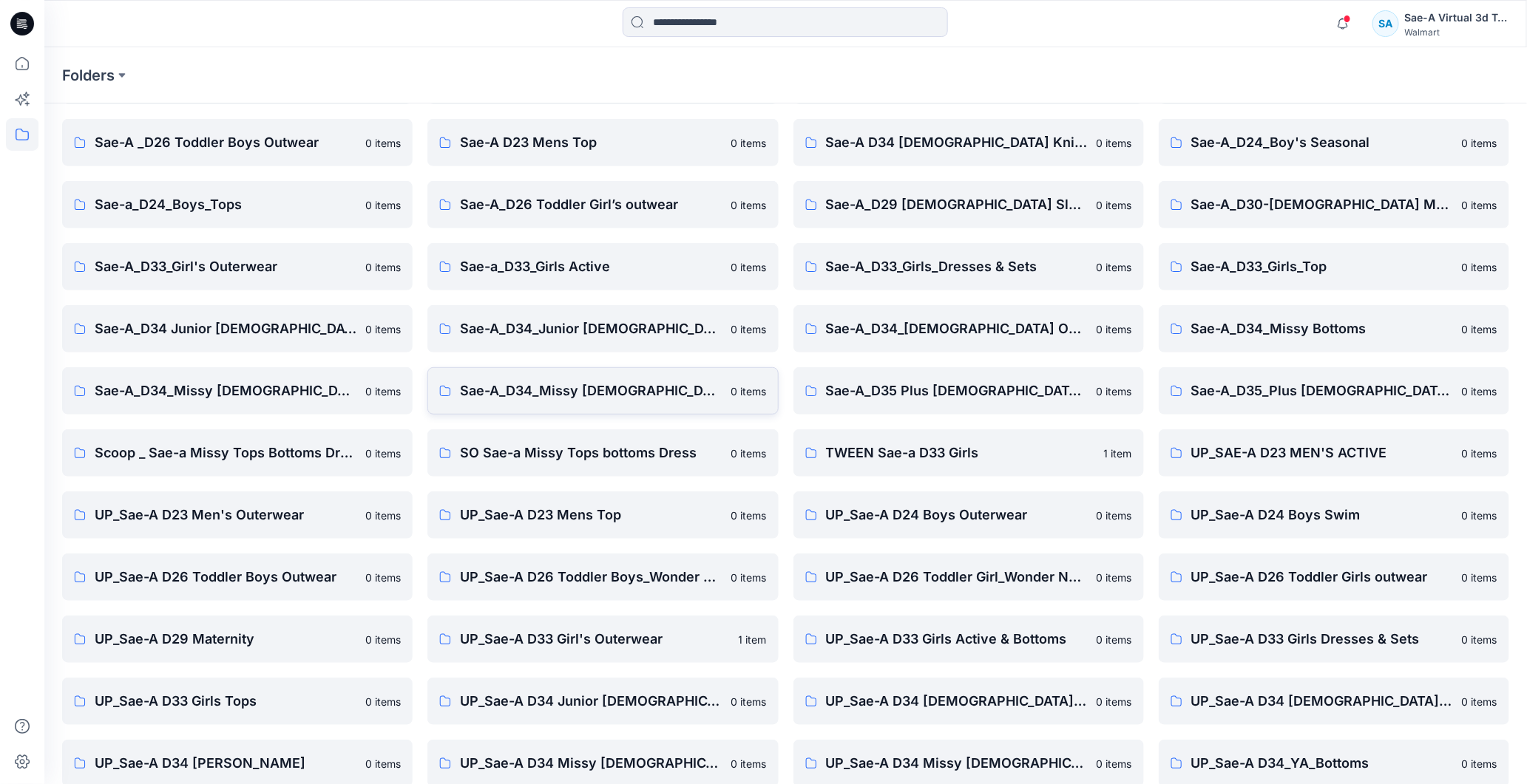
click at [655, 396] on p "Sae-A_D34_Missy [DEMOGRAPHIC_DATA] Top Woven" at bounding box center [590, 391] width 262 height 20
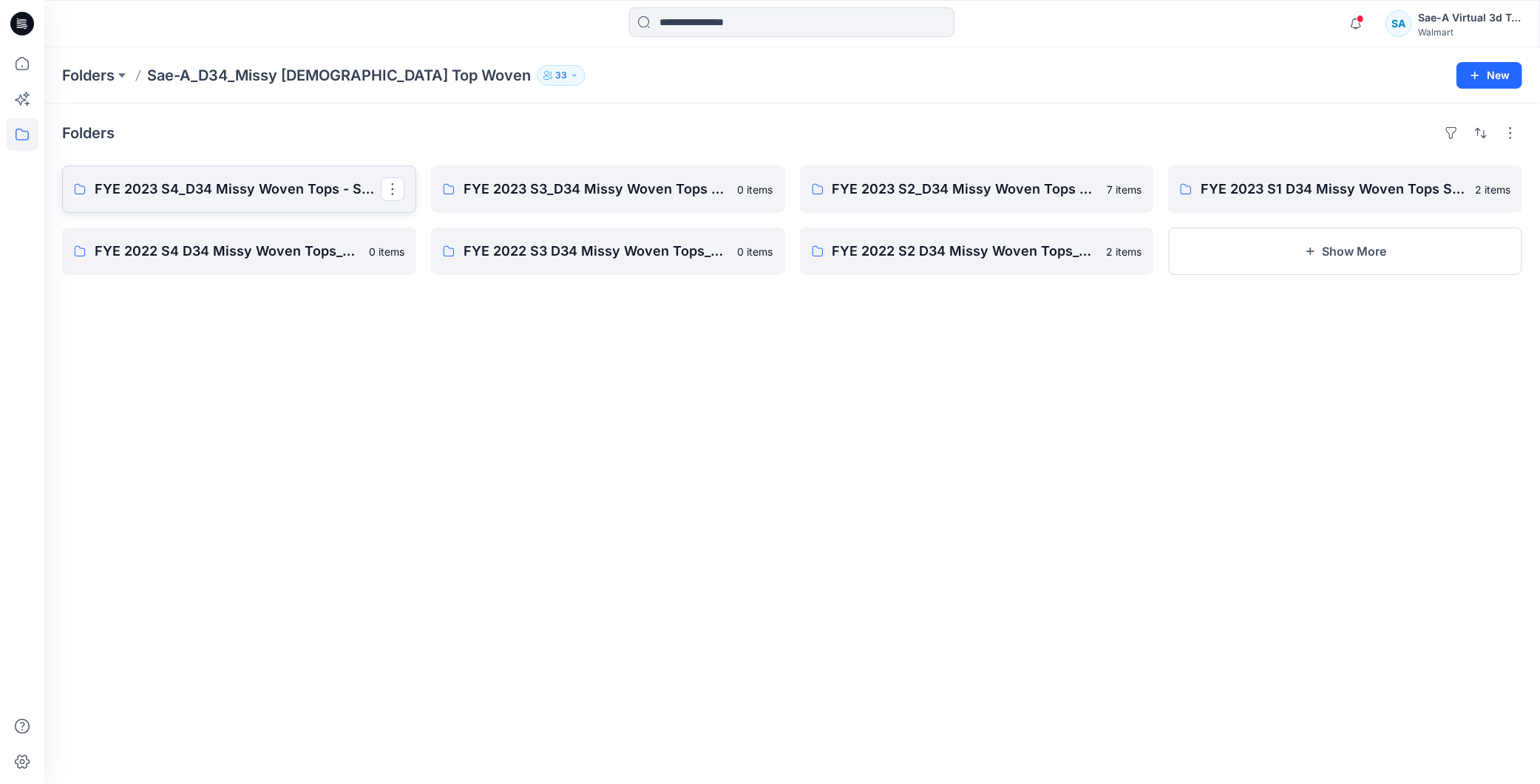
click at [258, 187] on p "FYE 2023 S4_D34 Missy Woven Tops - Sae-A" at bounding box center [237, 189] width 286 height 20
click at [667, 190] on p "FYE 2023 S3_D34 Missy Woven Tops - Sae-A" at bounding box center [606, 189] width 286 height 20
click at [957, 194] on p "FYE 2023 S2_D34 Missy Woven Tops - Sae-A" at bounding box center [976, 189] width 286 height 20
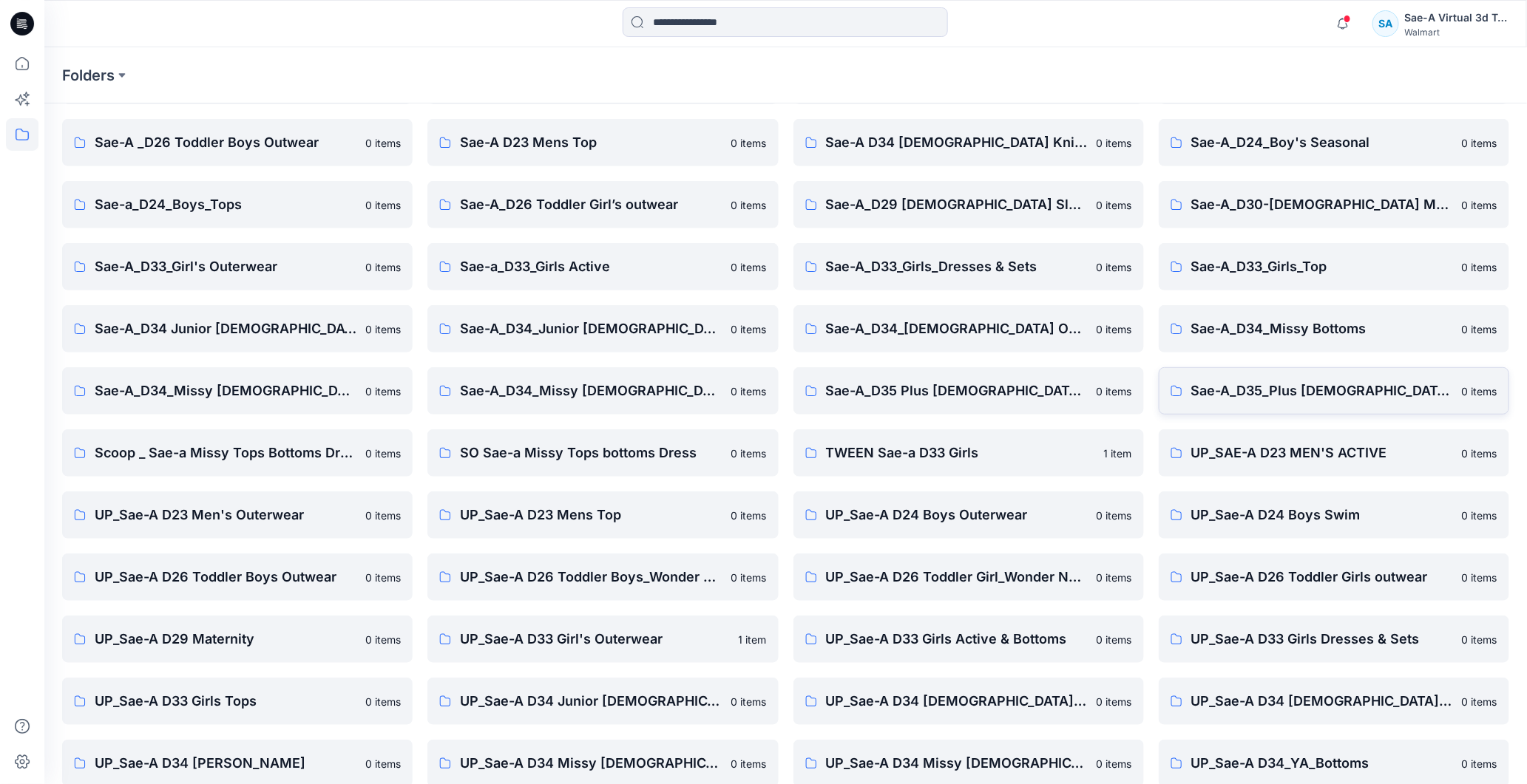
scroll to position [312, 0]
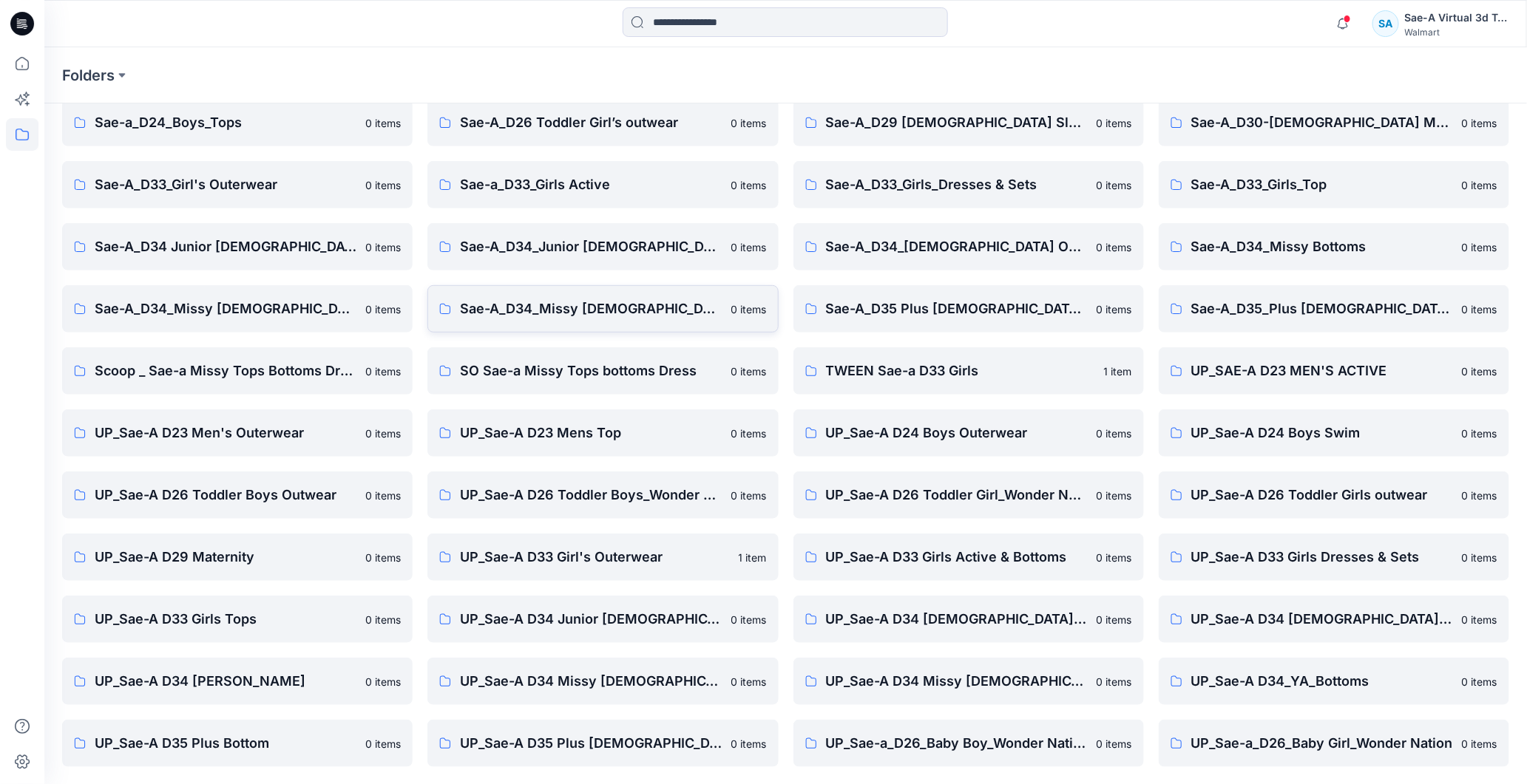
click at [626, 312] on p "Sae-A_D34_Missy [DEMOGRAPHIC_DATA] Top Woven" at bounding box center [590, 309] width 262 height 20
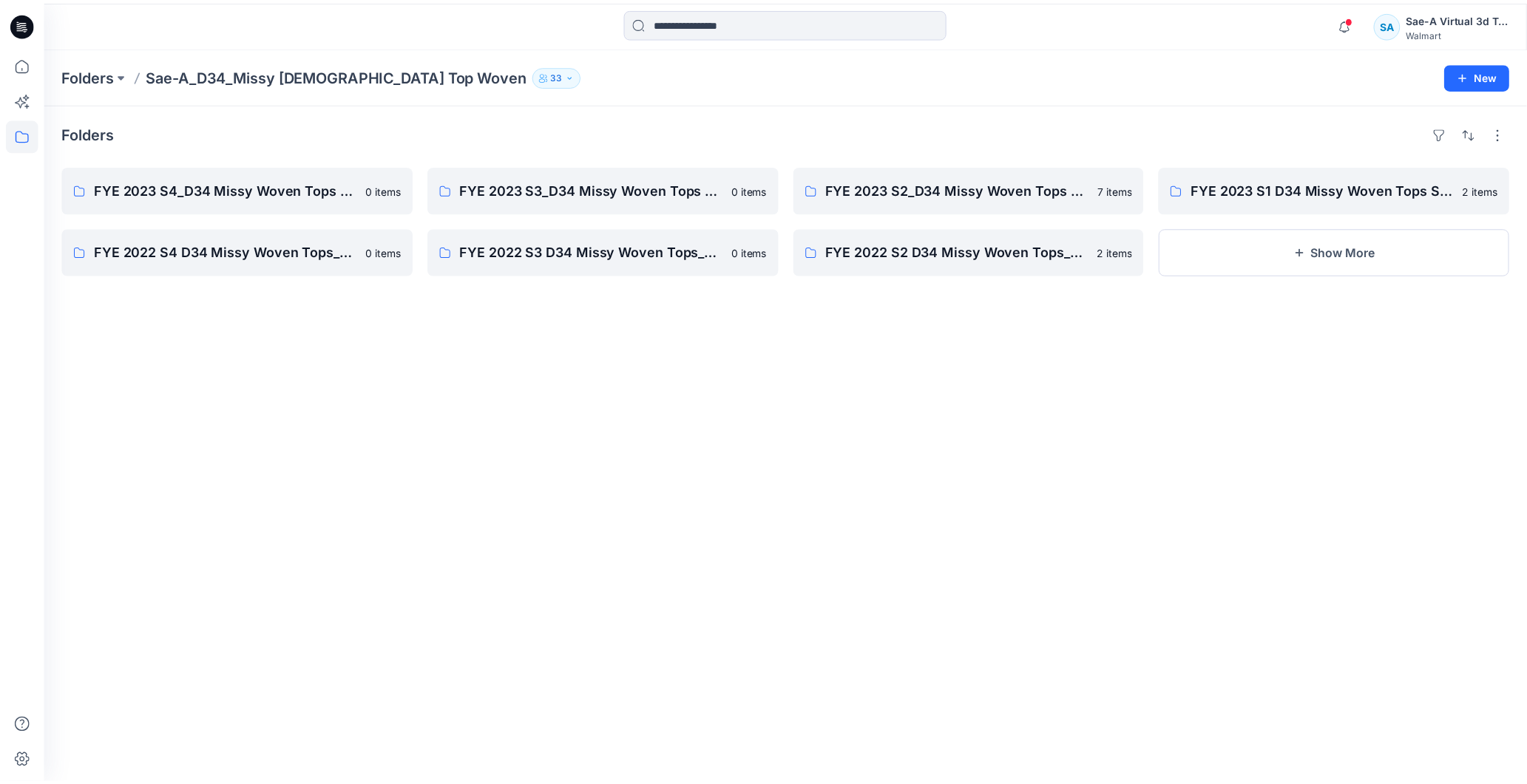
scroll to position [312, 0]
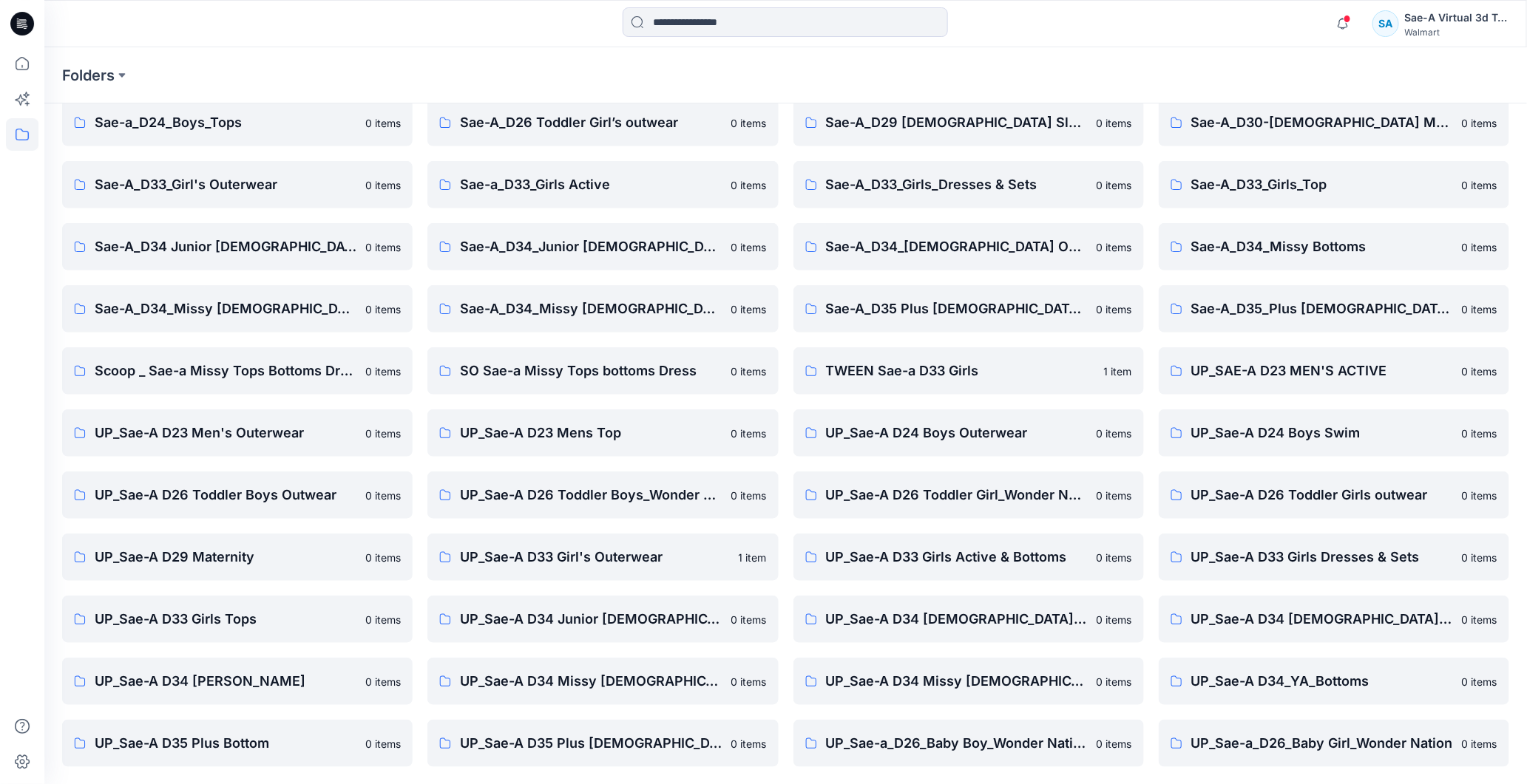
click at [20, 19] on icon at bounding box center [22, 23] width 24 height 24
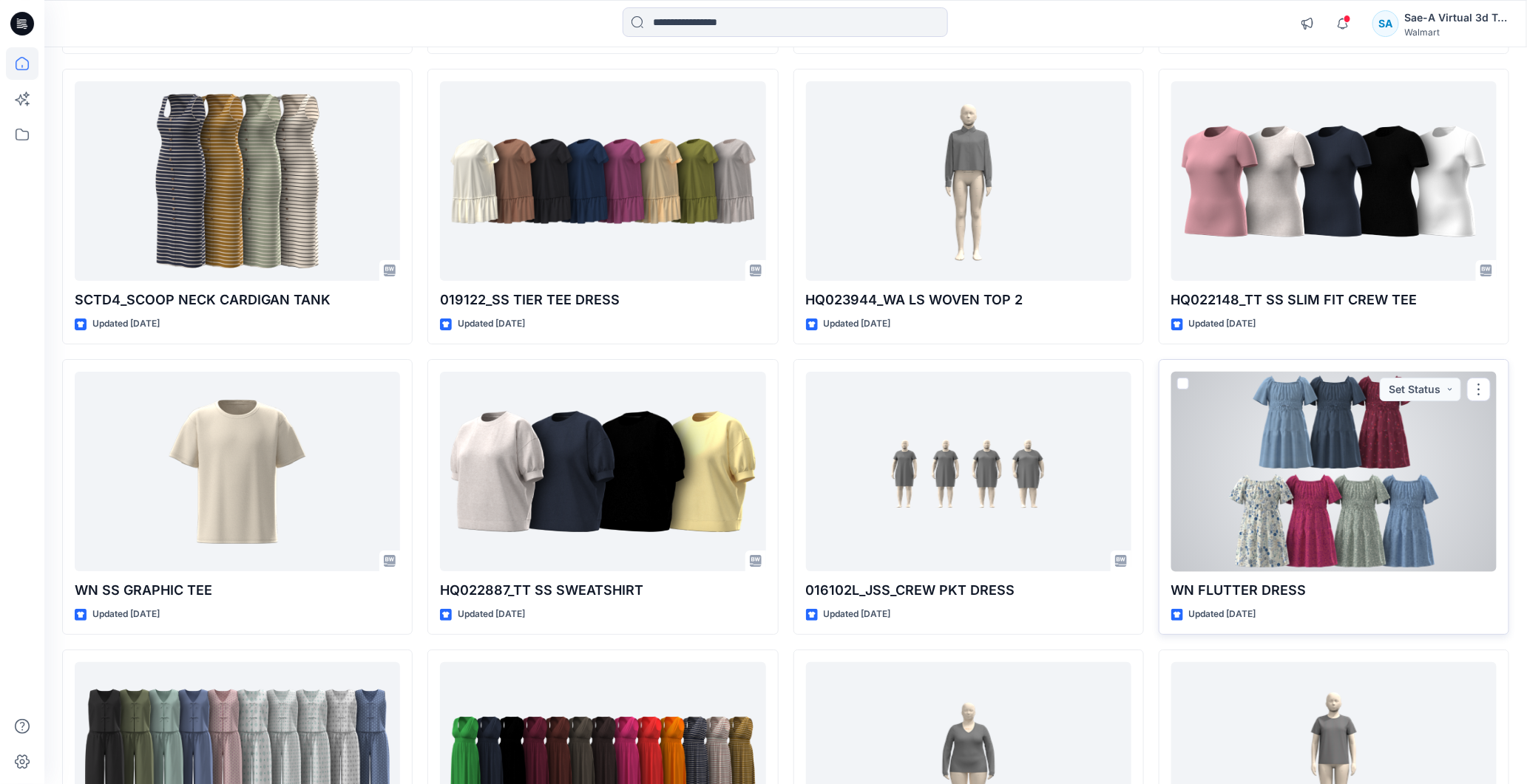
scroll to position [8067, 0]
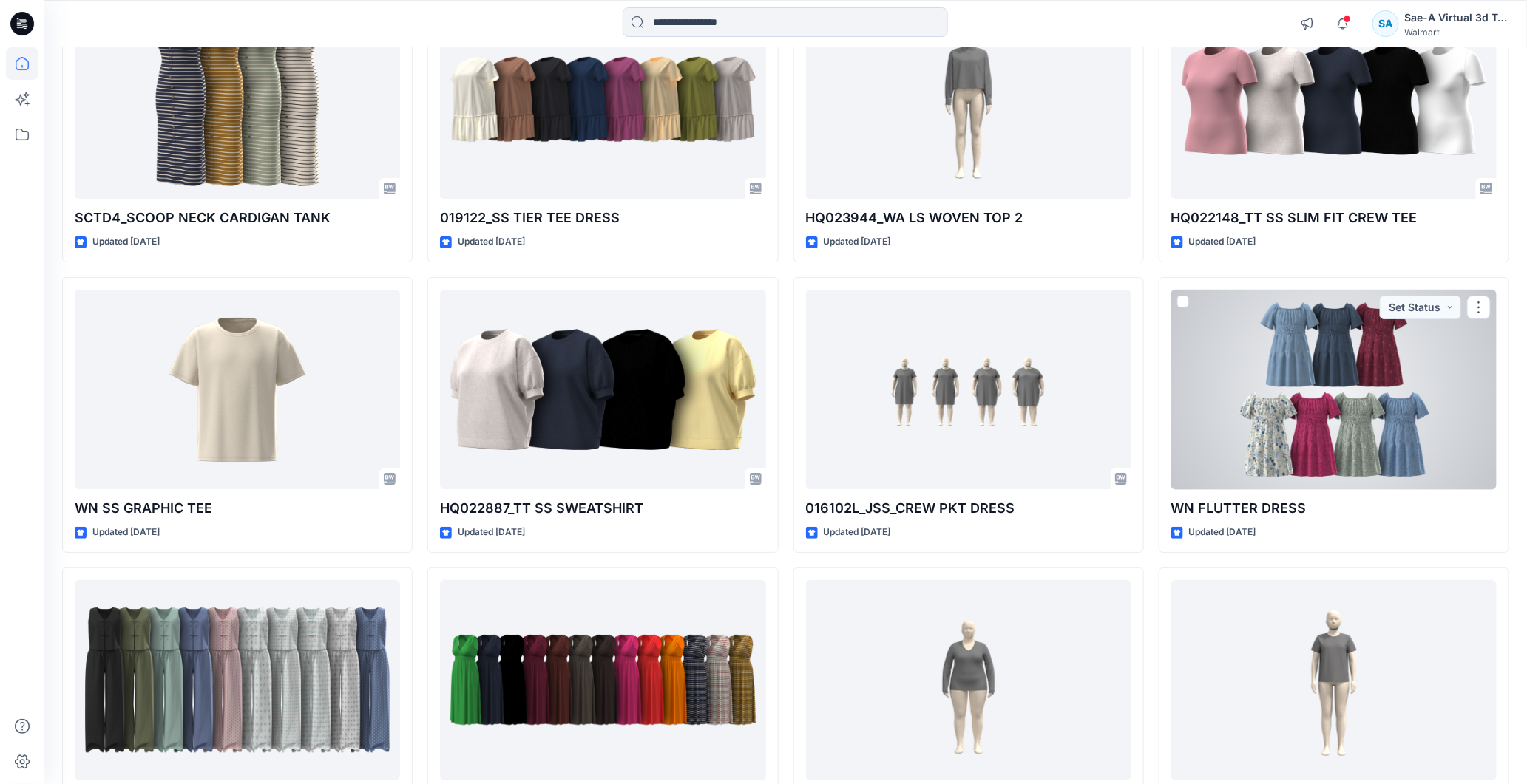
click at [1321, 385] on div at bounding box center [1333, 390] width 326 height 200
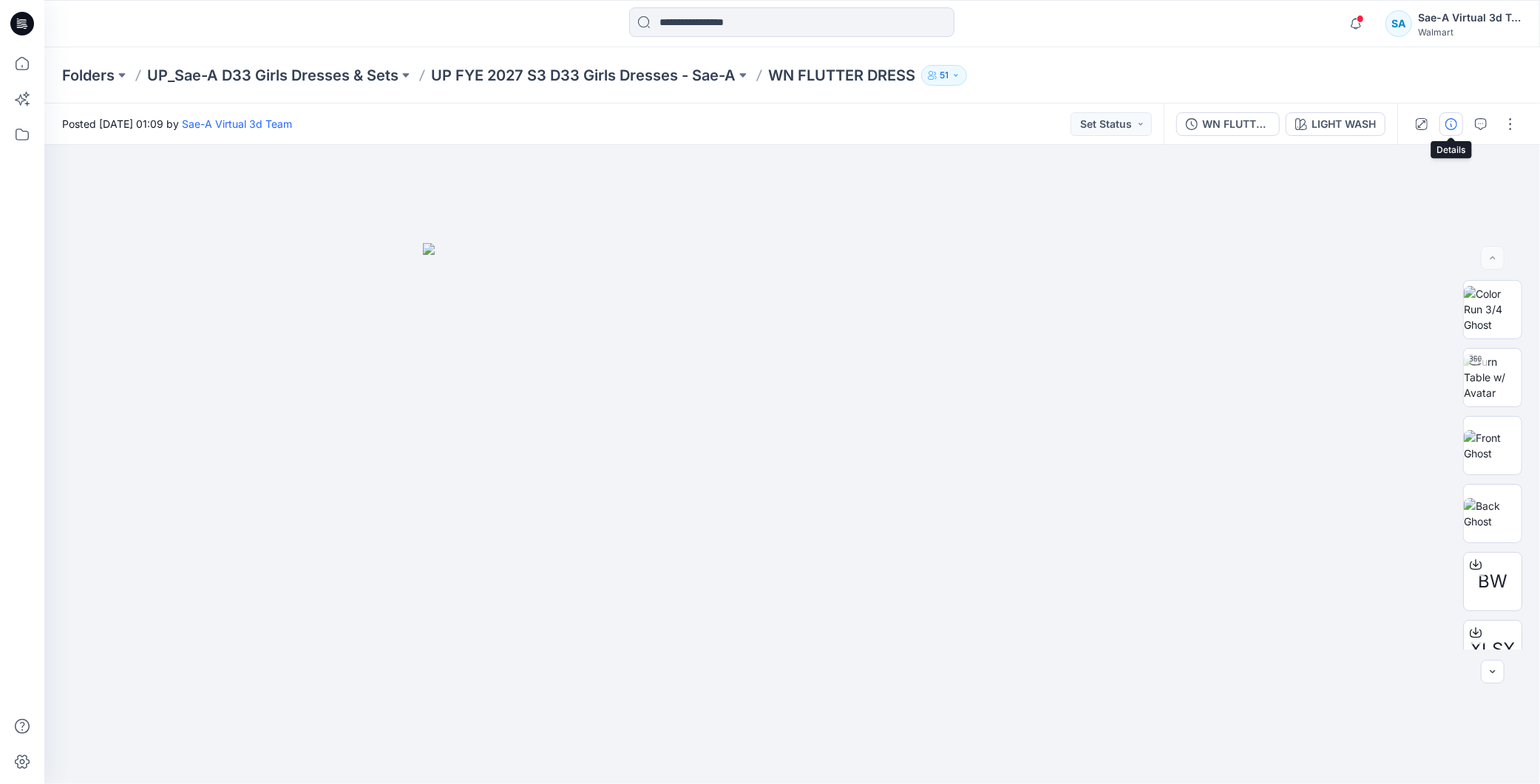
click at [1446, 123] on icon "button" at bounding box center [1450, 123] width 11 height 11
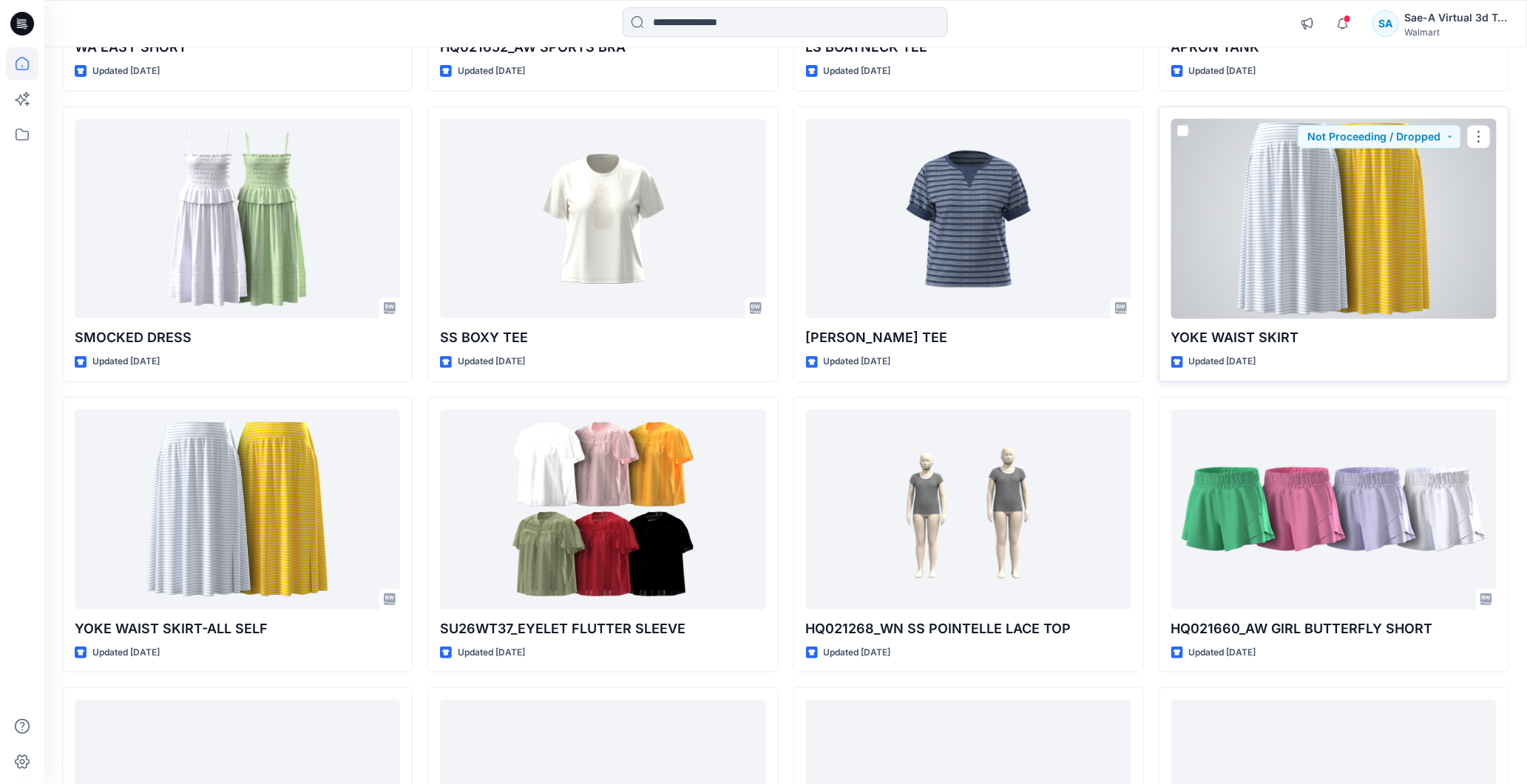
scroll to position [11390, 0]
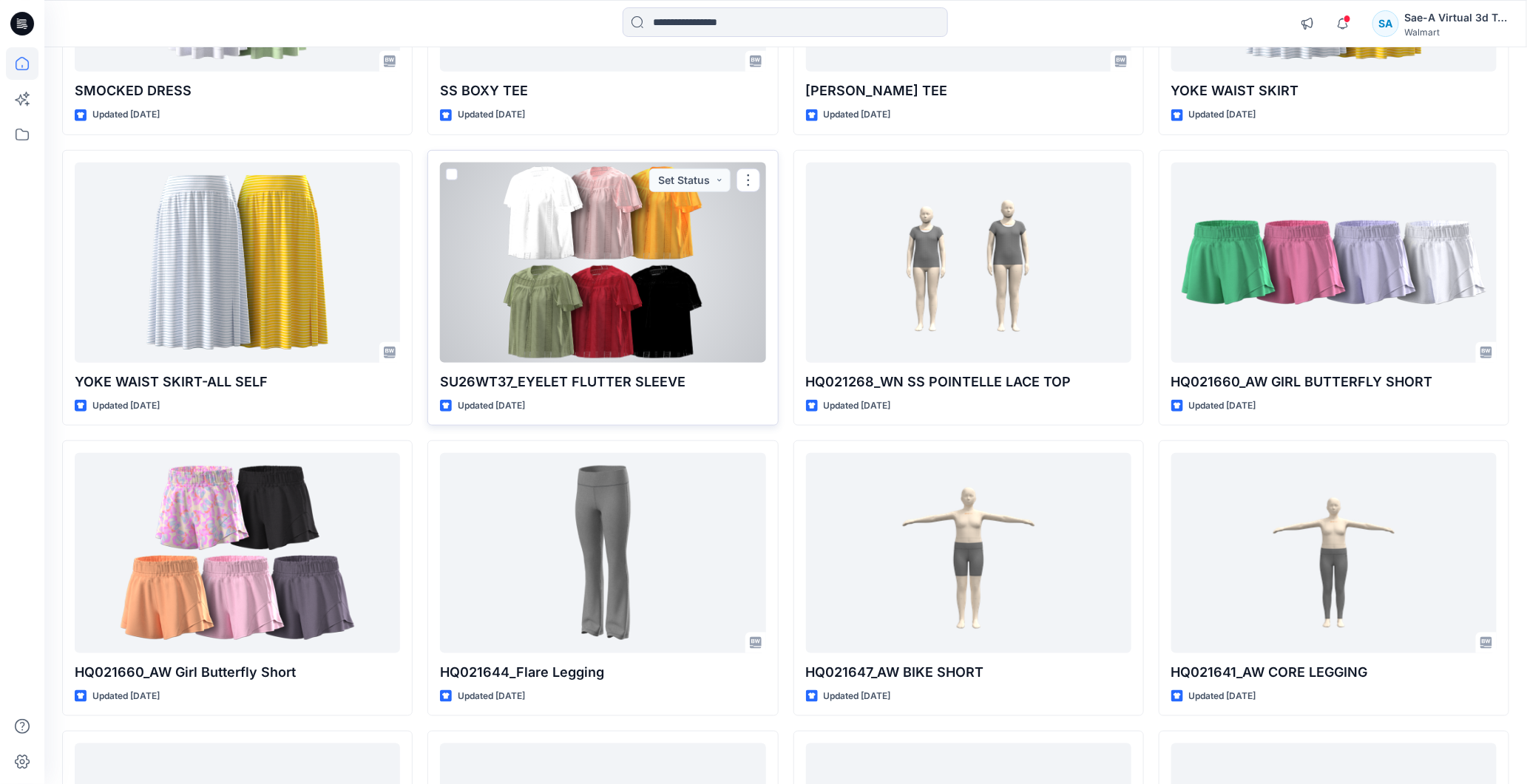
click at [660, 304] on div at bounding box center [603, 262] width 326 height 200
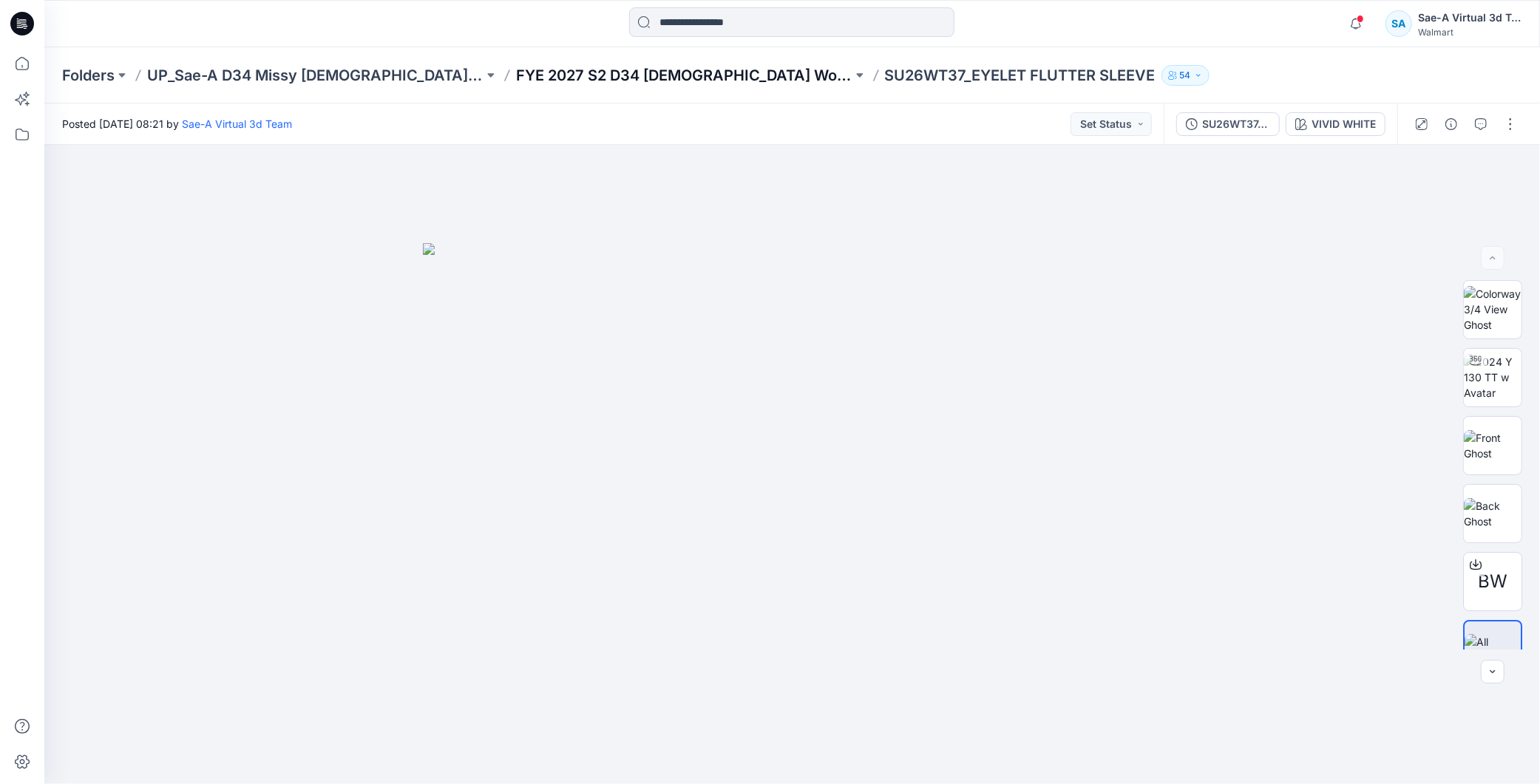
click at [684, 75] on p "FYE 2027 S2 D34 [DEMOGRAPHIC_DATA] Woven Tops - Sae-A" at bounding box center [684, 75] width 336 height 20
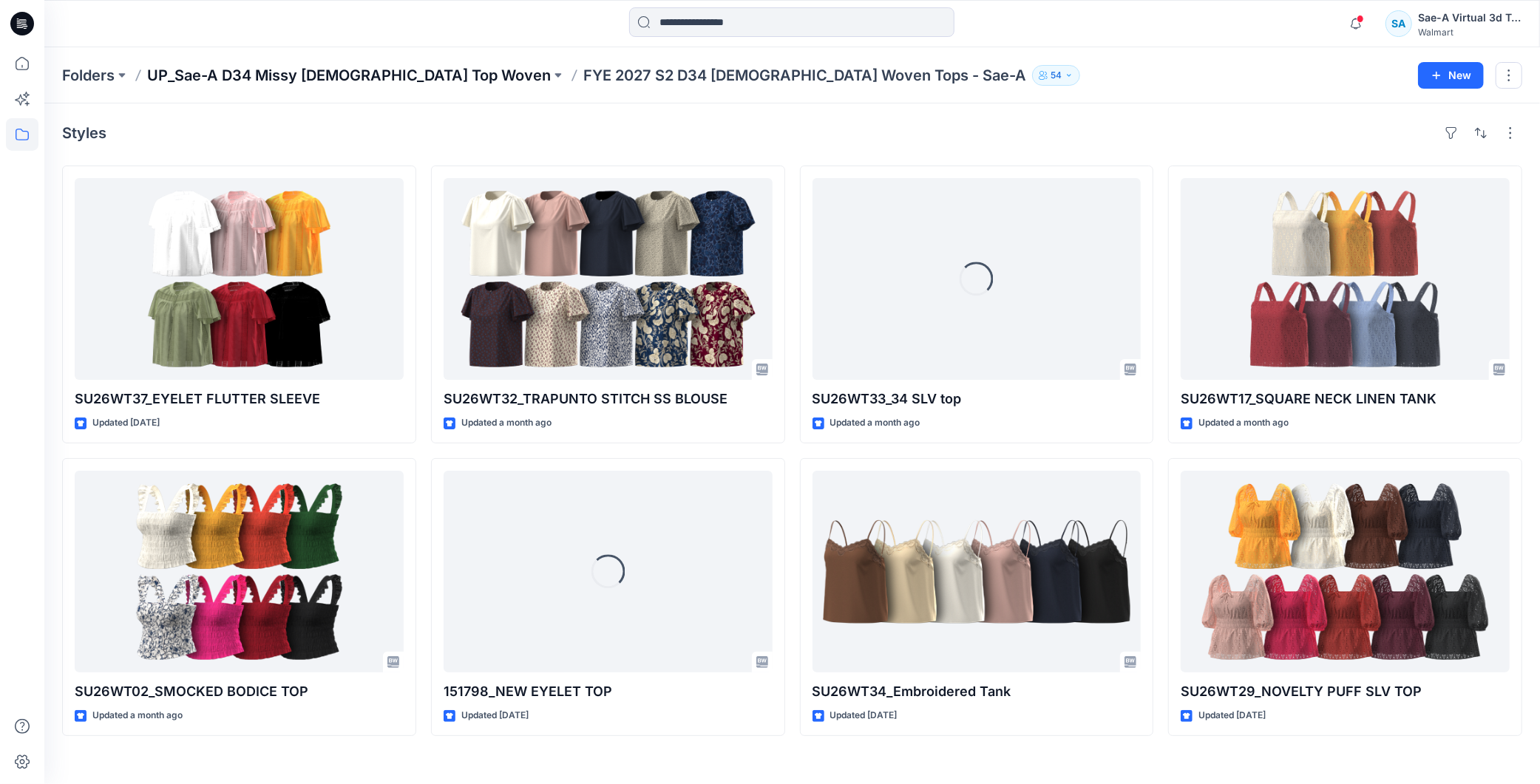
click at [372, 72] on p "UP_Sae-A D34 Missy [DEMOGRAPHIC_DATA] Top Woven" at bounding box center [349, 75] width 404 height 20
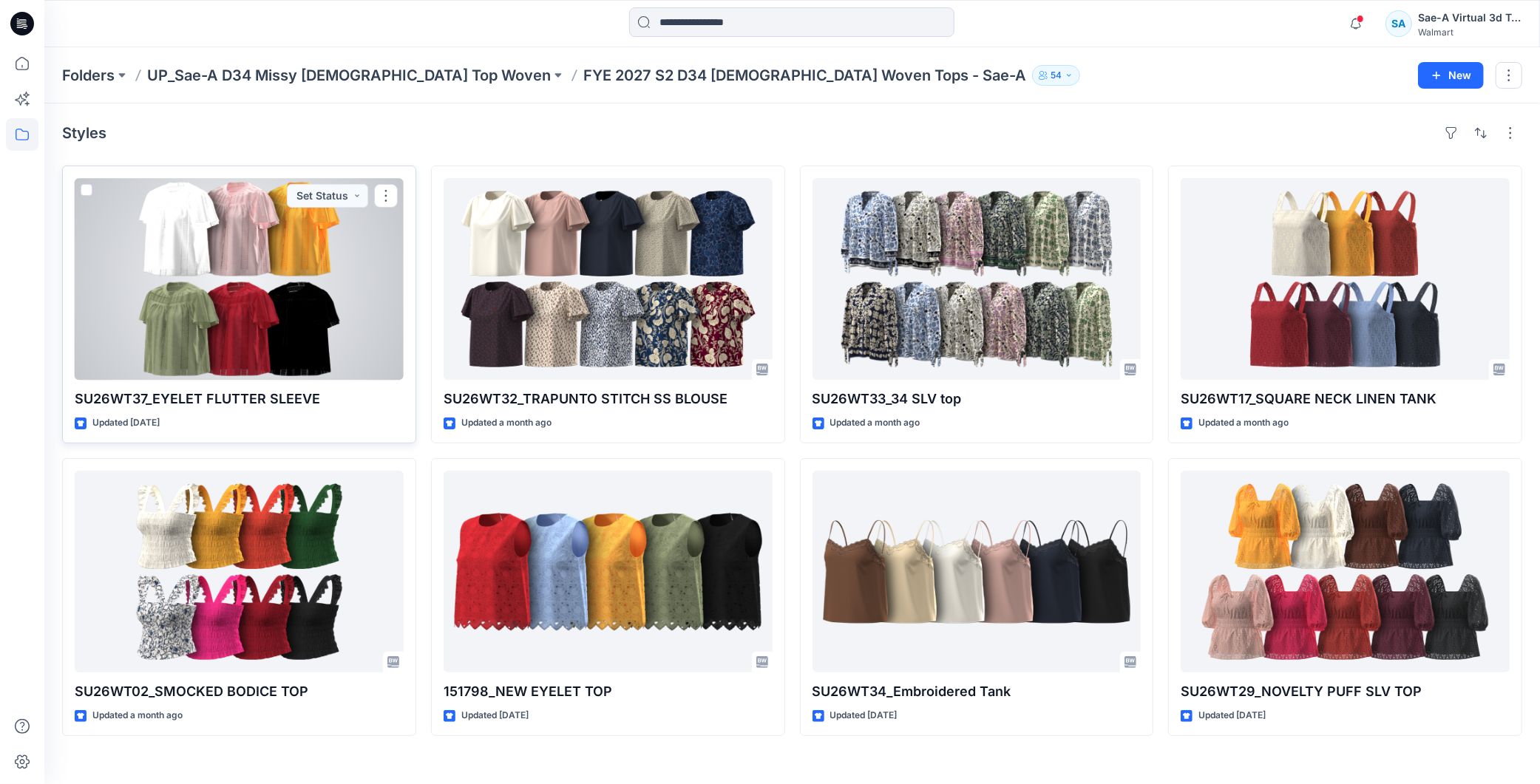
click at [295, 328] on div at bounding box center [239, 279] width 329 height 202
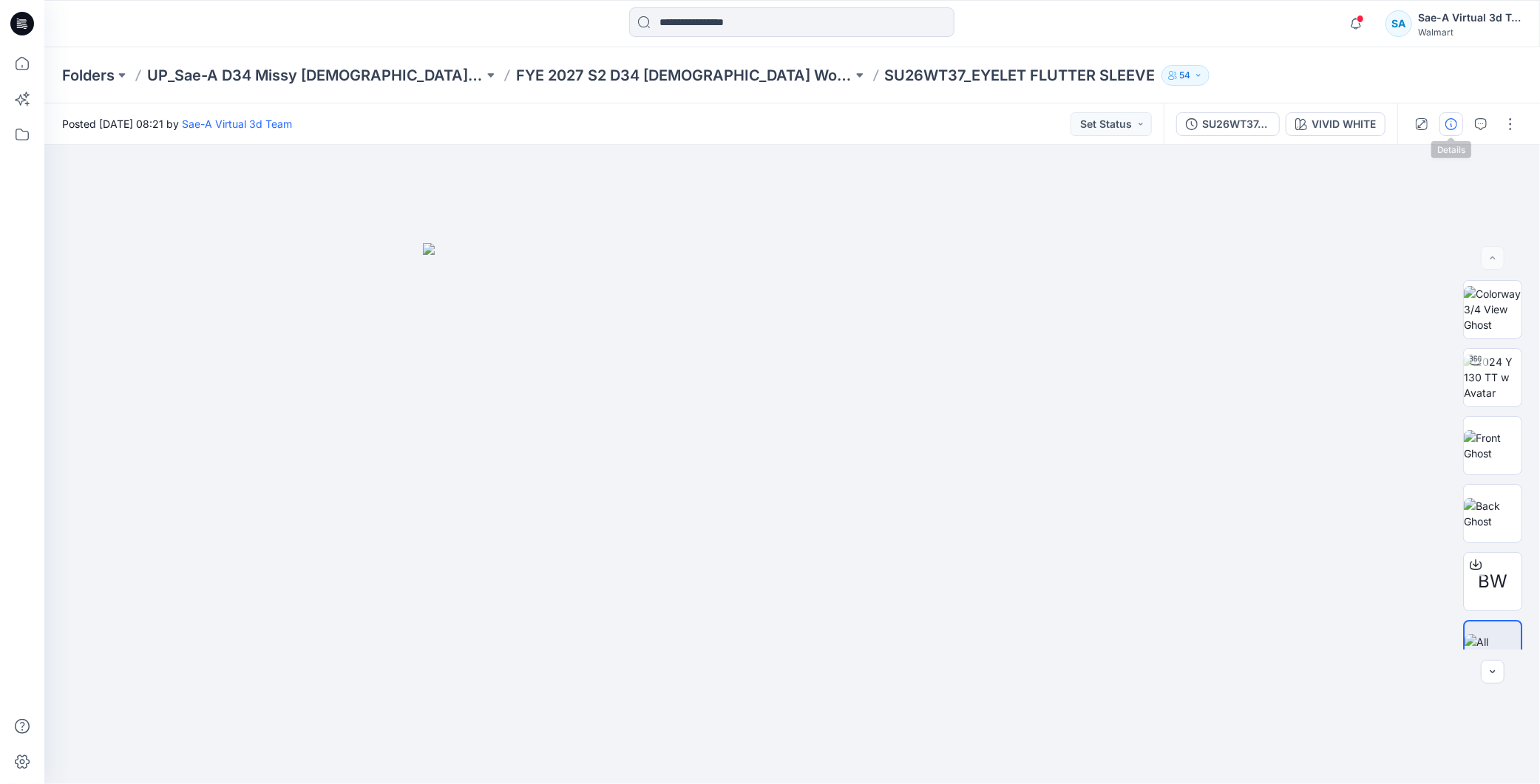
click at [1454, 127] on icon "button" at bounding box center [1450, 123] width 11 height 11
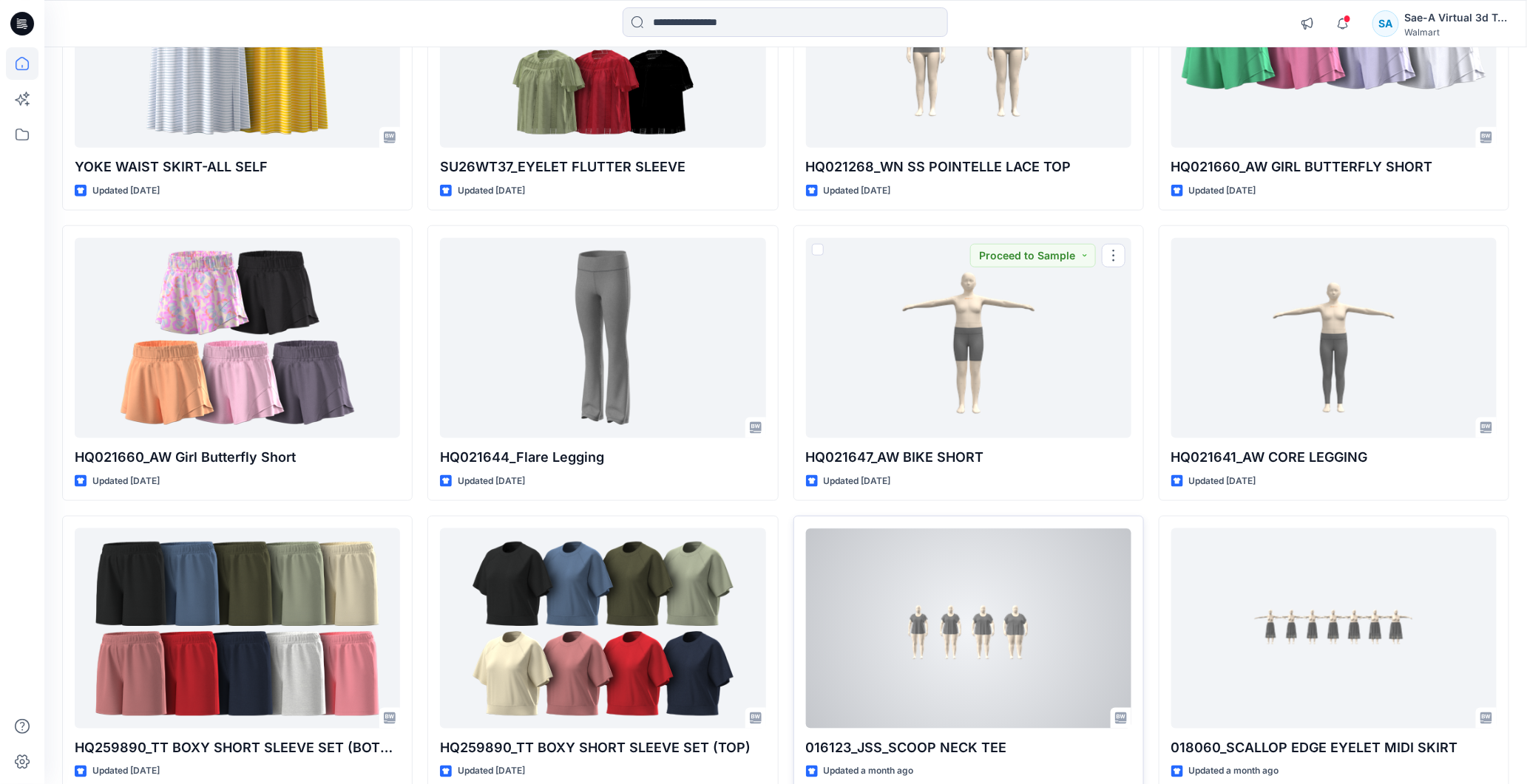
scroll to position [11687, 0]
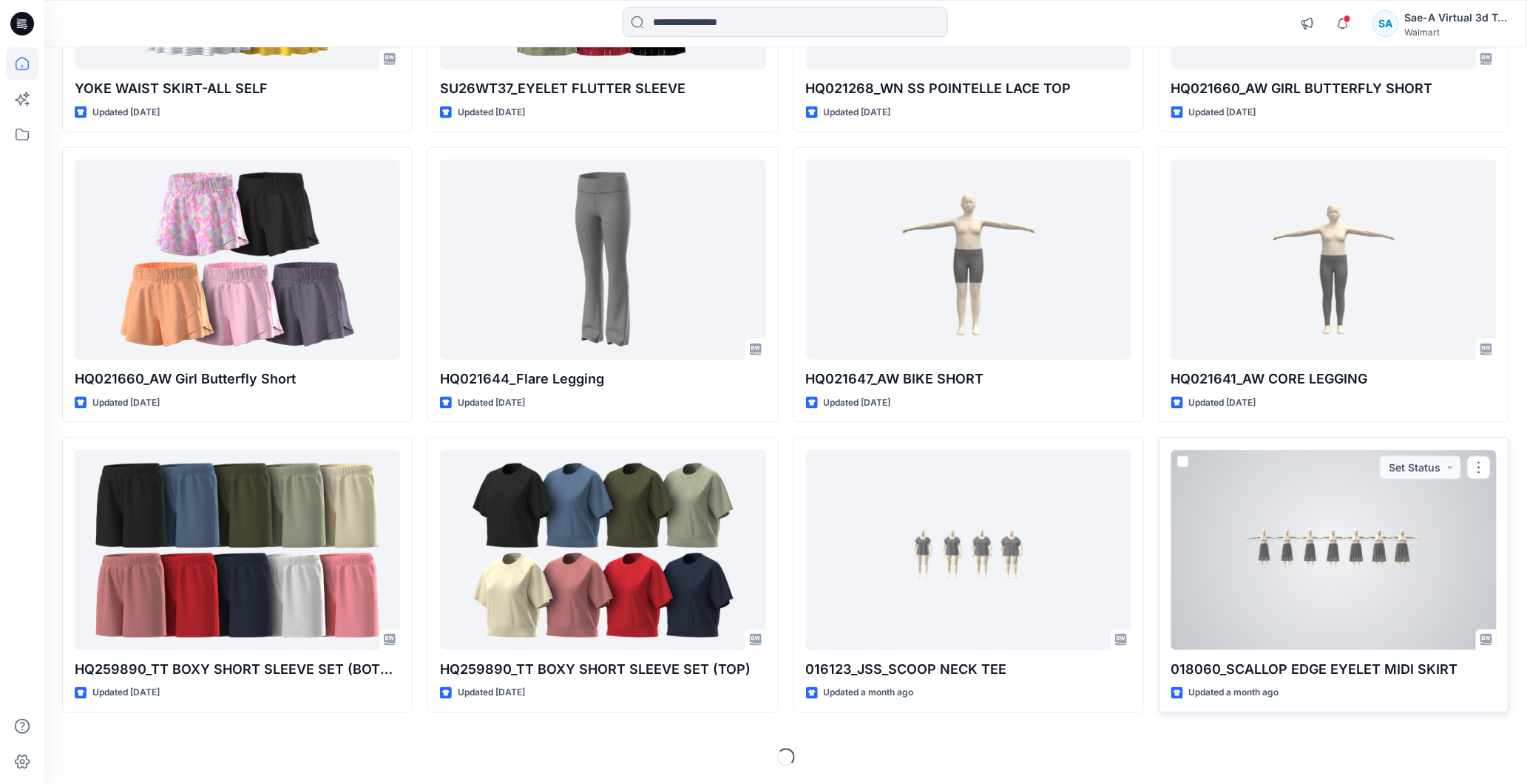
click at [1366, 604] on div at bounding box center [1333, 549] width 326 height 200
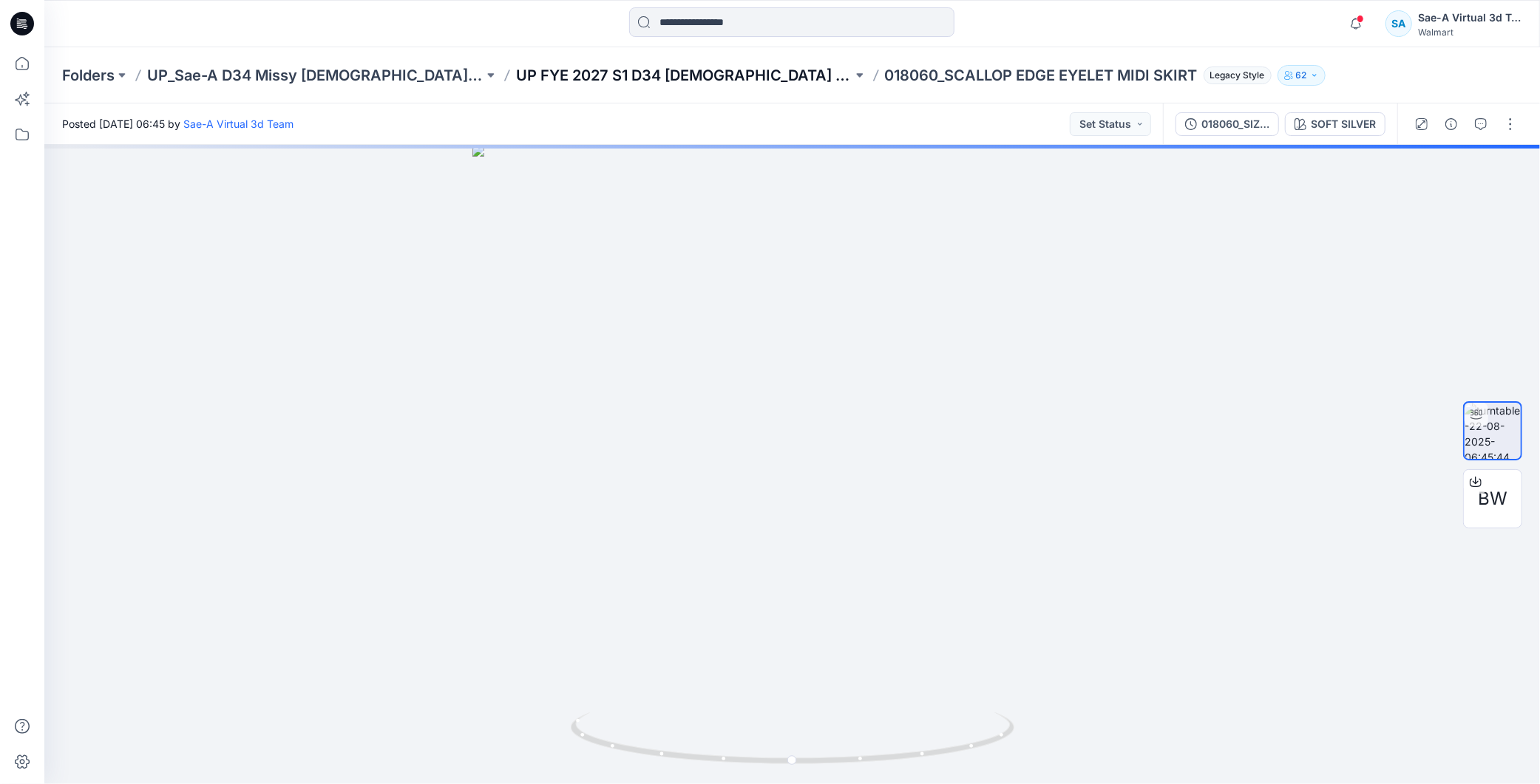
click at [602, 66] on p "UP FYE 2027 S1 D34 [DEMOGRAPHIC_DATA] Dresses" at bounding box center [684, 75] width 336 height 20
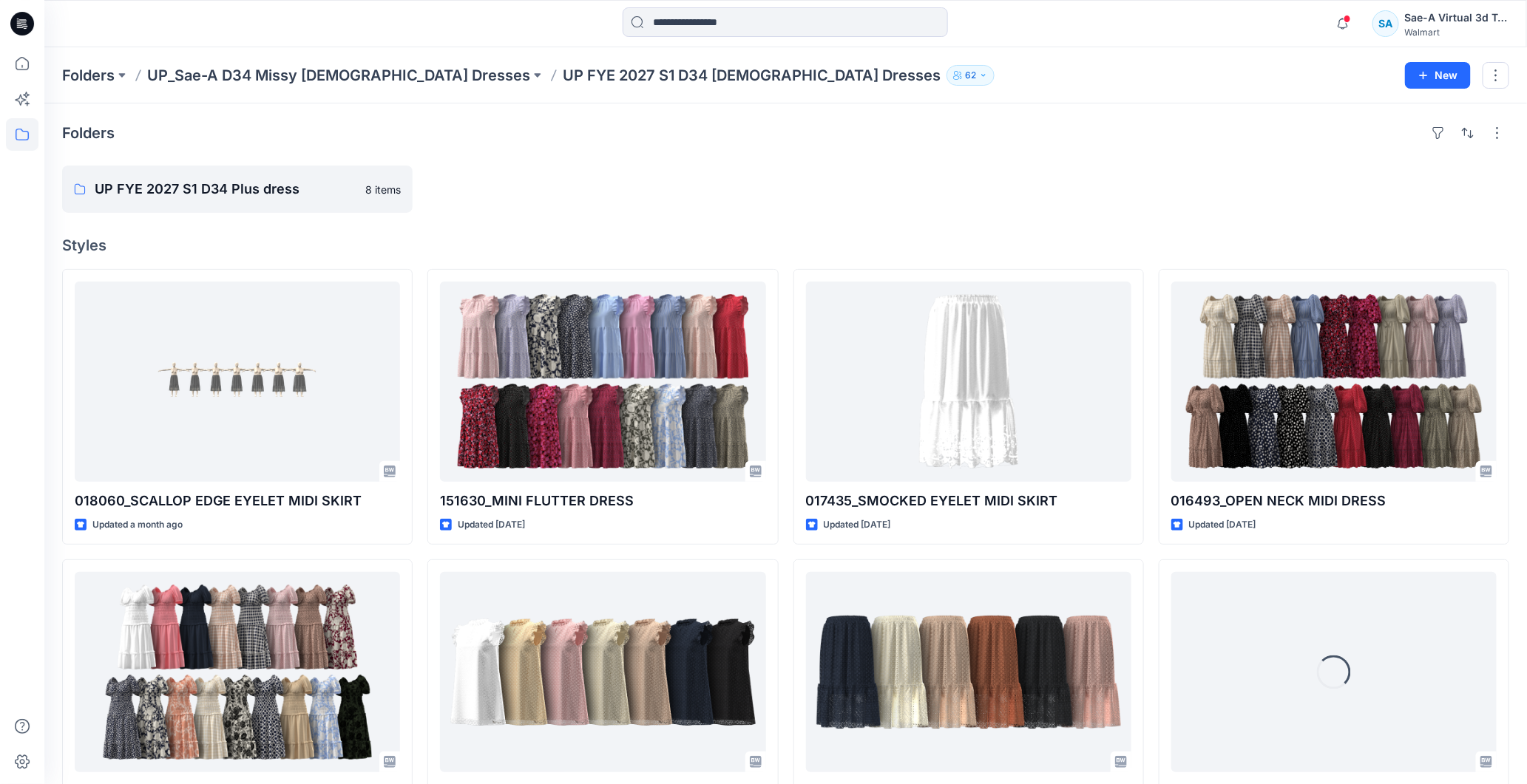
scroll to position [82, 0]
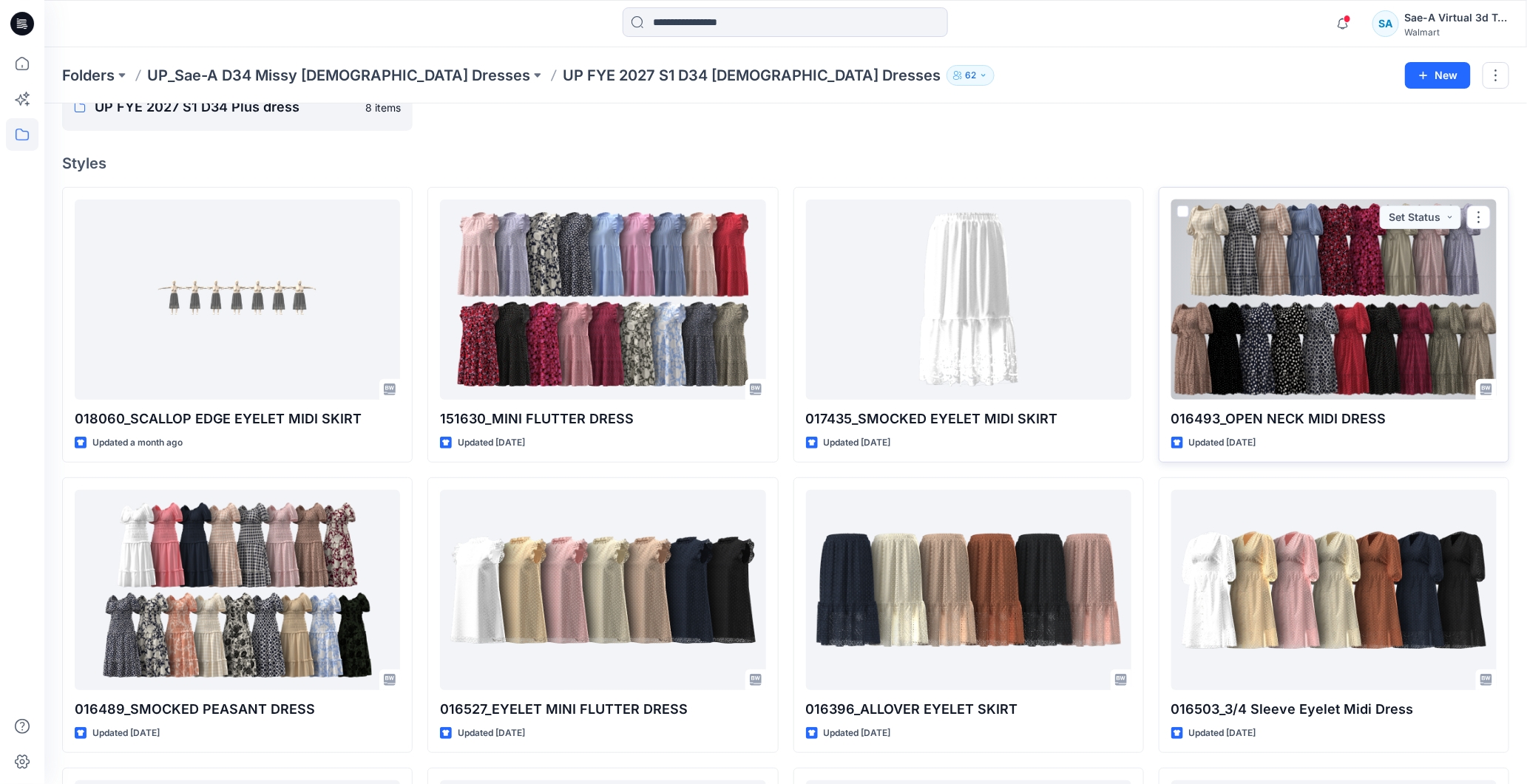
click at [1267, 331] on div at bounding box center [1333, 299] width 326 height 200
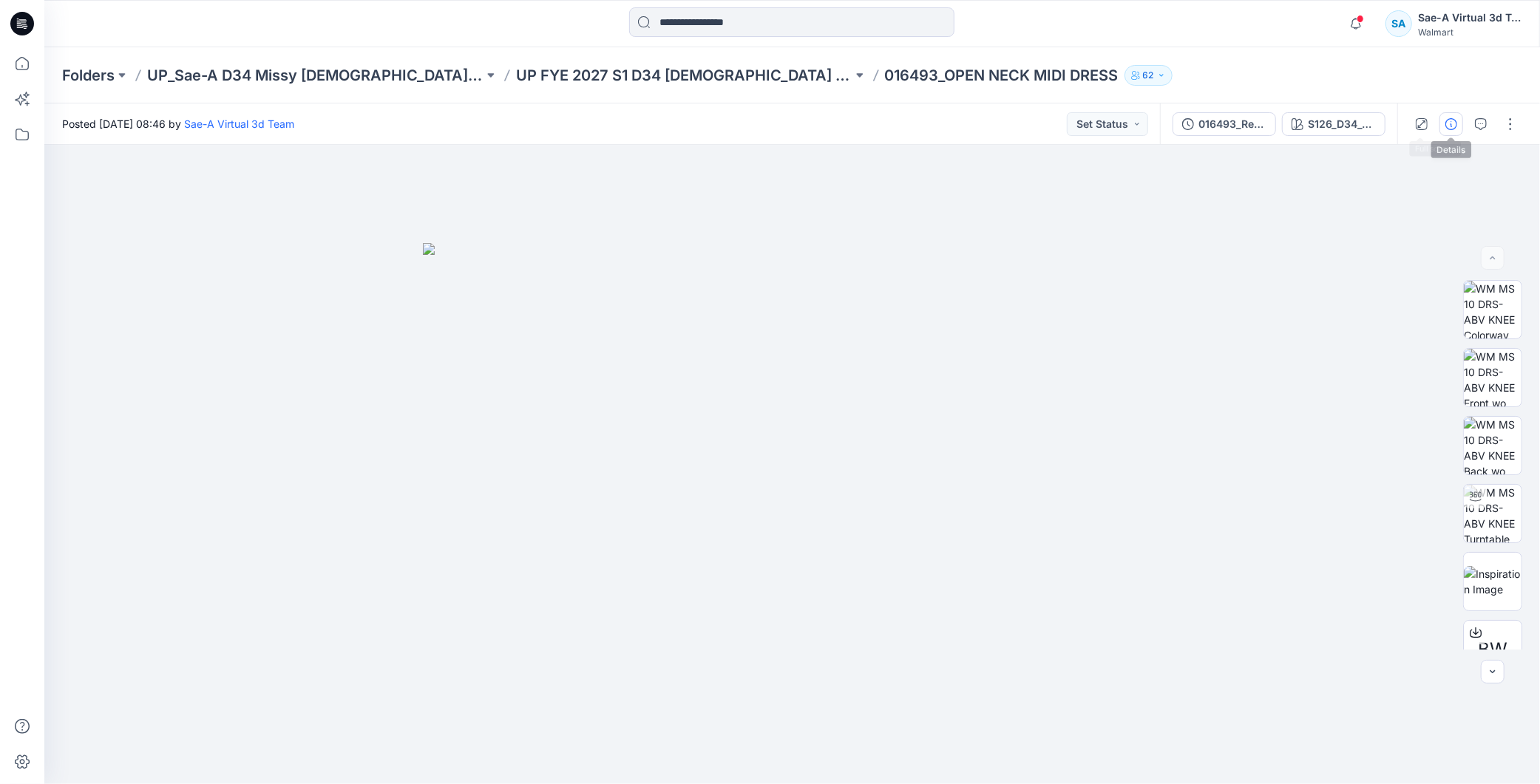
click at [1454, 123] on icon "button" at bounding box center [1450, 123] width 11 height 11
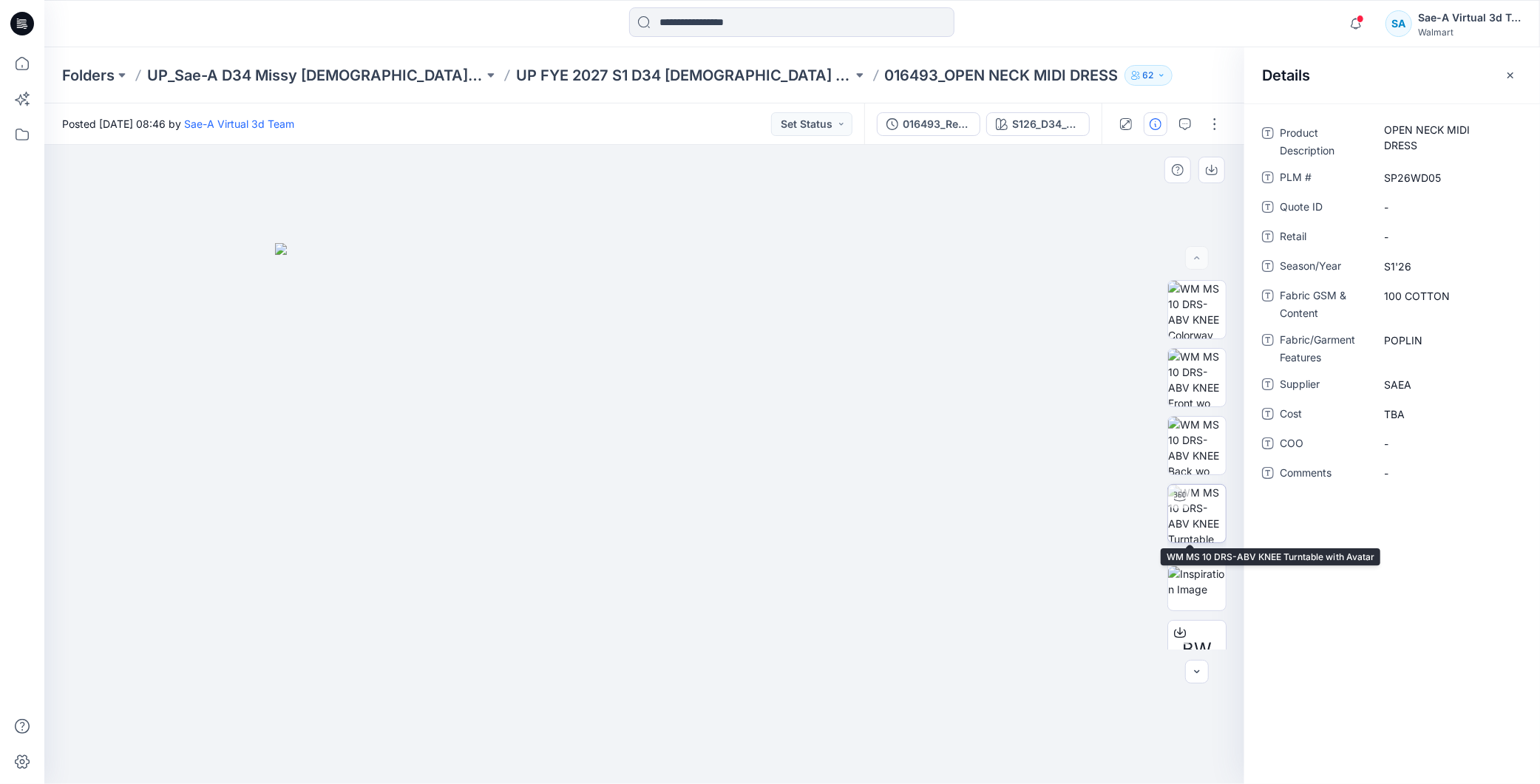
click at [1185, 501] on img at bounding box center [1196, 513] width 57 height 57
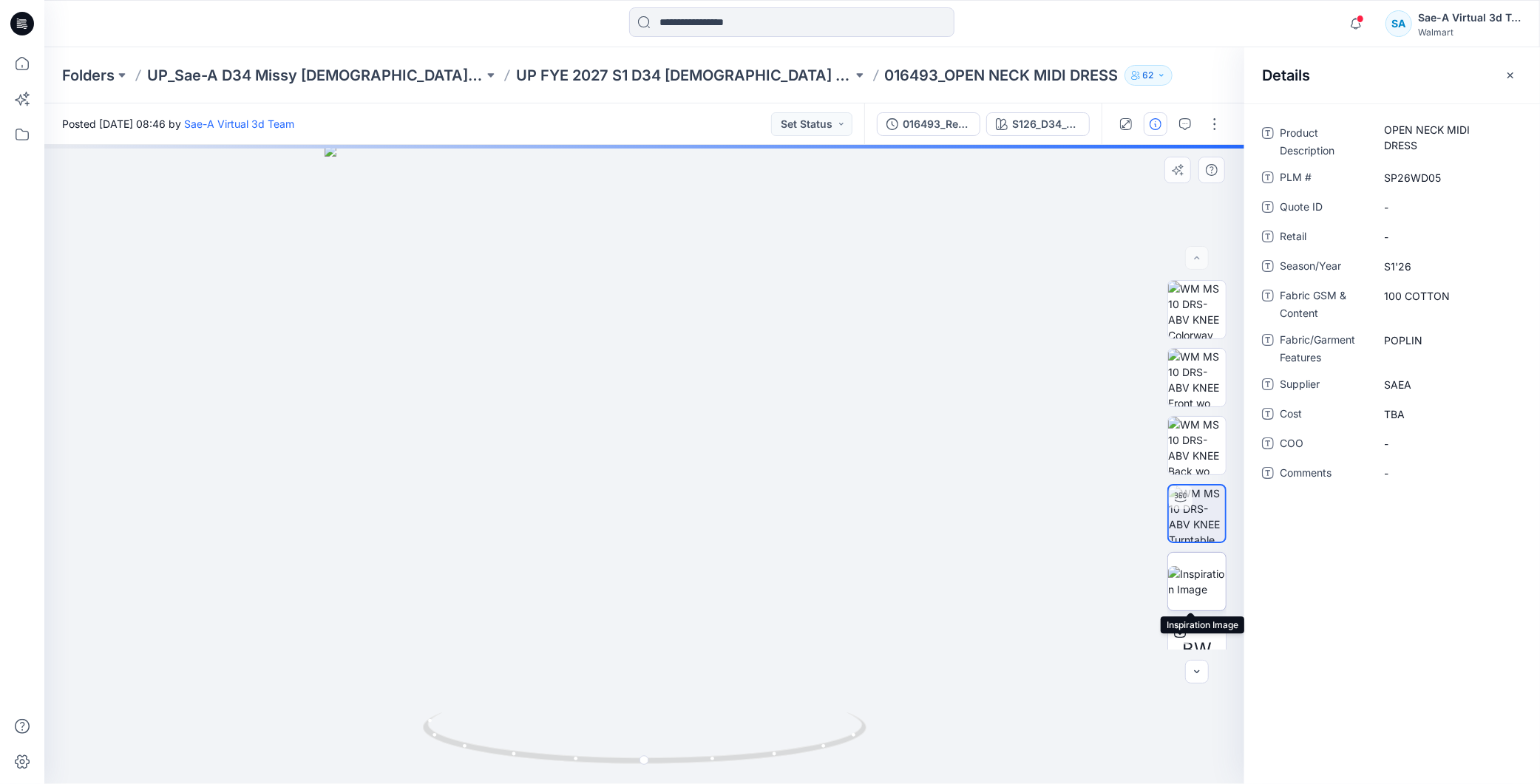
click at [1193, 581] on img at bounding box center [1196, 581] width 57 height 31
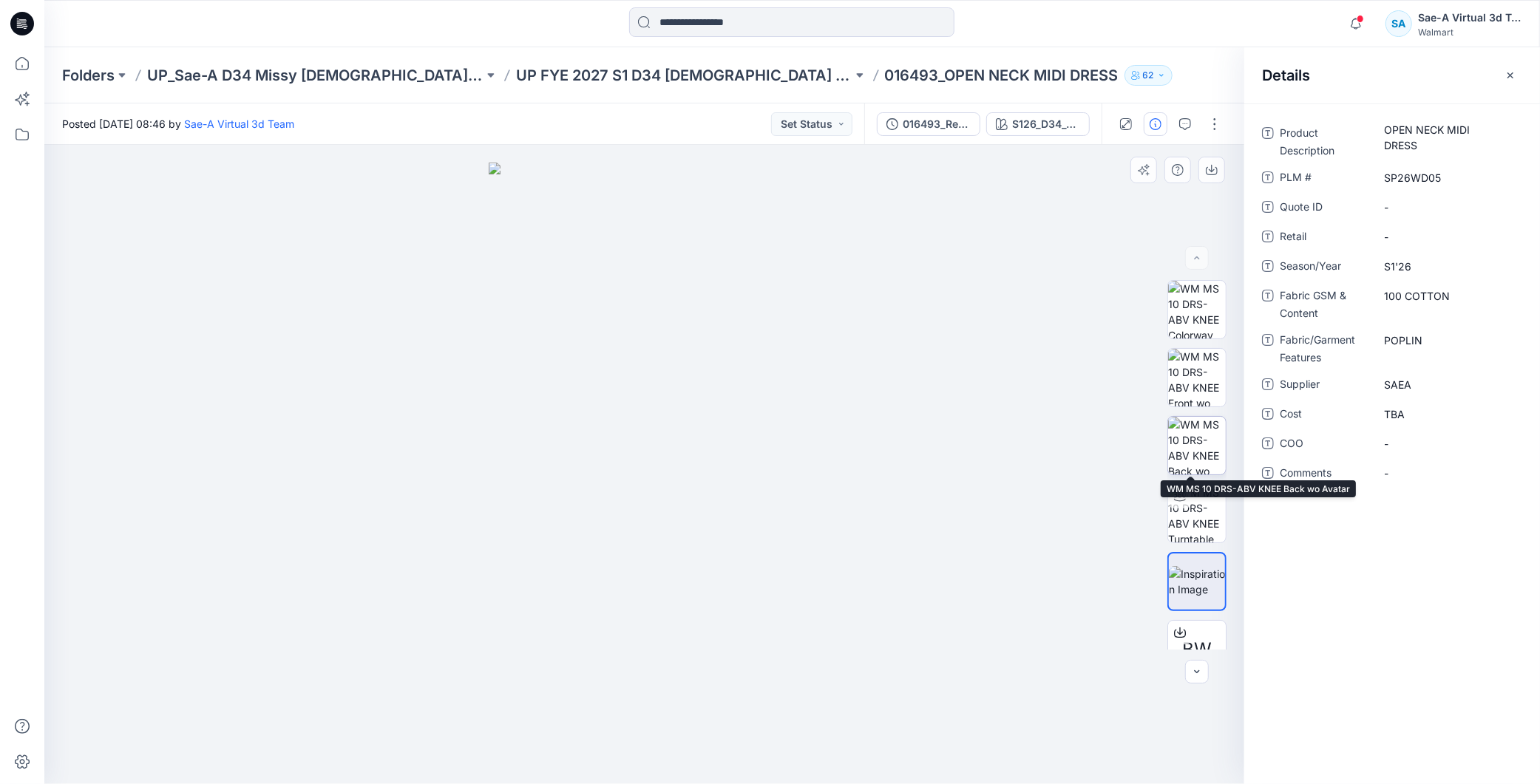
click at [1203, 445] on img at bounding box center [1196, 445] width 57 height 57
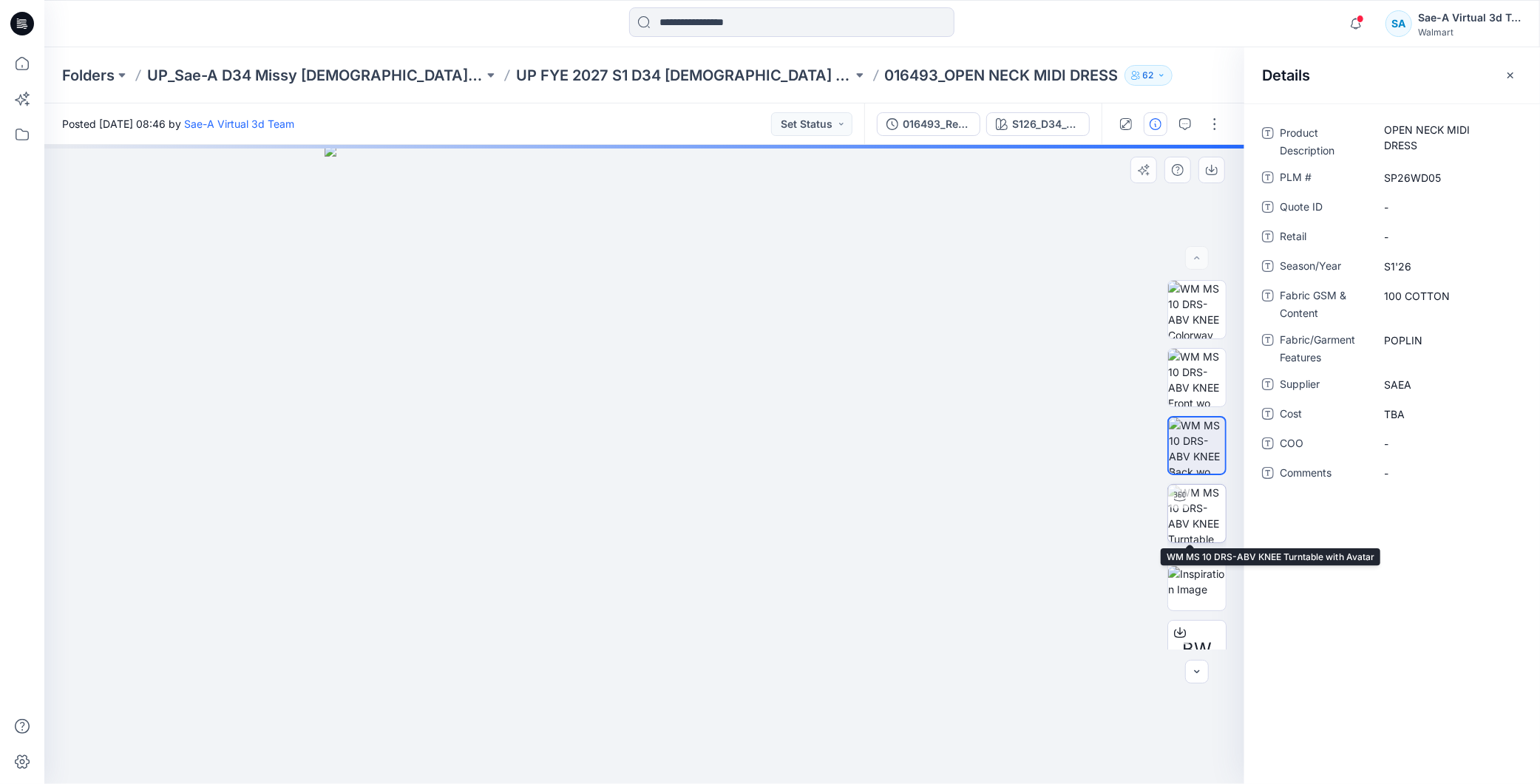
click at [1186, 518] on img at bounding box center [1196, 513] width 57 height 57
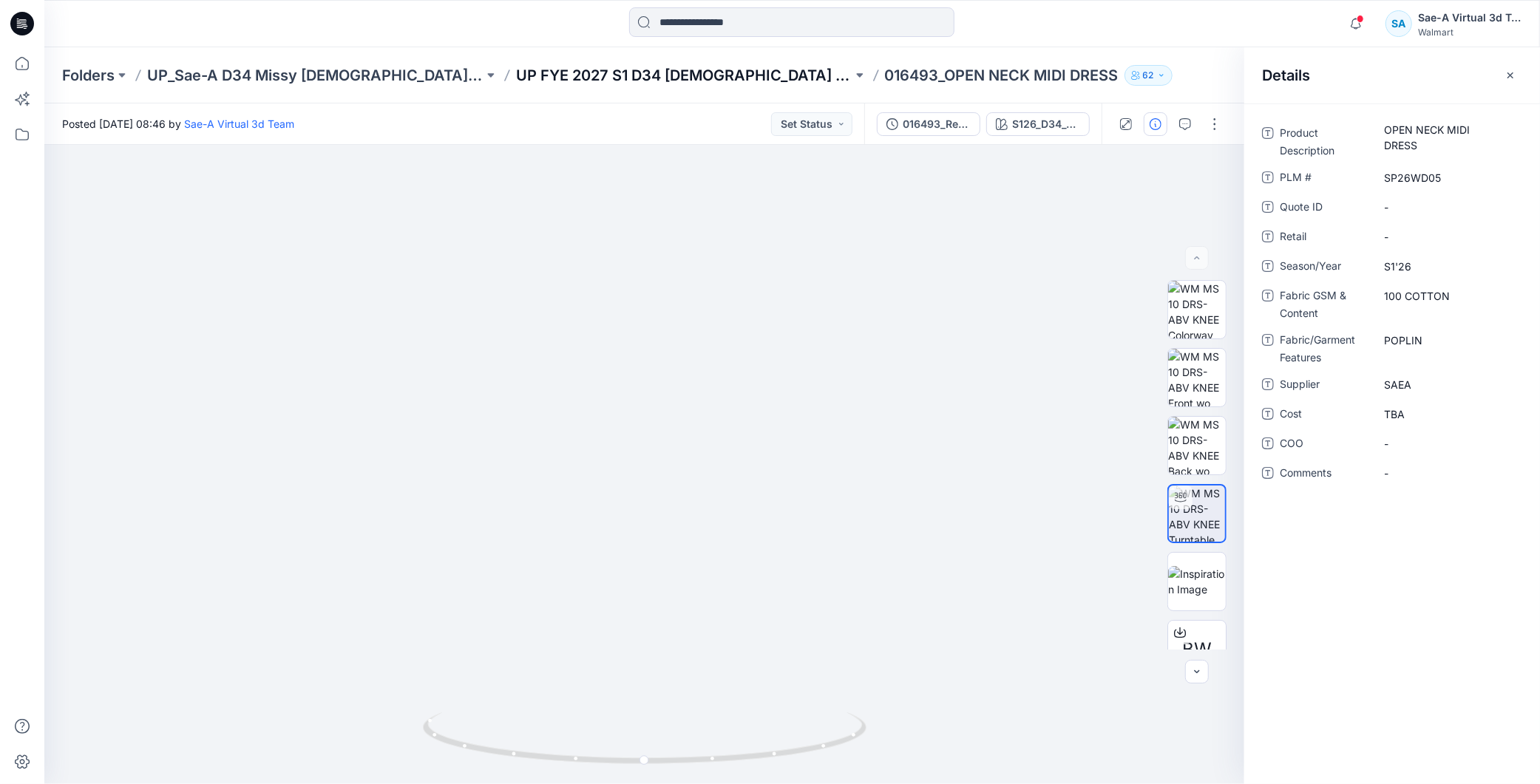
click at [596, 71] on p "UP FYE 2027 S1 D34 [DEMOGRAPHIC_DATA] Dresses" at bounding box center [684, 75] width 336 height 20
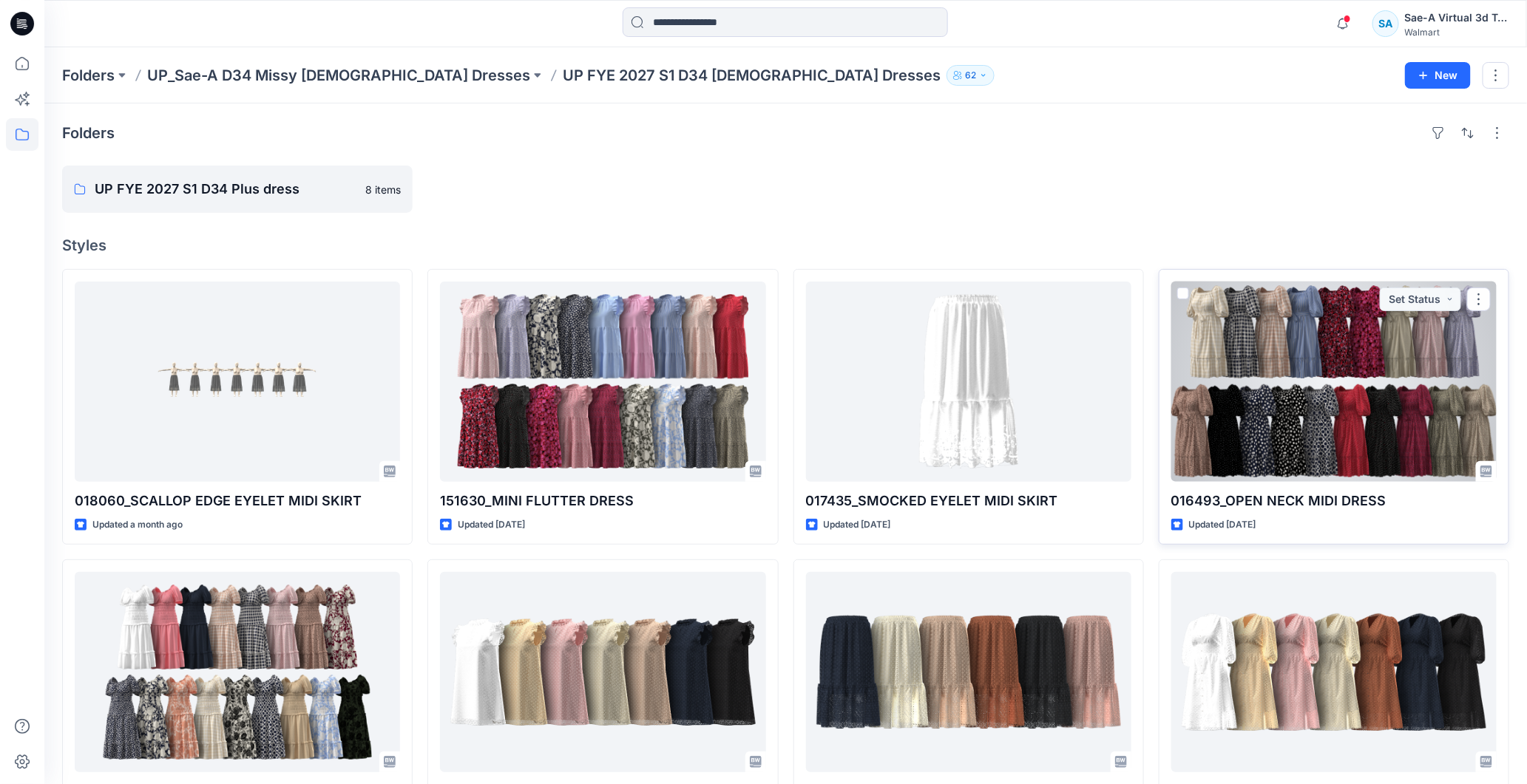
click at [1327, 376] on div at bounding box center [1333, 381] width 326 height 200
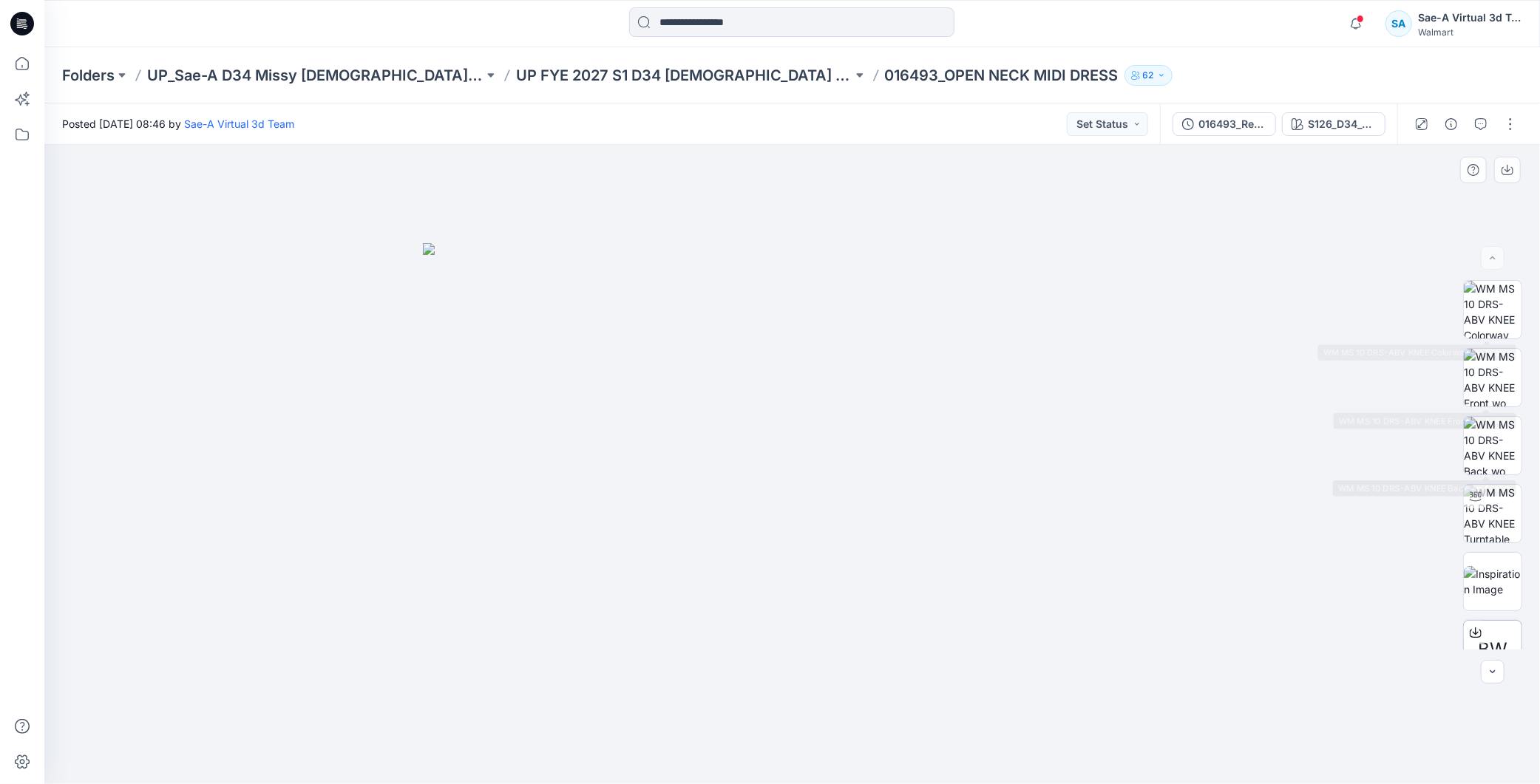
scroll to position [165, 0]
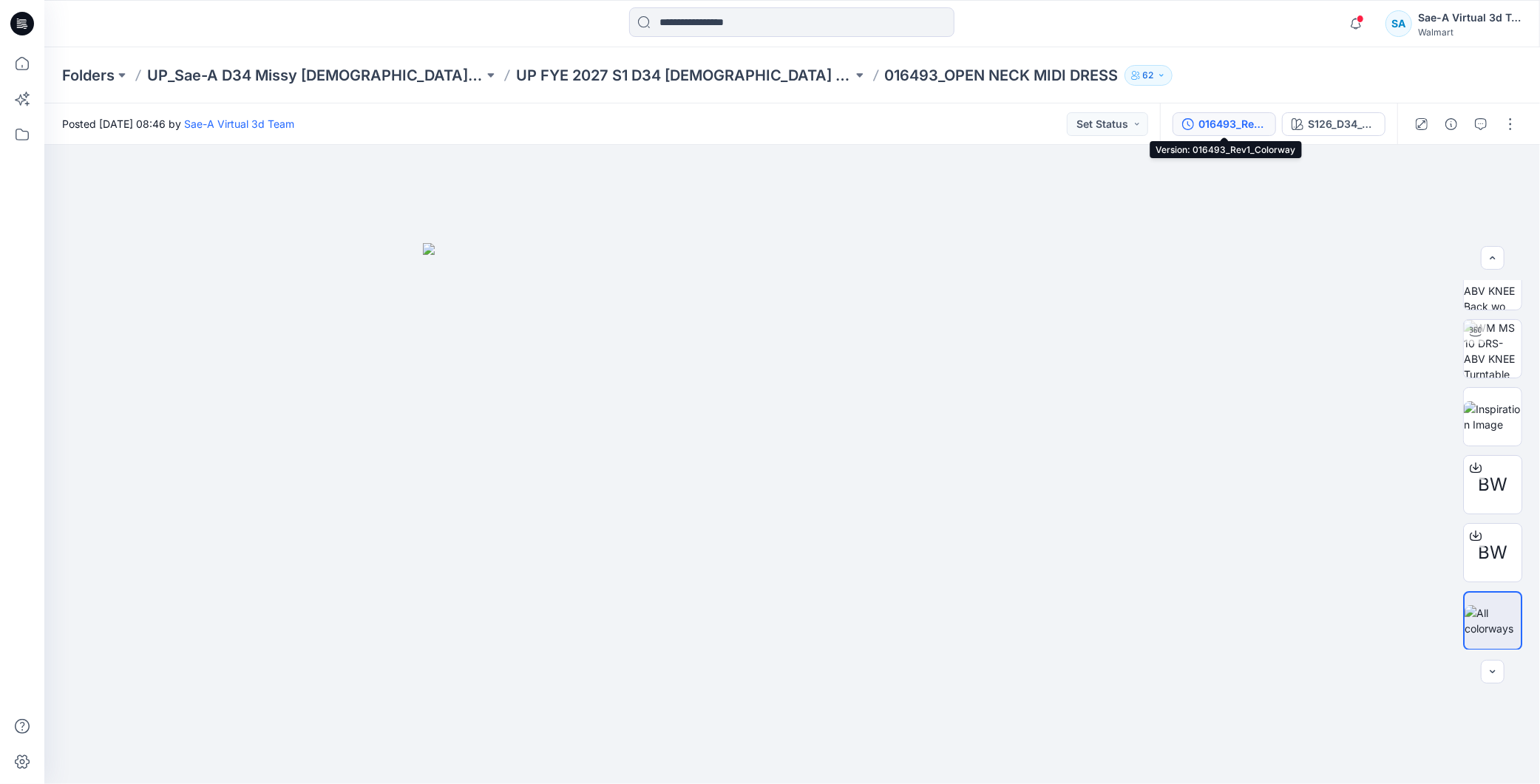
click at [1221, 130] on div "016493_Rev1_Colorway" at bounding box center [1231, 124] width 68 height 16
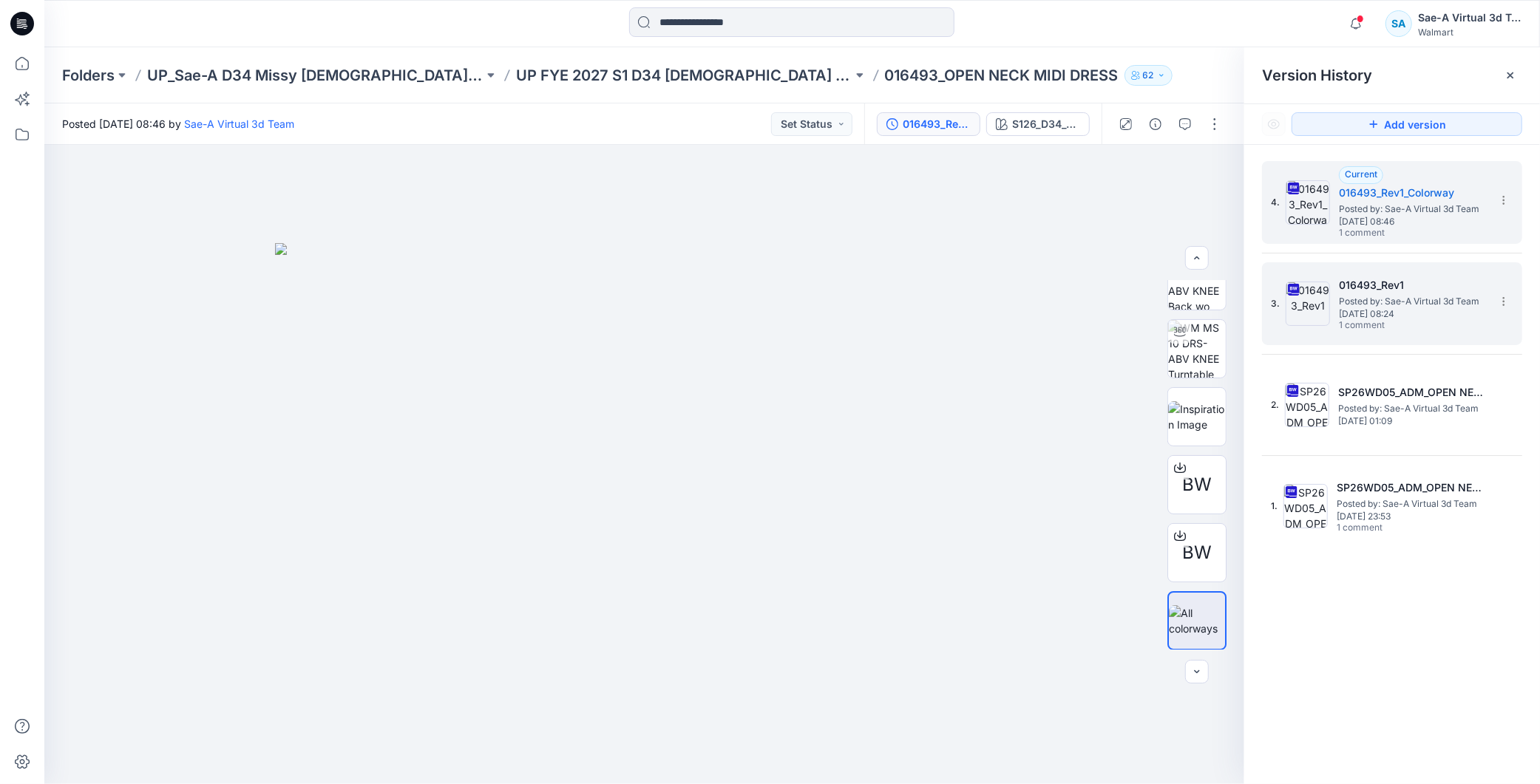
click at [1364, 295] on span "Posted by: Sae-A Virtual 3d Team" at bounding box center [1413, 302] width 148 height 15
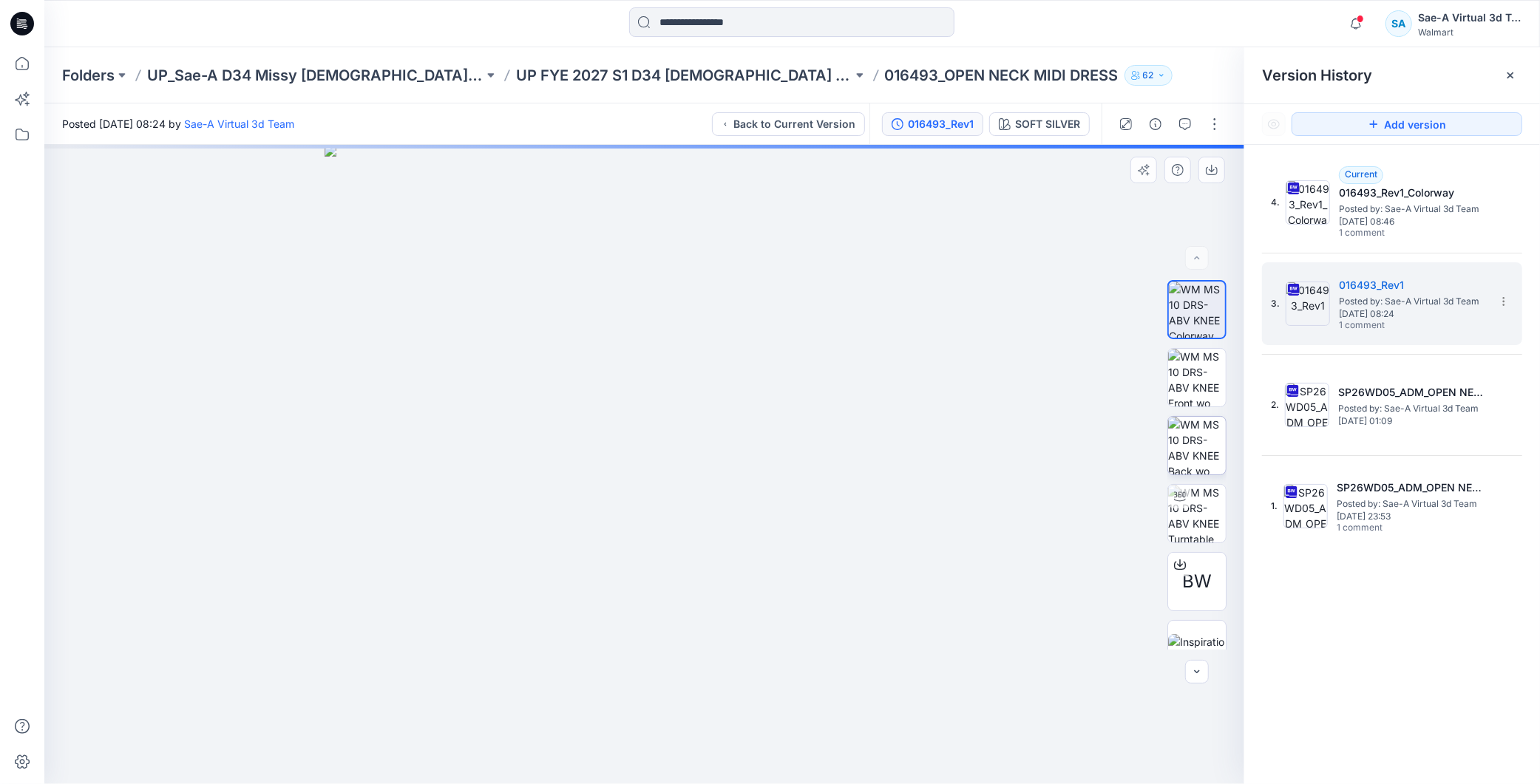
scroll to position [30, 0]
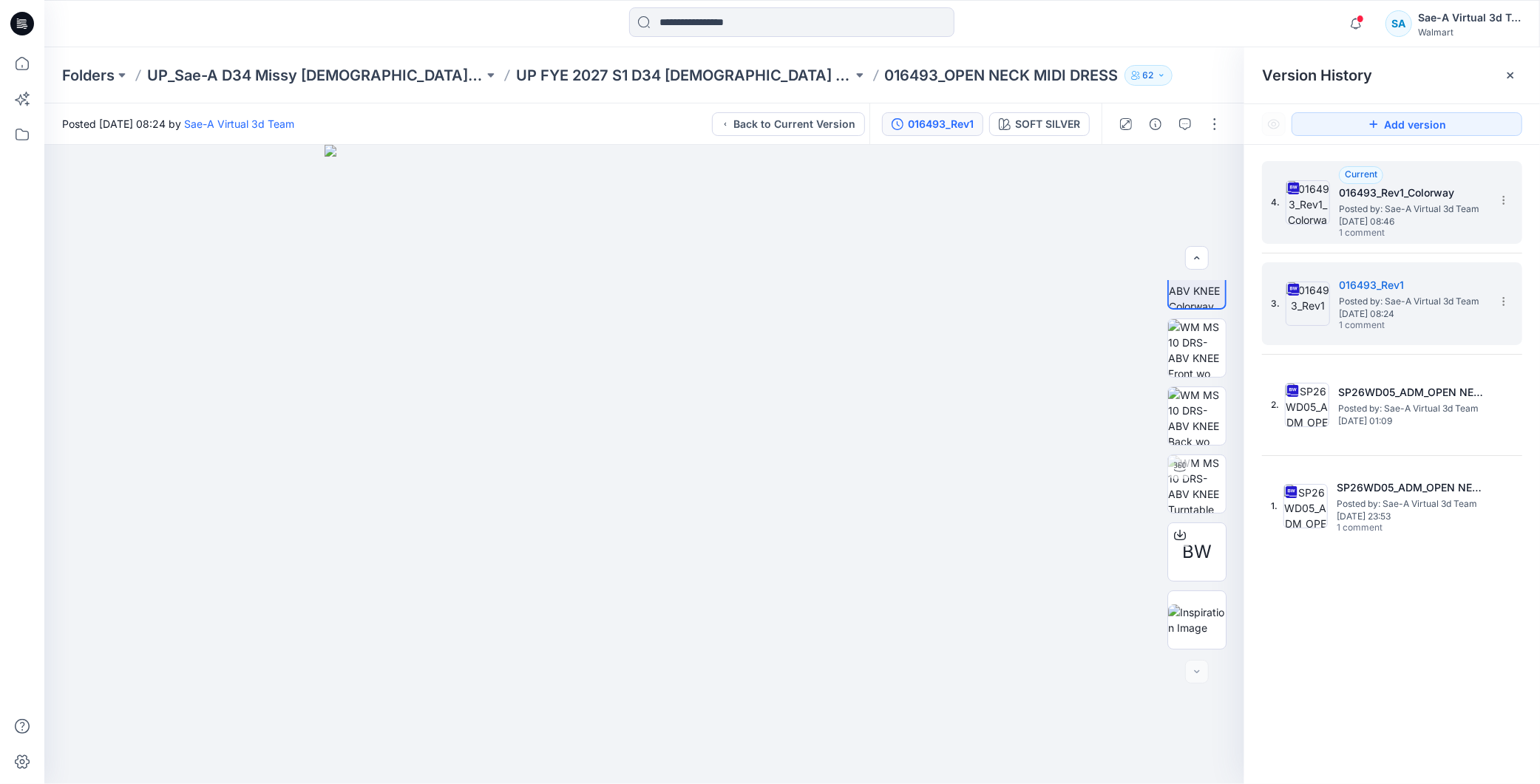
click at [1428, 212] on span "Posted by: Sae-A Virtual 3d Team" at bounding box center [1413, 209] width 148 height 15
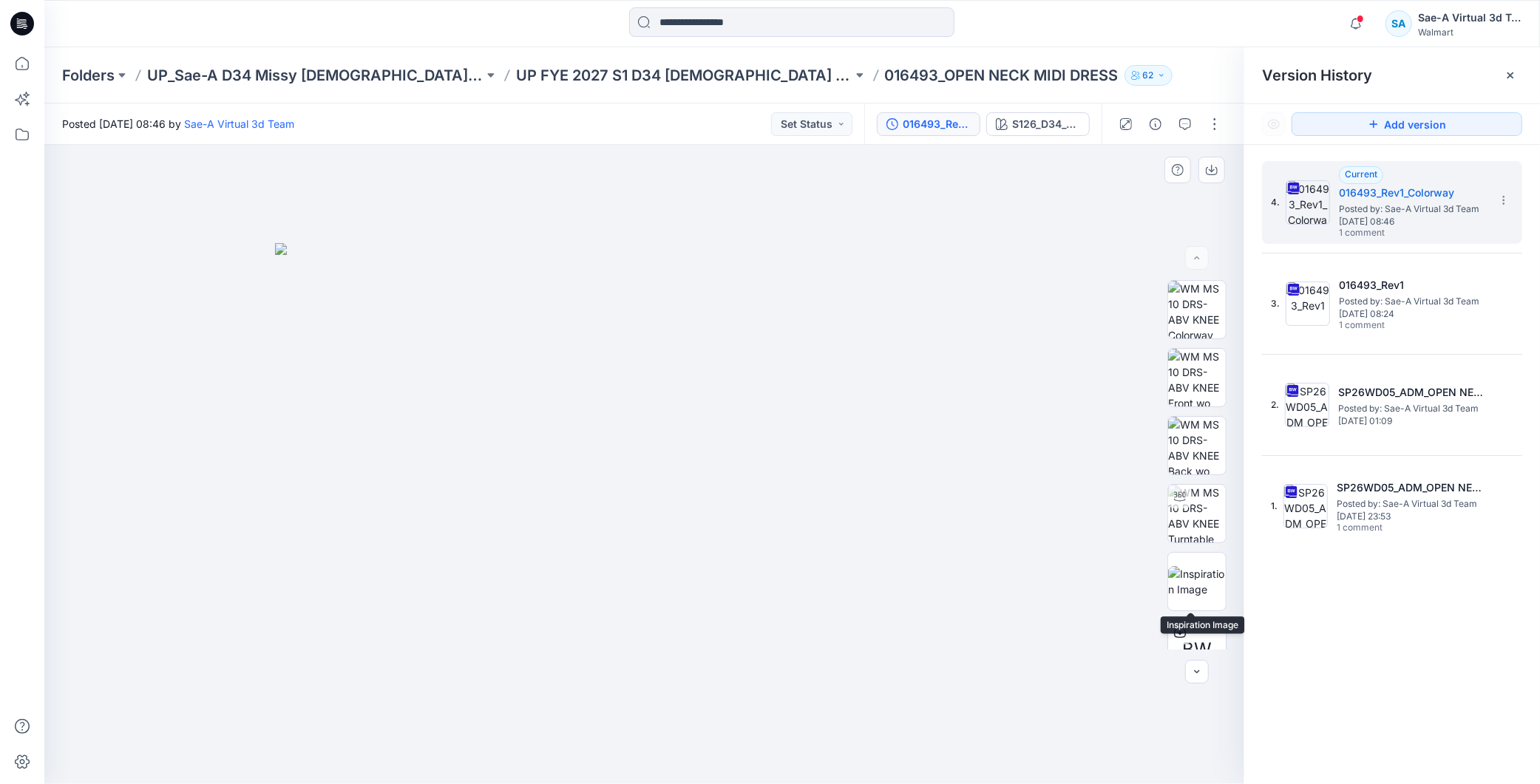
scroll to position [165, 0]
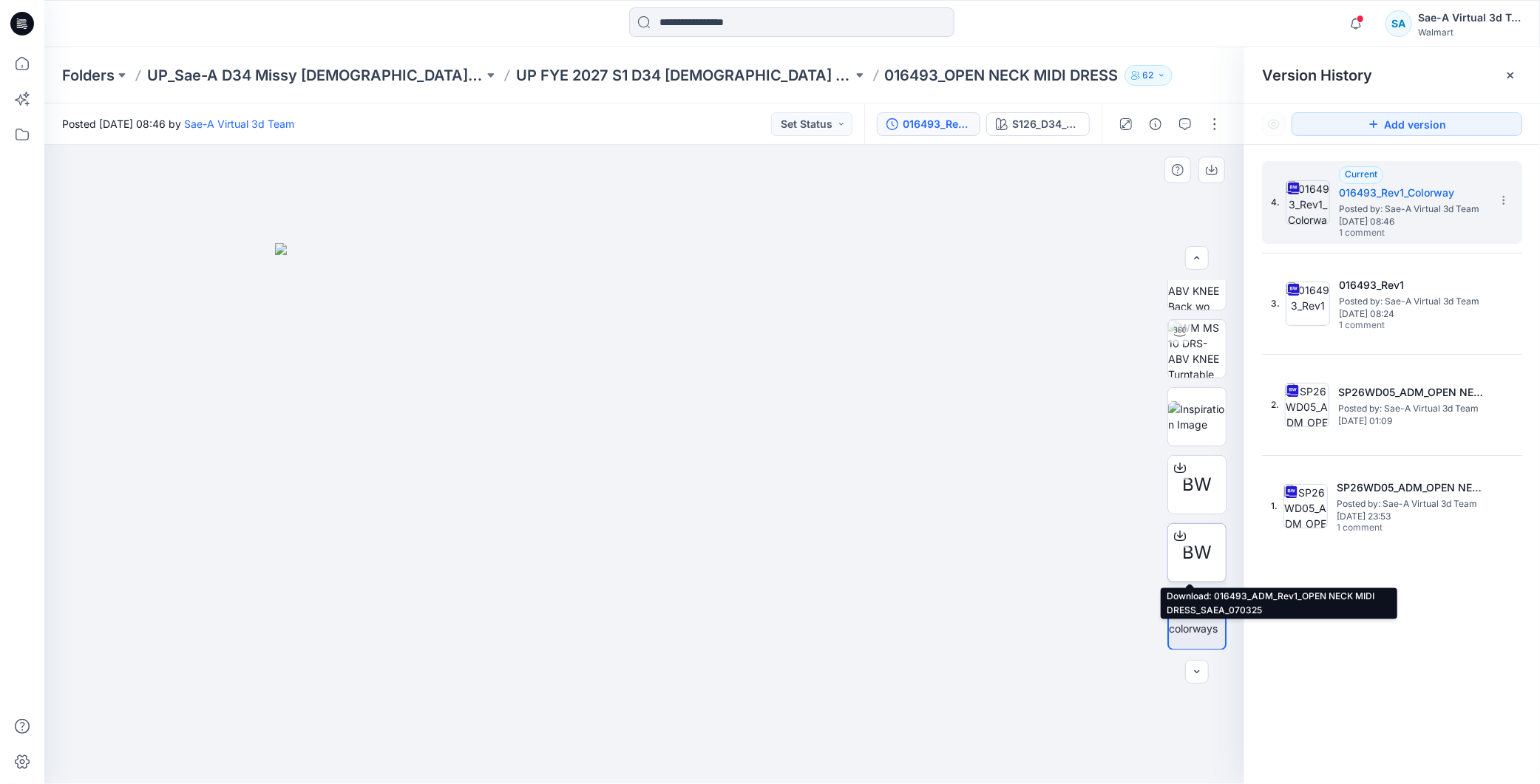
click at [1174, 533] on icon at bounding box center [1179, 535] width 11 height 11
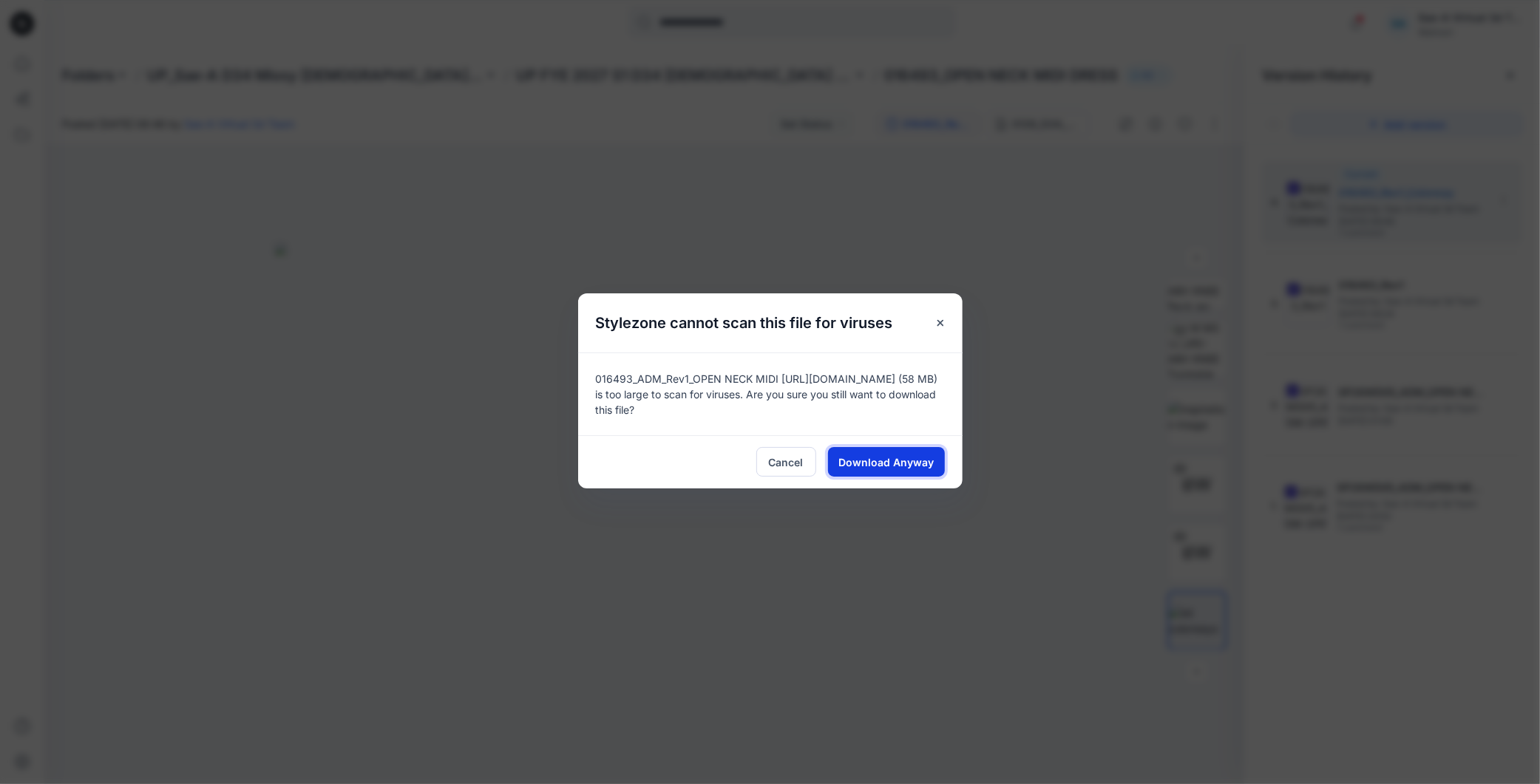
click at [863, 456] on span "Download Anyway" at bounding box center [886, 462] width 95 height 16
